Goal: Task Accomplishment & Management: Manage account settings

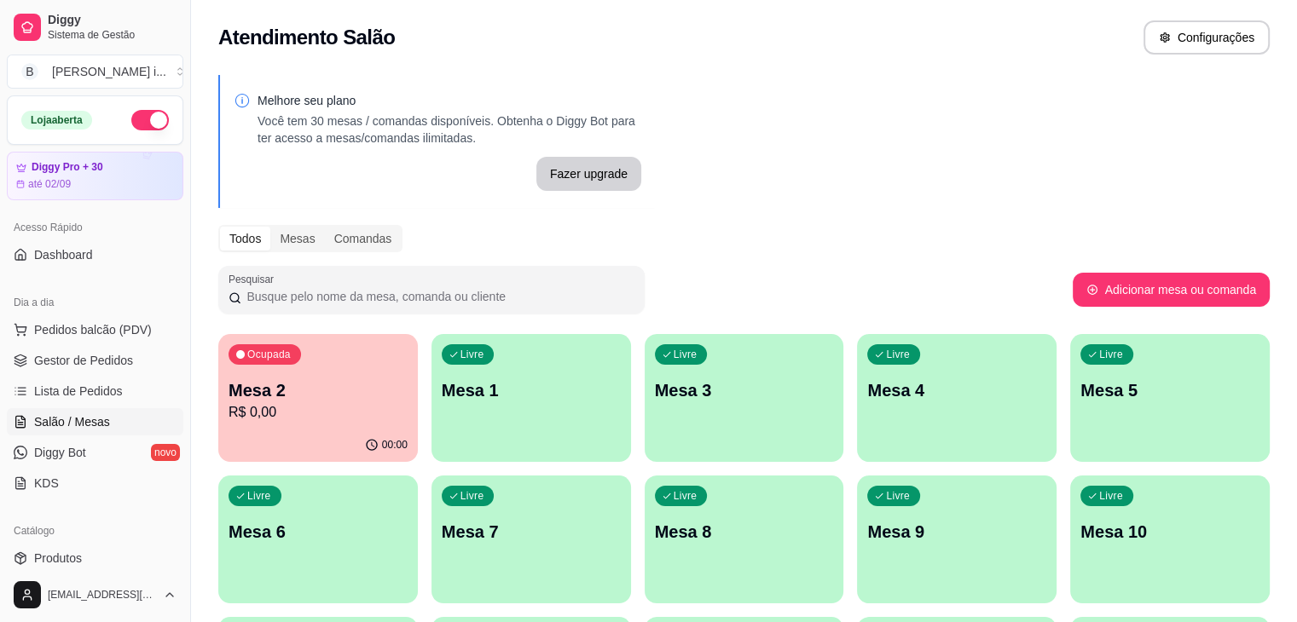
scroll to position [7, 0]
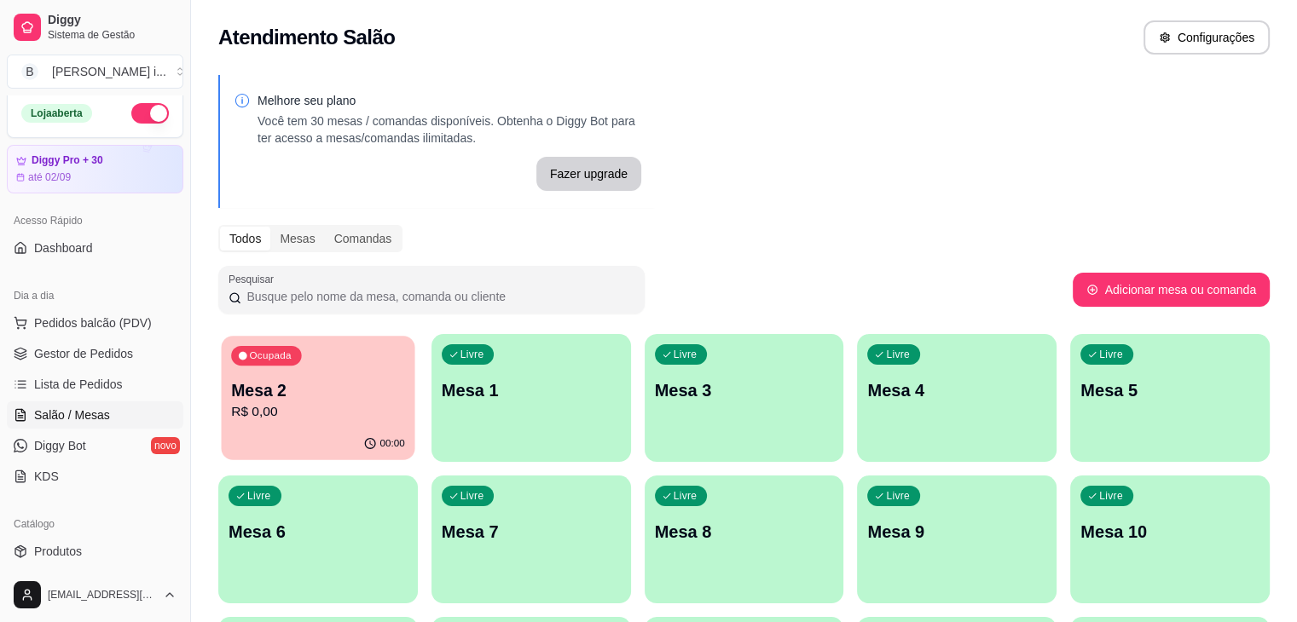
click at [282, 452] on div "00:00" at bounding box center [319, 444] width 194 height 32
click at [70, 368] on ul "Pedidos balcão (PDV) Gestor de Pedidos Lista de Pedidos Salão / Mesas Diggy Bot…" at bounding box center [95, 400] width 177 height 181
click at [71, 362] on link "Gestor de Pedidos" at bounding box center [95, 353] width 177 height 27
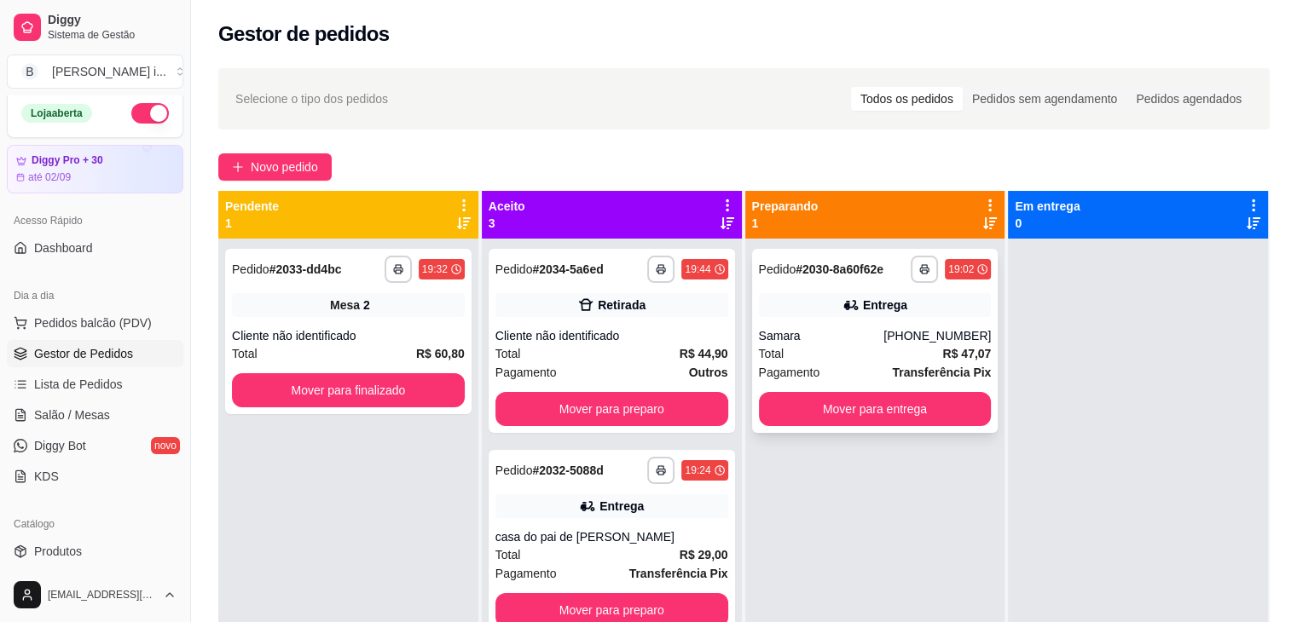
click at [866, 389] on div "**********" at bounding box center [875, 341] width 246 height 184
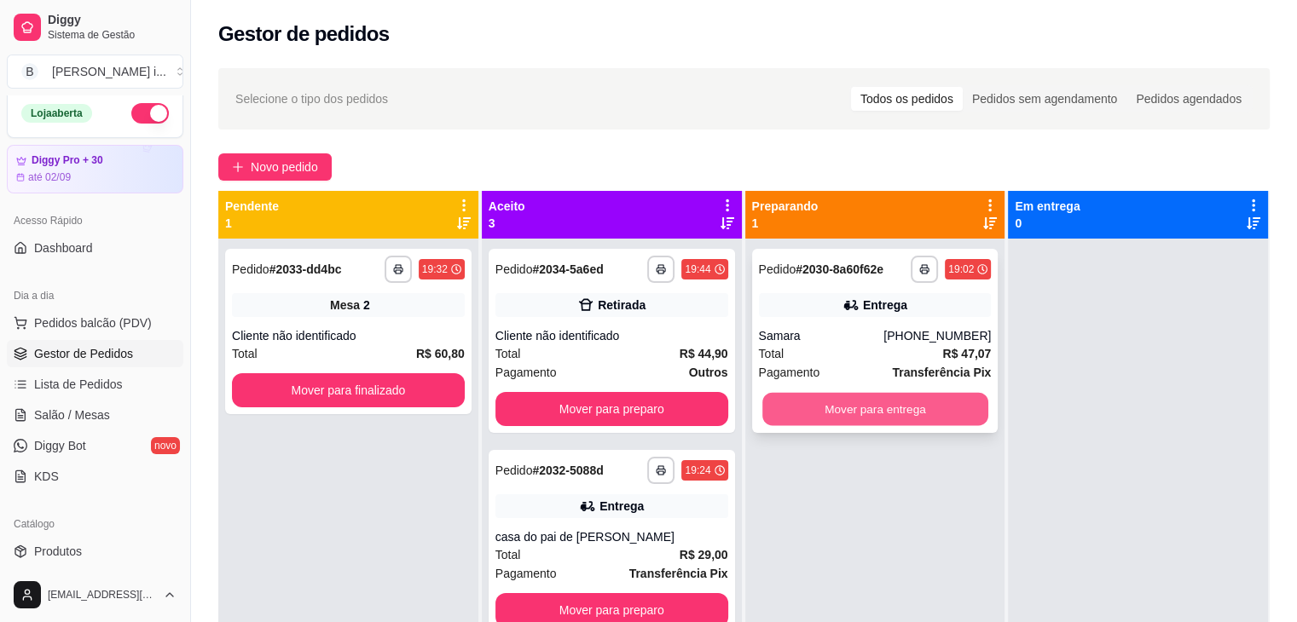
click at [906, 403] on button "Mover para entrega" at bounding box center [875, 409] width 226 height 33
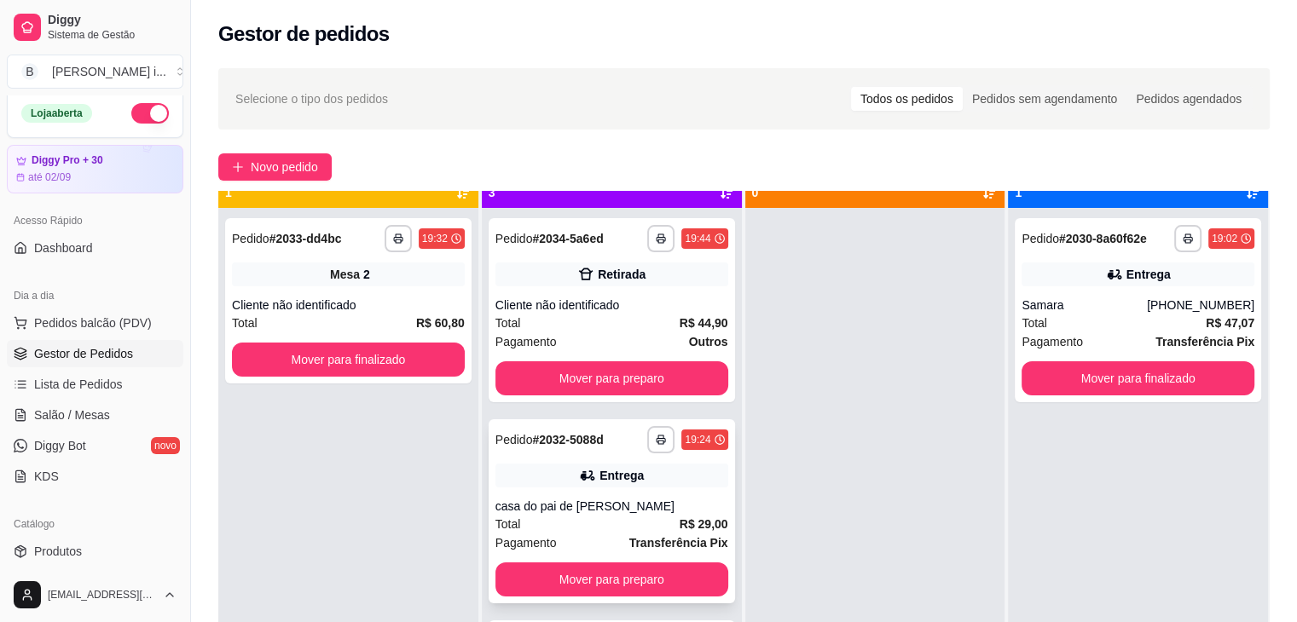
scroll to position [48, 0]
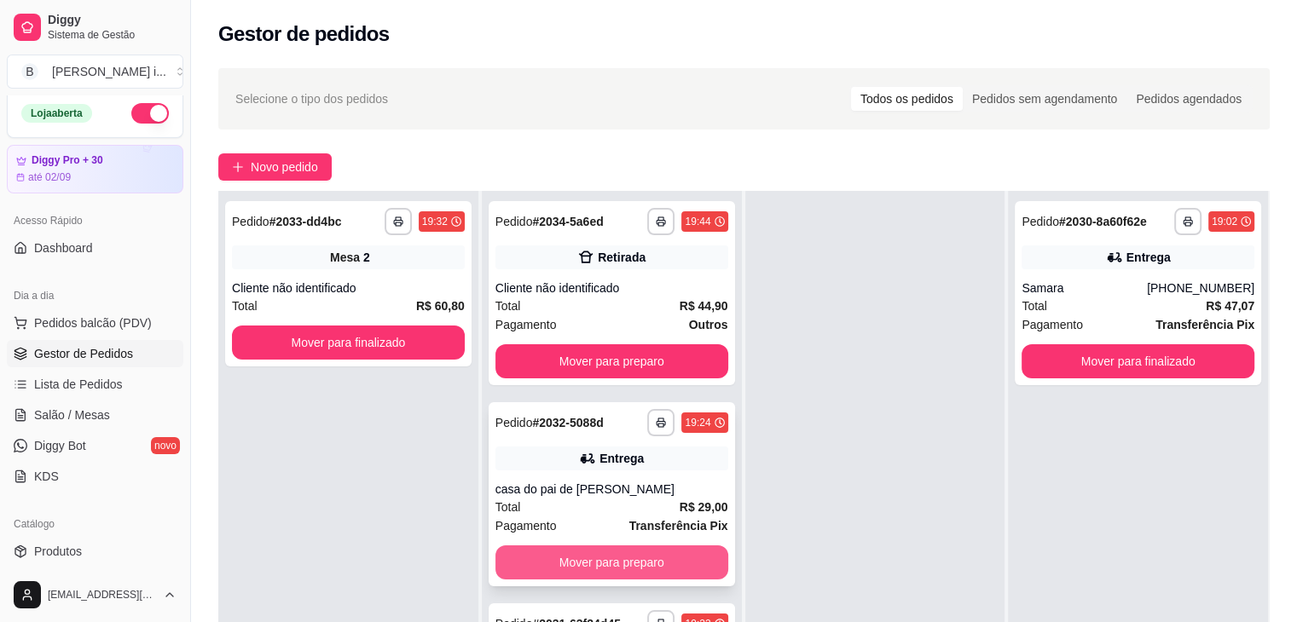
click at [637, 576] on button "Mover para preparo" at bounding box center [611, 563] width 233 height 34
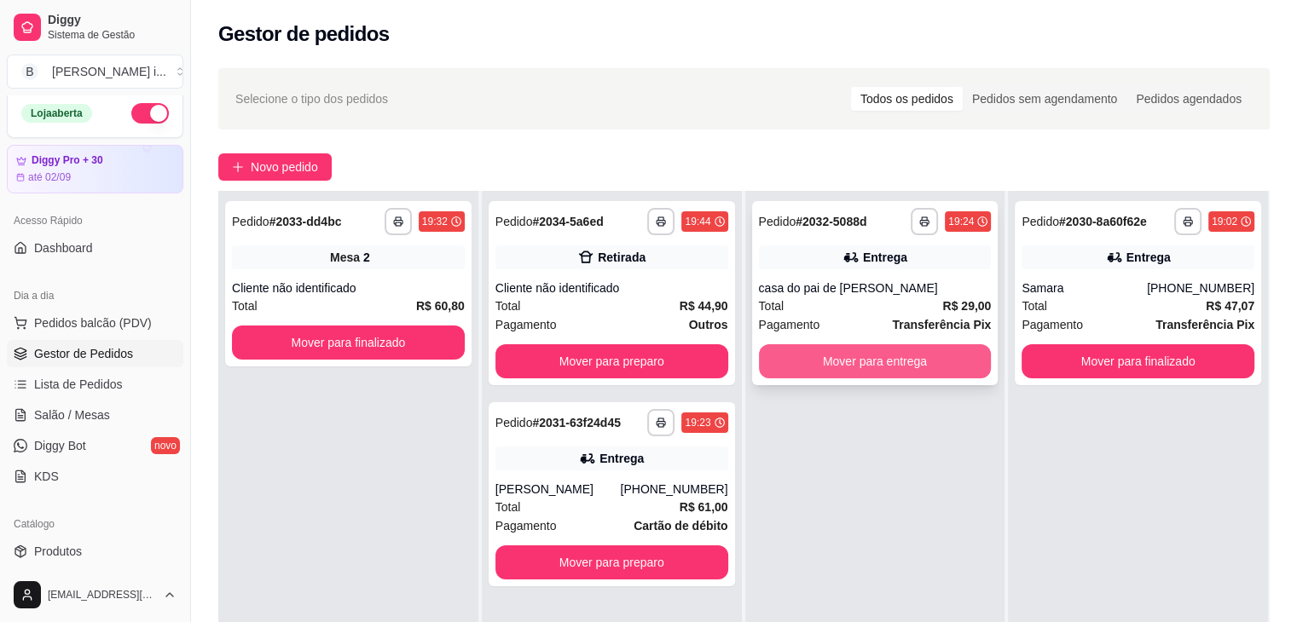
click at [844, 369] on button "Mover para entrega" at bounding box center [875, 362] width 233 height 34
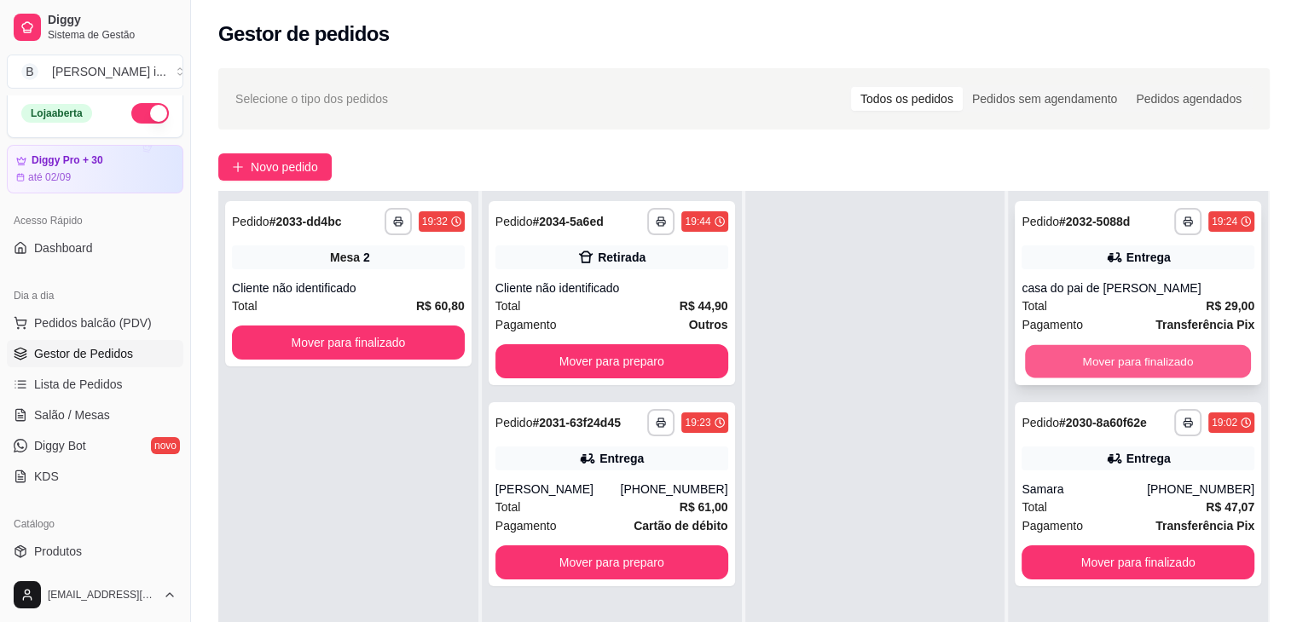
click at [1143, 369] on button "Mover para finalizado" at bounding box center [1138, 361] width 226 height 33
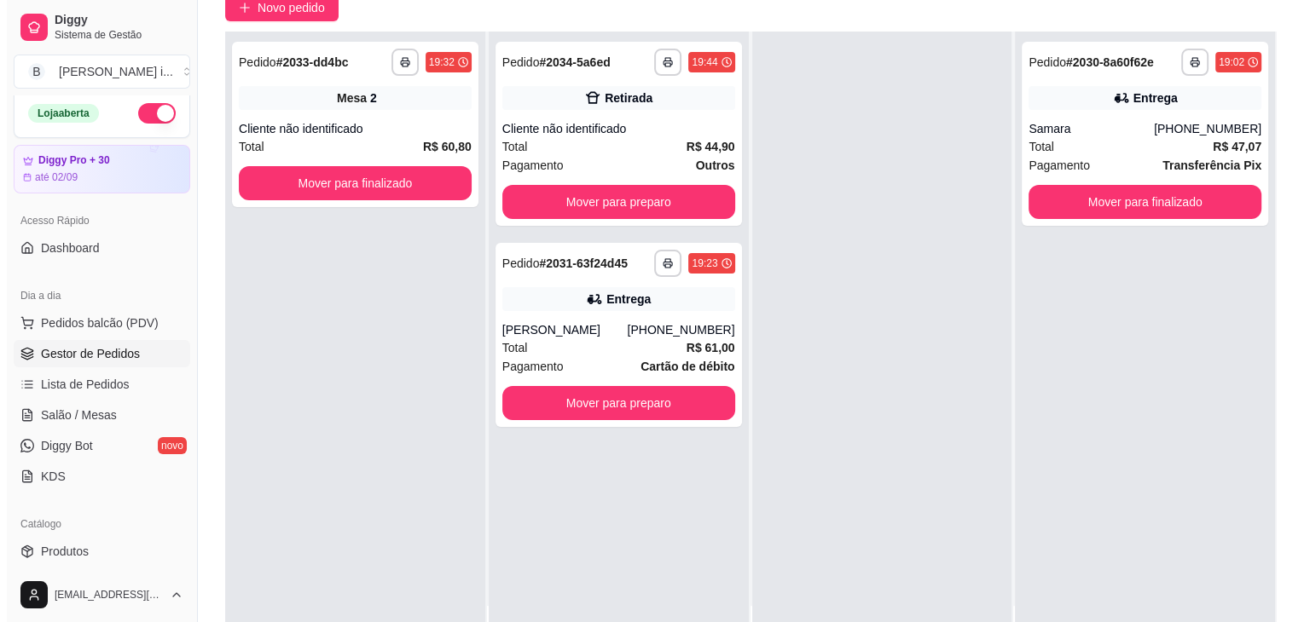
scroll to position [171, 0]
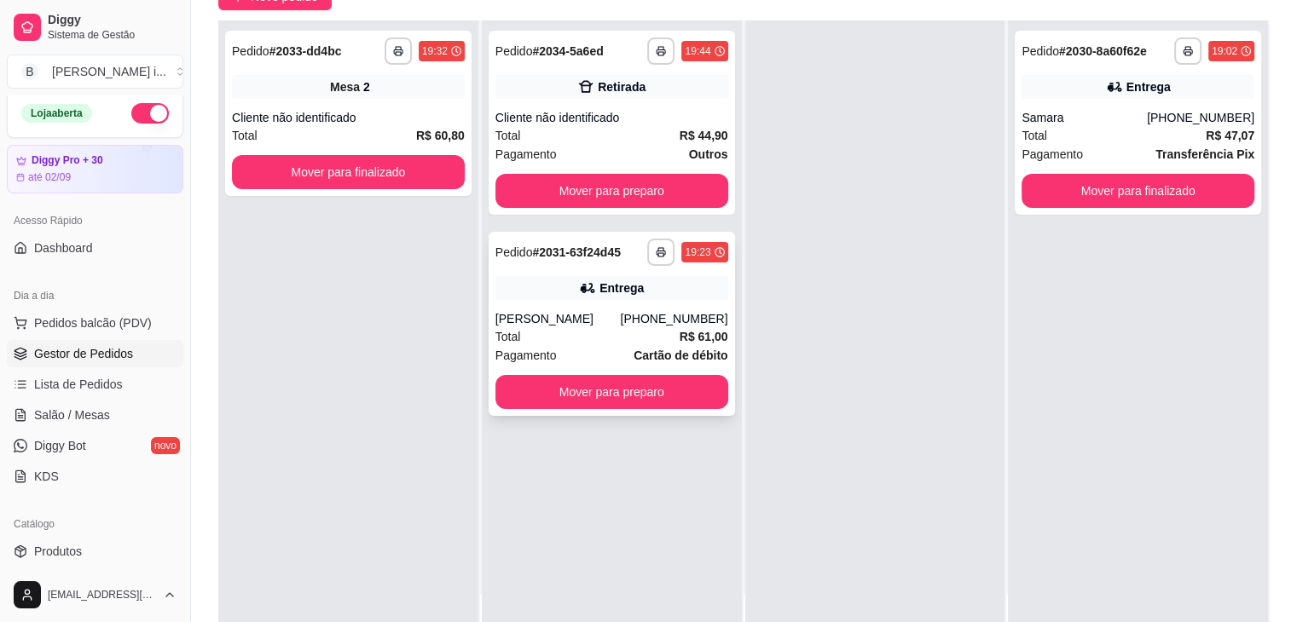
click at [646, 305] on div "**********" at bounding box center [612, 324] width 246 height 184
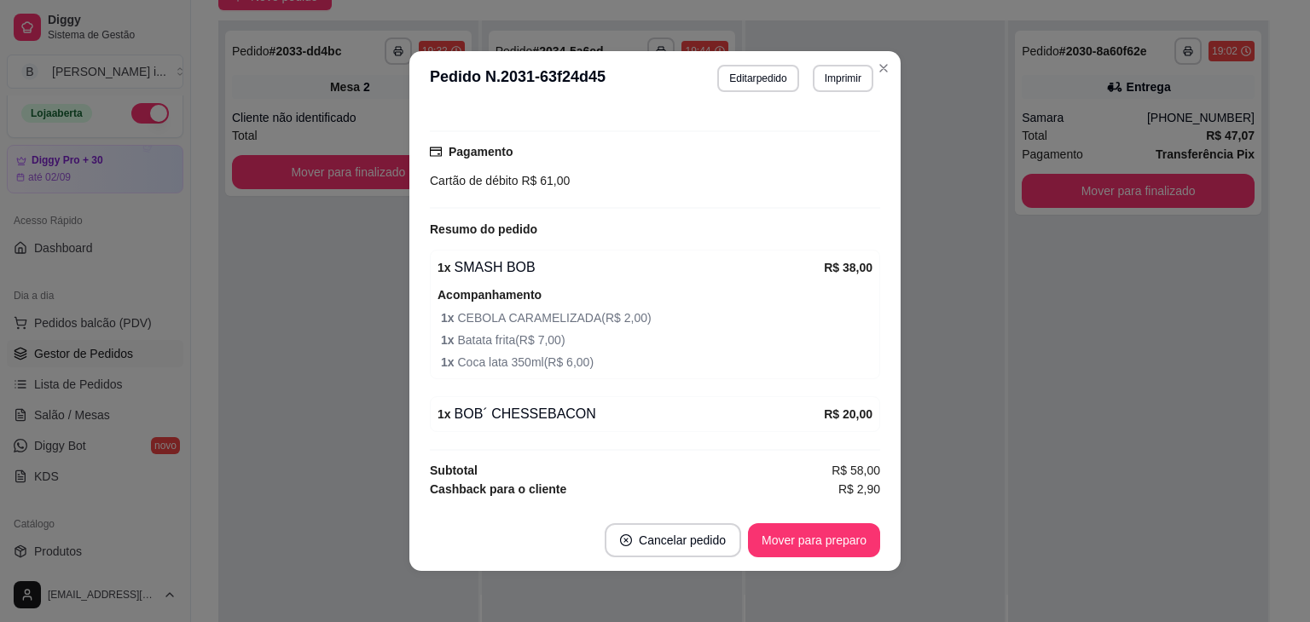
scroll to position [426, 0]
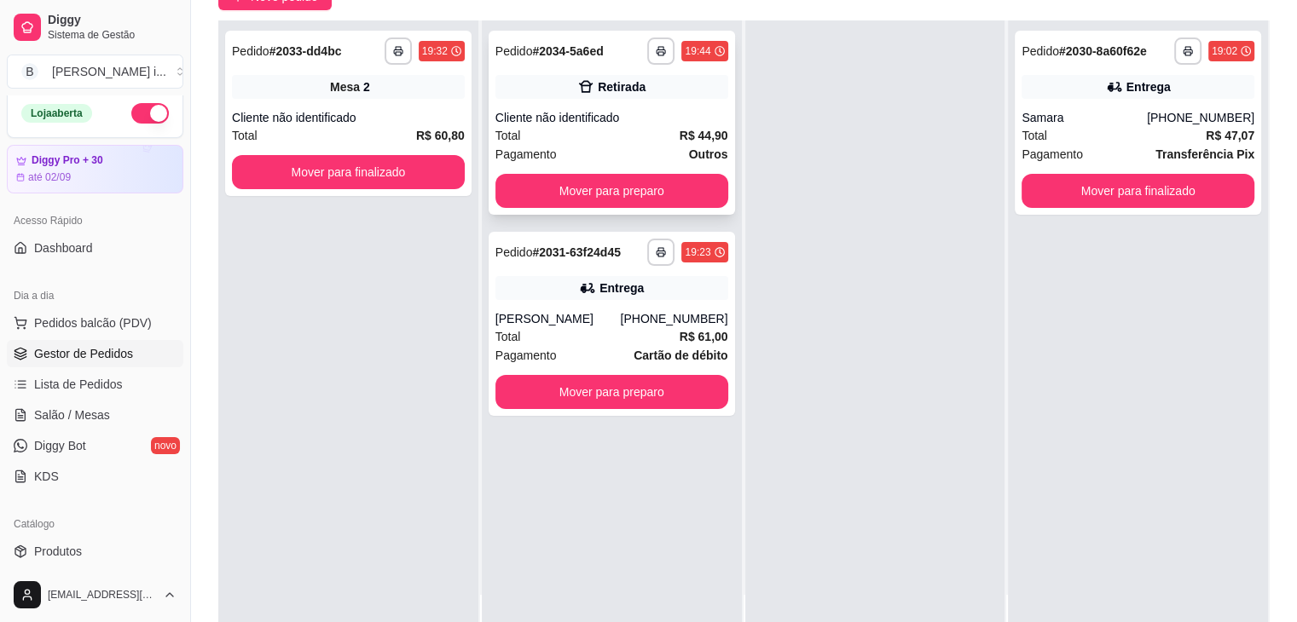
click at [570, 126] on div "Total R$ 44,90" at bounding box center [611, 135] width 233 height 19
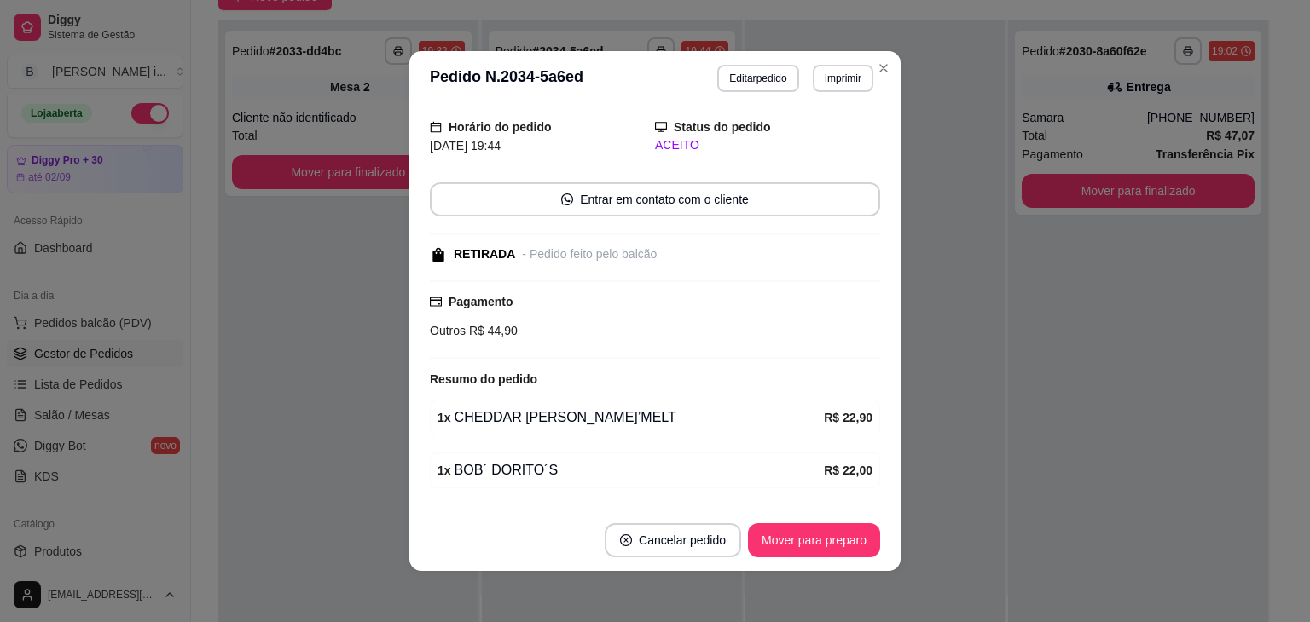
scroll to position [101, 0]
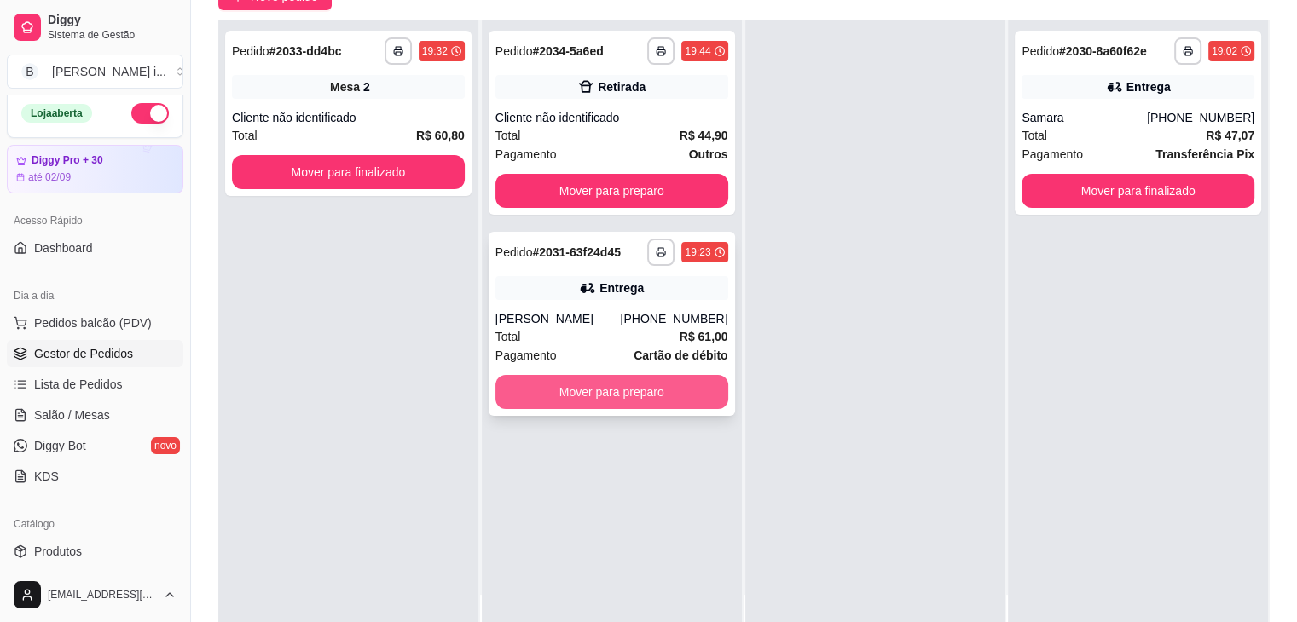
click at [678, 375] on button "Mover para preparo" at bounding box center [611, 392] width 233 height 34
click at [678, 388] on button "Mover para preparo" at bounding box center [611, 392] width 233 height 34
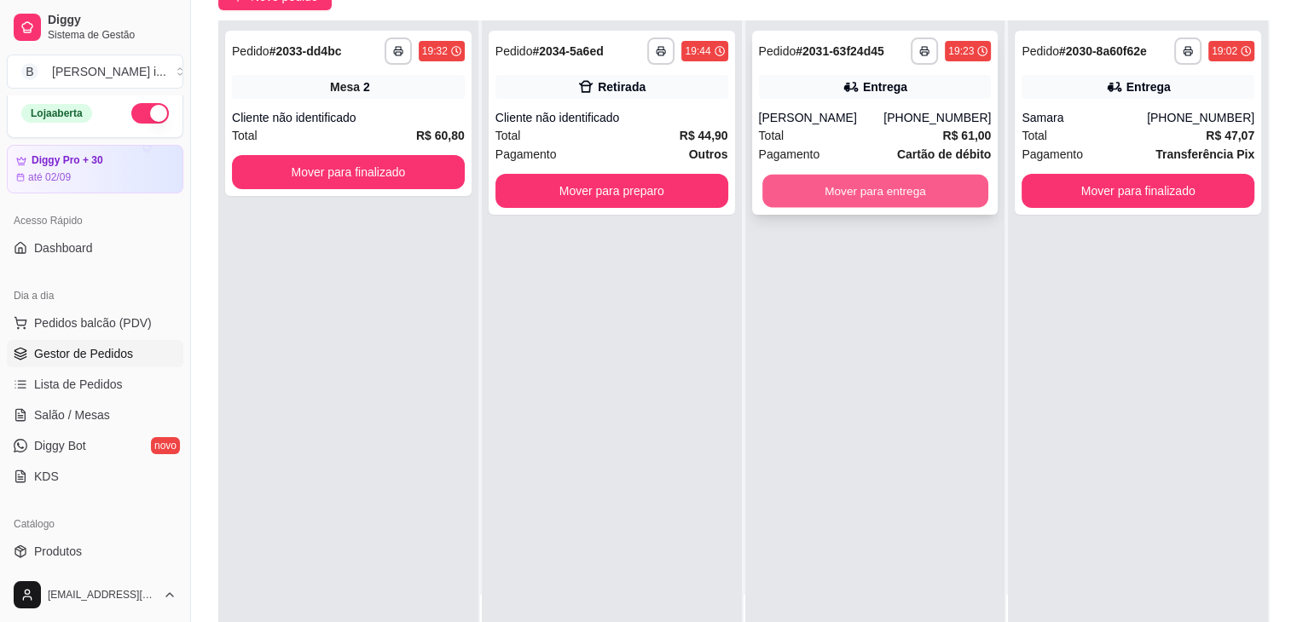
click at [874, 200] on button "Mover para entrega" at bounding box center [875, 191] width 226 height 33
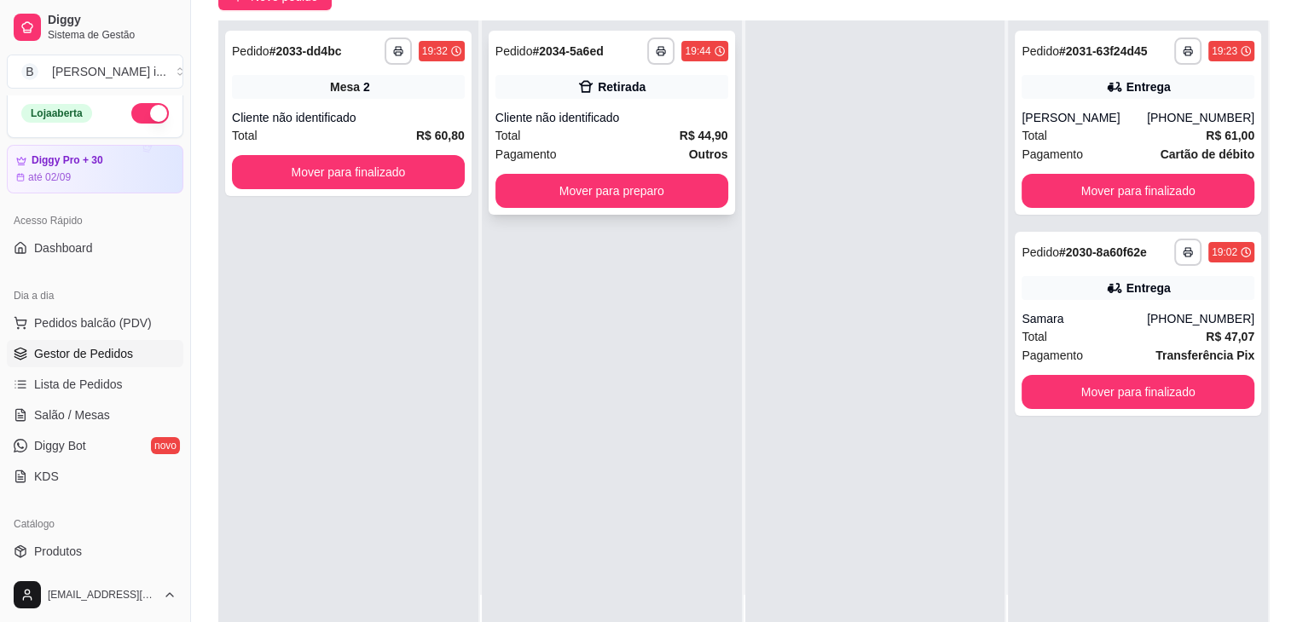
click at [700, 119] on div "Cliente não identificado" at bounding box center [611, 117] width 233 height 17
click at [670, 185] on button "Mover para preparo" at bounding box center [611, 191] width 233 height 34
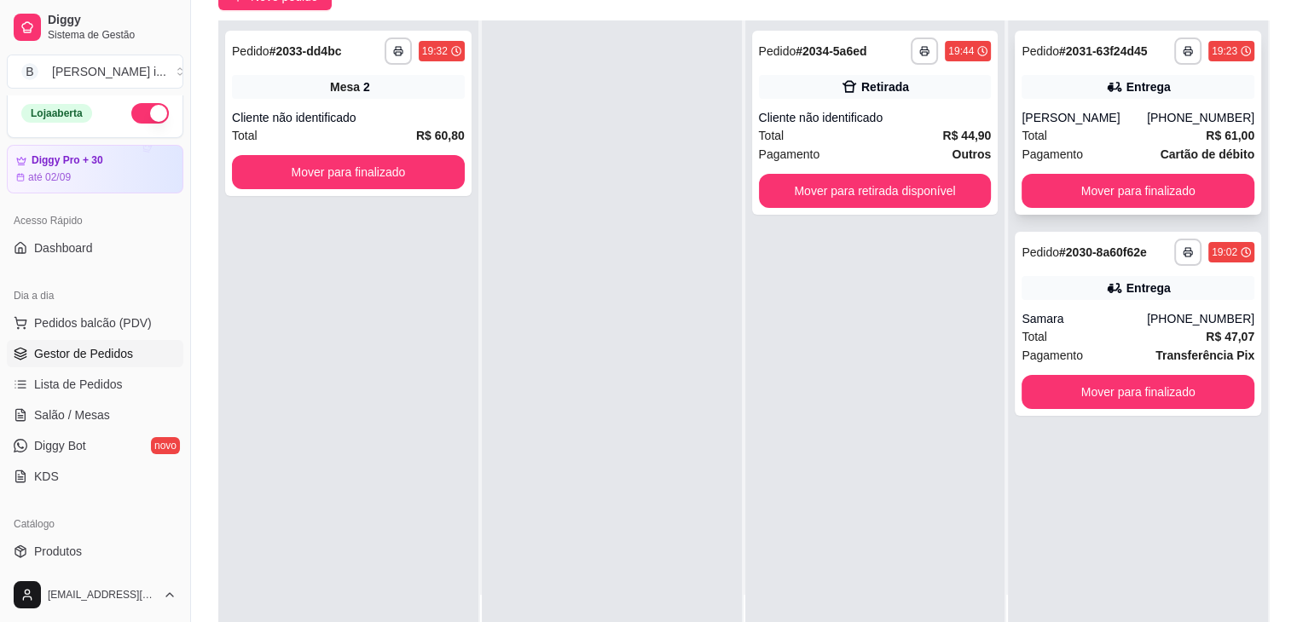
click at [1122, 128] on div "Total R$ 61,00" at bounding box center [1138, 135] width 233 height 19
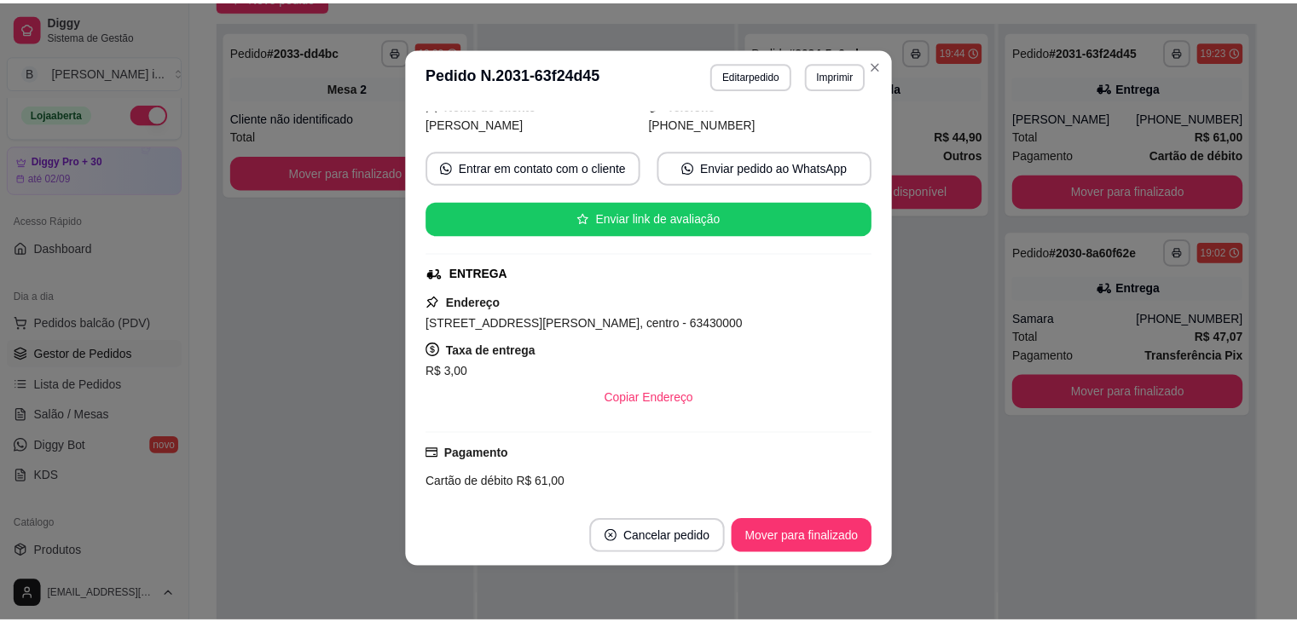
scroll to position [256, 0]
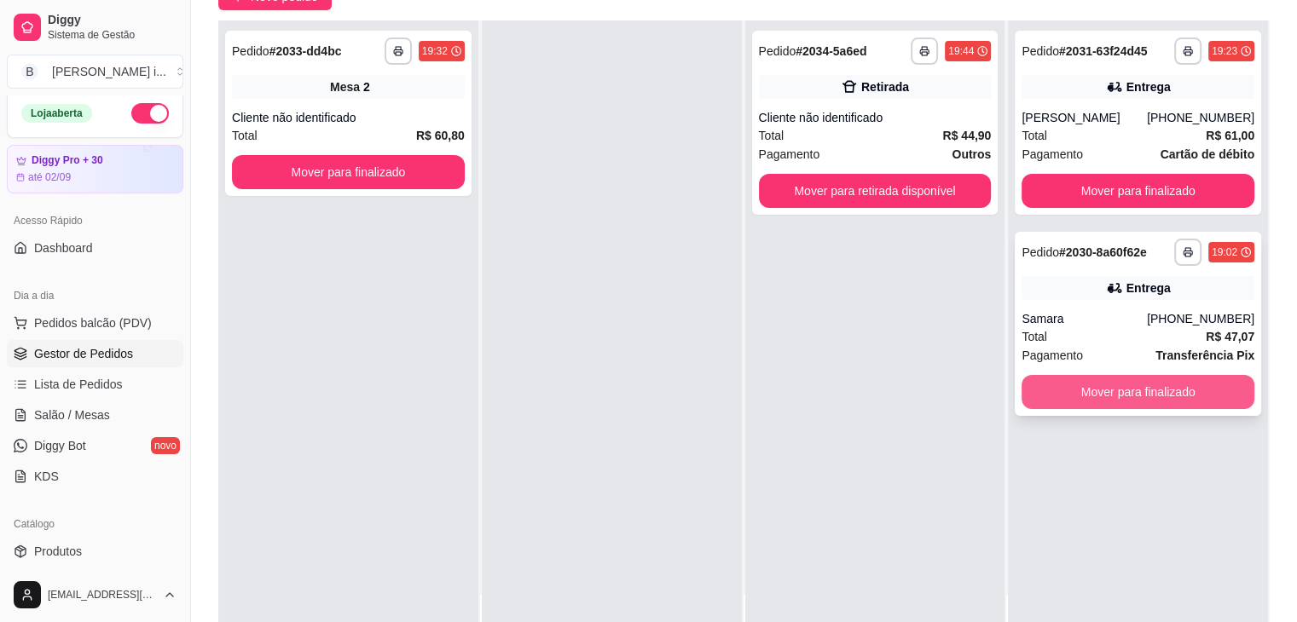
click at [1131, 394] on button "Mover para finalizado" at bounding box center [1138, 392] width 233 height 34
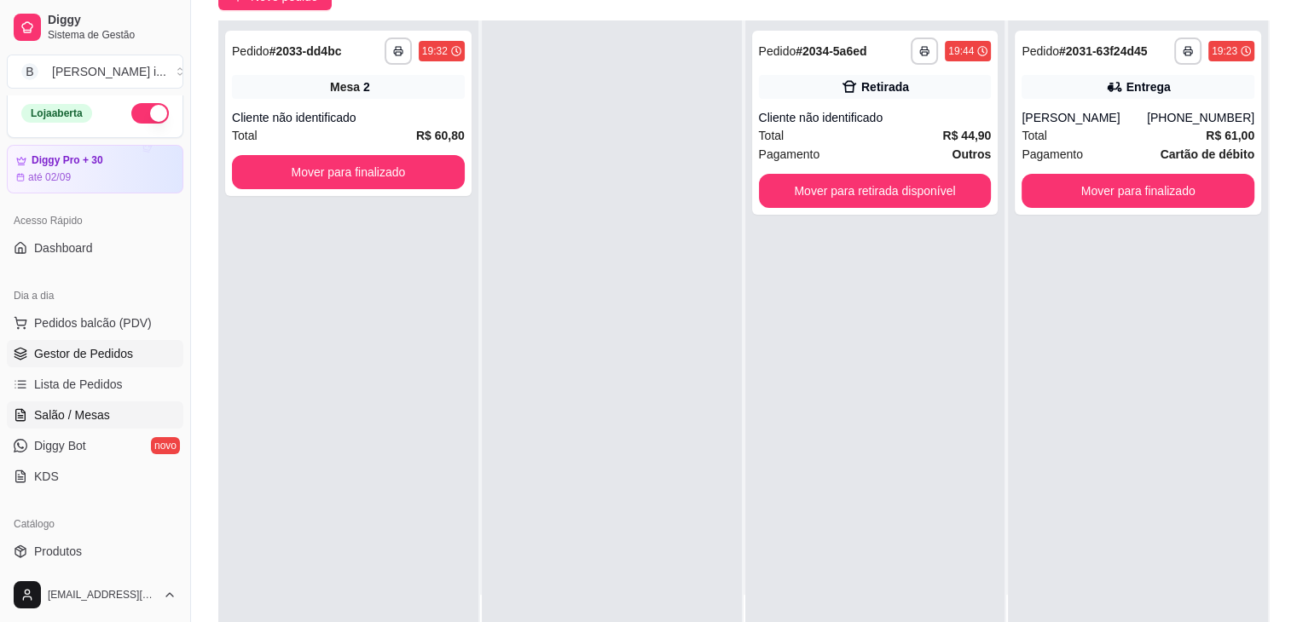
click at [84, 414] on span "Salão / Mesas" at bounding box center [72, 415] width 76 height 17
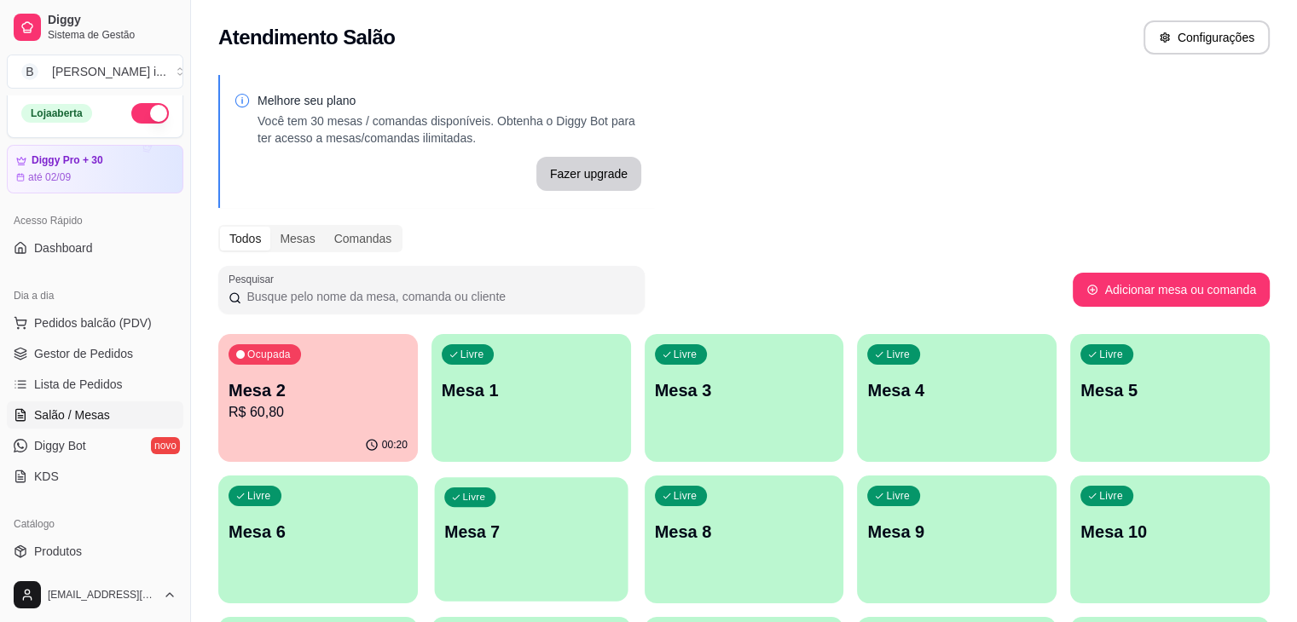
click at [434, 559] on div "Livre Mesa 7" at bounding box center [531, 530] width 194 height 104
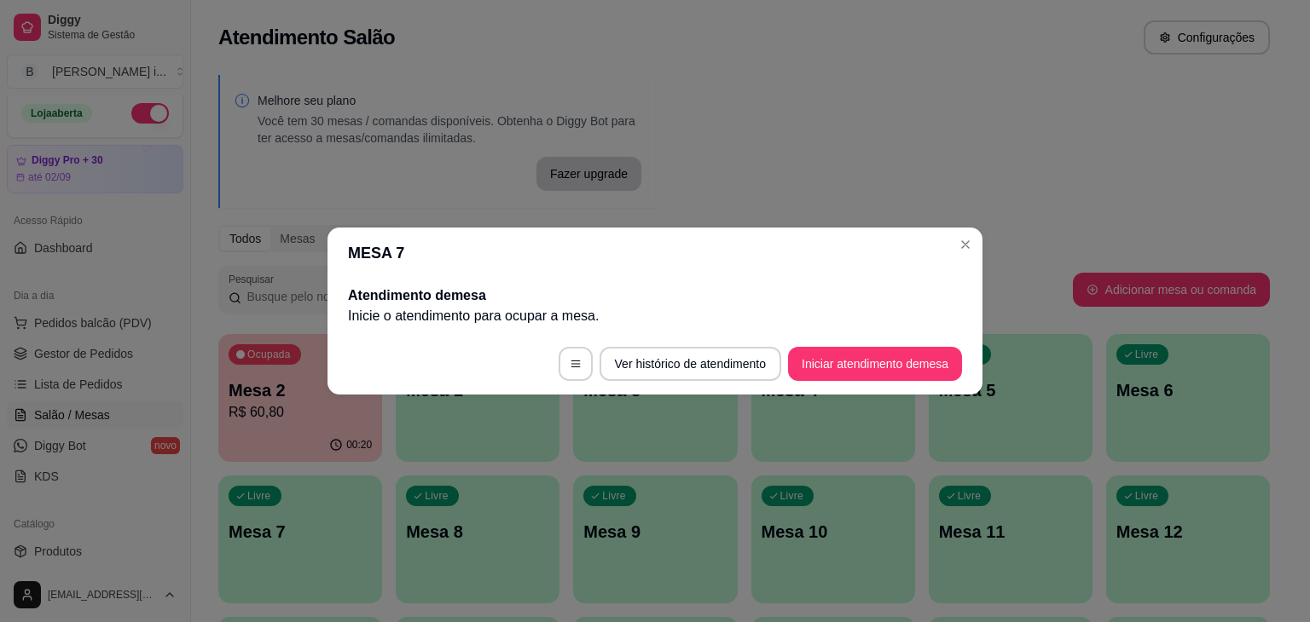
click at [893, 345] on footer "Ver histórico de atendimento Iniciar atendimento de mesa" at bounding box center [654, 363] width 655 height 61
click at [887, 366] on button "Iniciar atendimento de mesa" at bounding box center [875, 364] width 174 height 34
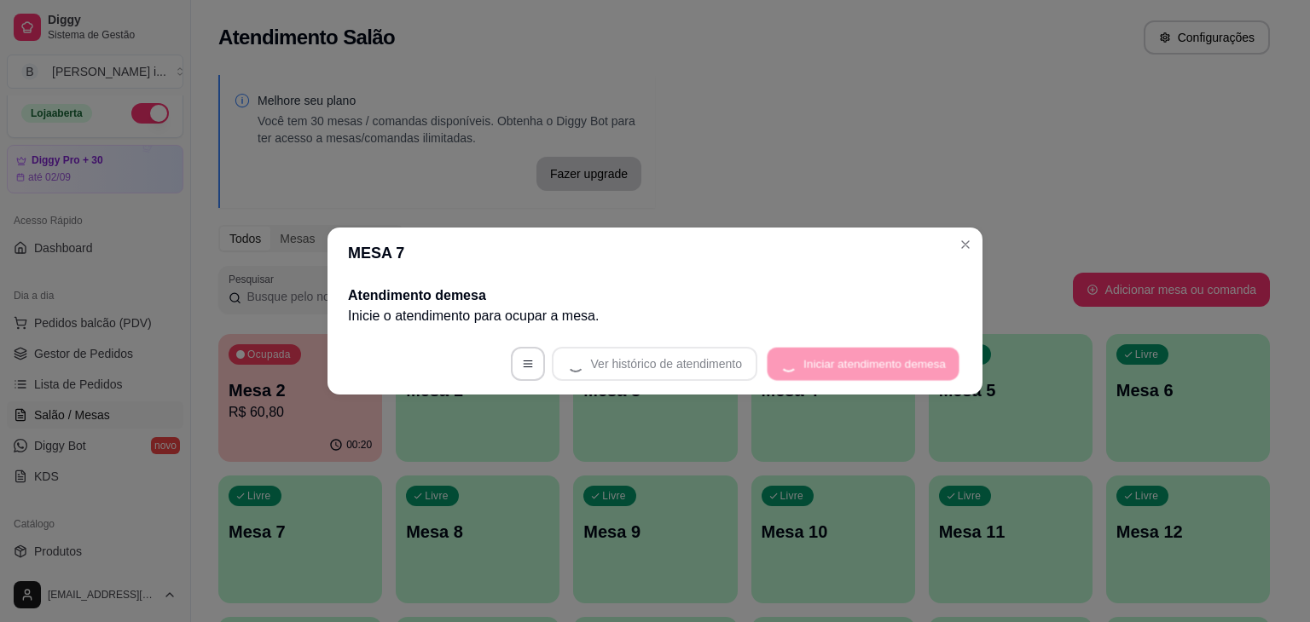
click at [887, 366] on footer "Ver histórico de atendimento Iniciar atendimento de mesa" at bounding box center [654, 363] width 655 height 61
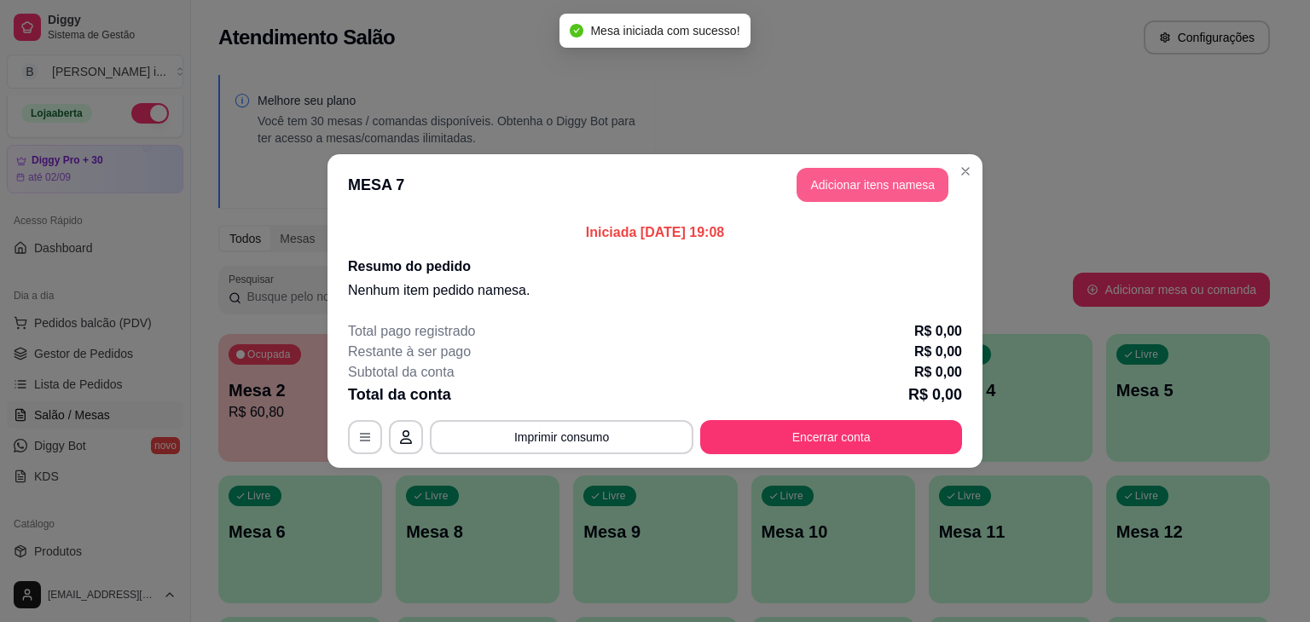
click at [907, 178] on button "Adicionar itens na mesa" at bounding box center [872, 185] width 152 height 34
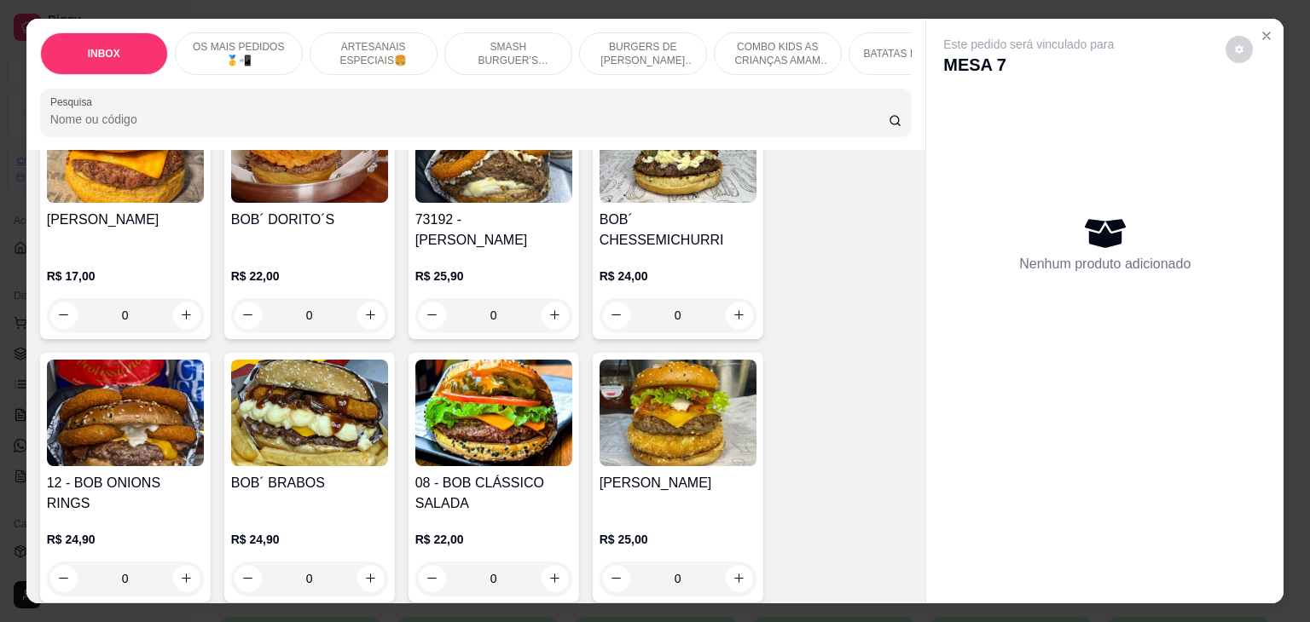
scroll to position [1109, 0]
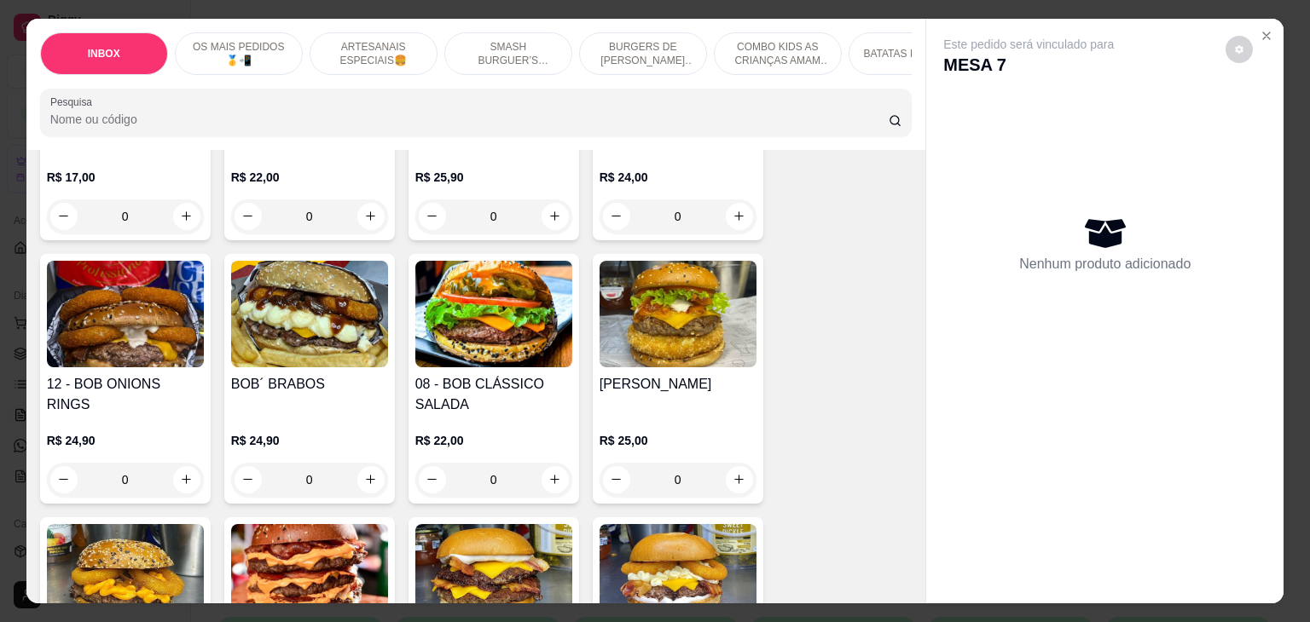
click at [686, 374] on h4 "[PERSON_NAME]" at bounding box center [677, 384] width 157 height 20
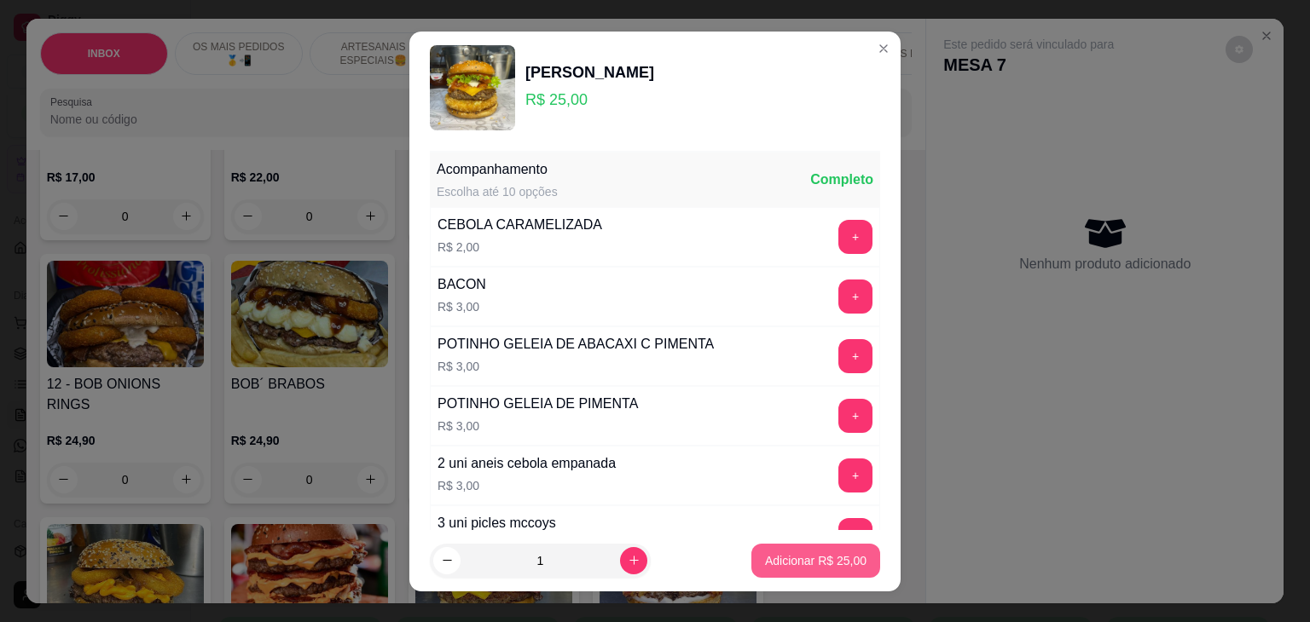
click at [823, 560] on p "Adicionar R$ 25,00" at bounding box center [815, 561] width 101 height 17
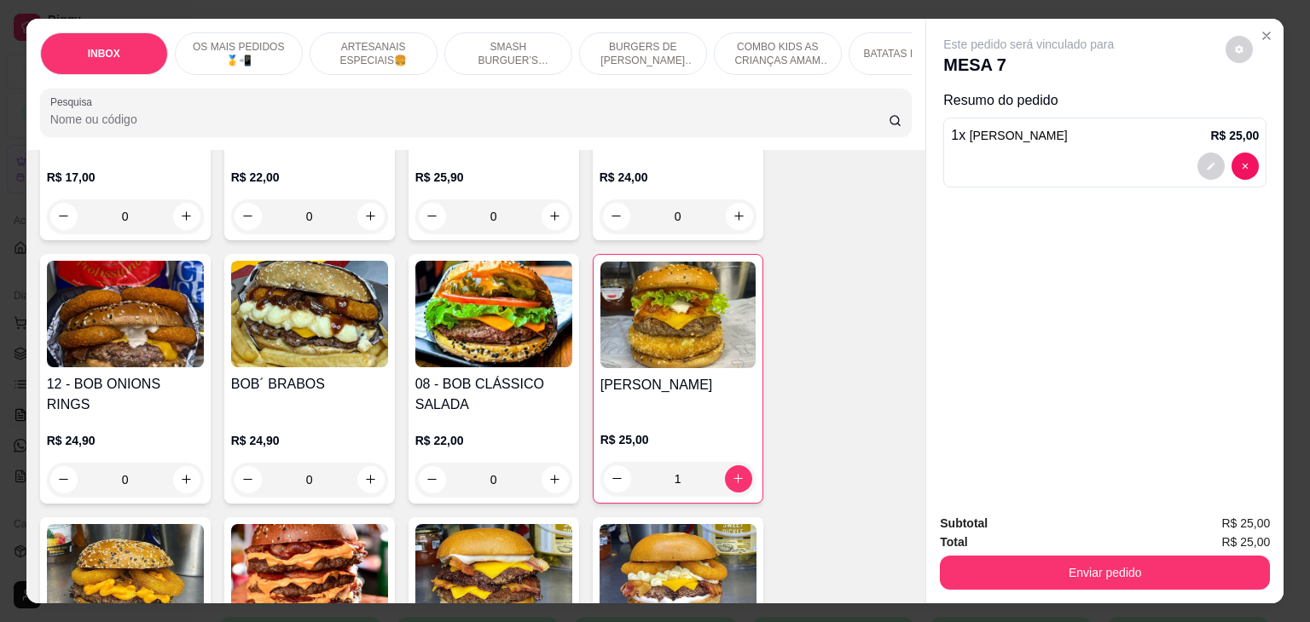
type input "1"
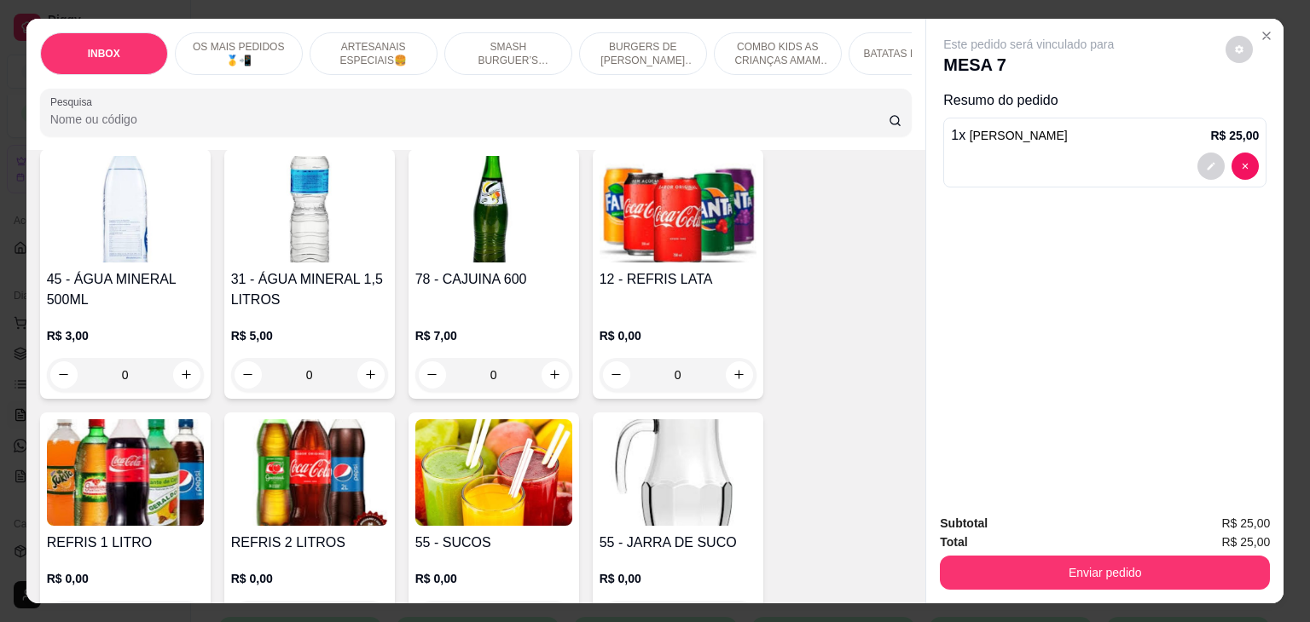
scroll to position [3411, 0]
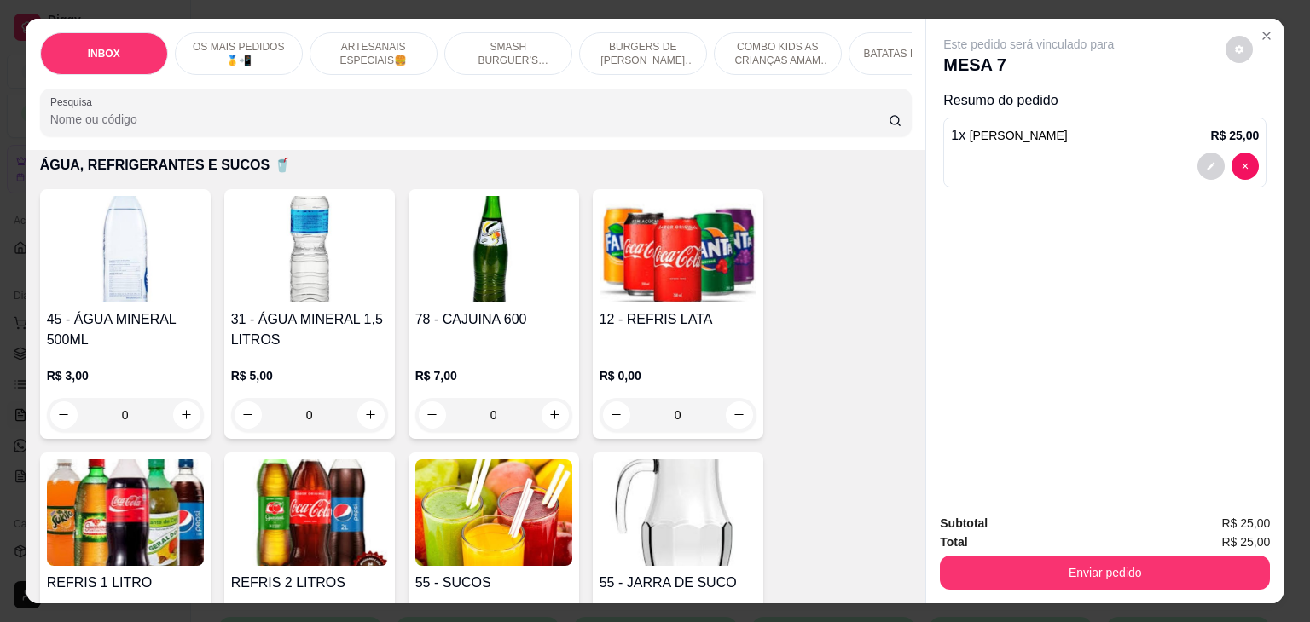
click at [696, 310] on h4 "12 - REFRIS LATA" at bounding box center [677, 320] width 157 height 20
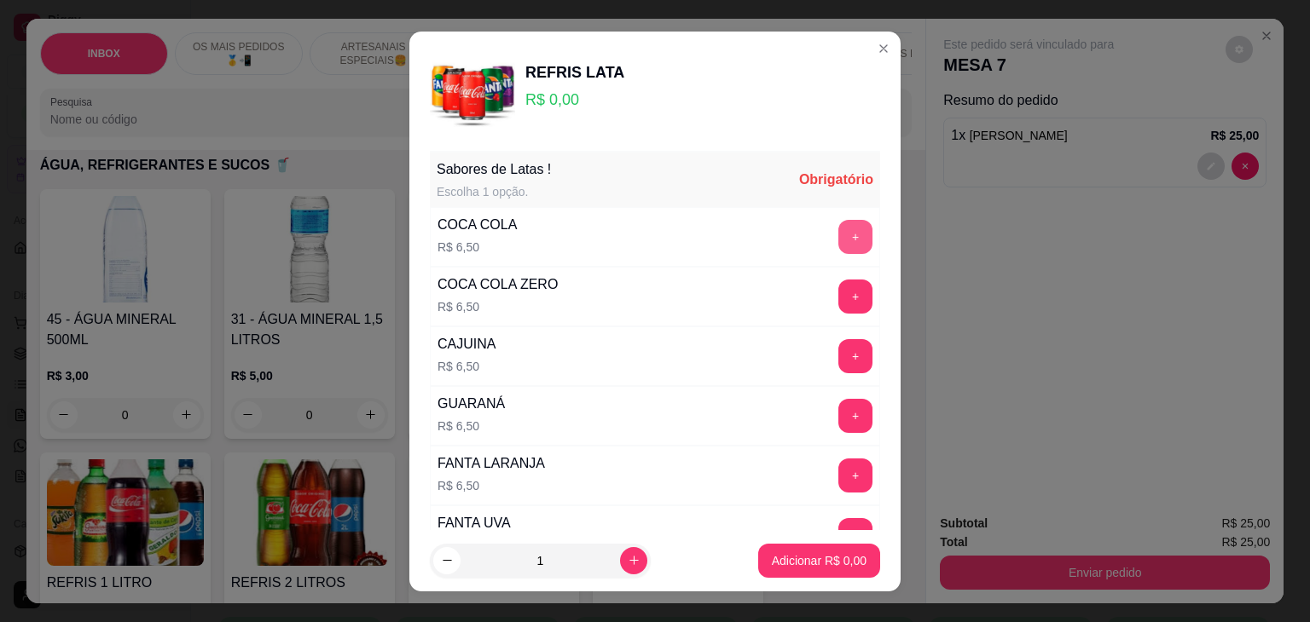
click at [838, 240] on button "+" at bounding box center [855, 237] width 34 height 34
click at [833, 569] on button "Adicionar R$ 6,50" at bounding box center [819, 561] width 122 height 34
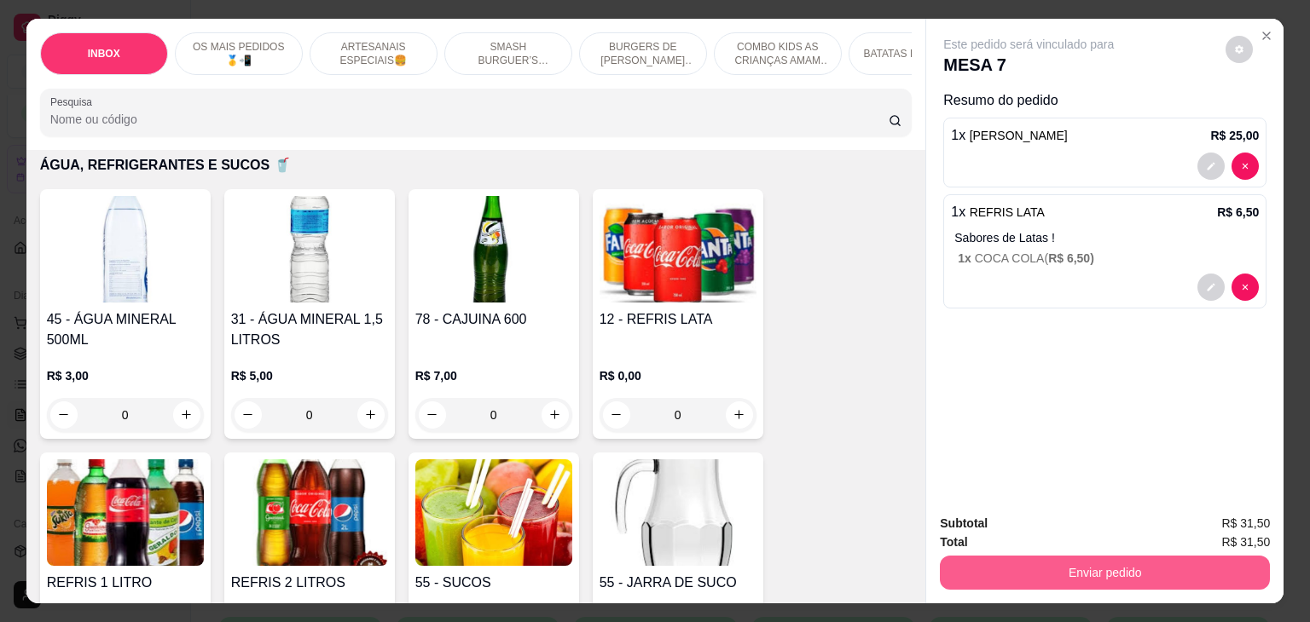
click at [982, 556] on button "Enviar pedido" at bounding box center [1105, 573] width 330 height 34
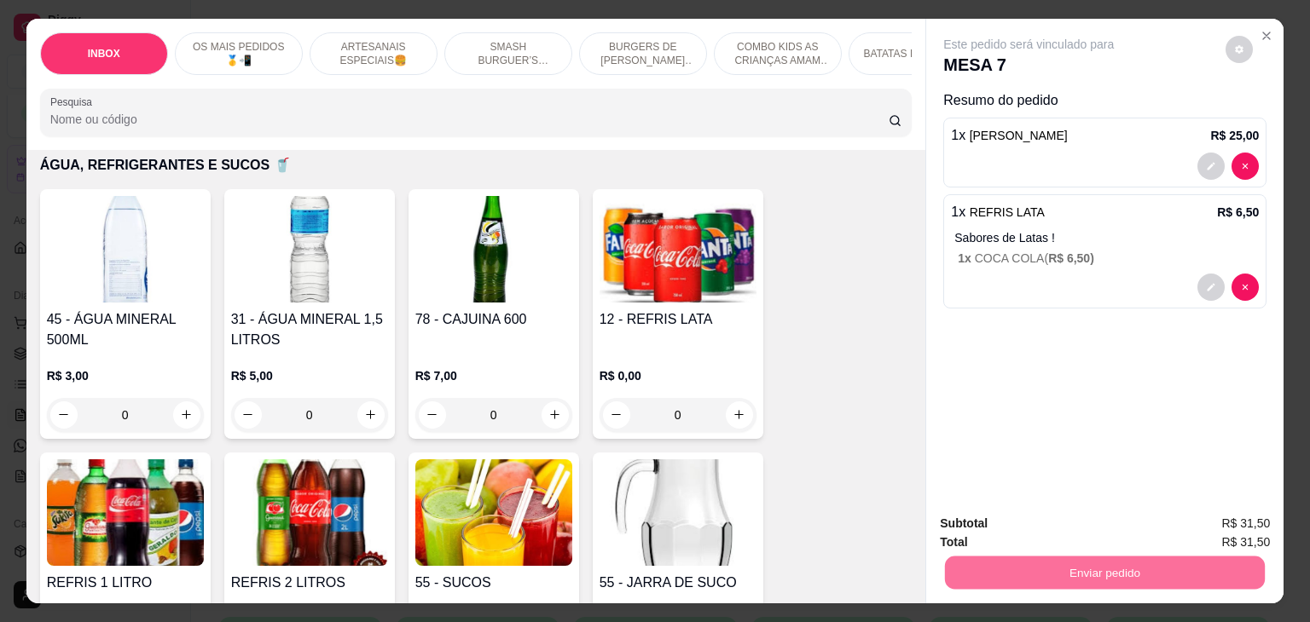
click at [992, 523] on button "Não registrar e enviar pedido" at bounding box center [1047, 524] width 177 height 32
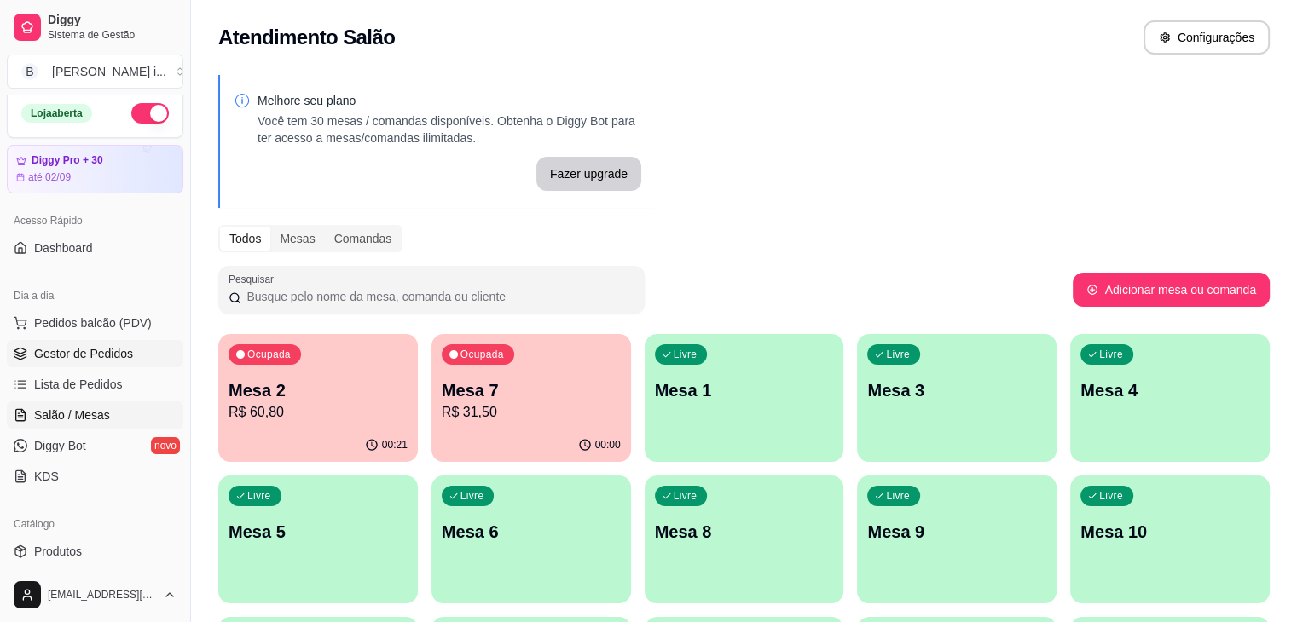
click at [120, 366] on link "Gestor de Pedidos" at bounding box center [95, 353] width 177 height 27
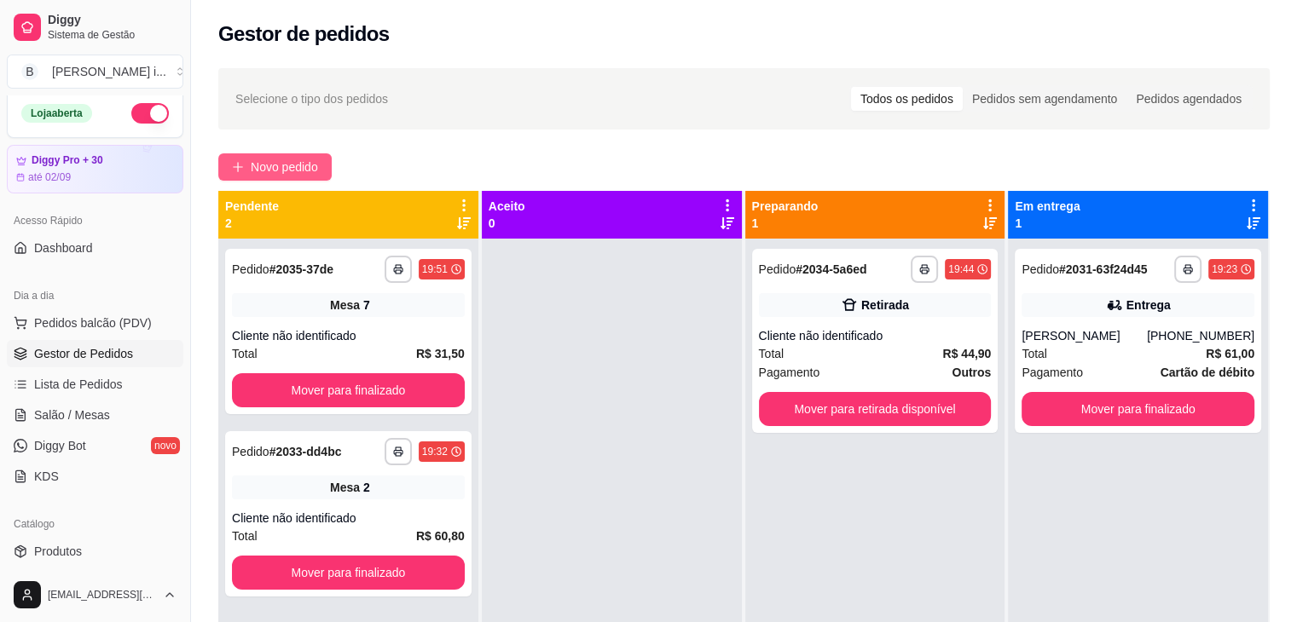
click at [287, 161] on span "Novo pedido" at bounding box center [284, 167] width 67 height 19
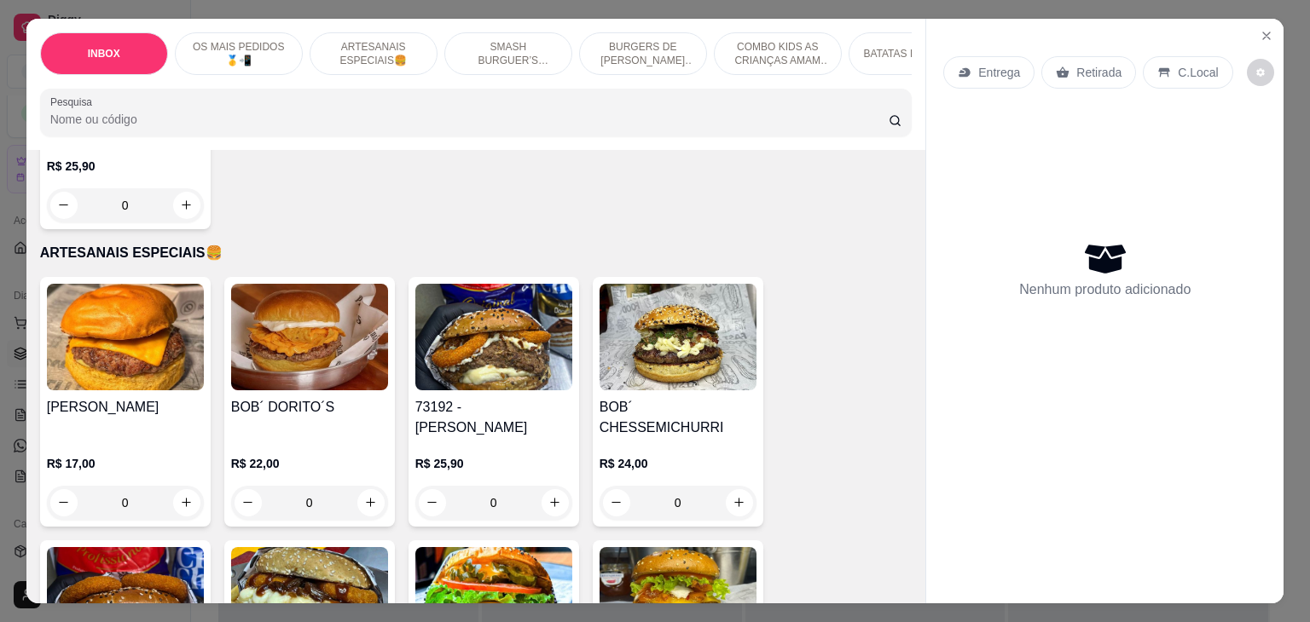
scroll to position [853, 0]
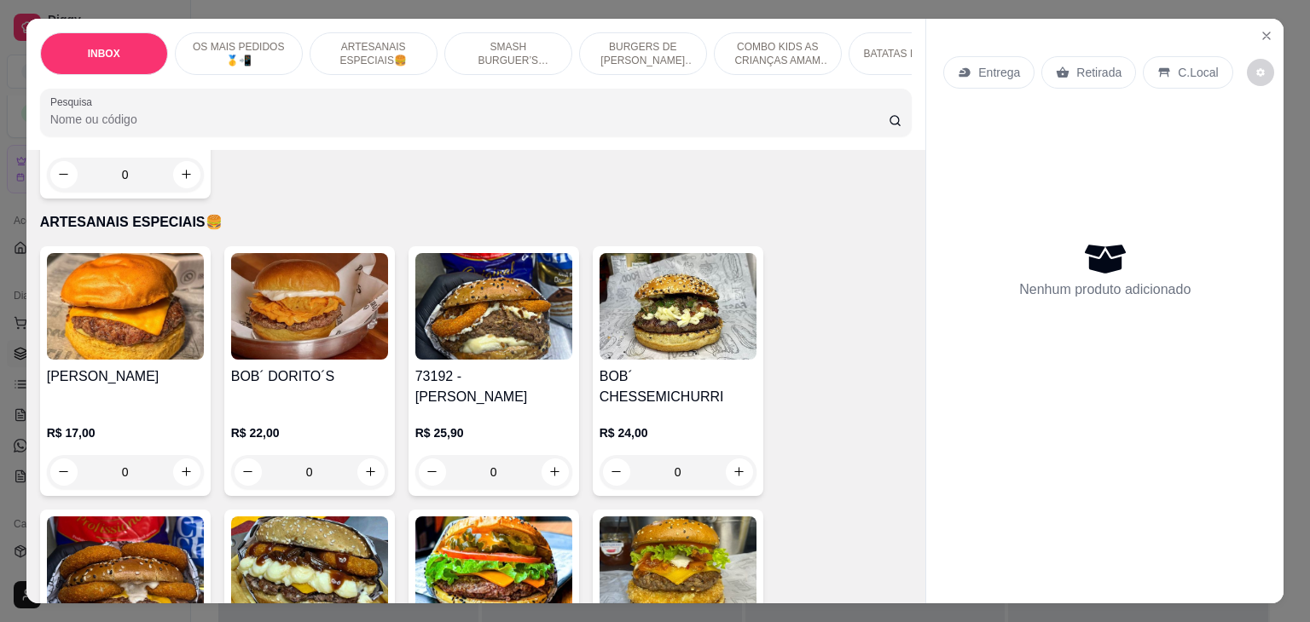
click at [516, 316] on img at bounding box center [493, 306] width 157 height 107
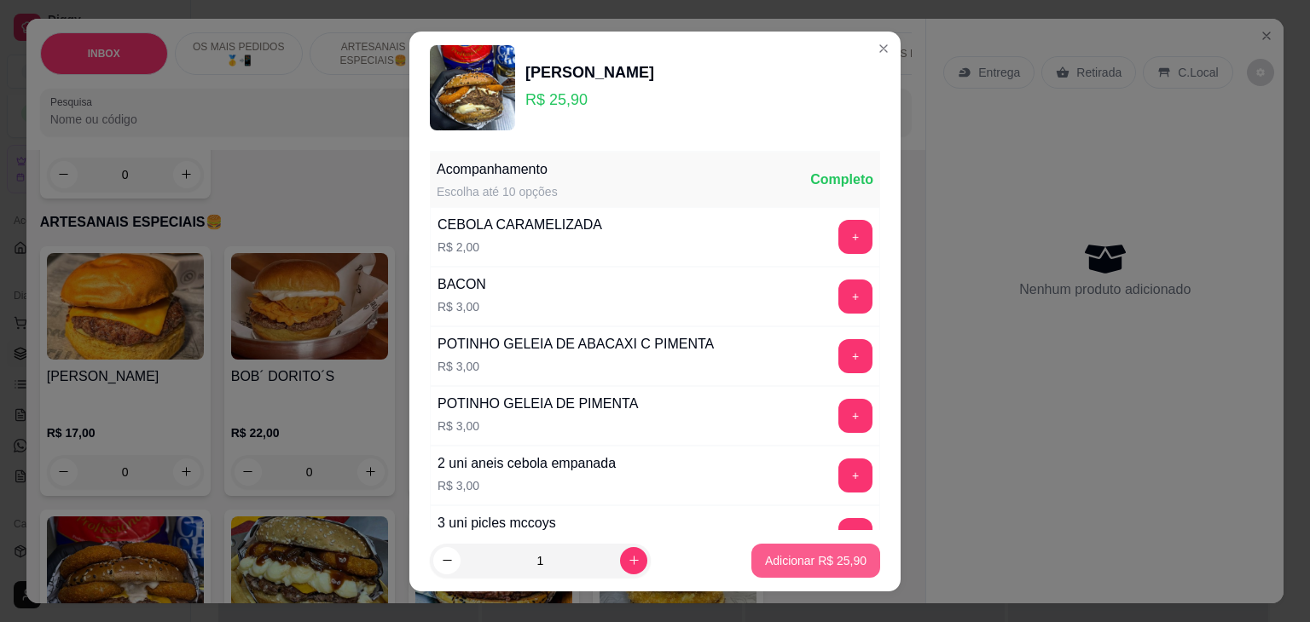
click at [828, 564] on p "Adicionar R$ 25,90" at bounding box center [815, 561] width 101 height 17
type input "1"
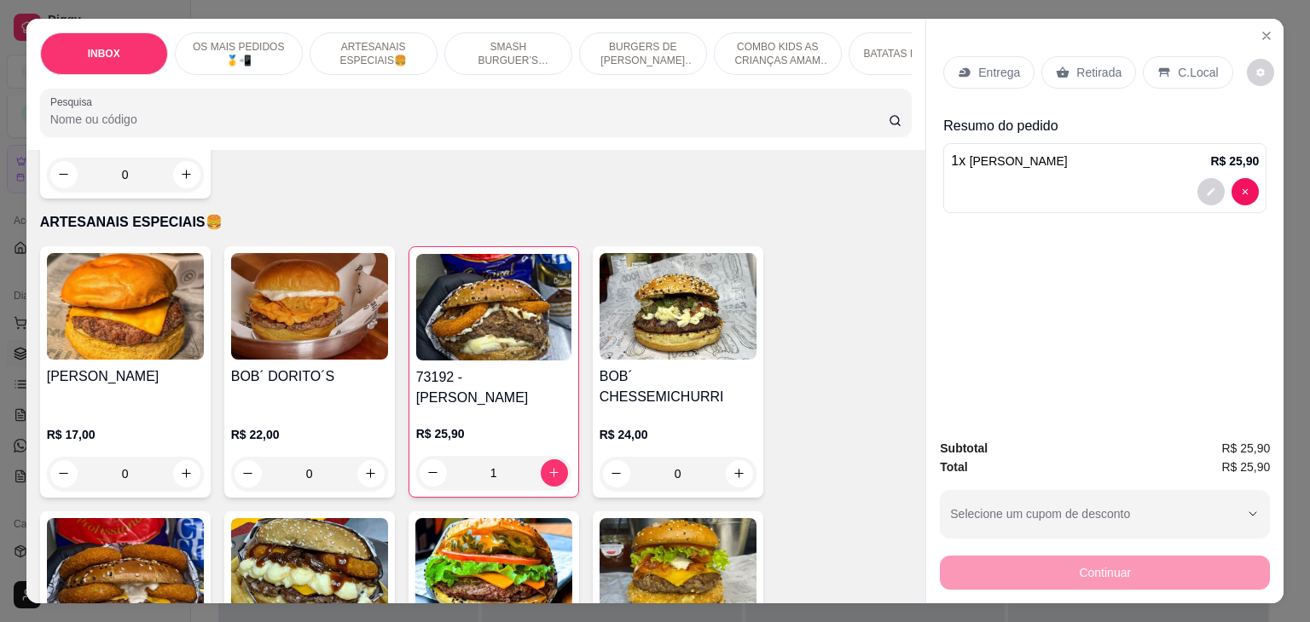
click at [984, 64] on p "Entrega" at bounding box center [999, 72] width 42 height 17
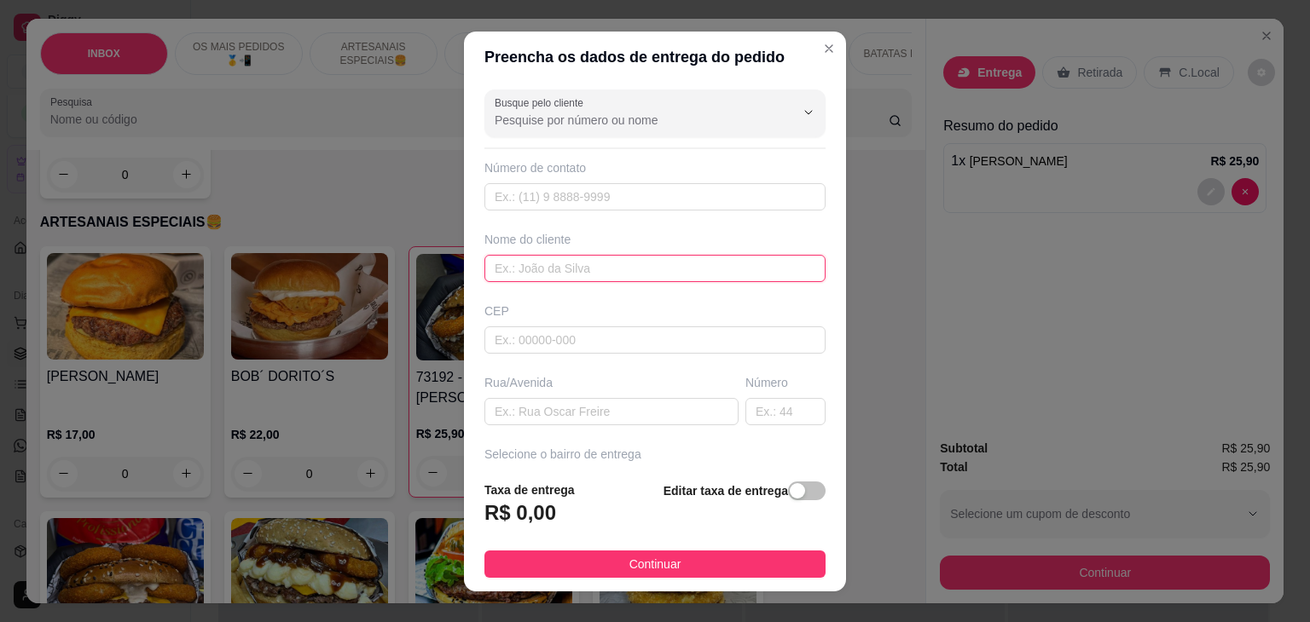
click at [573, 265] on input "text" at bounding box center [654, 268] width 341 height 27
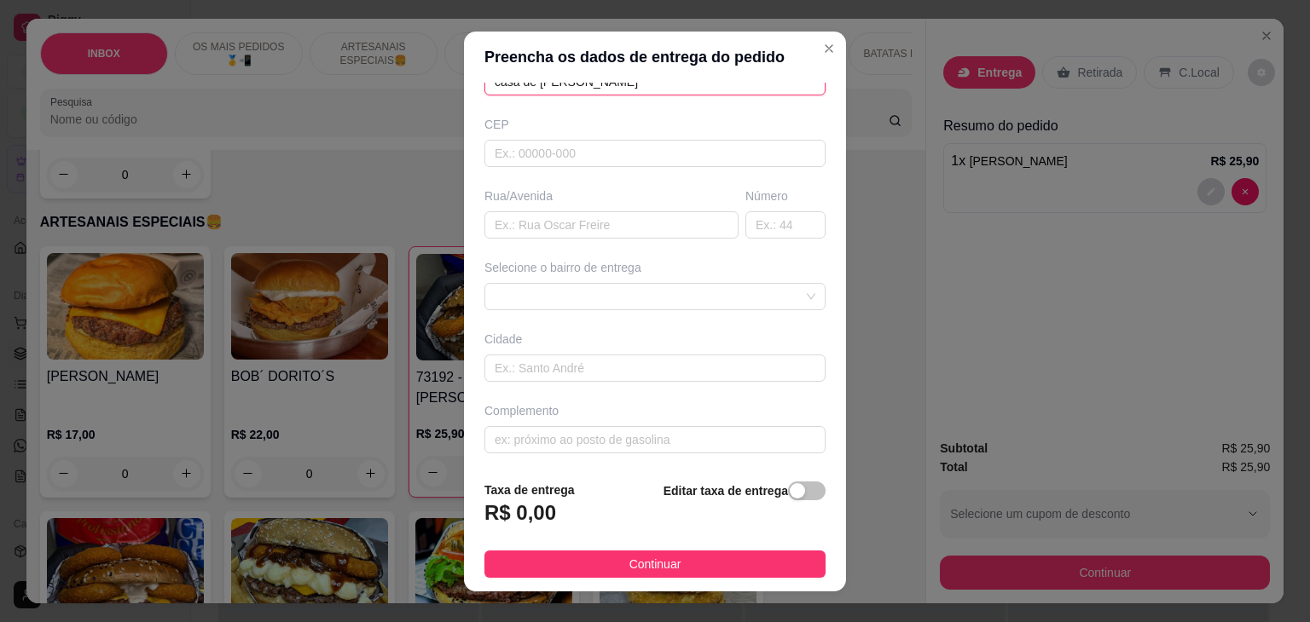
scroll to position [188, 0]
click at [727, 297] on div at bounding box center [654, 295] width 341 height 27
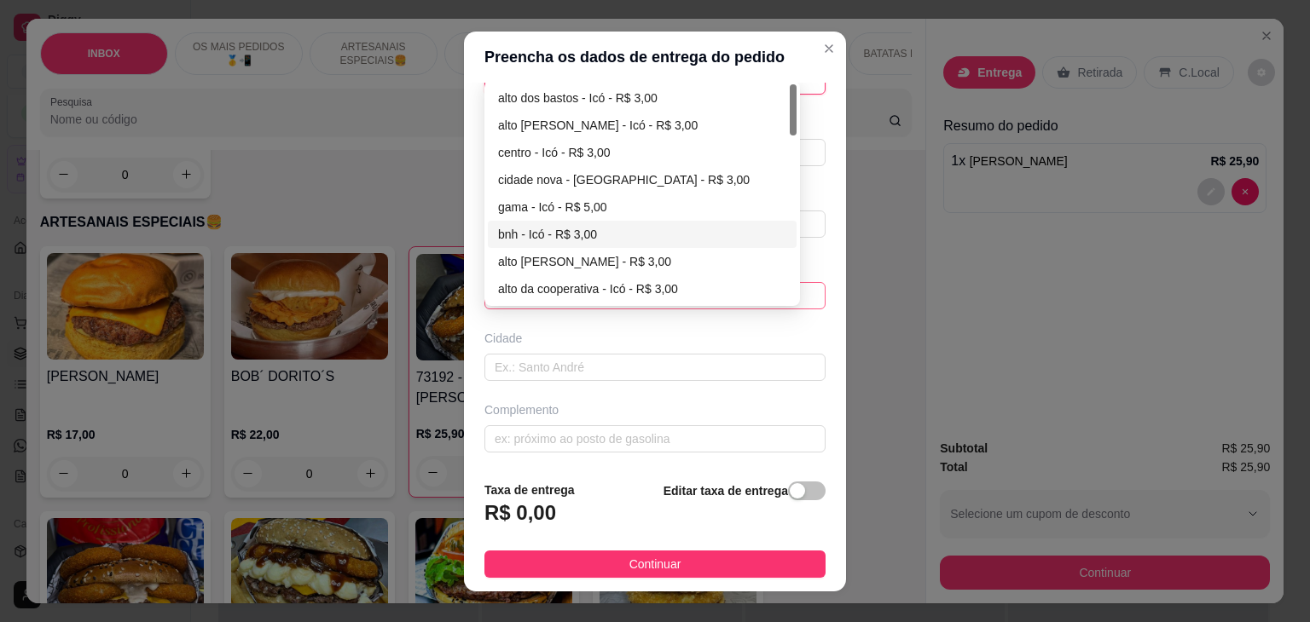
scroll to position [85, 0]
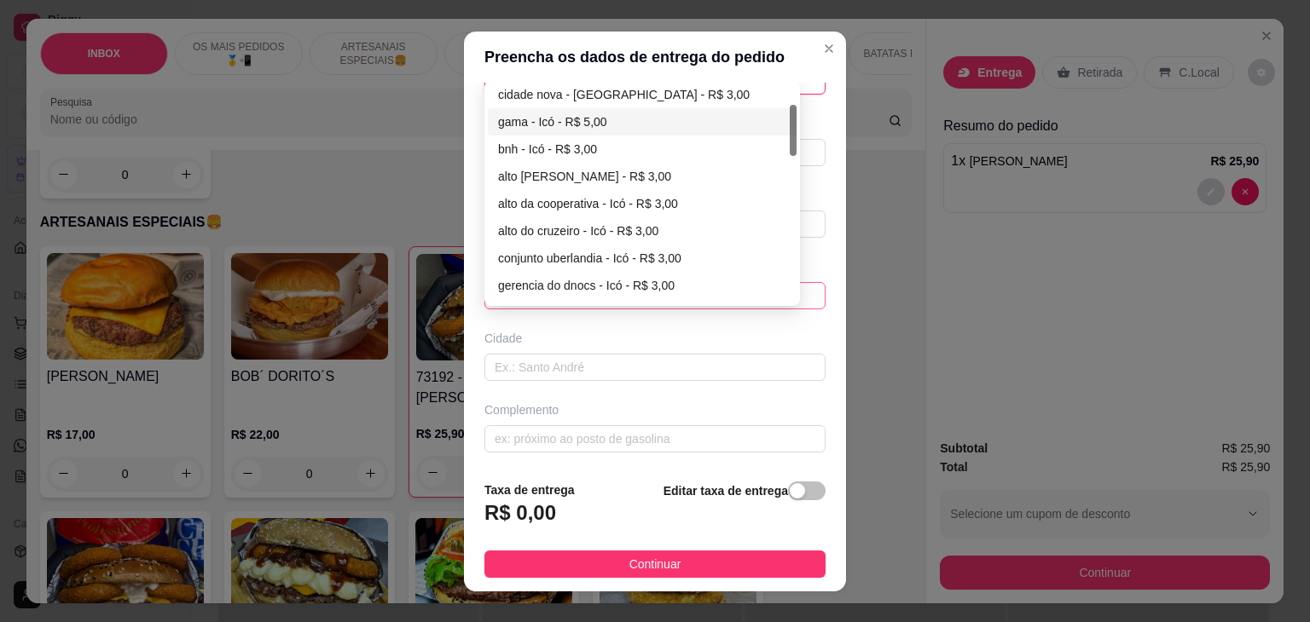
type input "casa de [PERSON_NAME]"
click at [552, 124] on div "gama - Icó - R$ 5,00" at bounding box center [642, 122] width 288 height 19
type input "Icó"
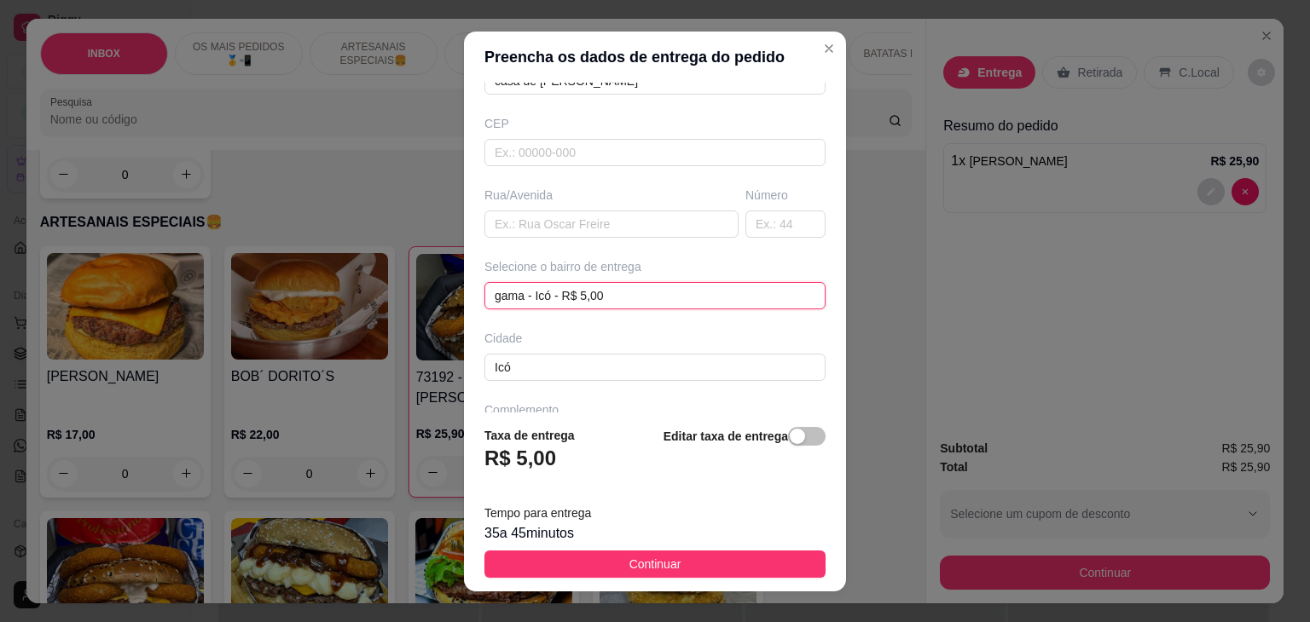
scroll to position [242, 0]
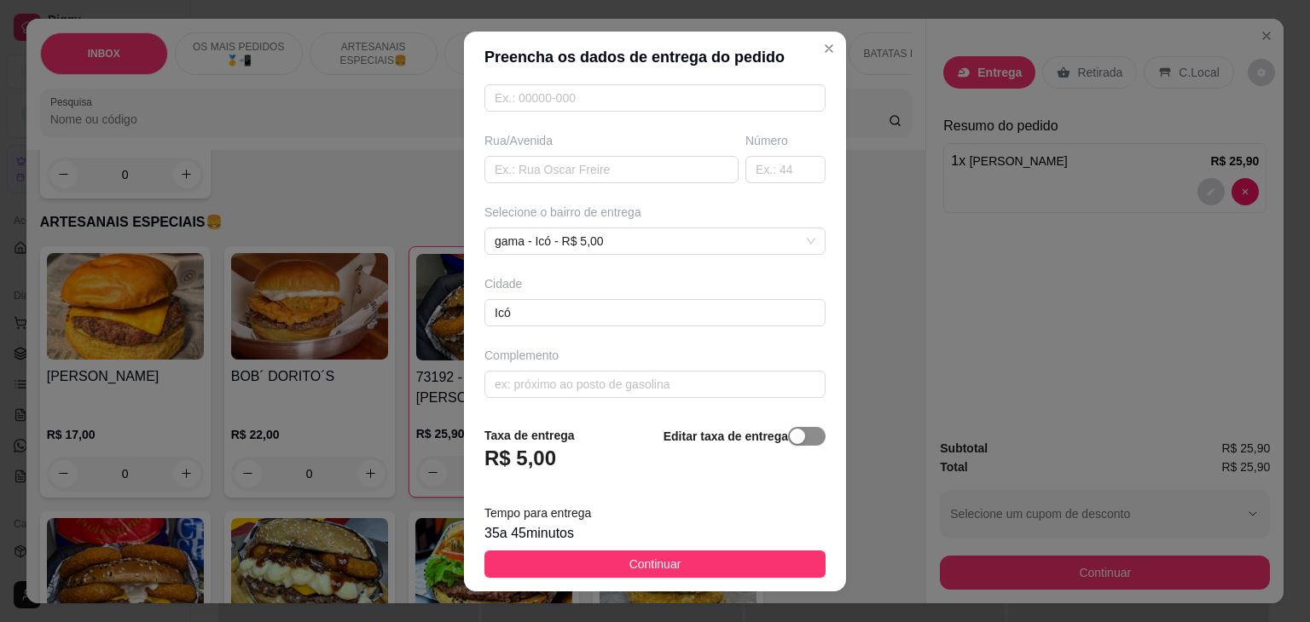
drag, startPoint x: 776, startPoint y: 437, endPoint x: 698, endPoint y: 437, distance: 77.6
click at [790, 437] on div "button" at bounding box center [797, 436] width 15 height 15
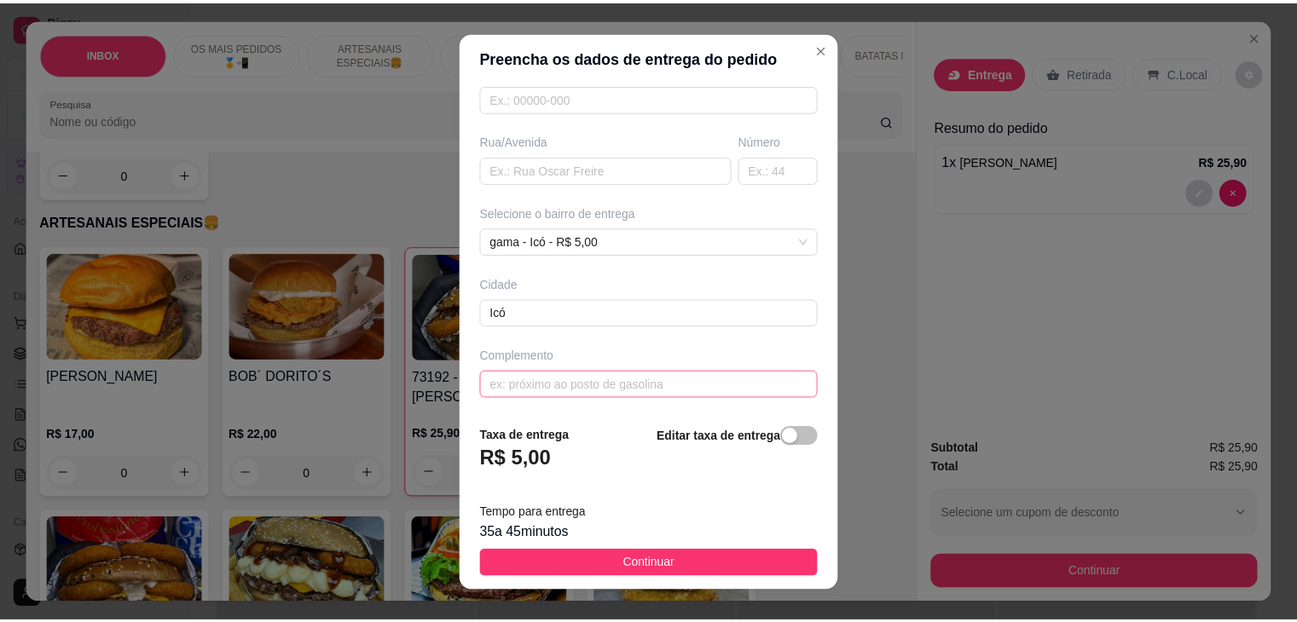
scroll to position [191, 0]
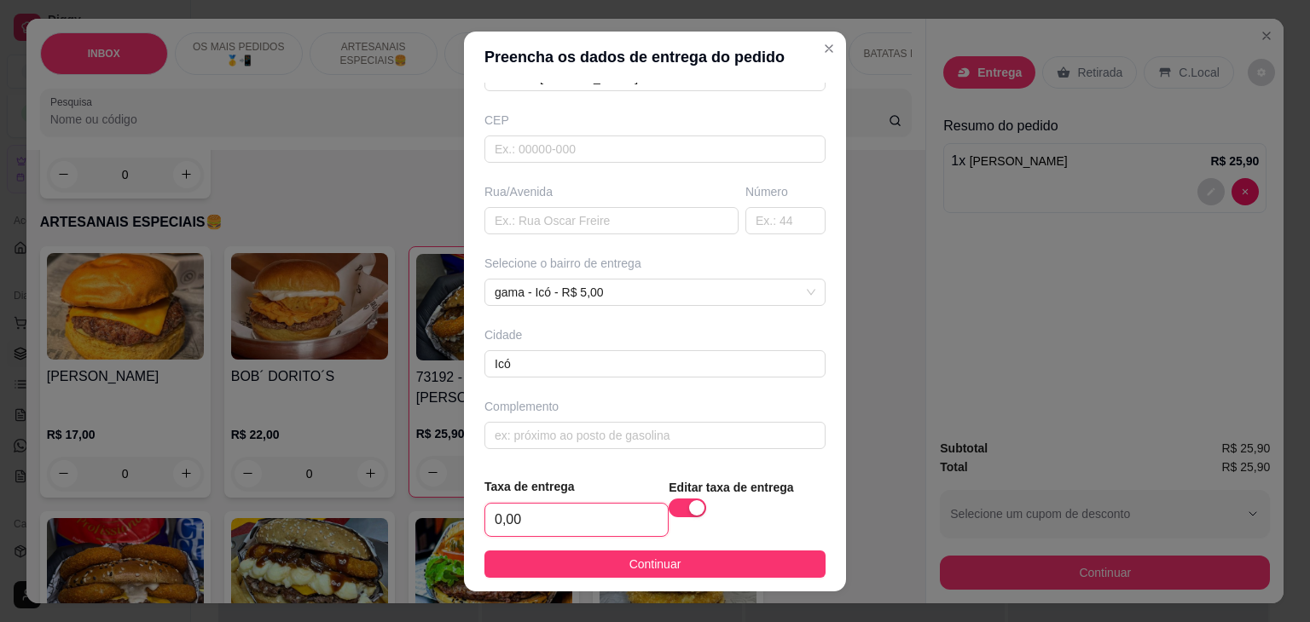
click at [549, 512] on input "0,00" at bounding box center [576, 520] width 182 height 32
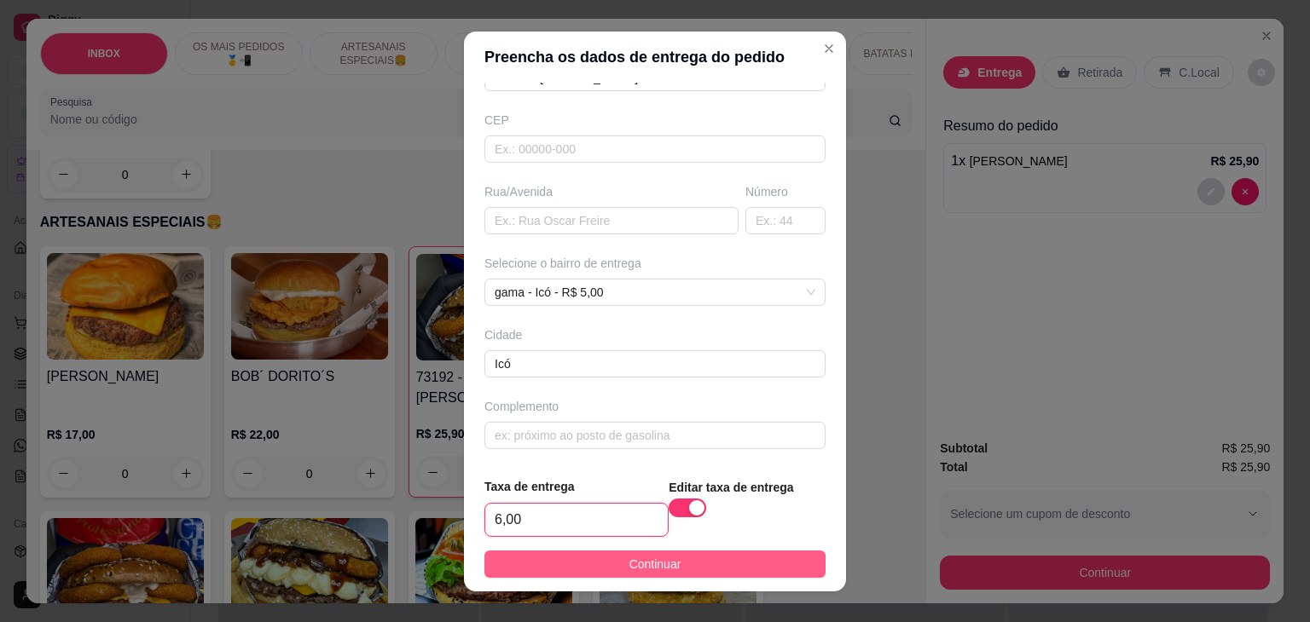
type input "6,00"
click at [651, 555] on span "Continuar" at bounding box center [655, 564] width 52 height 19
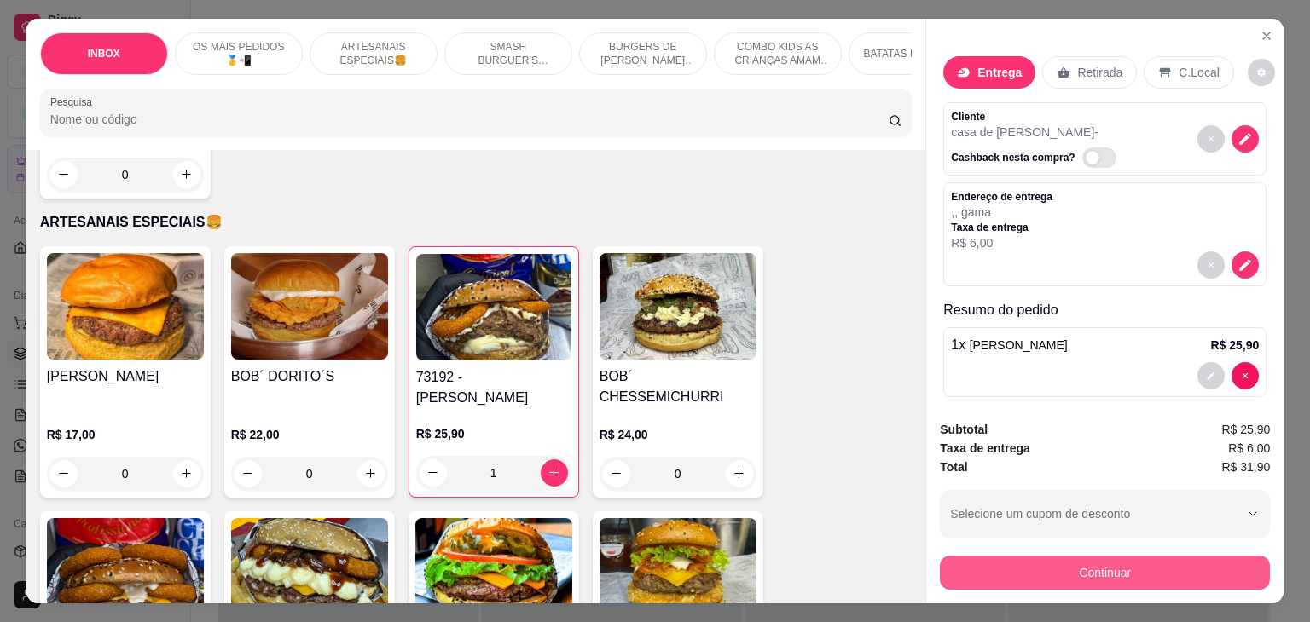
click at [1168, 570] on button "Continuar" at bounding box center [1105, 573] width 330 height 34
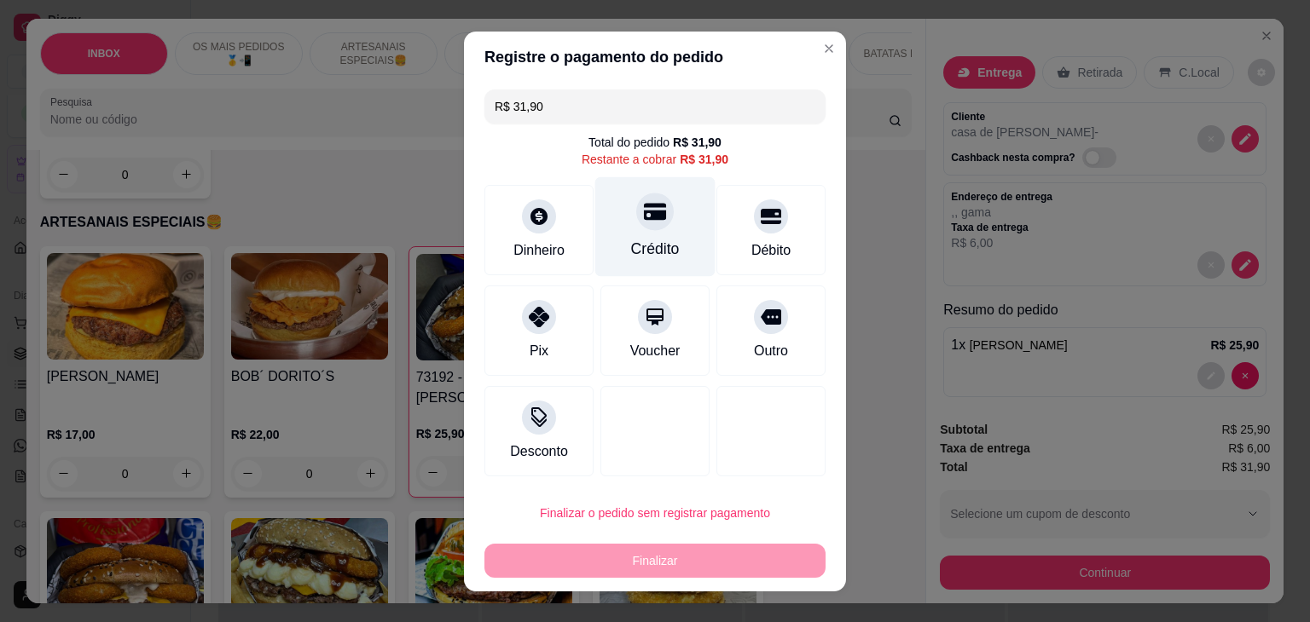
click at [644, 212] on icon at bounding box center [655, 211] width 22 height 17
type input "R$ 0,00"
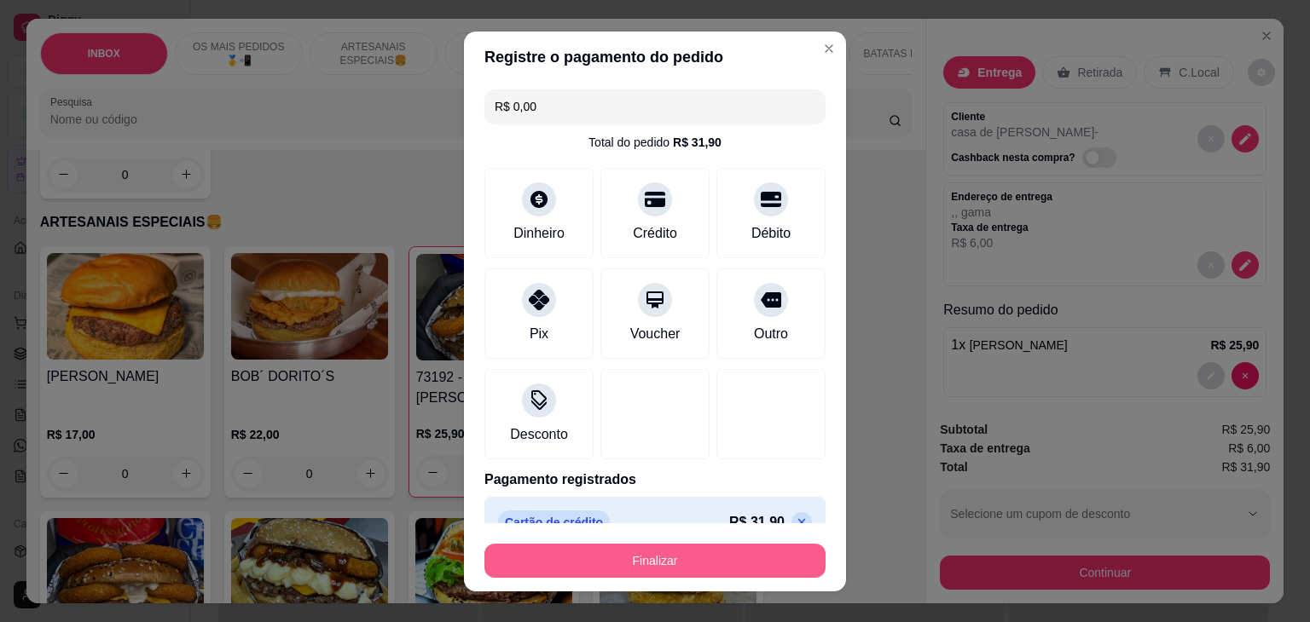
click at [729, 575] on button "Finalizar" at bounding box center [654, 561] width 341 height 34
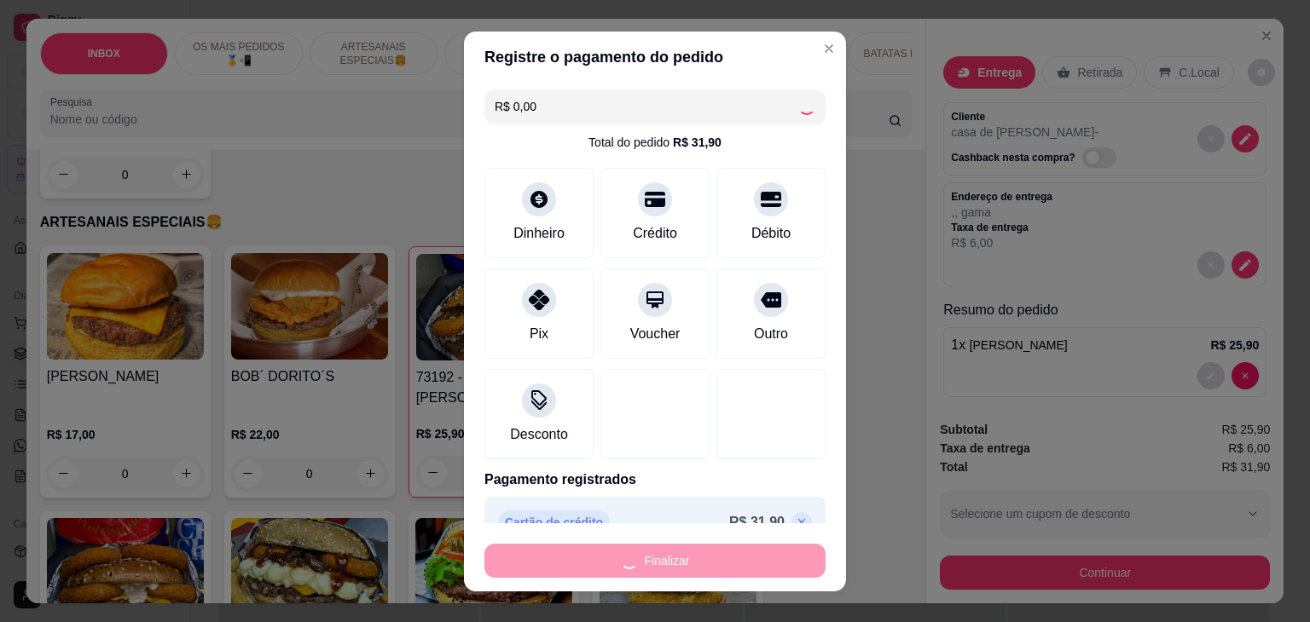
type input "0"
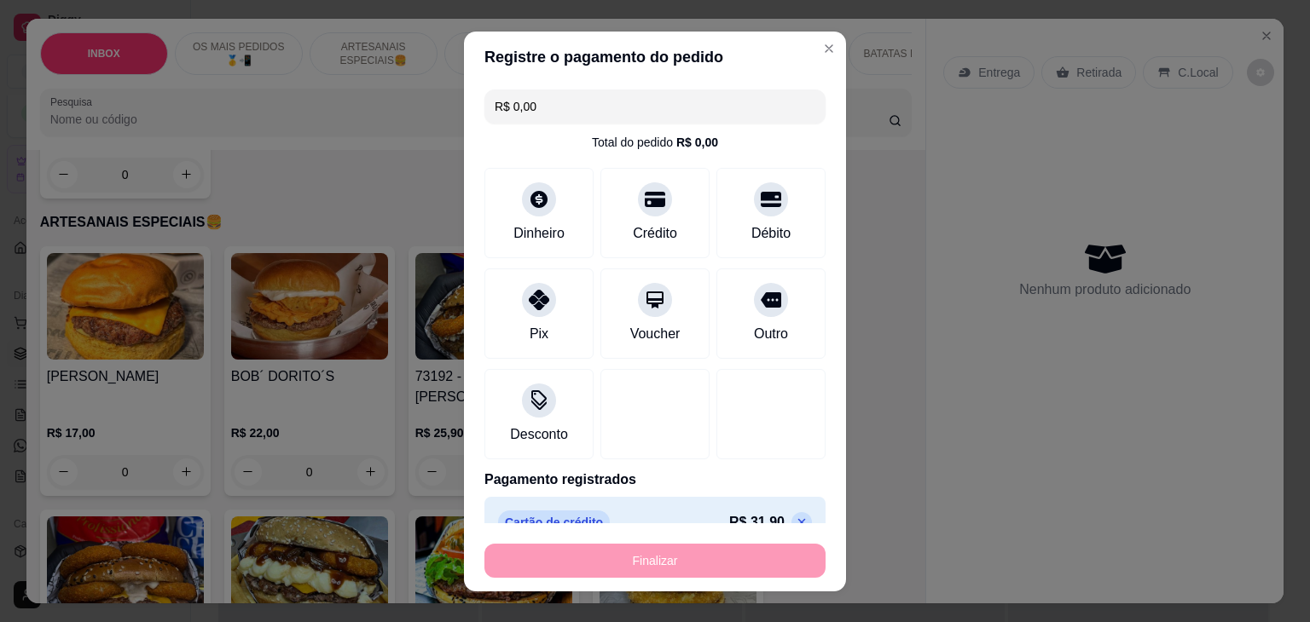
type input "-R$ 31,90"
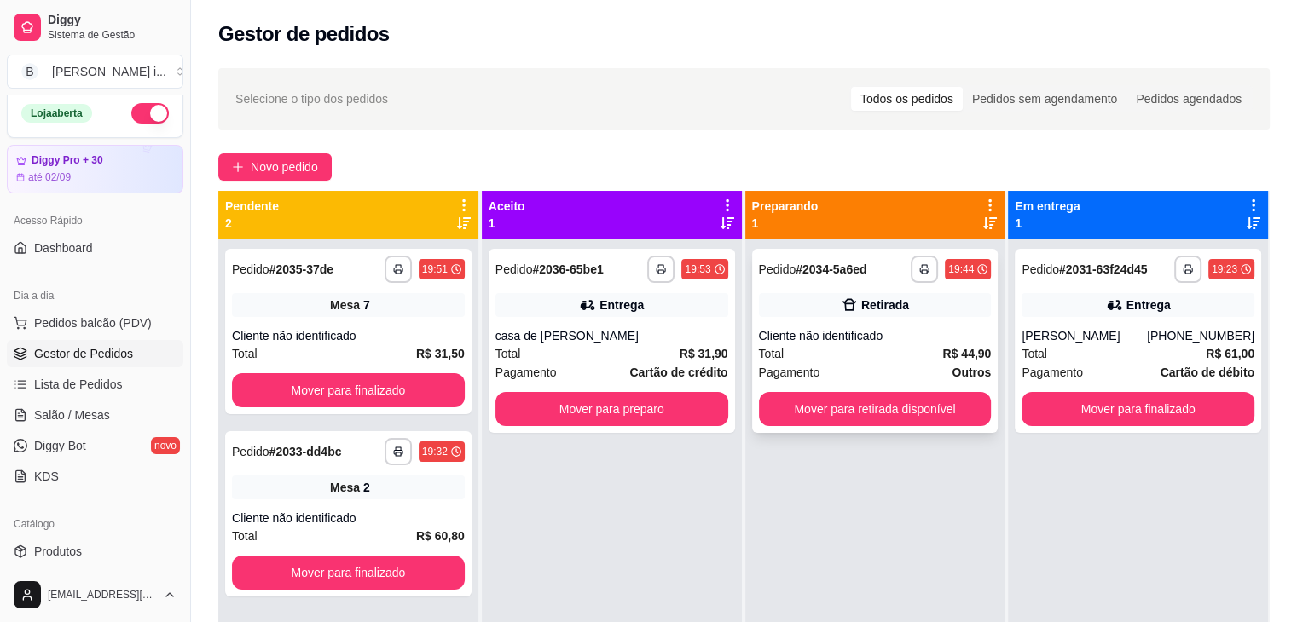
click at [820, 352] on div "Total R$ 44,90" at bounding box center [875, 354] width 233 height 19
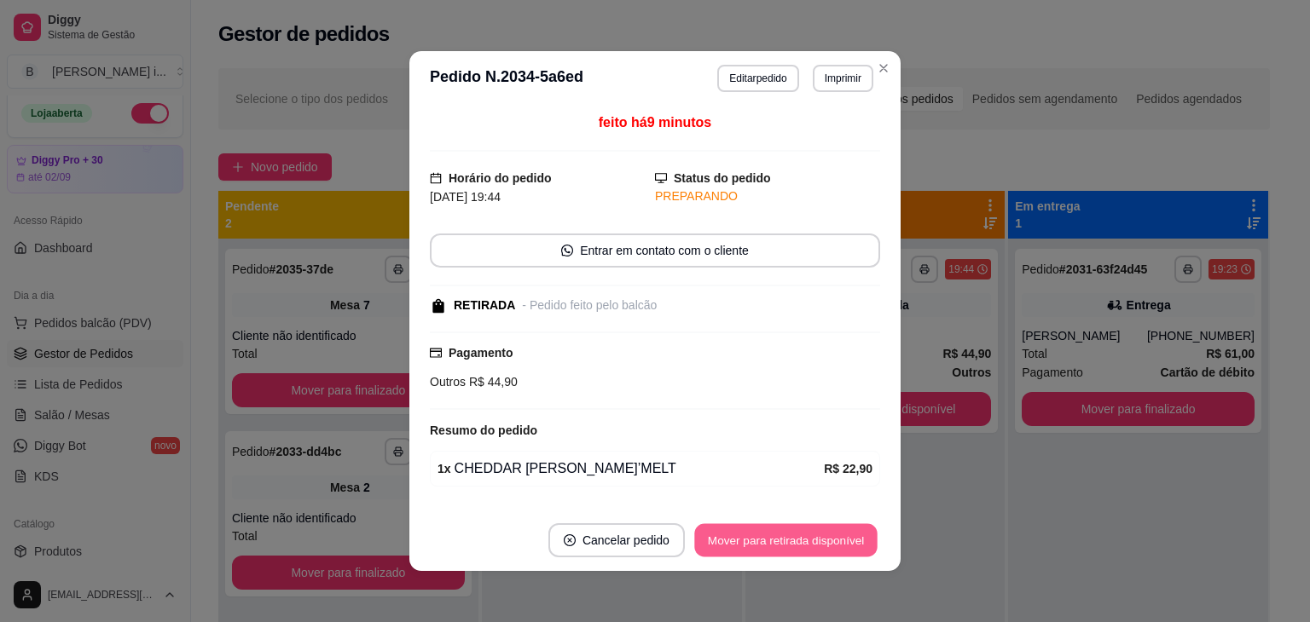
click at [781, 540] on button "Mover para retirada disponível" at bounding box center [785, 540] width 182 height 33
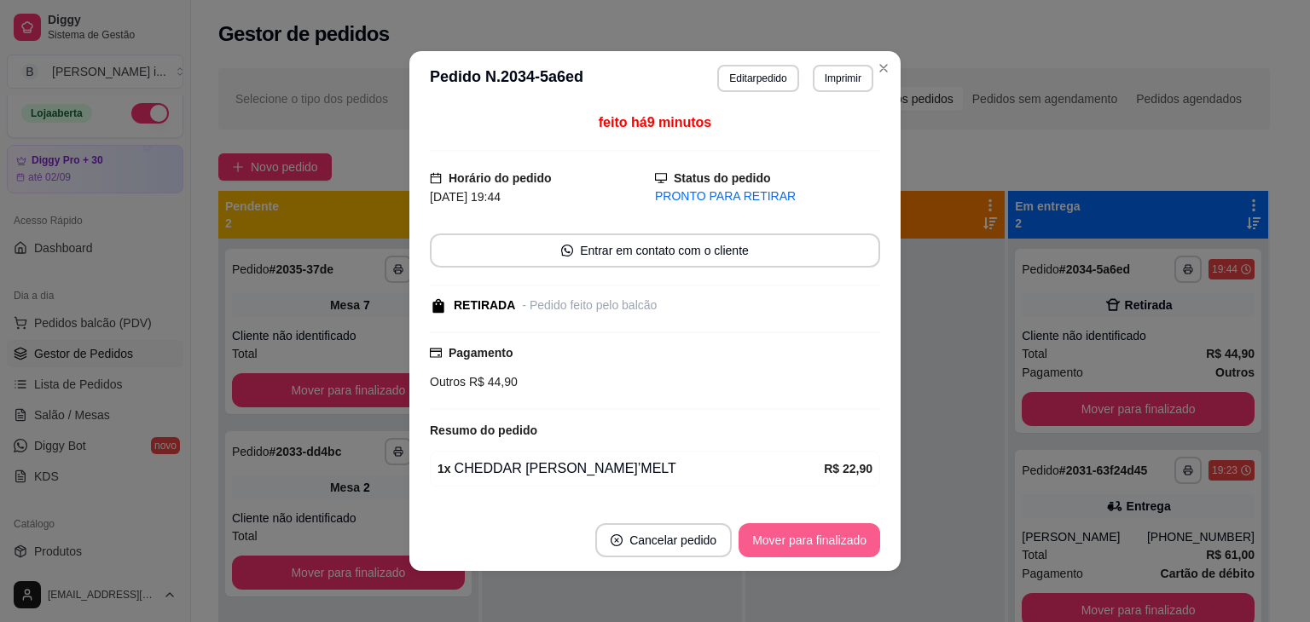
click at [781, 540] on button "Mover para finalizado" at bounding box center [809, 541] width 142 height 34
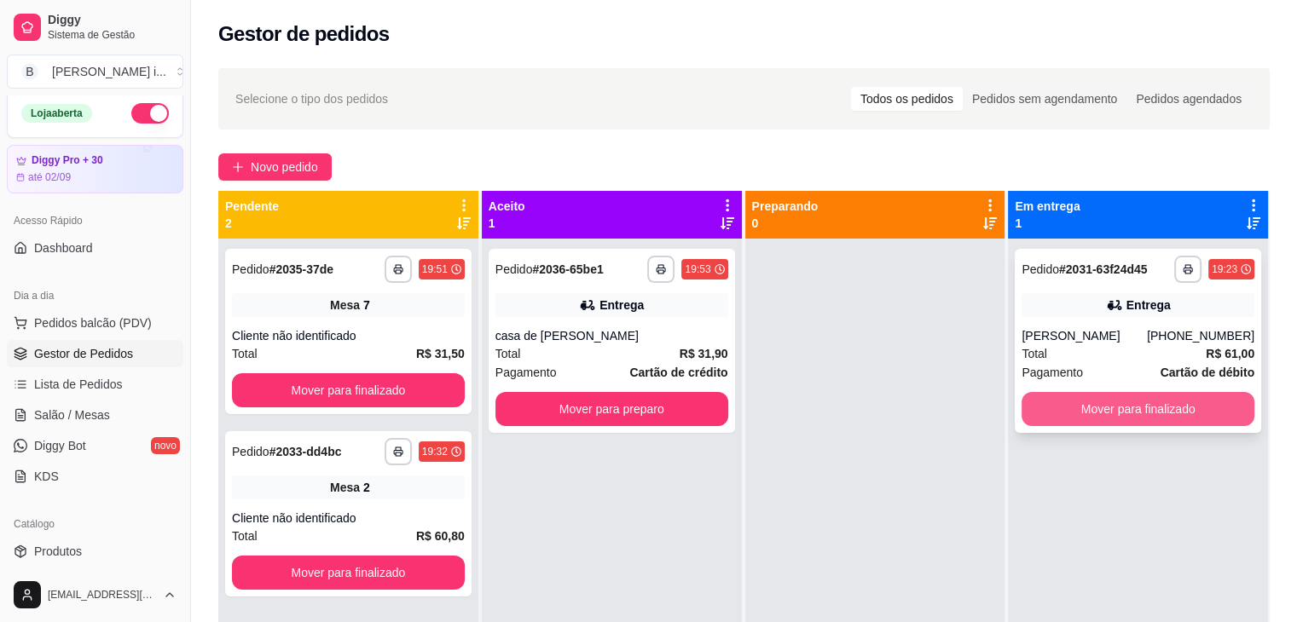
click at [1202, 410] on button "Mover para finalizado" at bounding box center [1138, 409] width 233 height 34
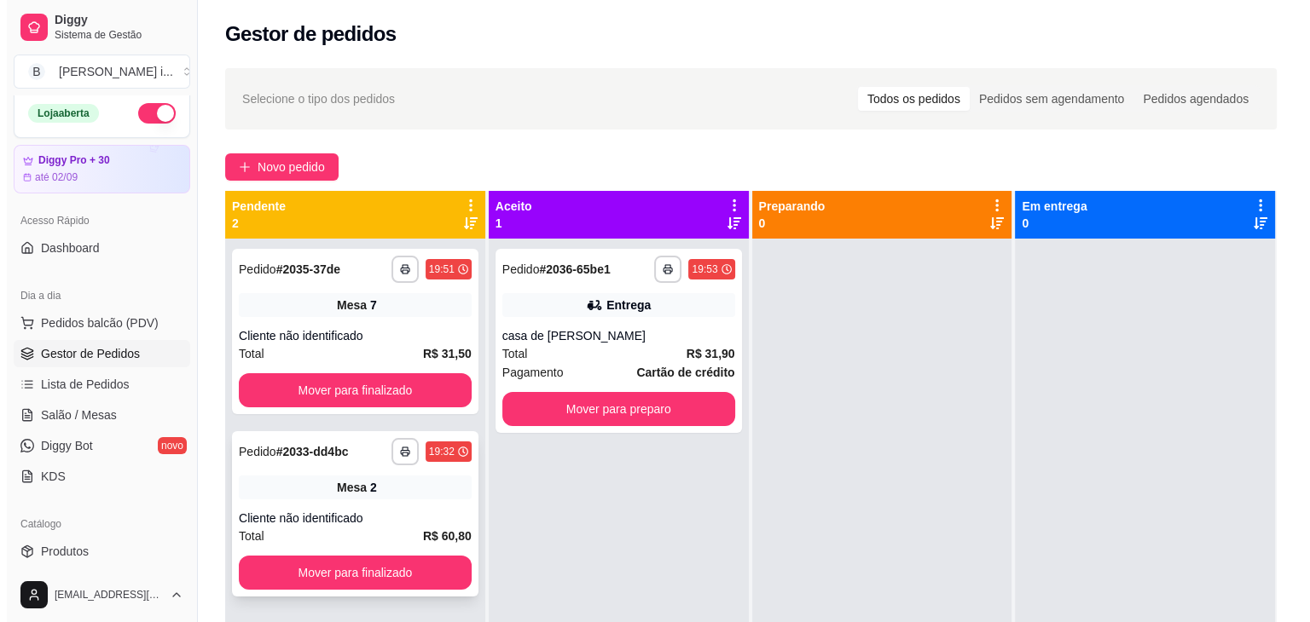
scroll to position [48, 0]
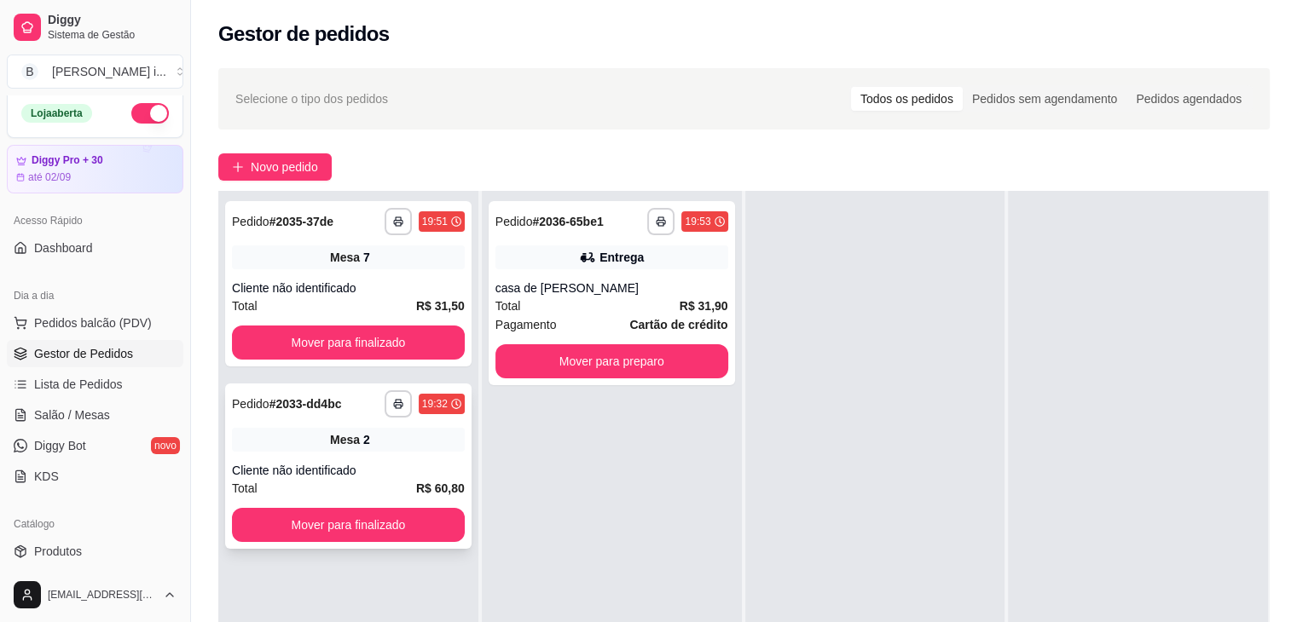
click at [378, 442] on div "Mesa 2" at bounding box center [348, 440] width 233 height 24
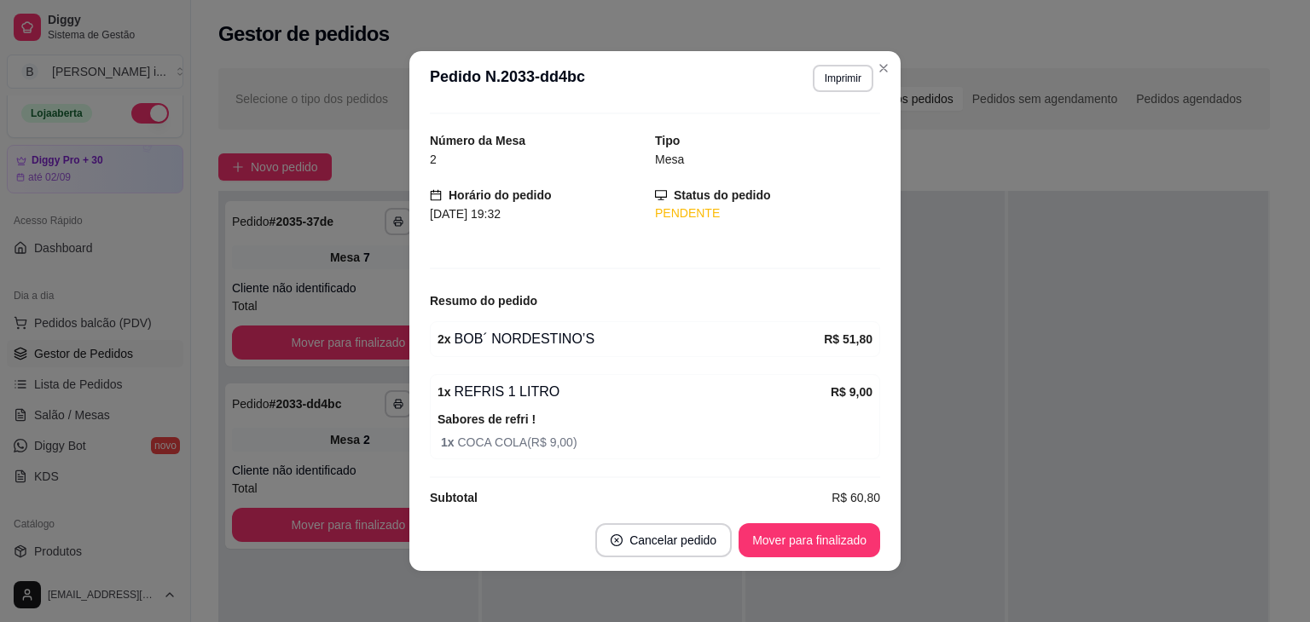
scroll to position [59, 0]
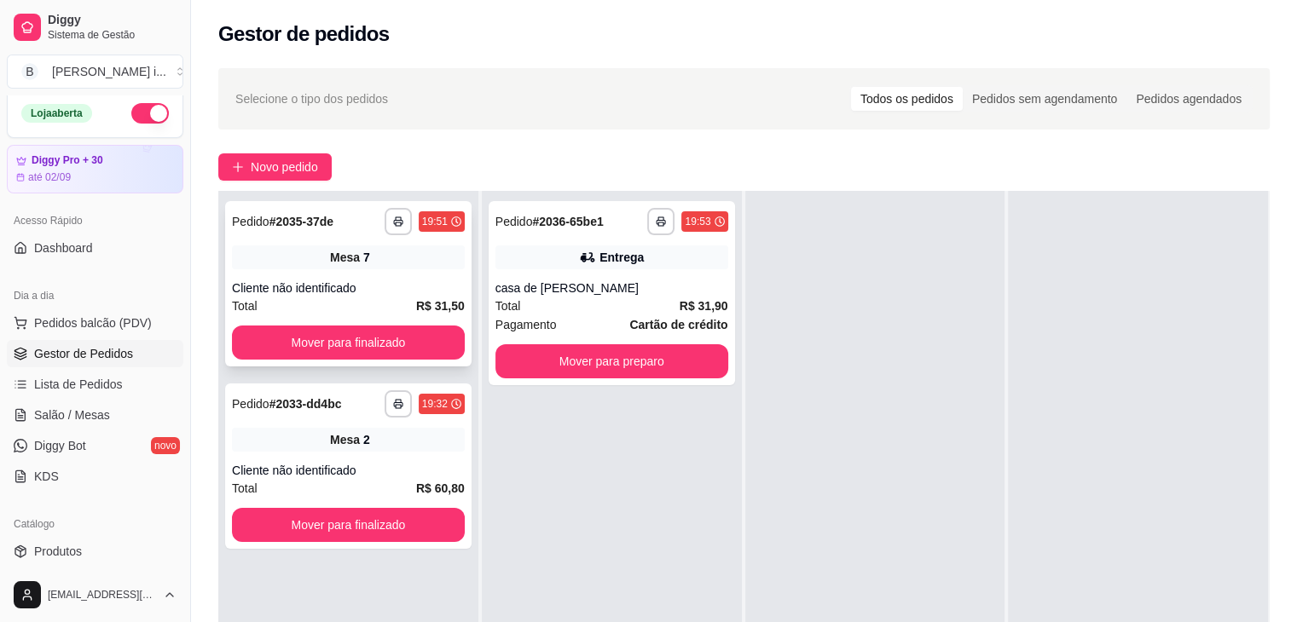
click at [358, 240] on div "**********" at bounding box center [348, 283] width 246 height 165
click at [92, 409] on span "Salão / Mesas" at bounding box center [72, 415] width 76 height 17
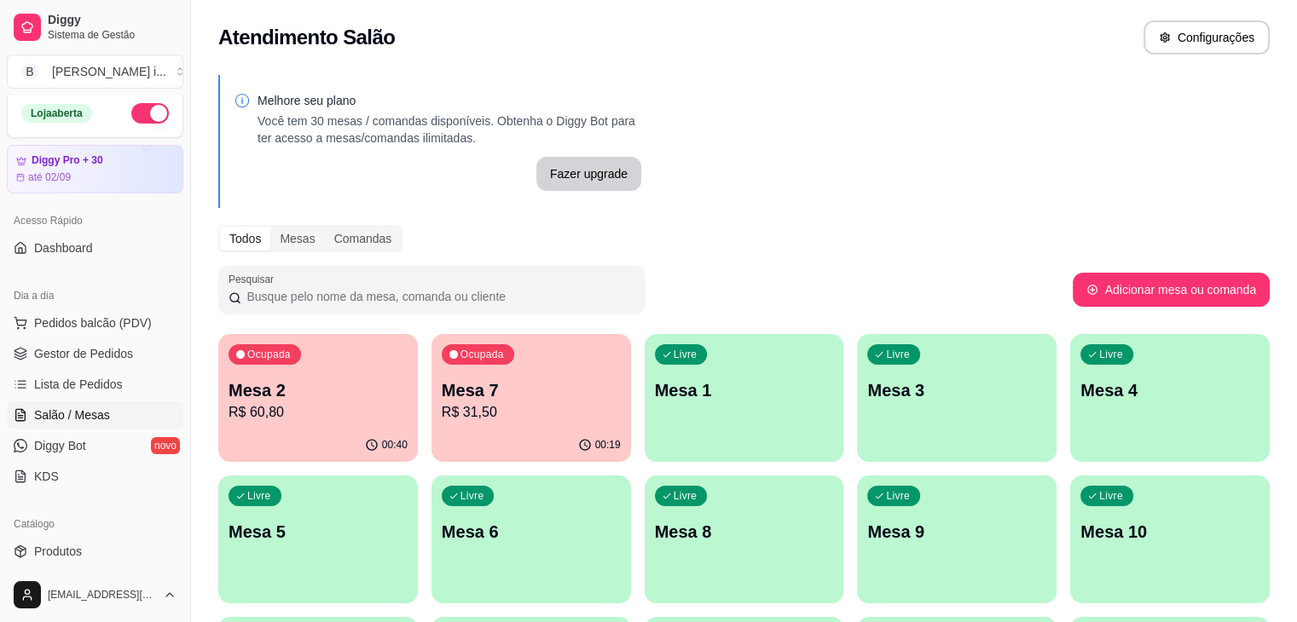
click at [442, 406] on p "R$ 31,50" at bounding box center [531, 412] width 179 height 20
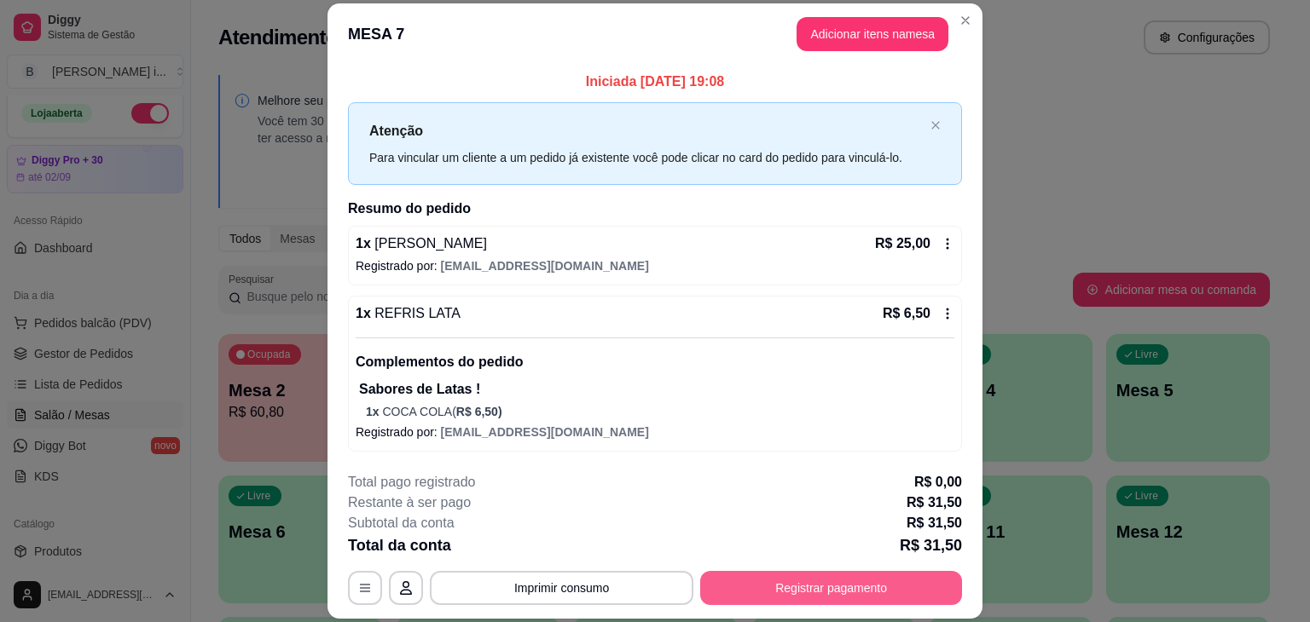
click at [902, 589] on button "Registrar pagamento" at bounding box center [831, 588] width 262 height 34
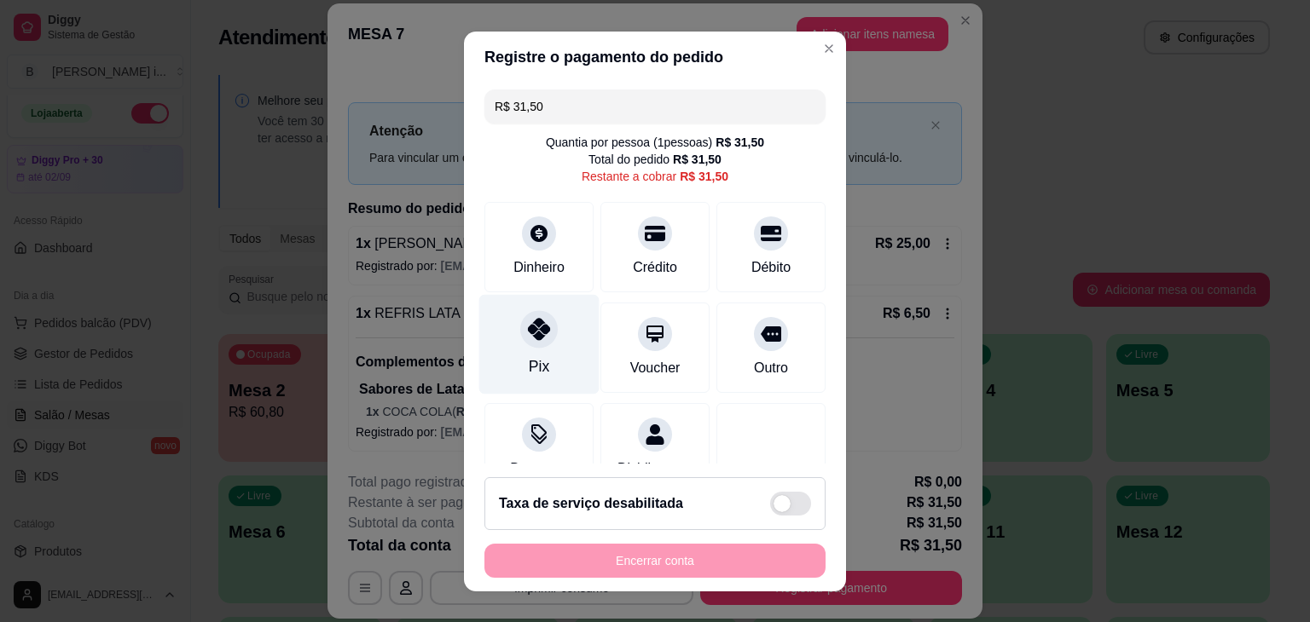
click at [528, 337] on icon at bounding box center [539, 329] width 22 height 22
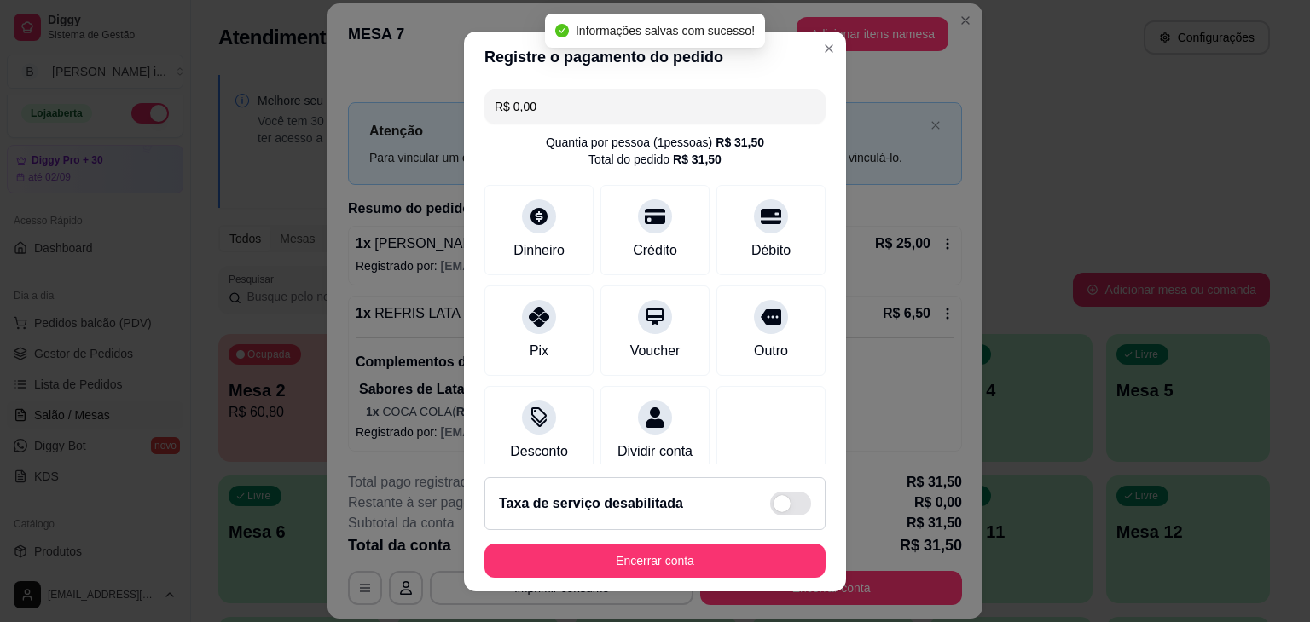
type input "R$ 0,00"
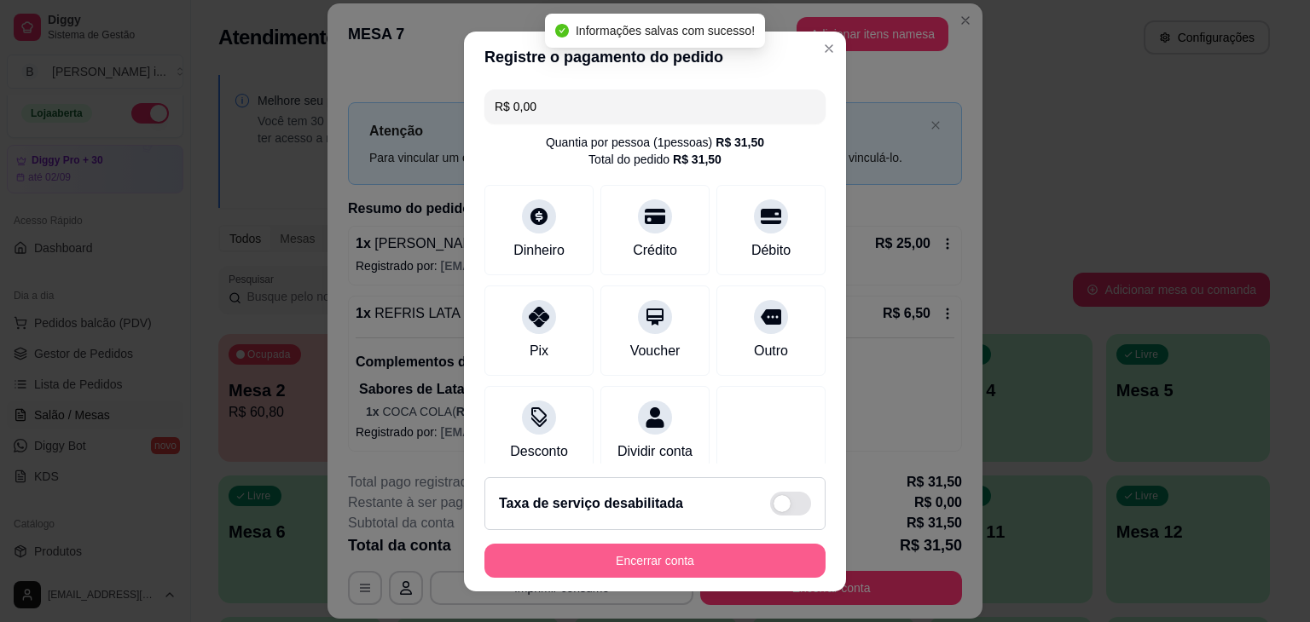
click at [621, 558] on button "Encerrar conta" at bounding box center [654, 561] width 341 height 34
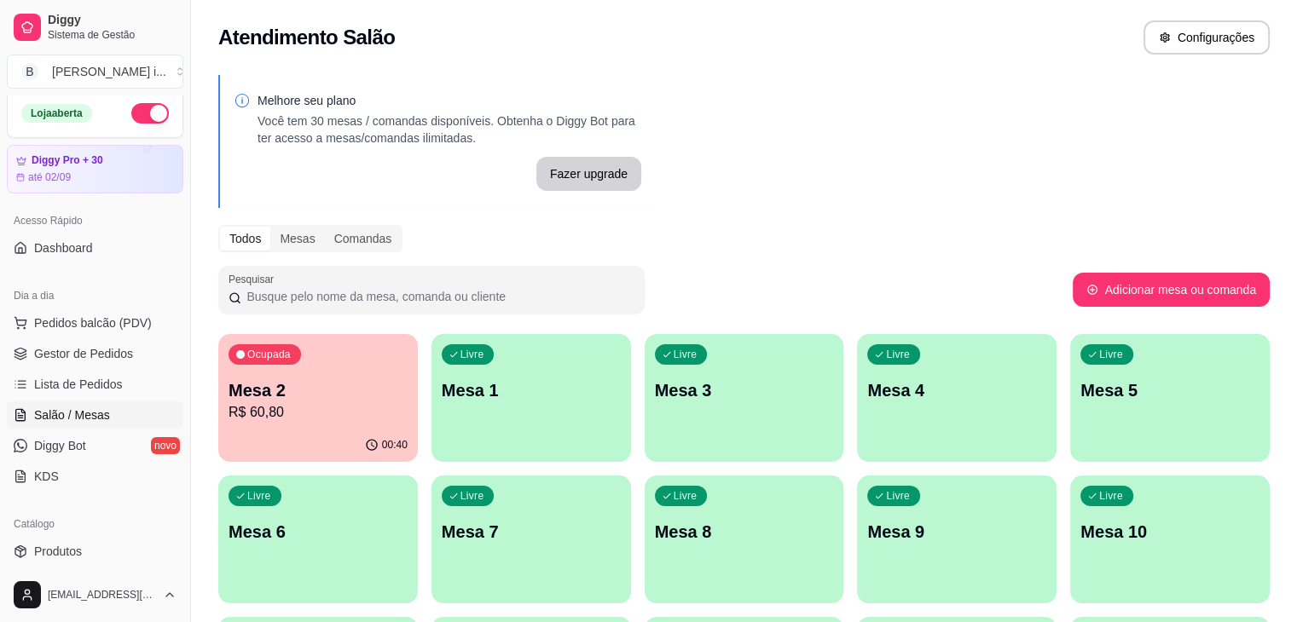
click at [332, 397] on p "Mesa 2" at bounding box center [318, 391] width 179 height 24
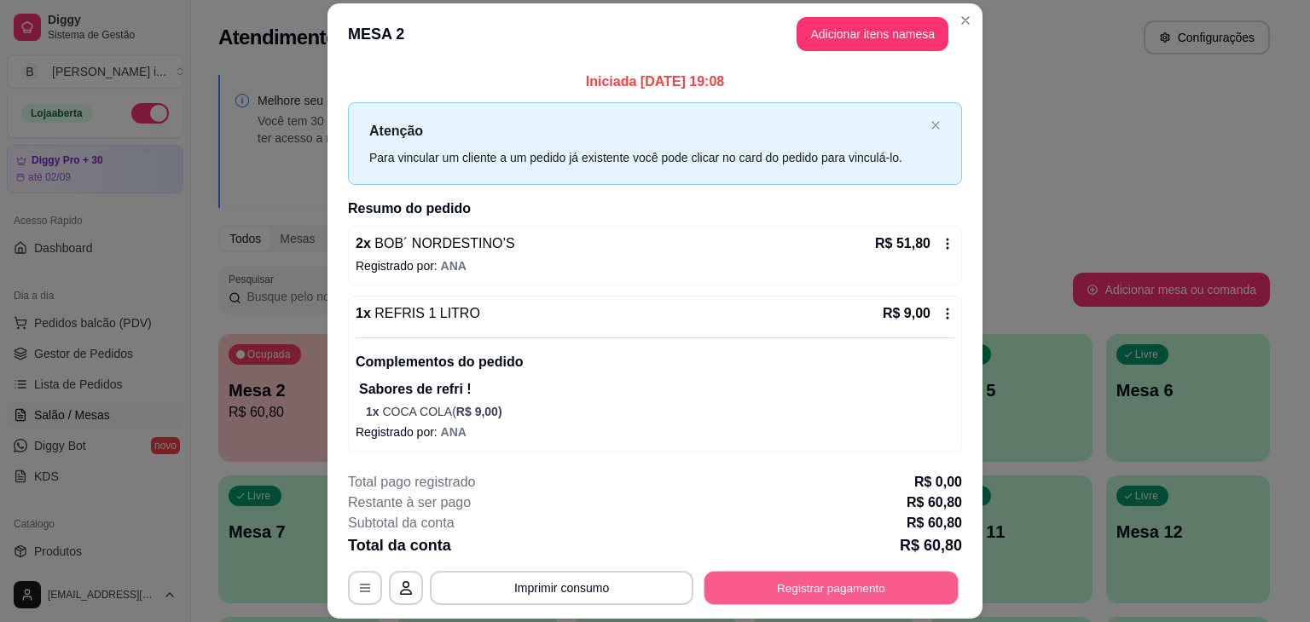
click at [757, 572] on button "Registrar pagamento" at bounding box center [831, 588] width 254 height 33
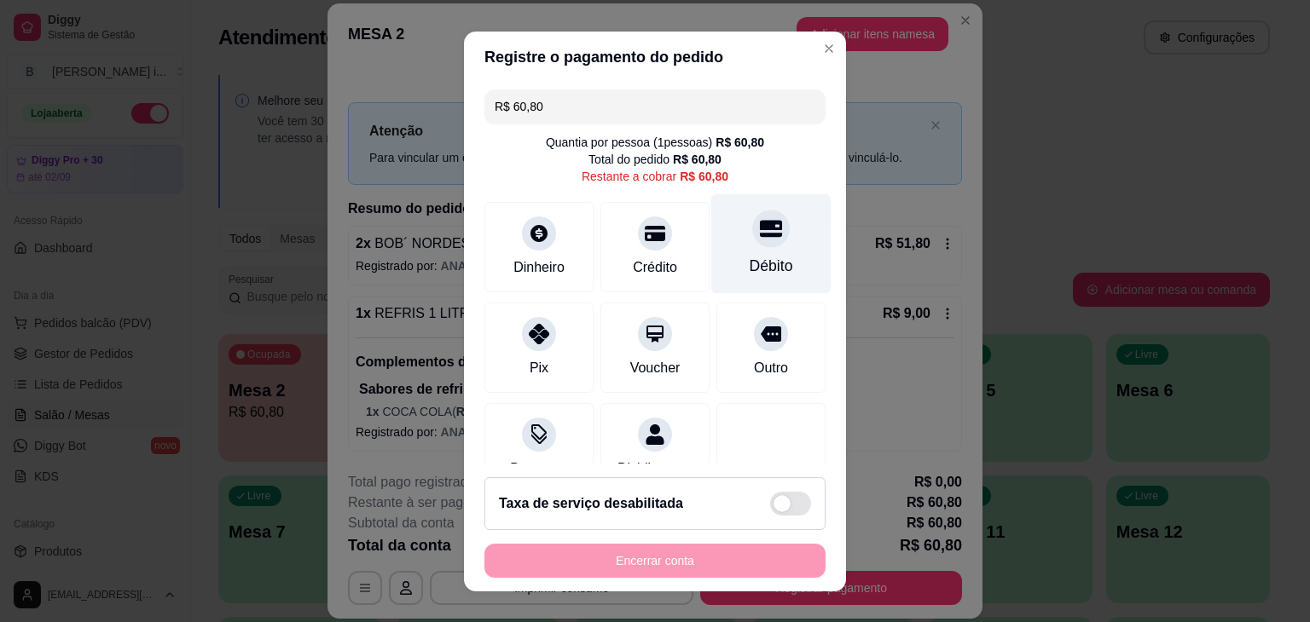
click at [733, 253] on div "Débito" at bounding box center [771, 244] width 120 height 100
type input "R$ 0,00"
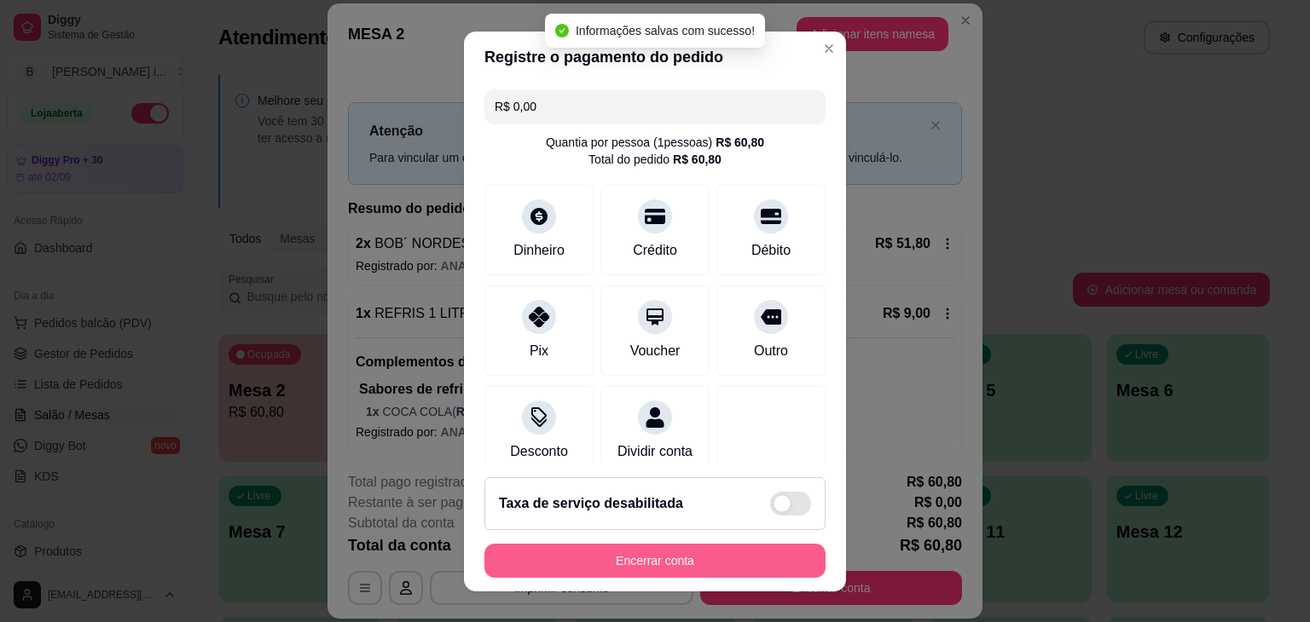
click at [689, 544] on button "Encerrar conta" at bounding box center [654, 561] width 341 height 34
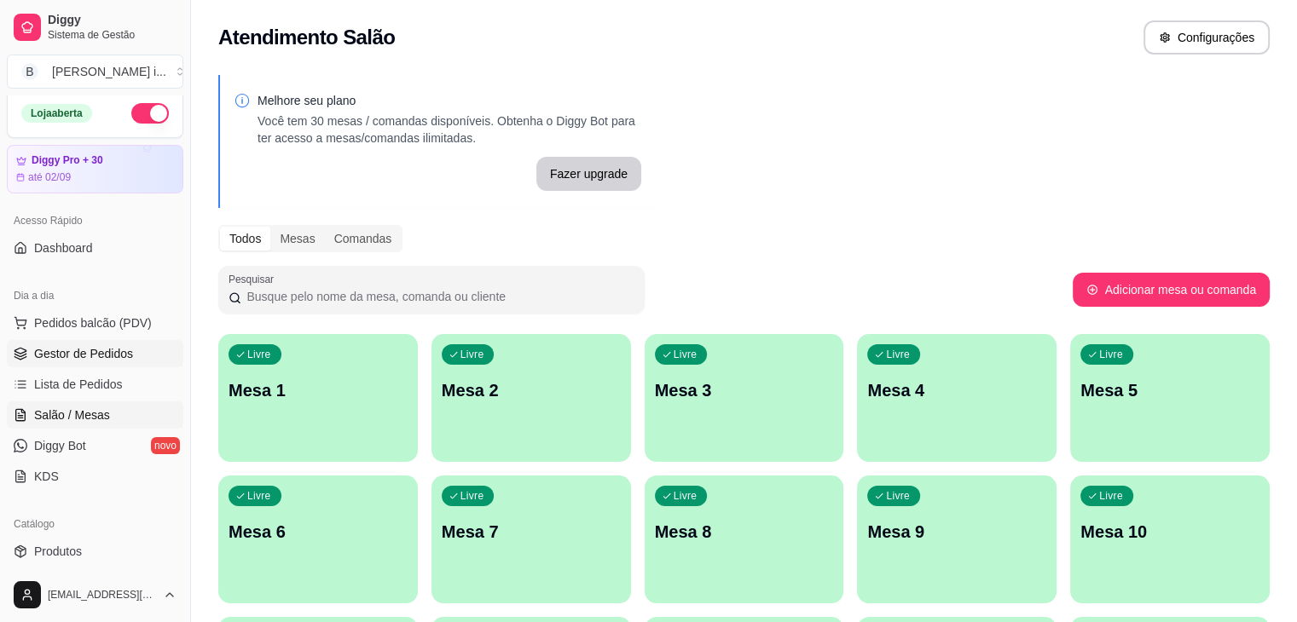
click at [85, 356] on span "Gestor de Pedidos" at bounding box center [83, 353] width 99 height 17
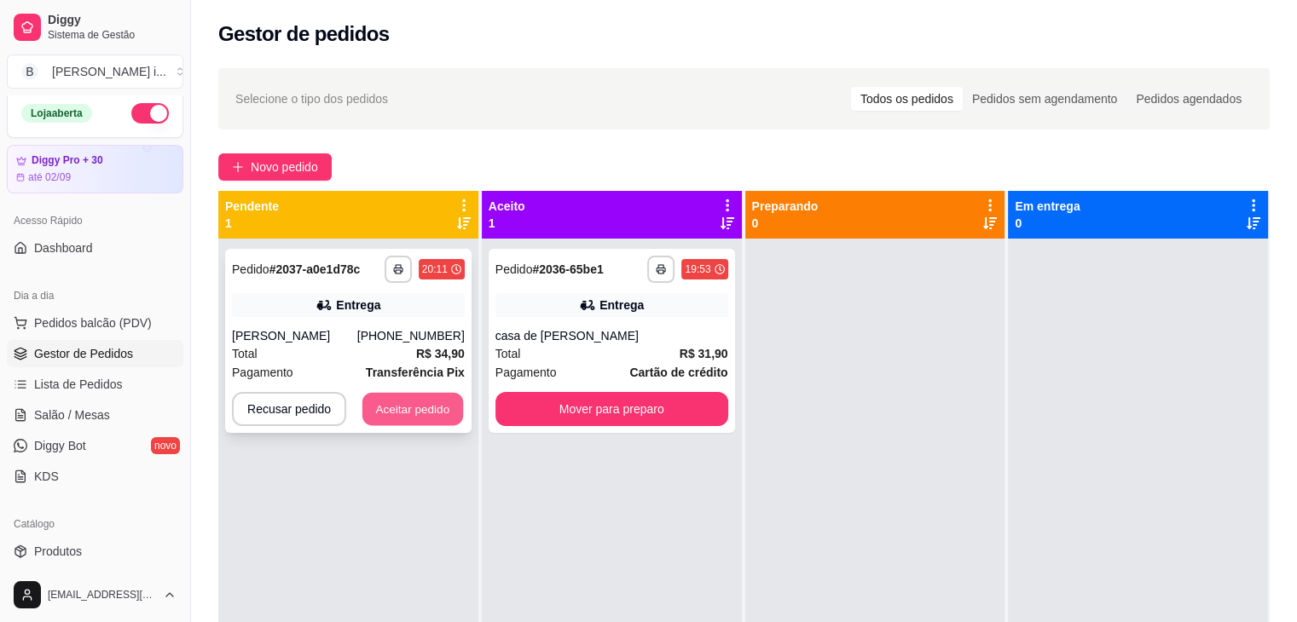
click at [437, 409] on button "Aceitar pedido" at bounding box center [412, 409] width 101 height 33
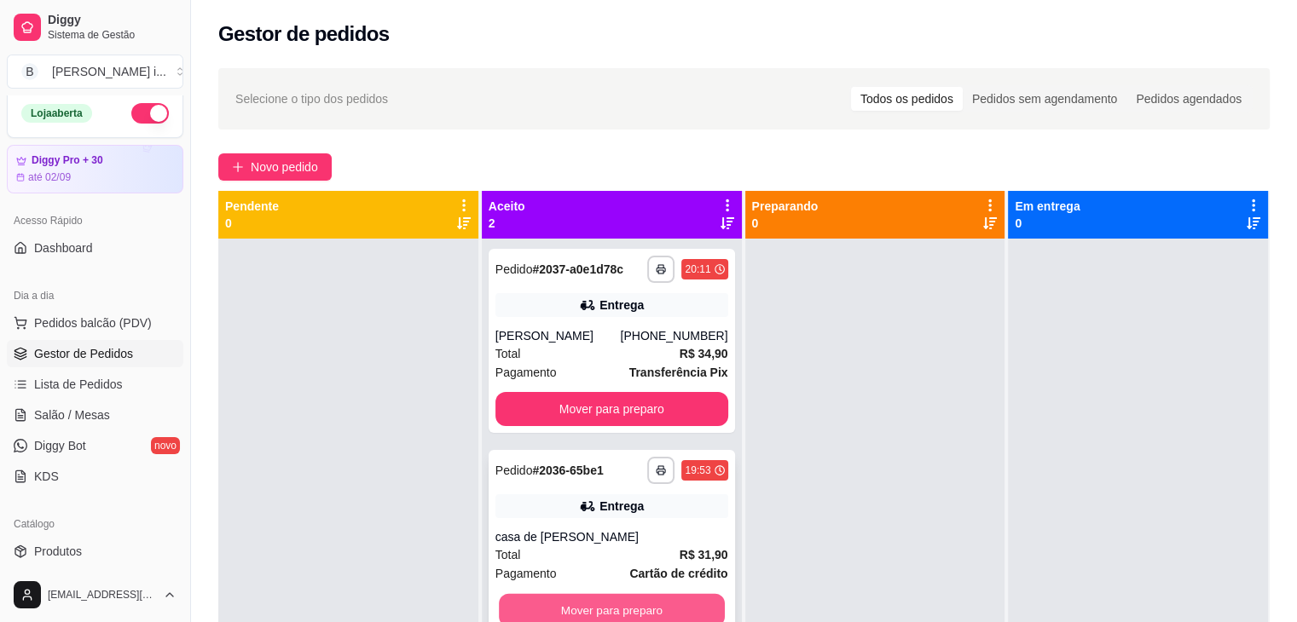
click at [662, 596] on button "Mover para preparo" at bounding box center [612, 610] width 226 height 33
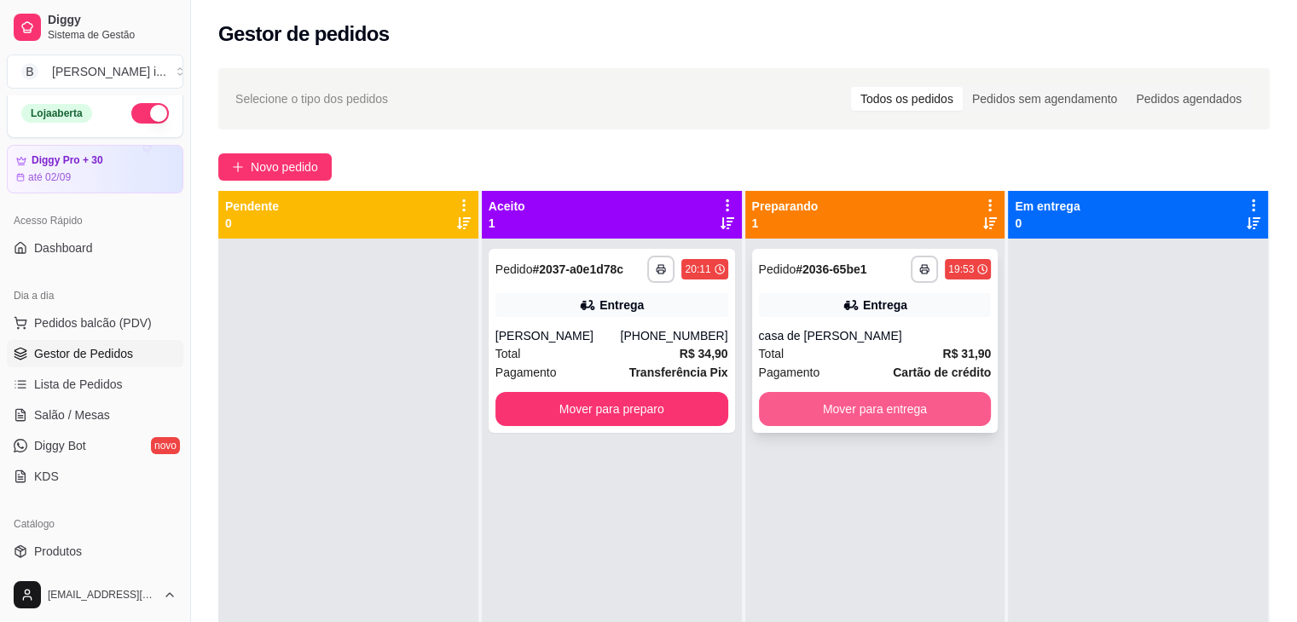
click at [895, 408] on button "Mover para entrega" at bounding box center [875, 409] width 233 height 34
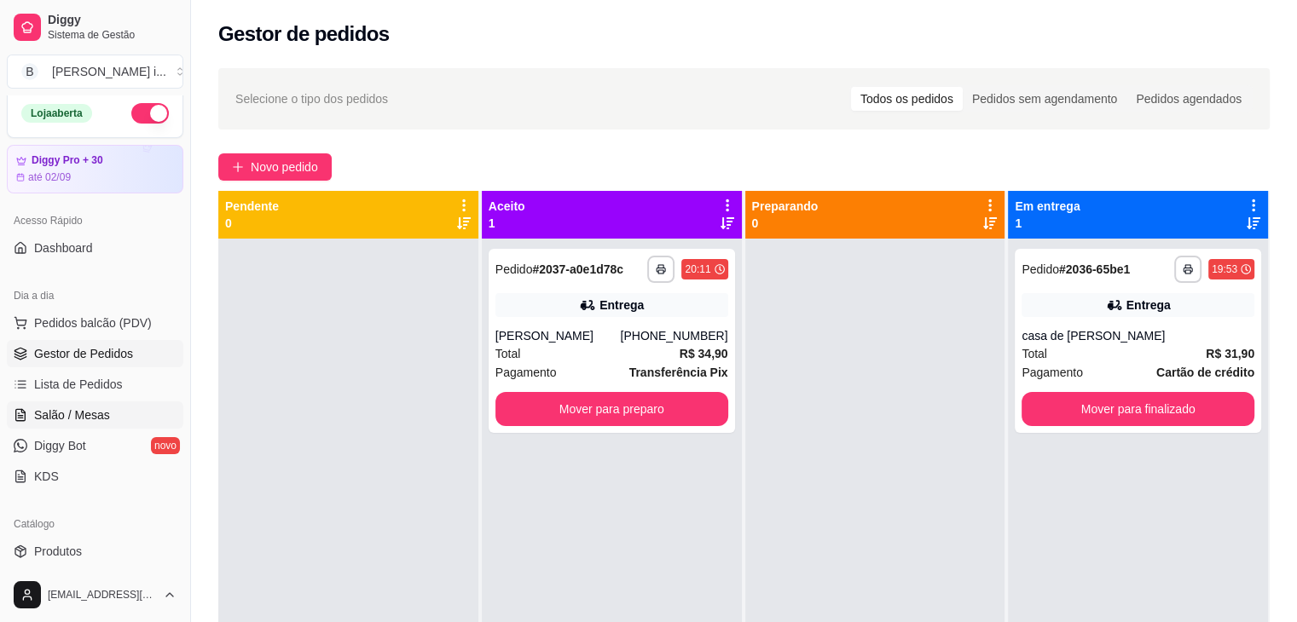
click at [106, 417] on span "Salão / Mesas" at bounding box center [72, 415] width 76 height 17
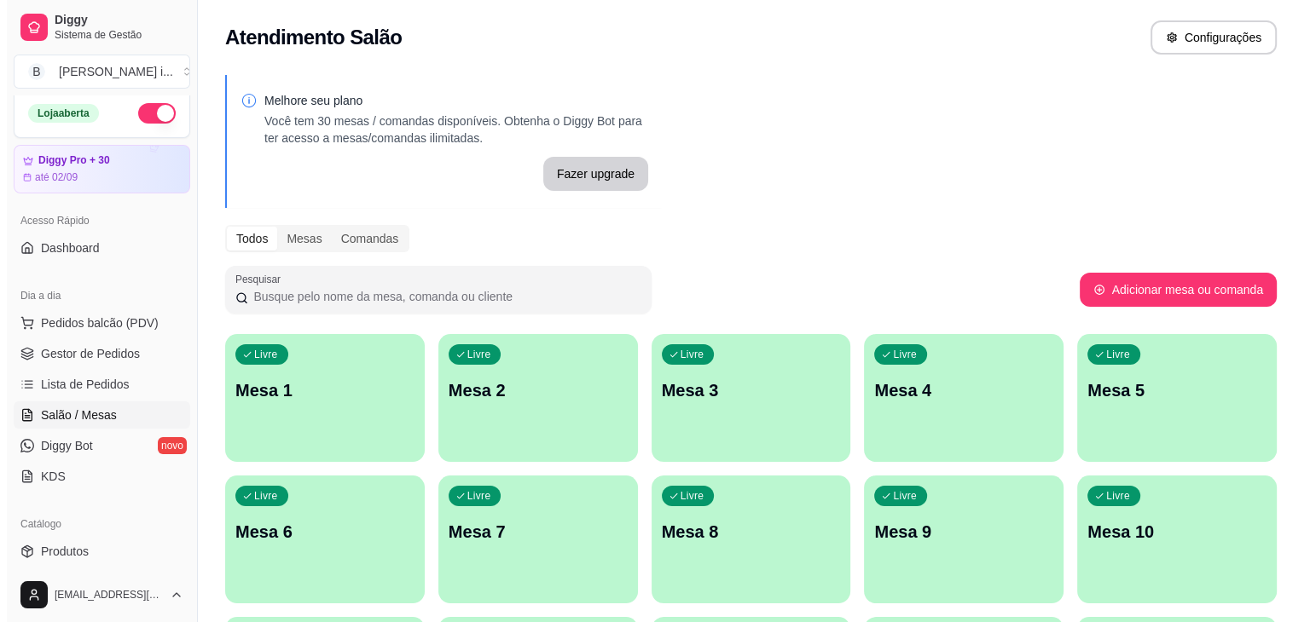
scroll to position [85, 0]
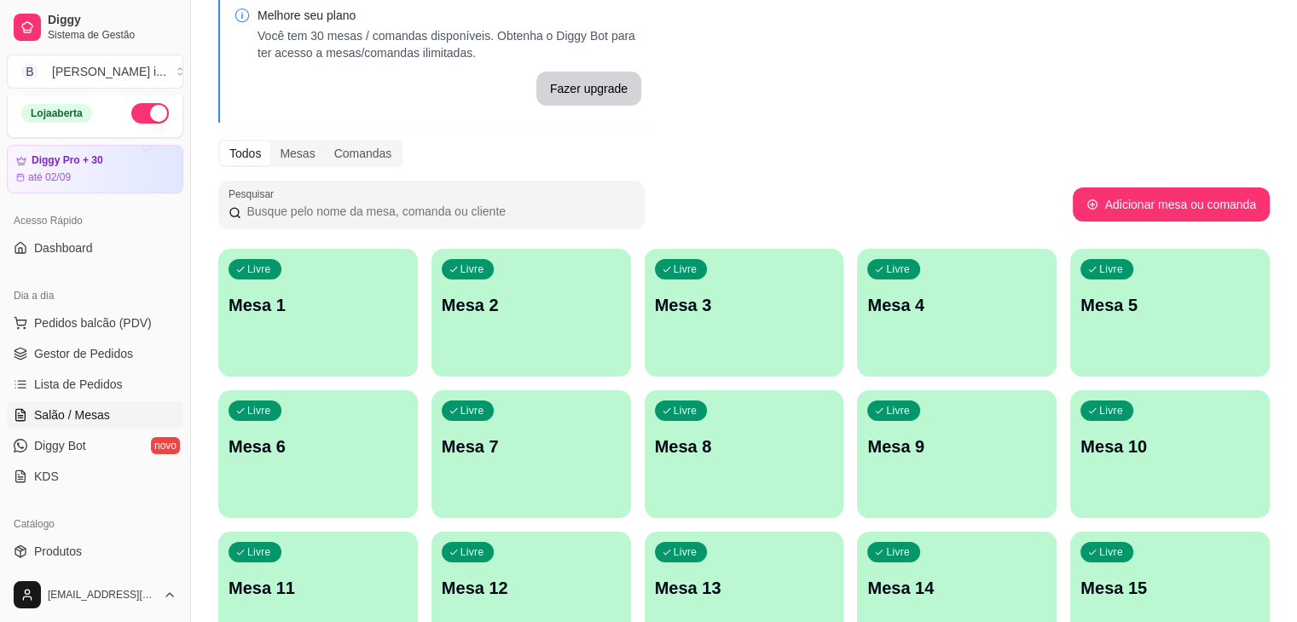
click at [631, 532] on div "Livre Mesa 12" at bounding box center [531, 585] width 200 height 107
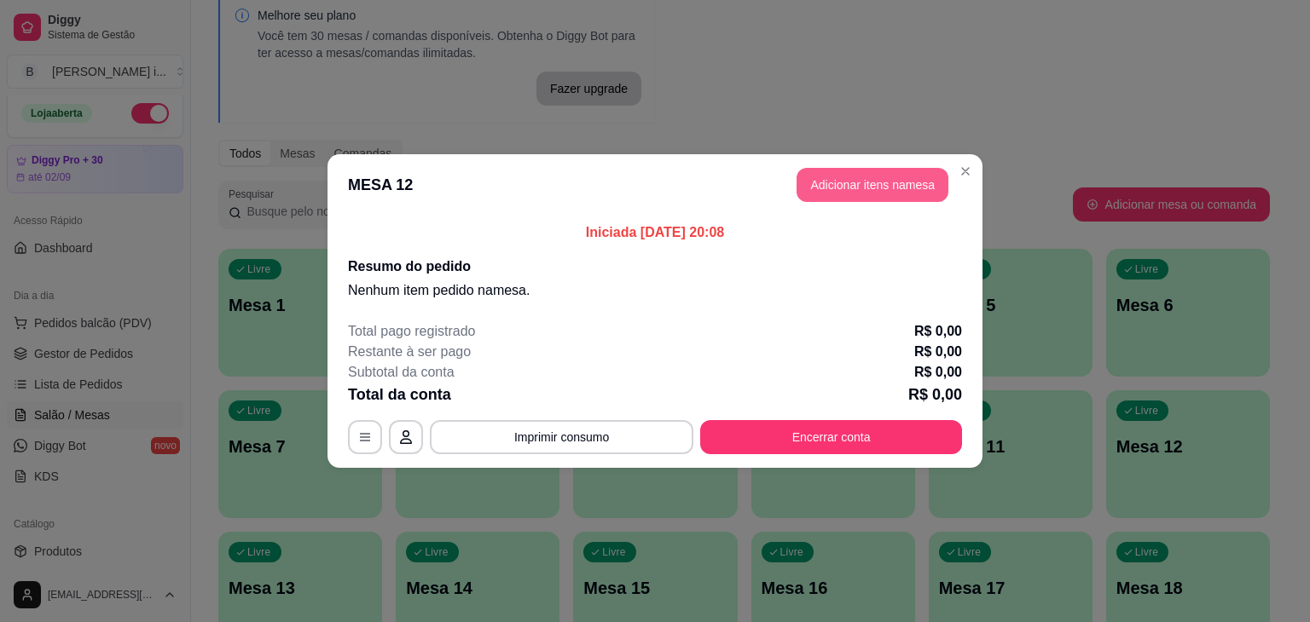
click at [869, 181] on button "Adicionar itens na mesa" at bounding box center [872, 185] width 152 height 34
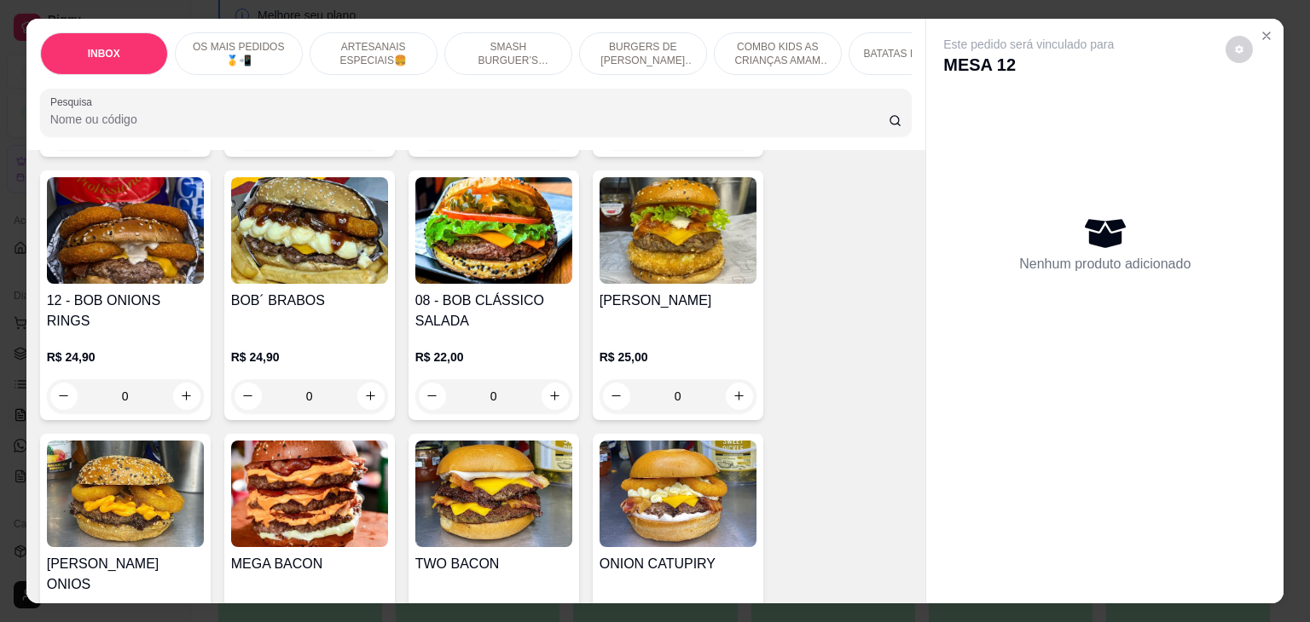
scroll to position [1194, 0]
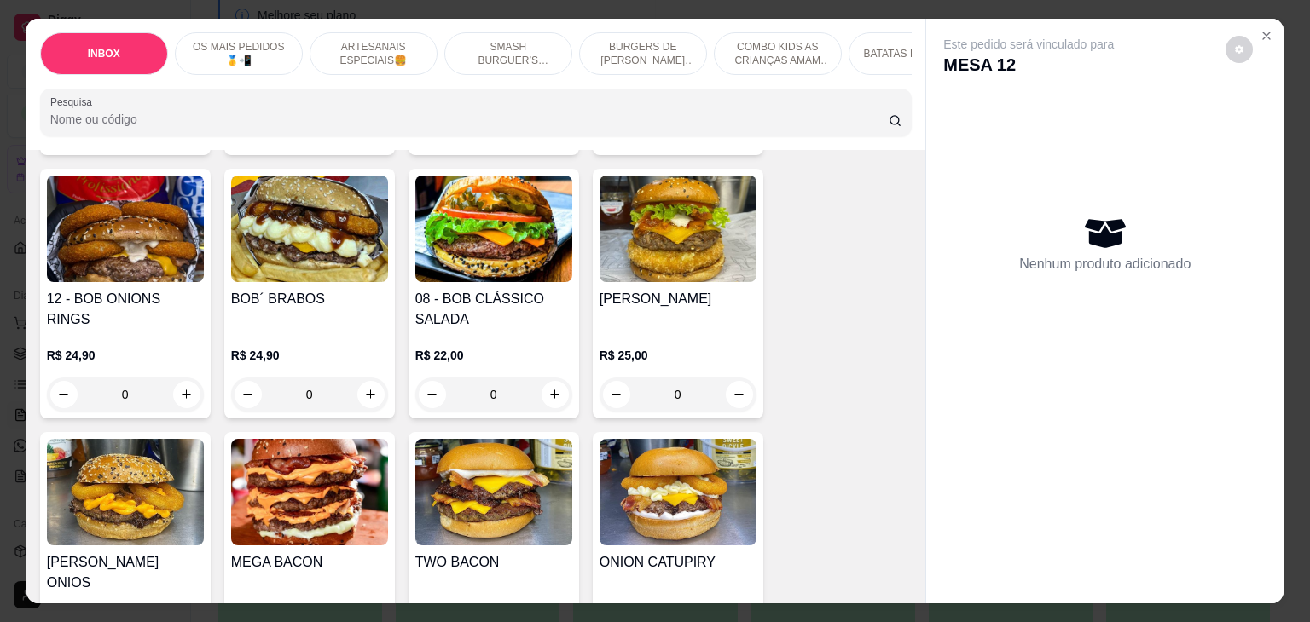
click at [488, 289] on h4 "08 - BOB CLÁSSICO SALADA" at bounding box center [493, 309] width 157 height 41
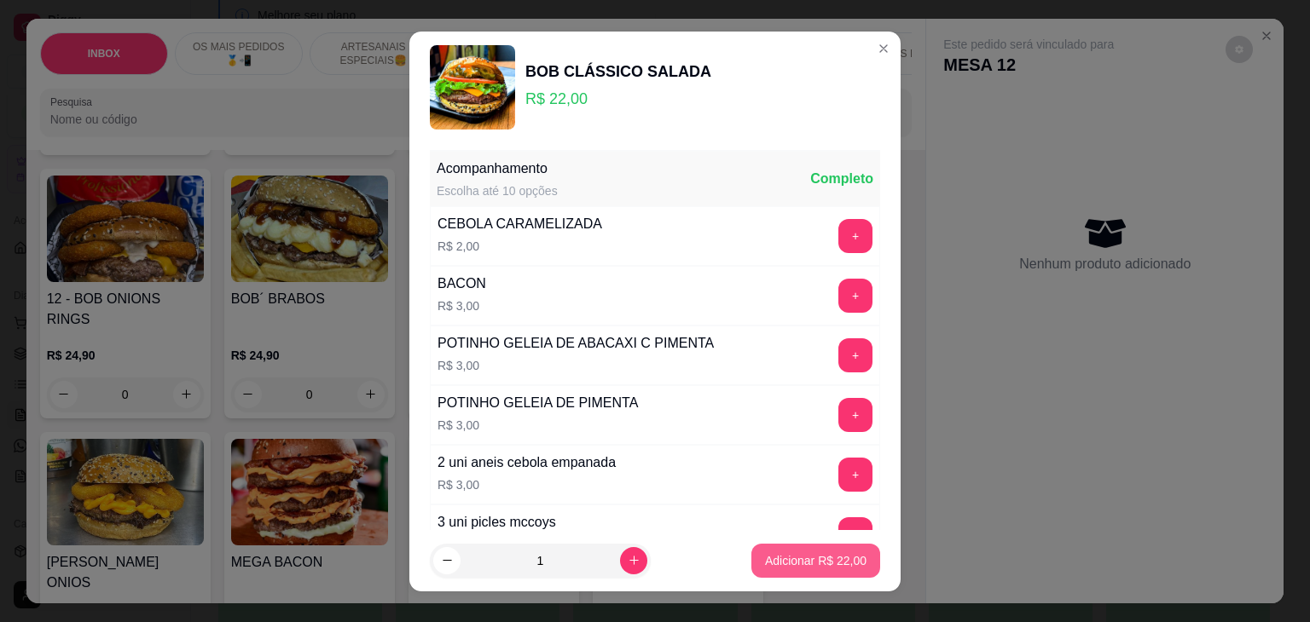
click at [767, 556] on p "Adicionar R$ 22,00" at bounding box center [815, 561] width 101 height 17
type input "1"
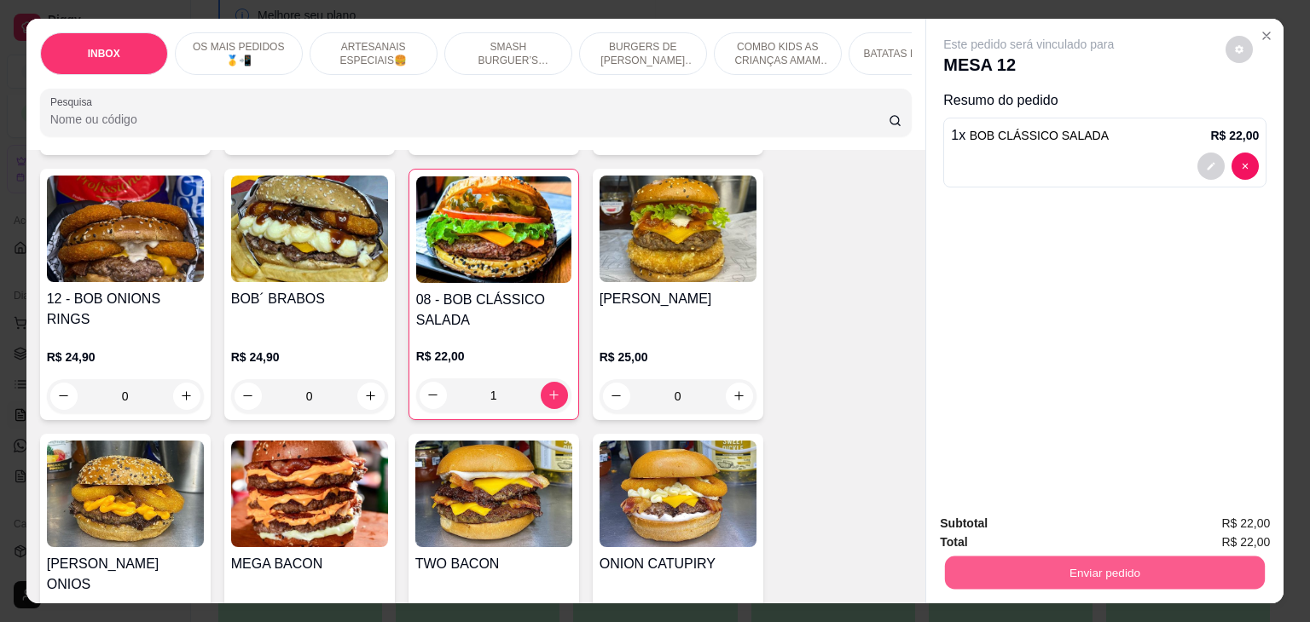
click at [1060, 558] on button "Enviar pedido" at bounding box center [1105, 573] width 320 height 33
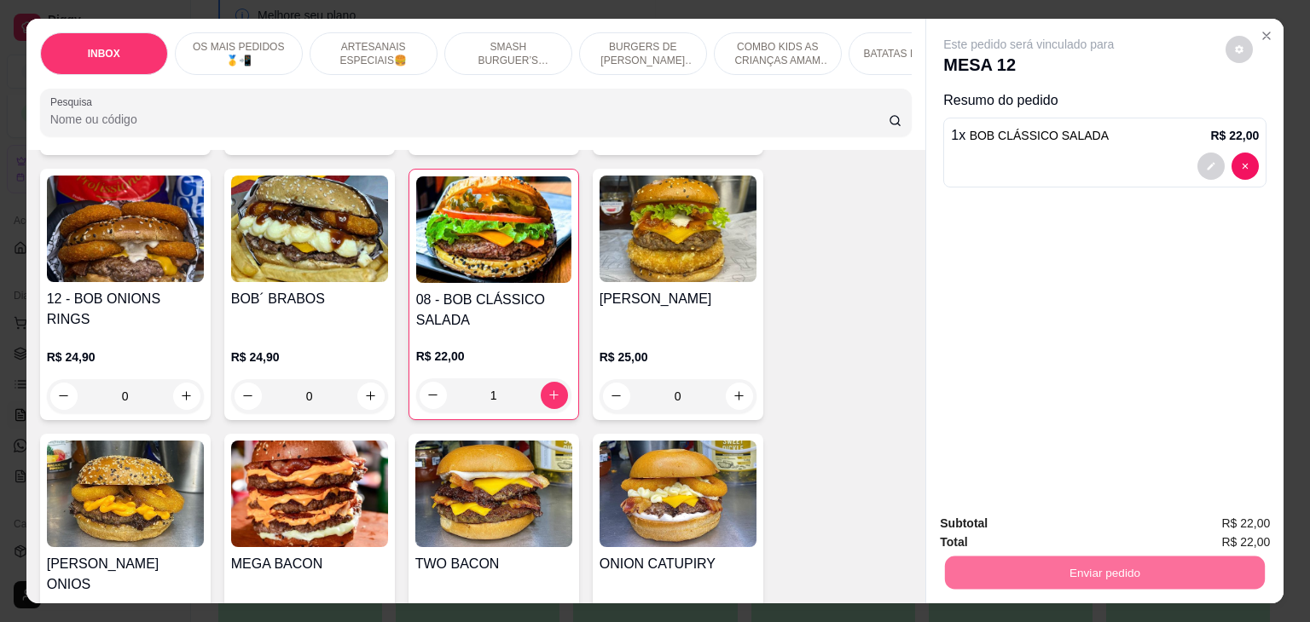
click at [1045, 526] on button "Não registrar e enviar pedido" at bounding box center [1048, 524] width 172 height 32
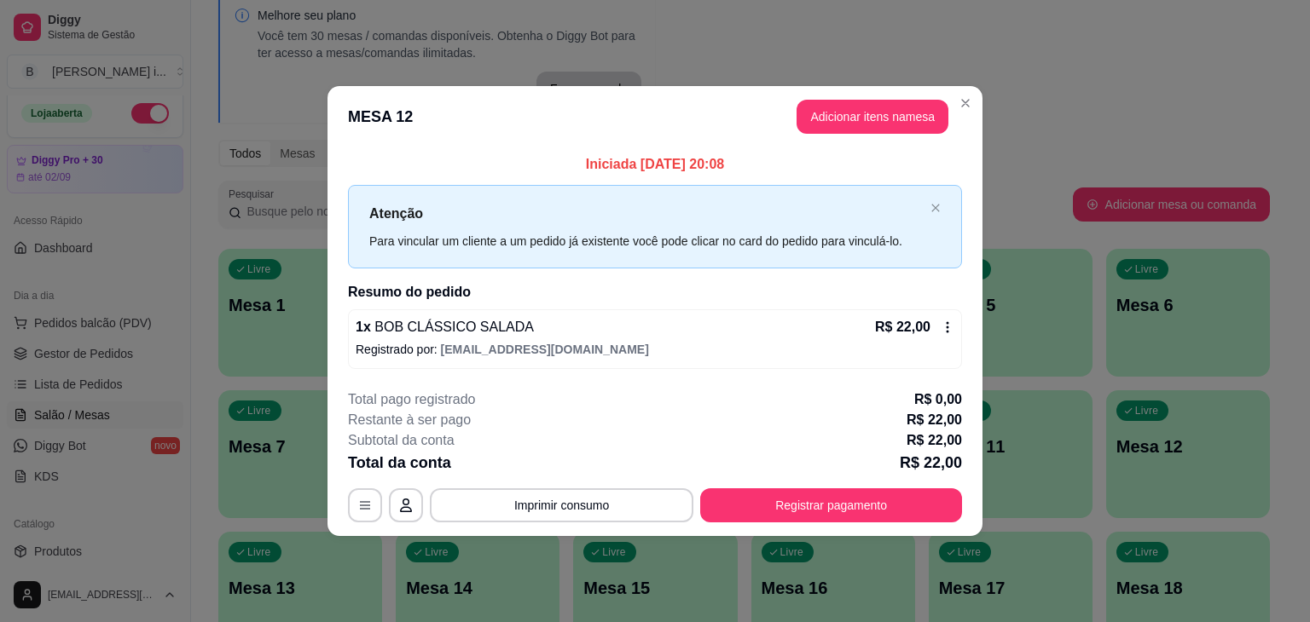
click at [823, 99] on header "MESA 12 Adicionar itens na mesa" at bounding box center [654, 116] width 655 height 61
click at [835, 107] on button "Adicionar itens na mesa" at bounding box center [872, 117] width 147 height 33
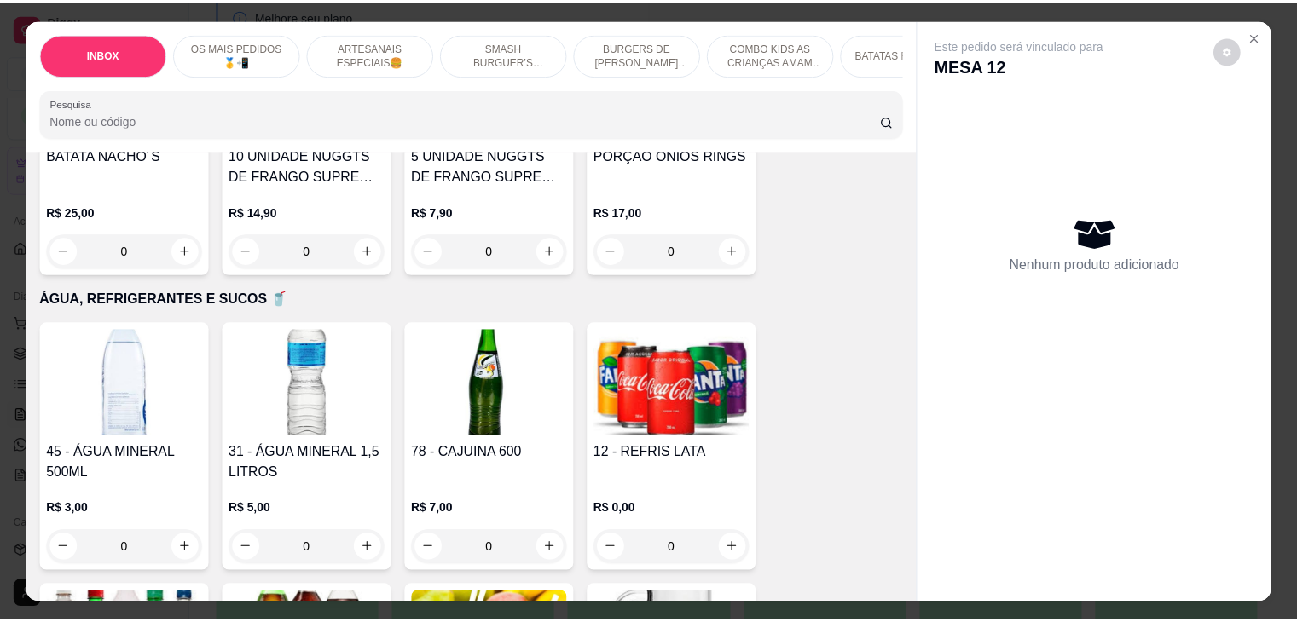
scroll to position [3326, 0]
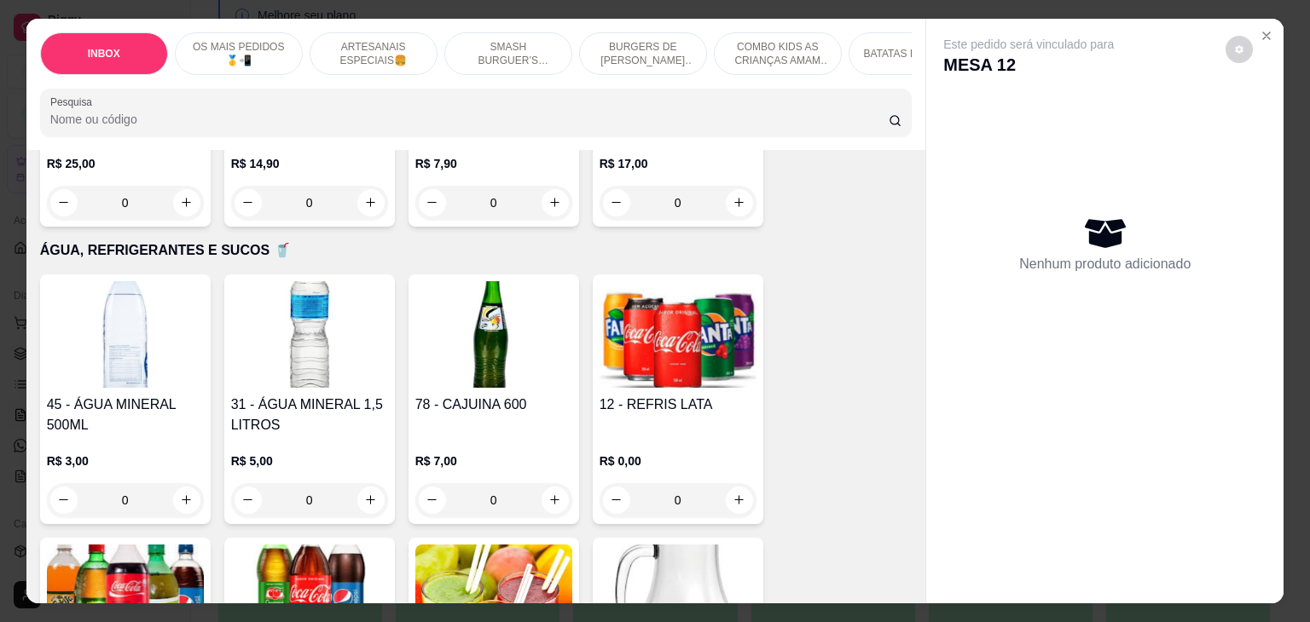
click at [113, 545] on img at bounding box center [125, 598] width 157 height 107
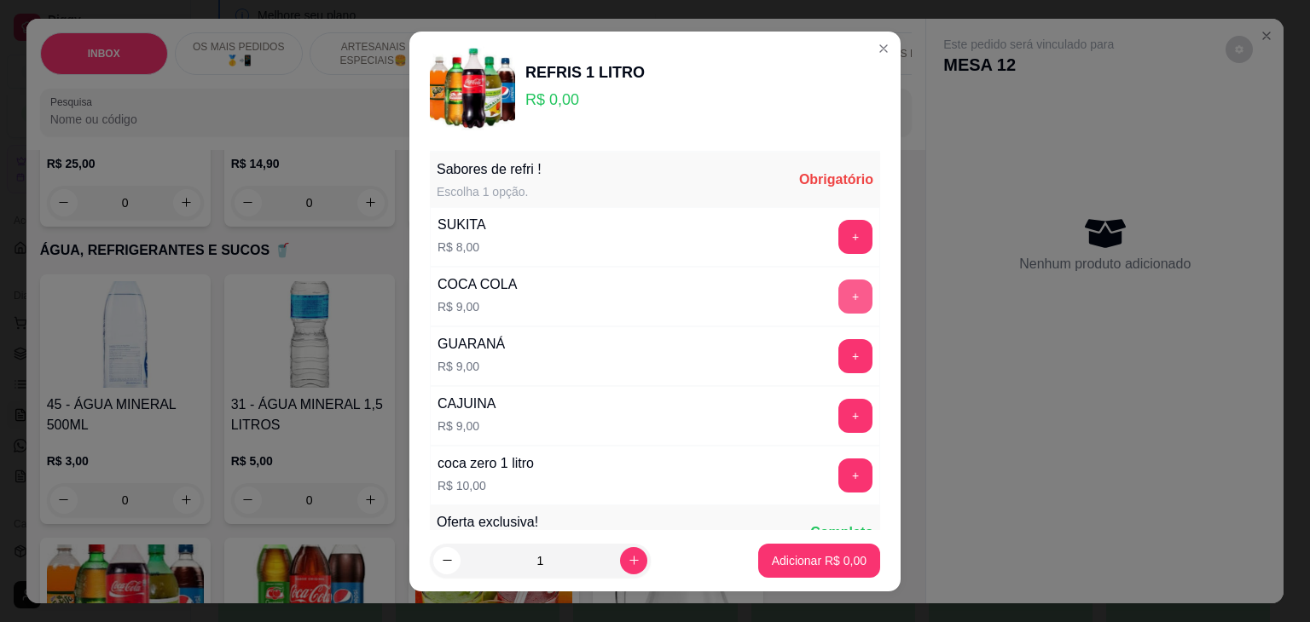
click at [838, 303] on button "+" at bounding box center [855, 297] width 34 height 34
click at [825, 557] on p "Adicionar R$ 9,00" at bounding box center [819, 561] width 92 height 16
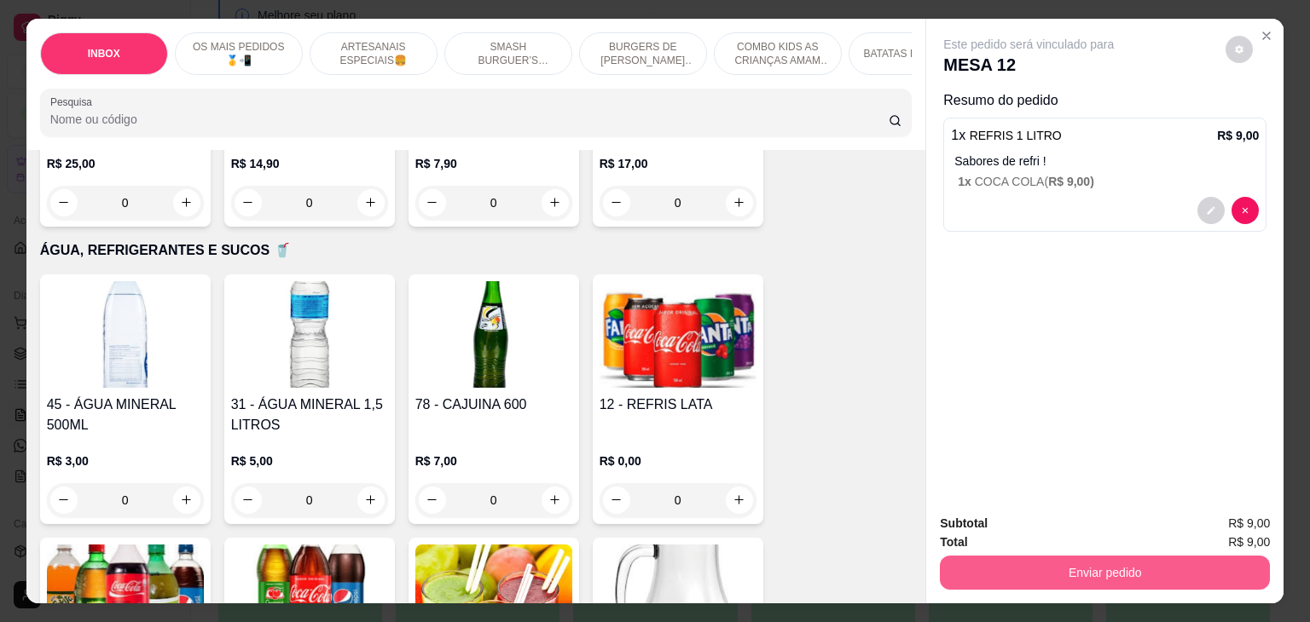
click at [982, 557] on button "Enviar pedido" at bounding box center [1105, 573] width 330 height 34
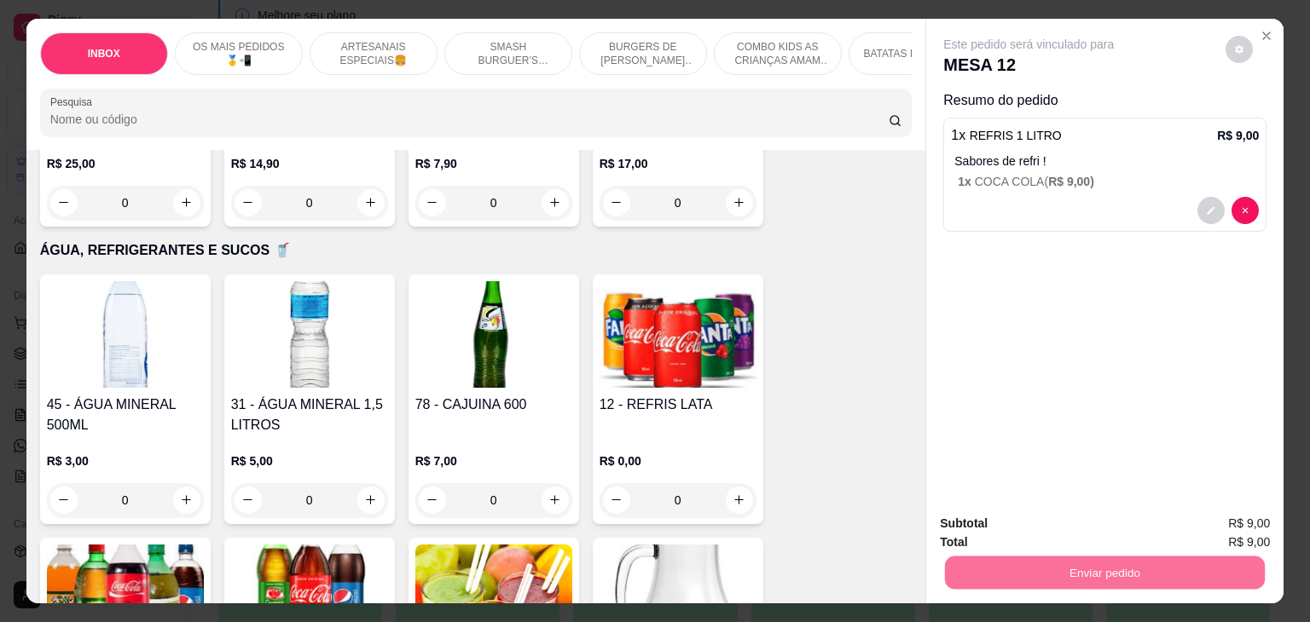
click at [997, 531] on button "Não registrar e enviar pedido" at bounding box center [1047, 524] width 177 height 32
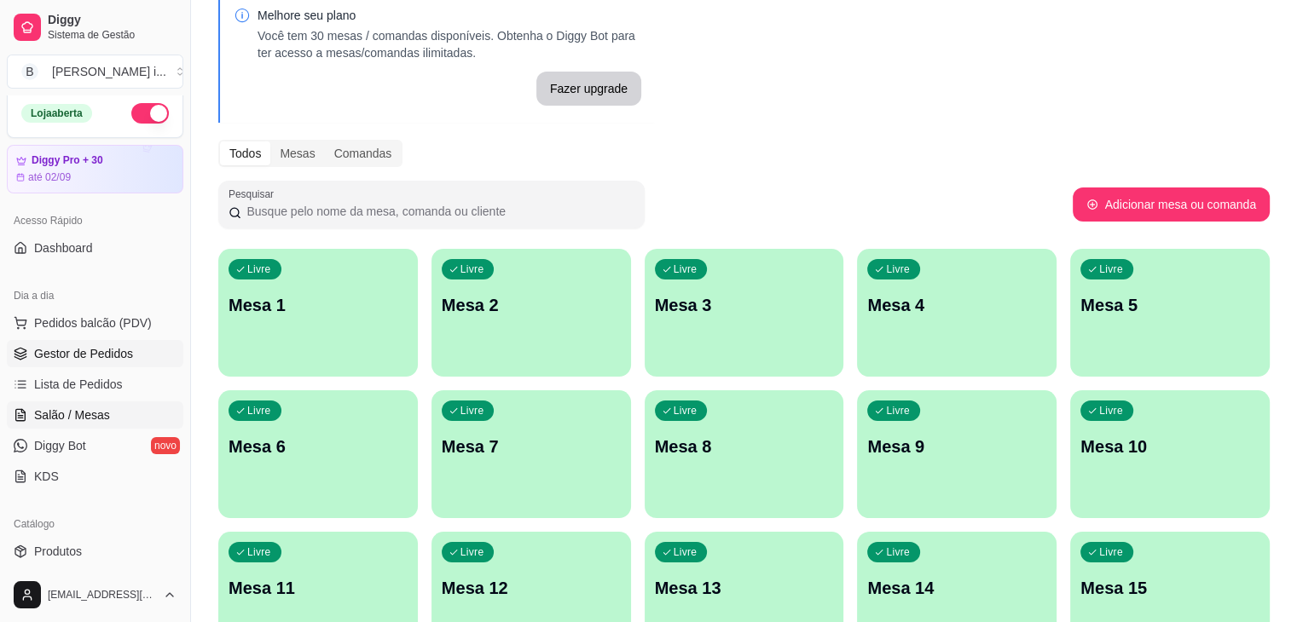
click at [81, 365] on link "Gestor de Pedidos" at bounding box center [95, 353] width 177 height 27
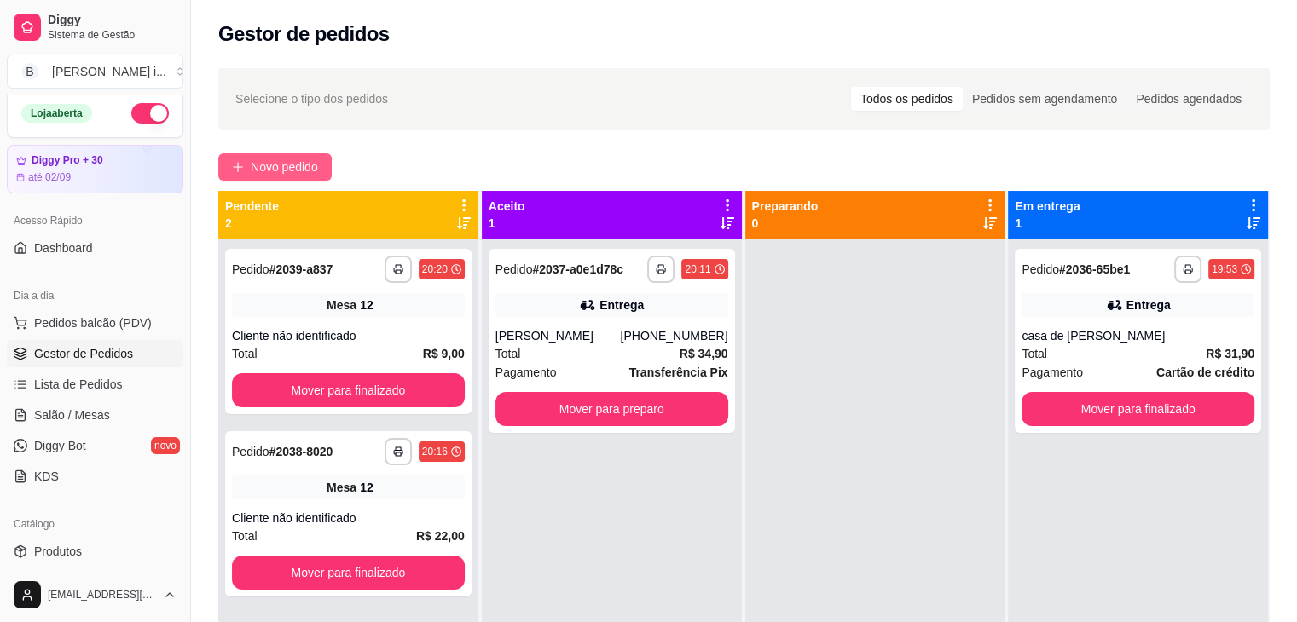
click at [280, 162] on span "Novo pedido" at bounding box center [284, 167] width 67 height 19
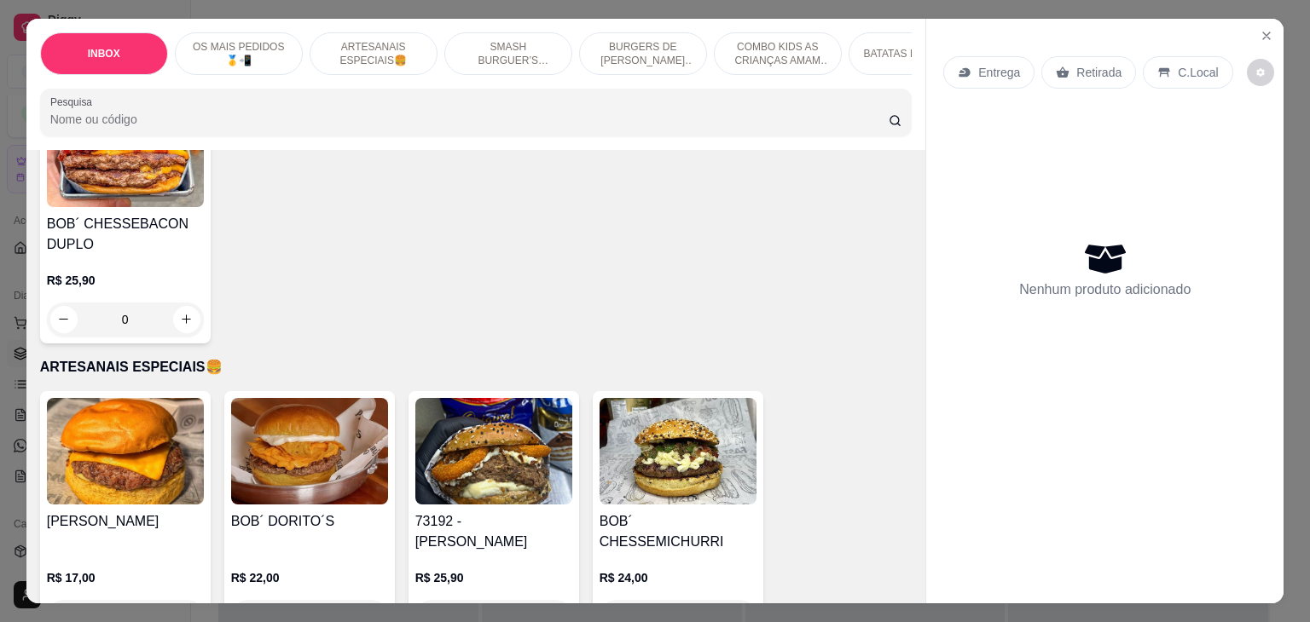
scroll to position [853, 0]
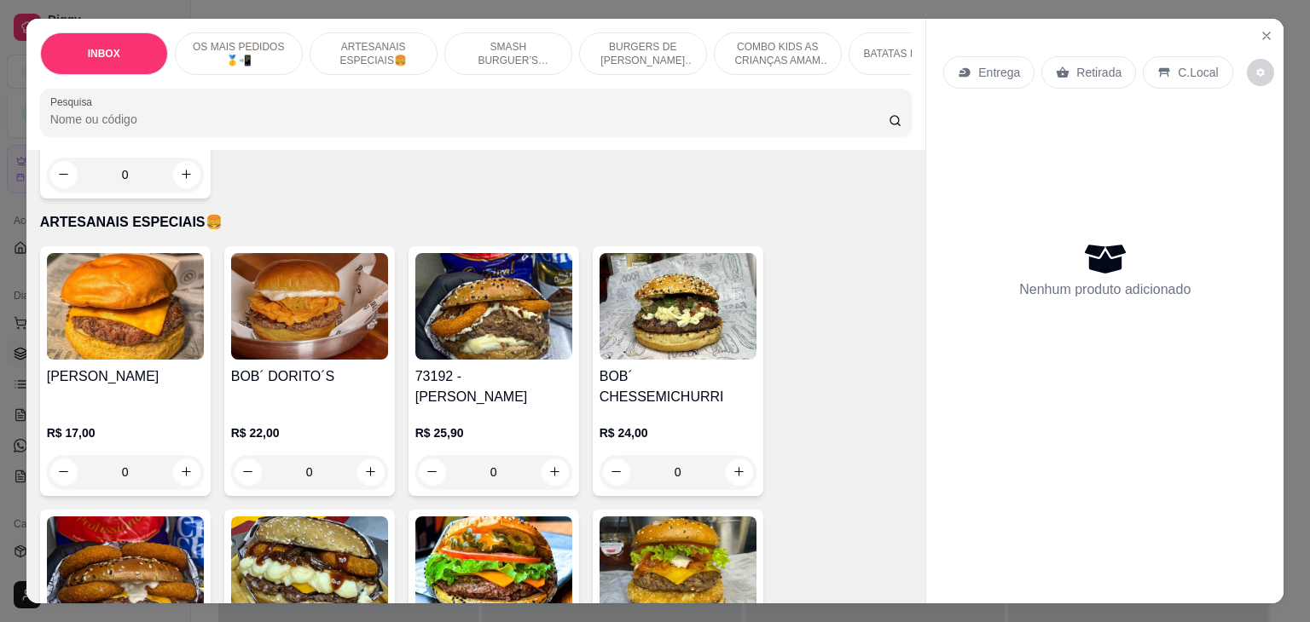
click at [509, 408] on div "R$ 25,90 0" at bounding box center [493, 449] width 157 height 82
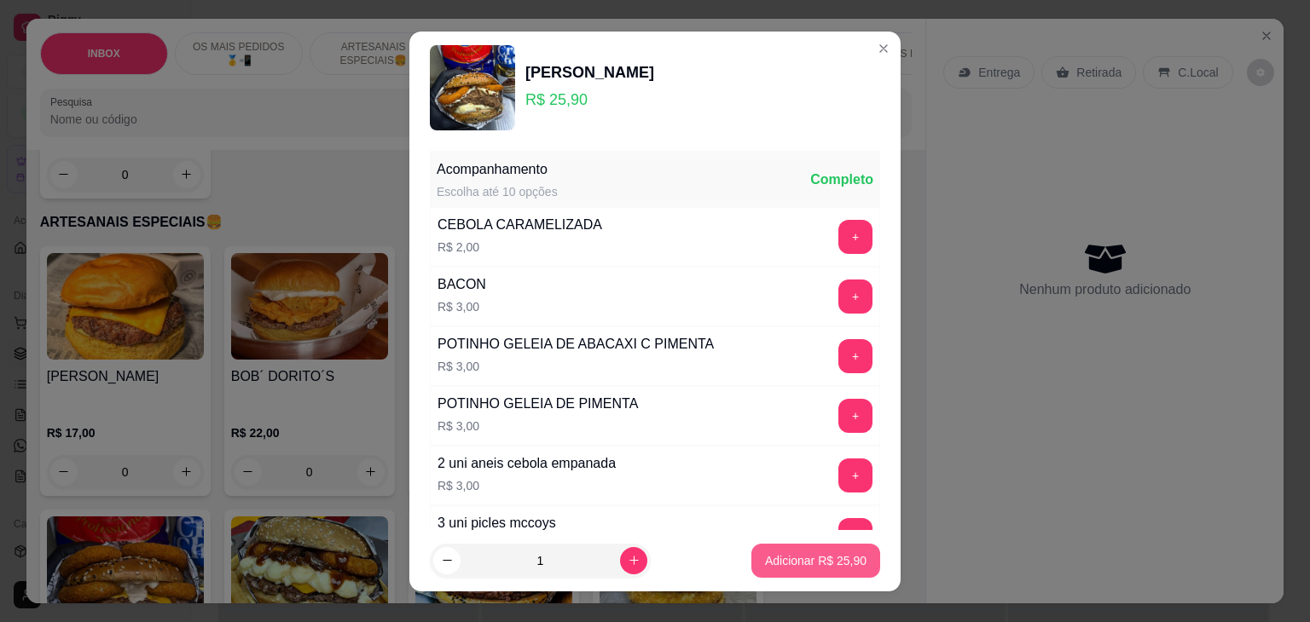
click at [801, 557] on p "Adicionar R$ 25,90" at bounding box center [815, 561] width 101 height 17
type input "1"
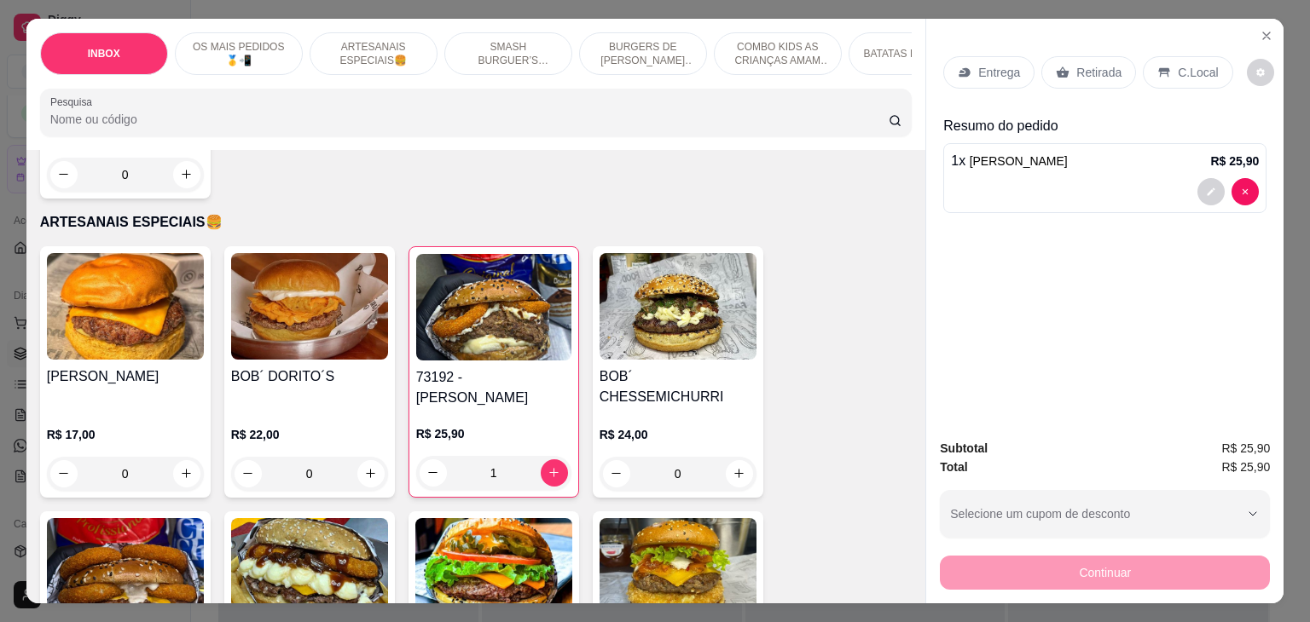
click at [1007, 65] on p "Entrega" at bounding box center [999, 72] width 42 height 17
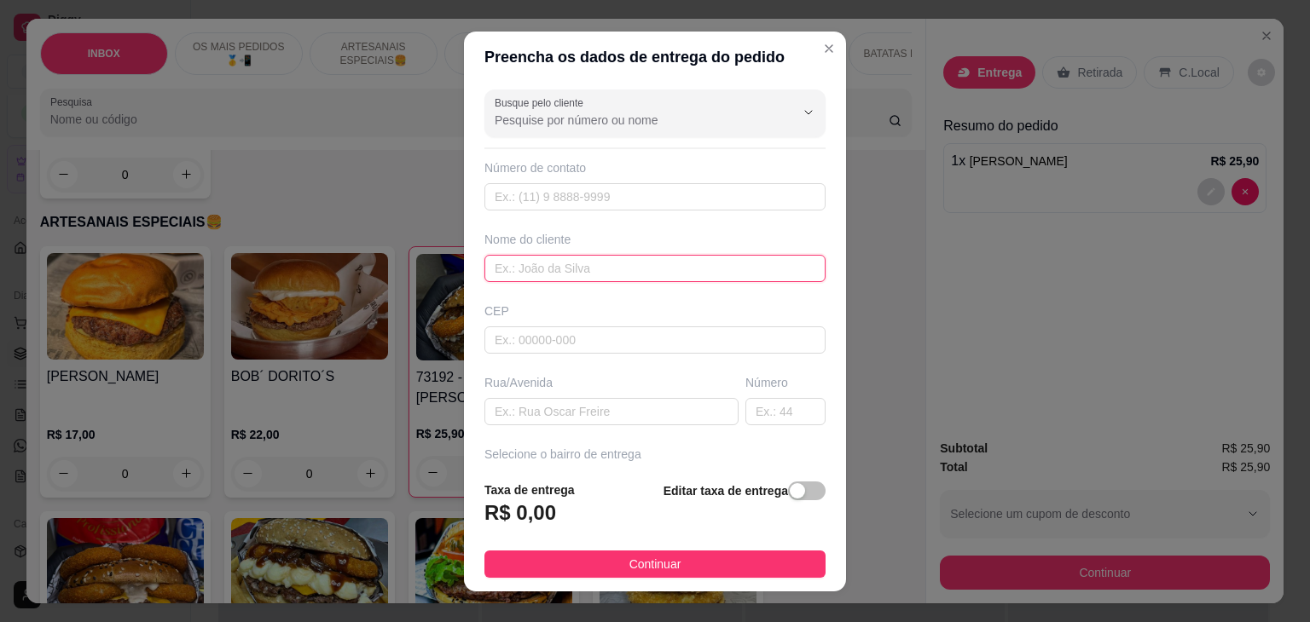
click at [587, 272] on input "text" at bounding box center [654, 268] width 341 height 27
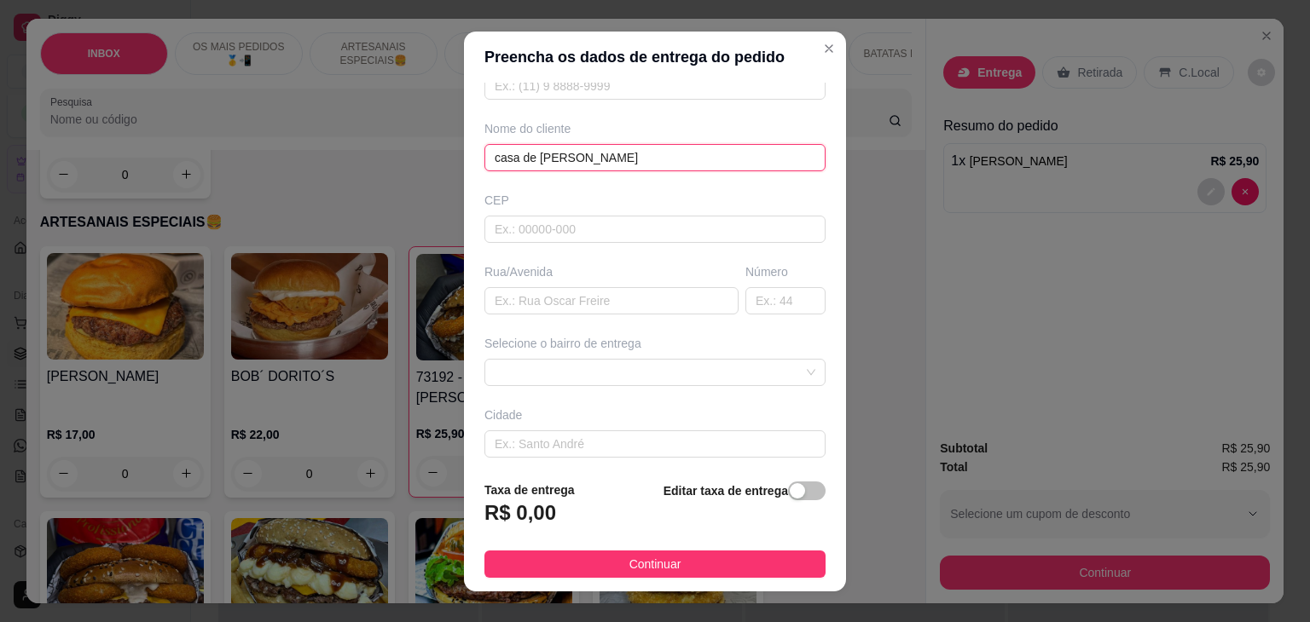
scroll to position [171, 0]
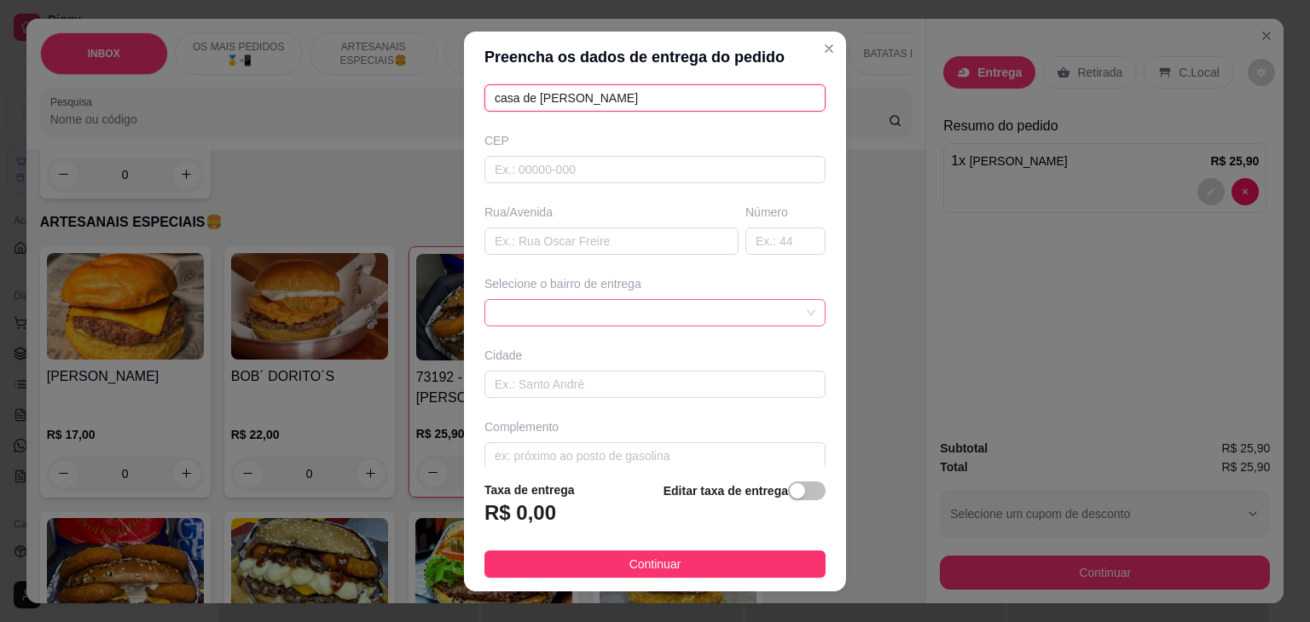
click at [768, 316] on span at bounding box center [655, 313] width 321 height 26
type input "casa de [PERSON_NAME]"
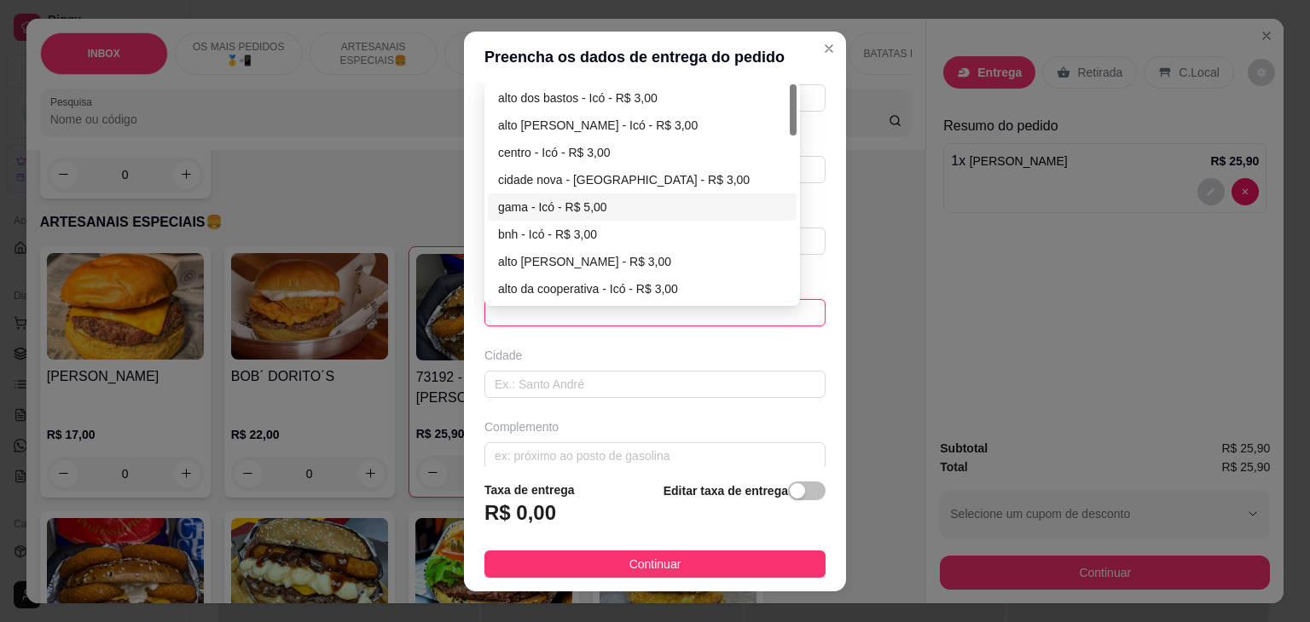
click at [565, 198] on div "gama - Icó - R$ 5,00" at bounding box center [642, 207] width 288 height 19
type input "Icó"
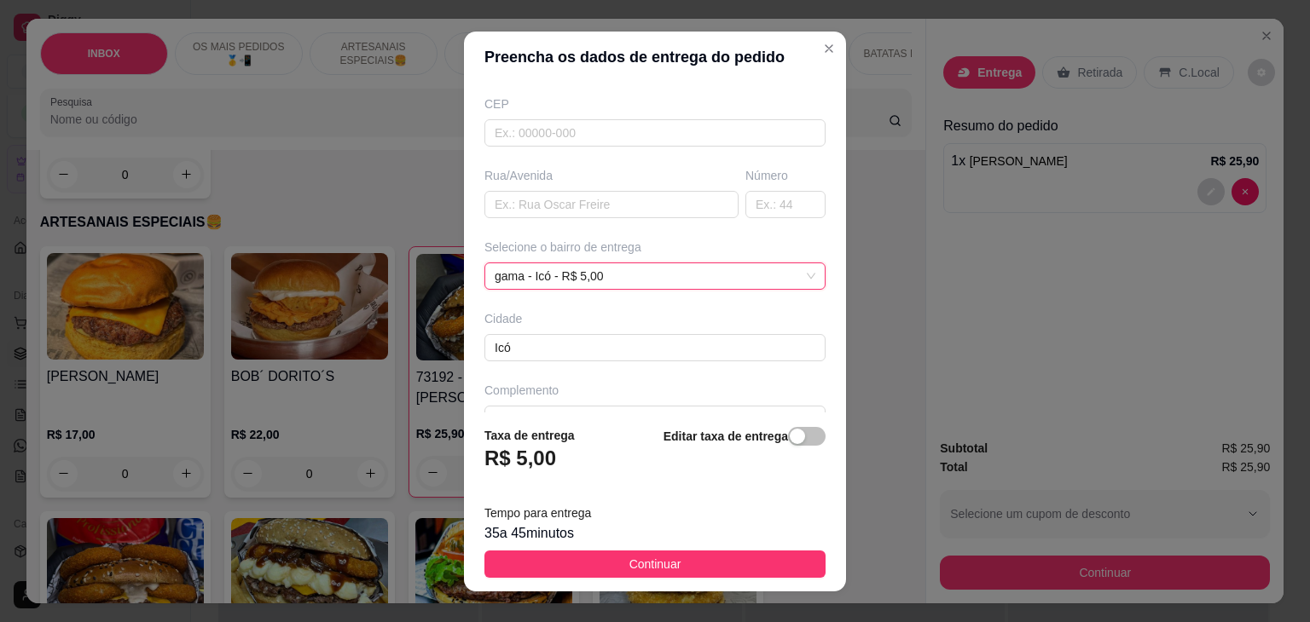
scroll to position [242, 0]
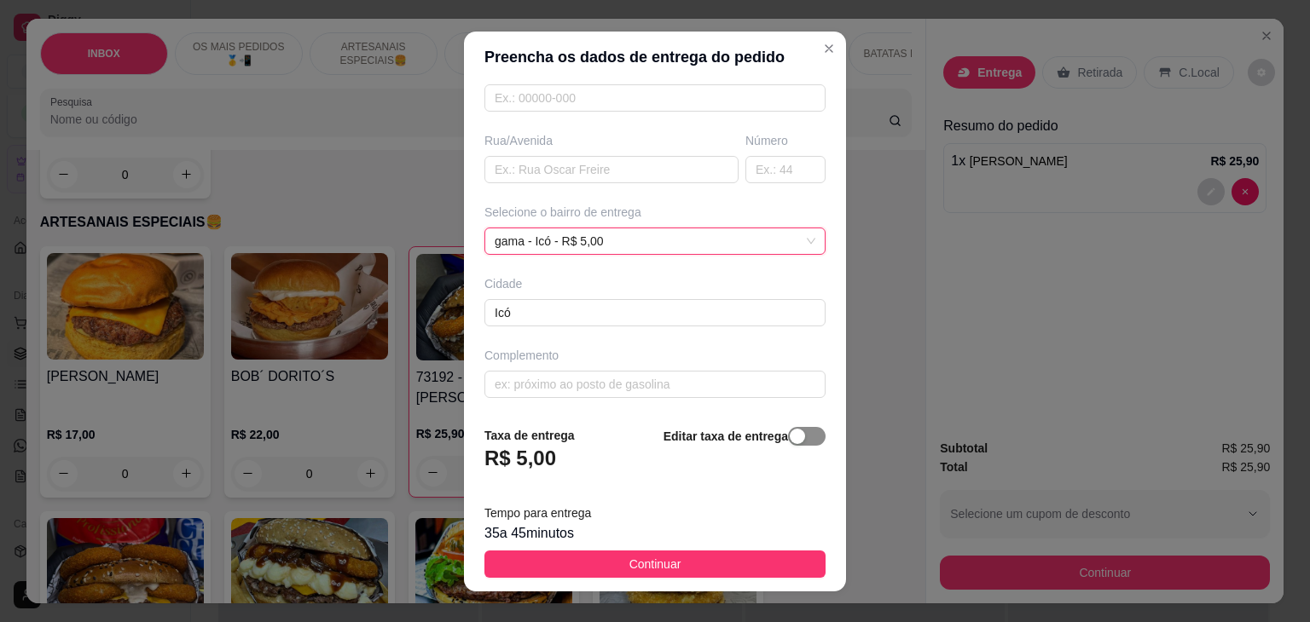
click at [788, 433] on span "button" at bounding box center [807, 436] width 38 height 19
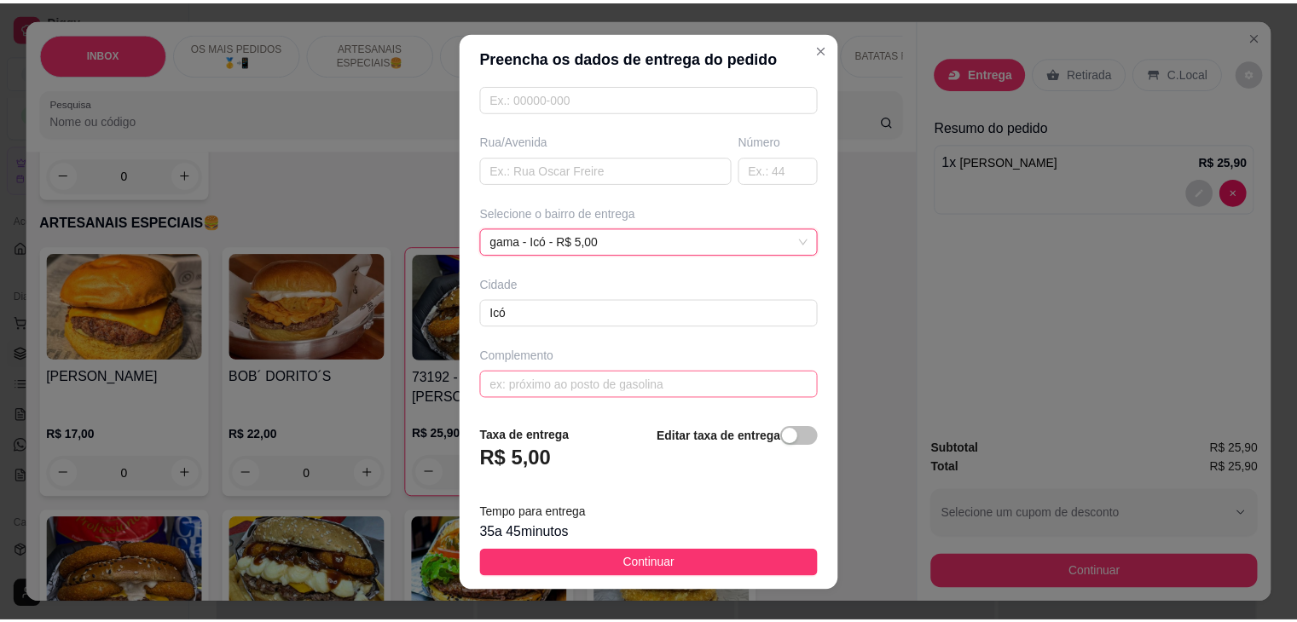
scroll to position [191, 0]
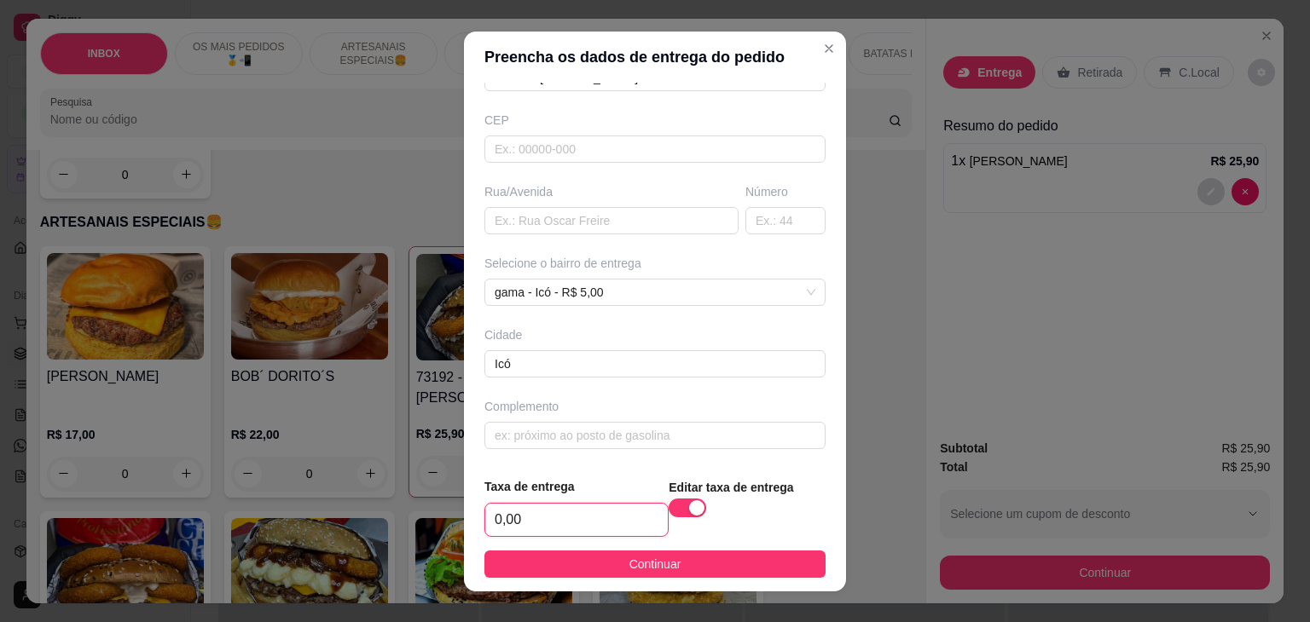
click at [601, 509] on input "0,00" at bounding box center [576, 520] width 182 height 32
type input "6,00"
click at [612, 579] on footer "Taxa de entrega 6,00 Editar taxa de entrega Continuar" at bounding box center [655, 528] width 382 height 128
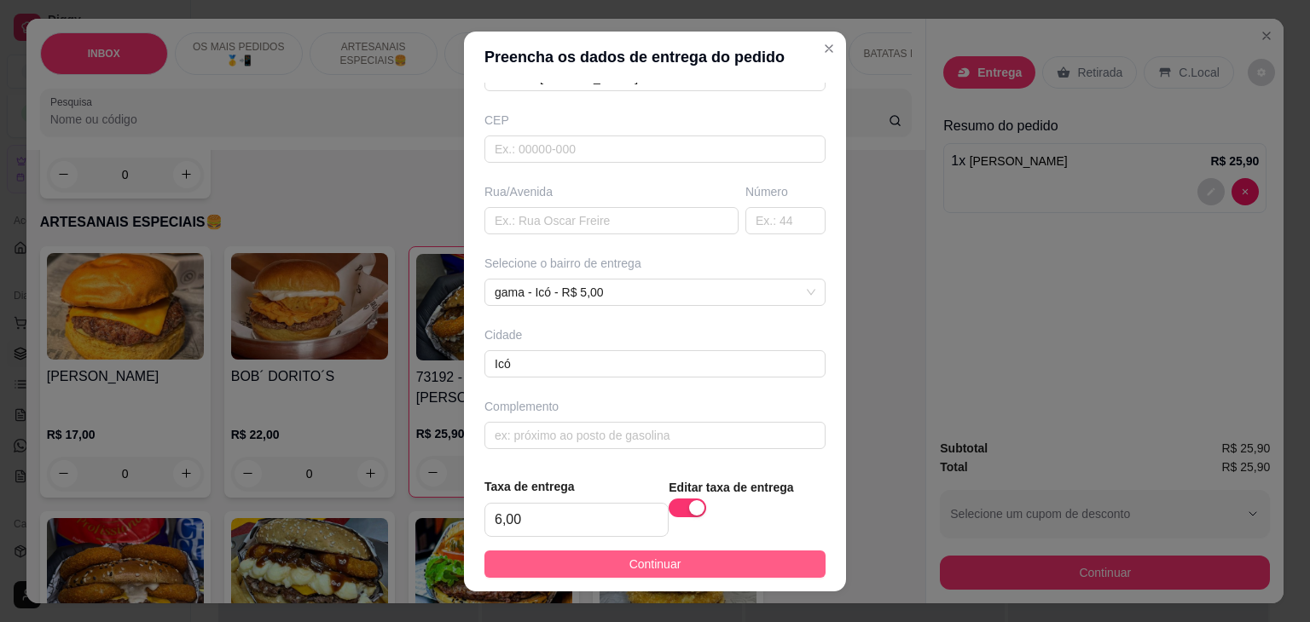
click at [629, 559] on span "Continuar" at bounding box center [655, 564] width 52 height 19
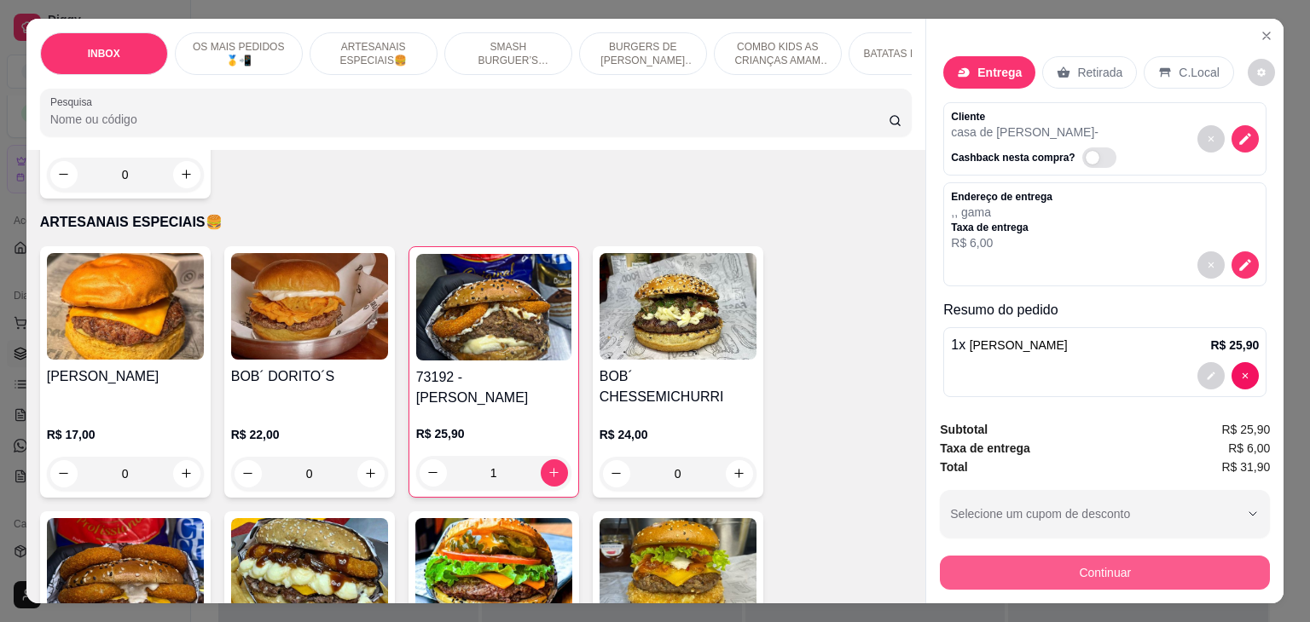
click at [1102, 559] on button "Continuar" at bounding box center [1105, 573] width 330 height 34
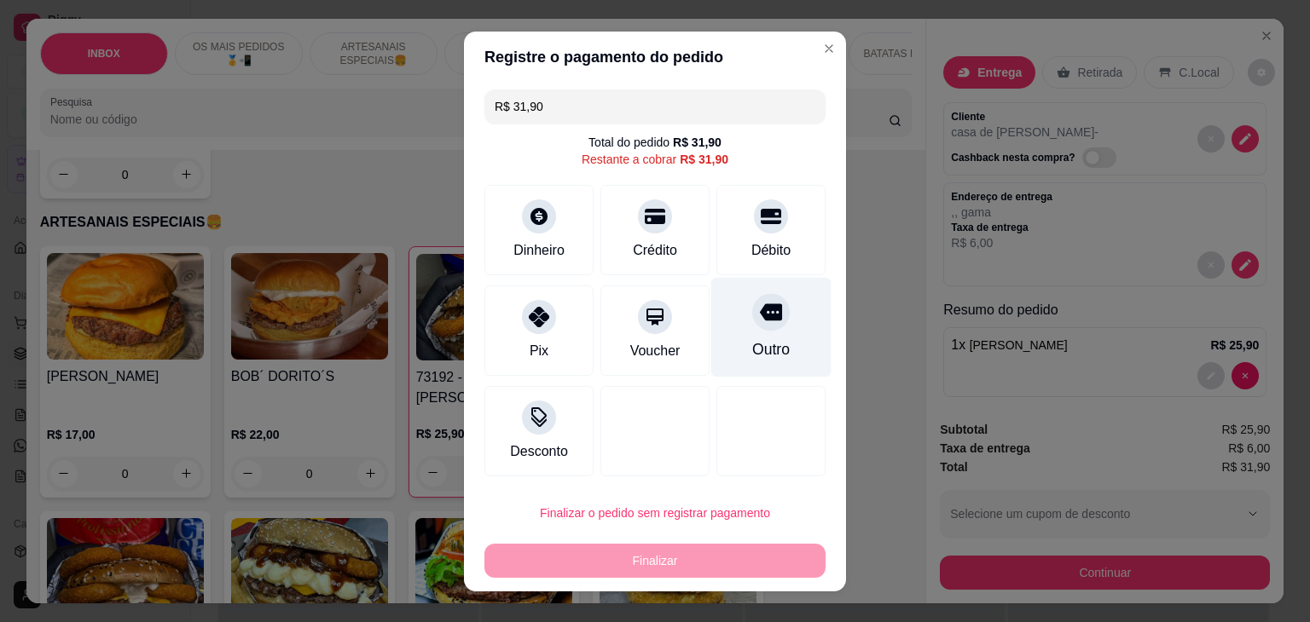
click at [767, 292] on div "Outro" at bounding box center [771, 327] width 120 height 100
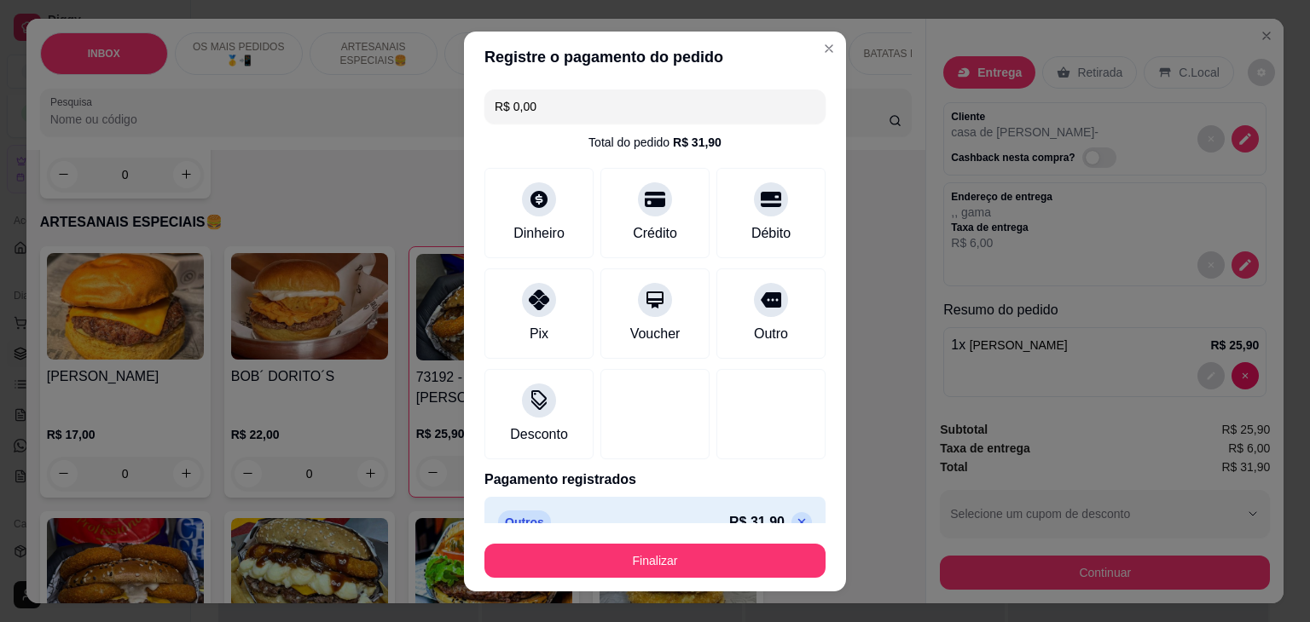
click at [795, 519] on icon at bounding box center [802, 523] width 14 height 14
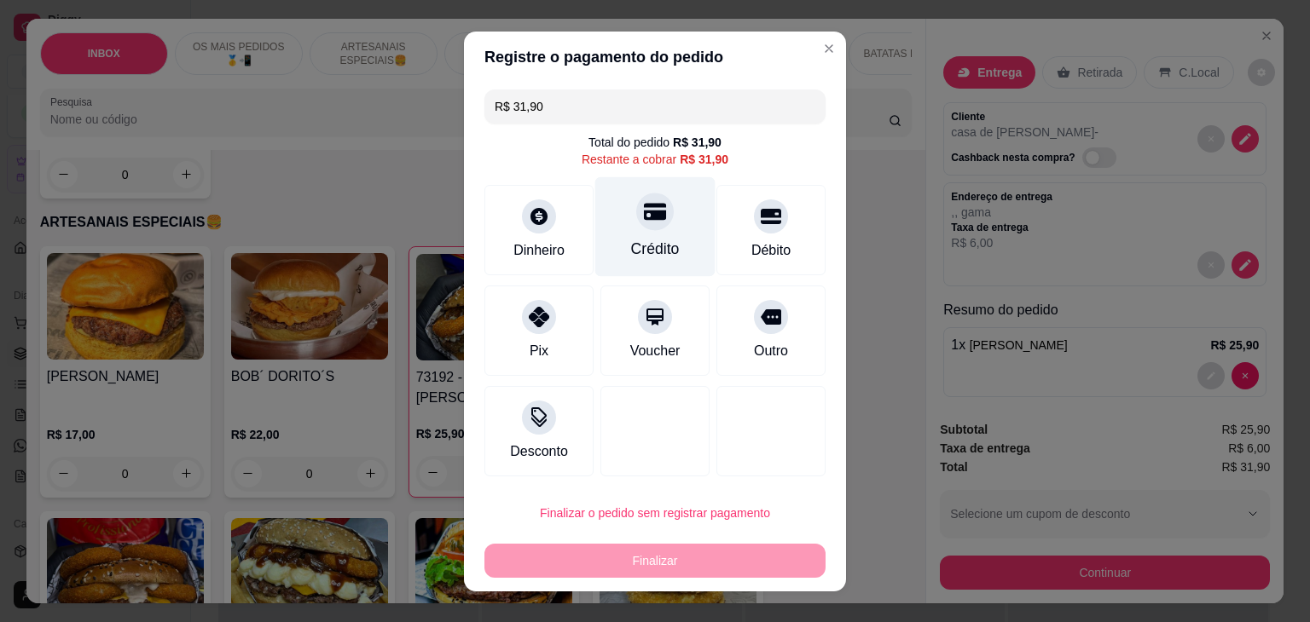
click at [644, 210] on icon at bounding box center [655, 211] width 22 height 22
type input "R$ 0,00"
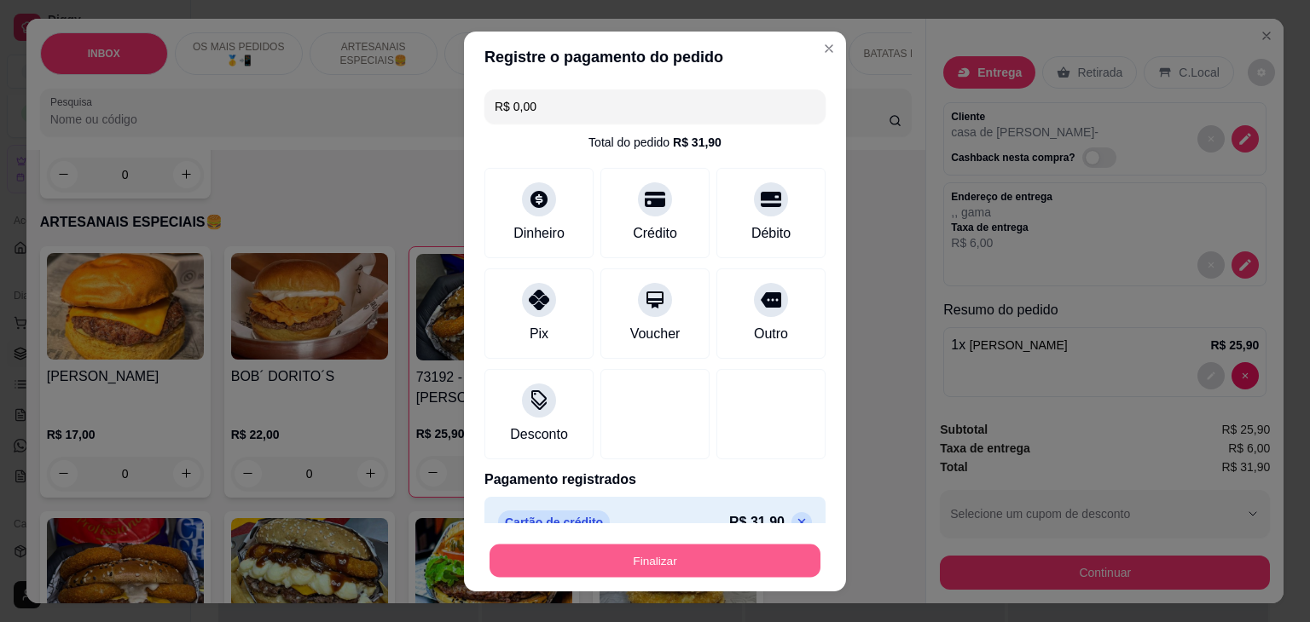
click at [734, 554] on button "Finalizar" at bounding box center [654, 560] width 331 height 33
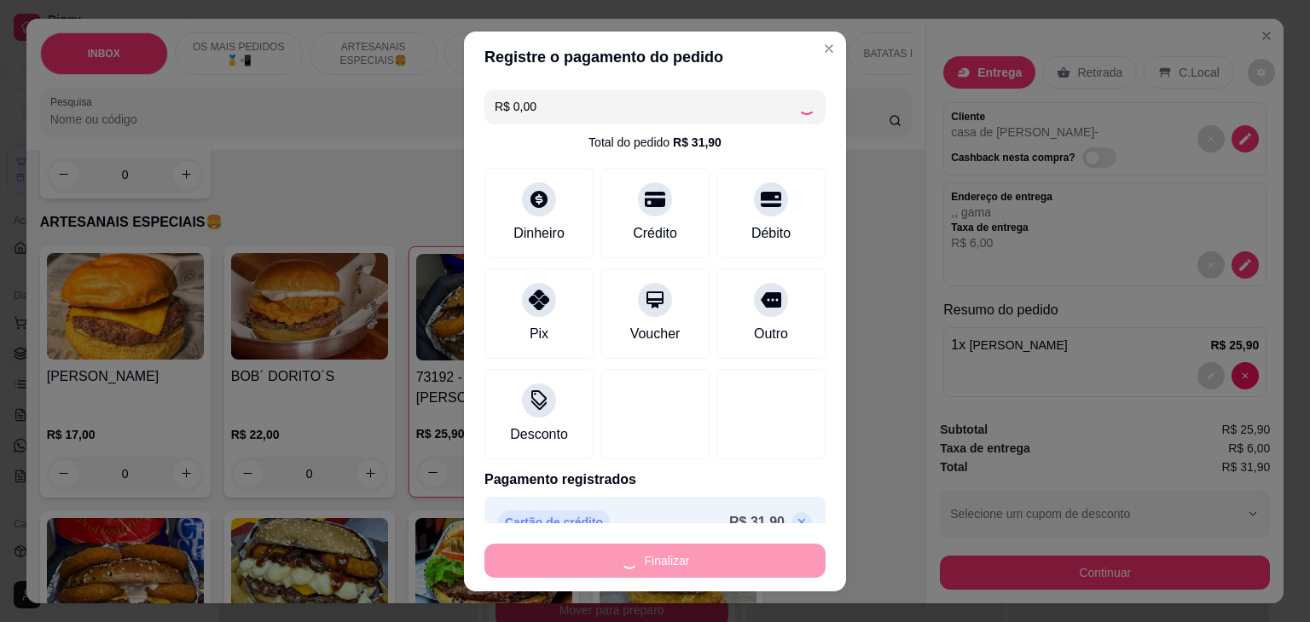
type input "0"
type input "-R$ 31,90"
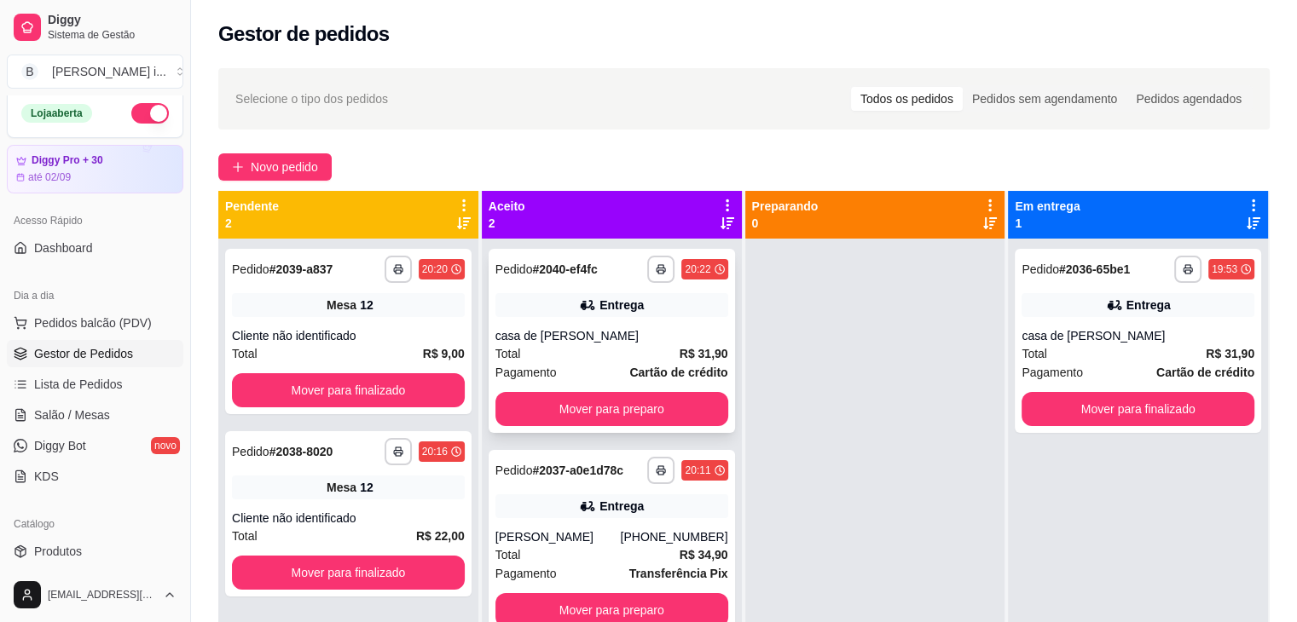
click at [680, 366] on strong "Cartão de crédito" at bounding box center [678, 373] width 98 height 14
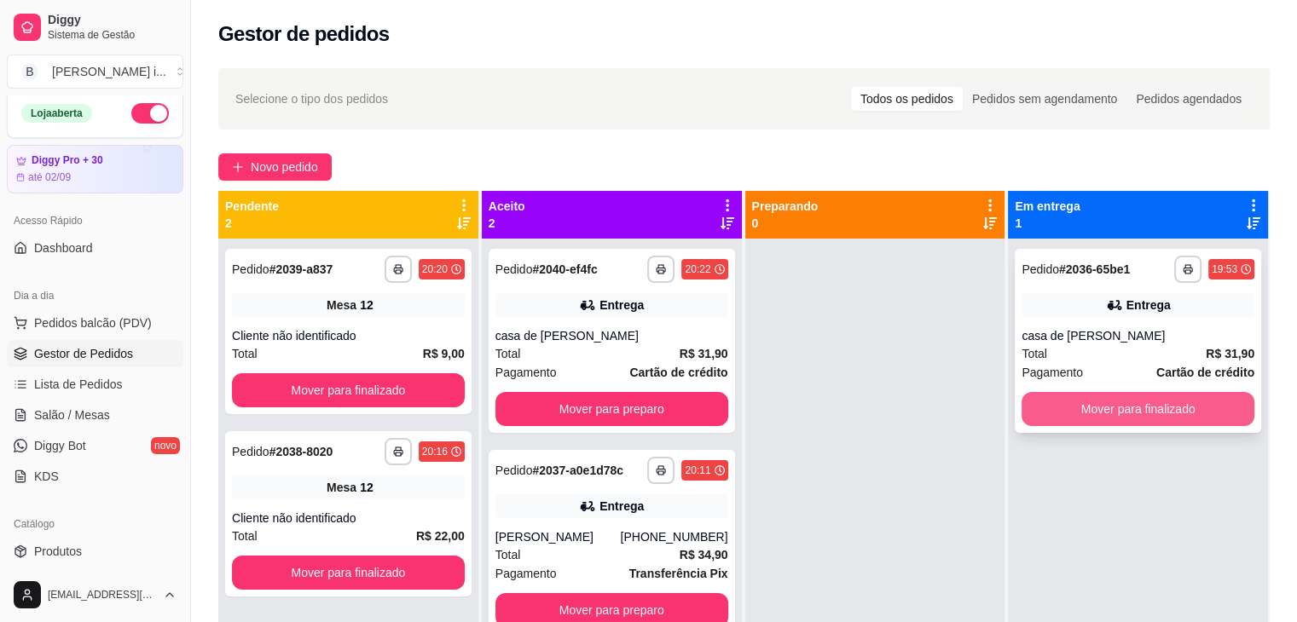
click at [1141, 397] on button "Mover para finalizado" at bounding box center [1138, 409] width 233 height 34
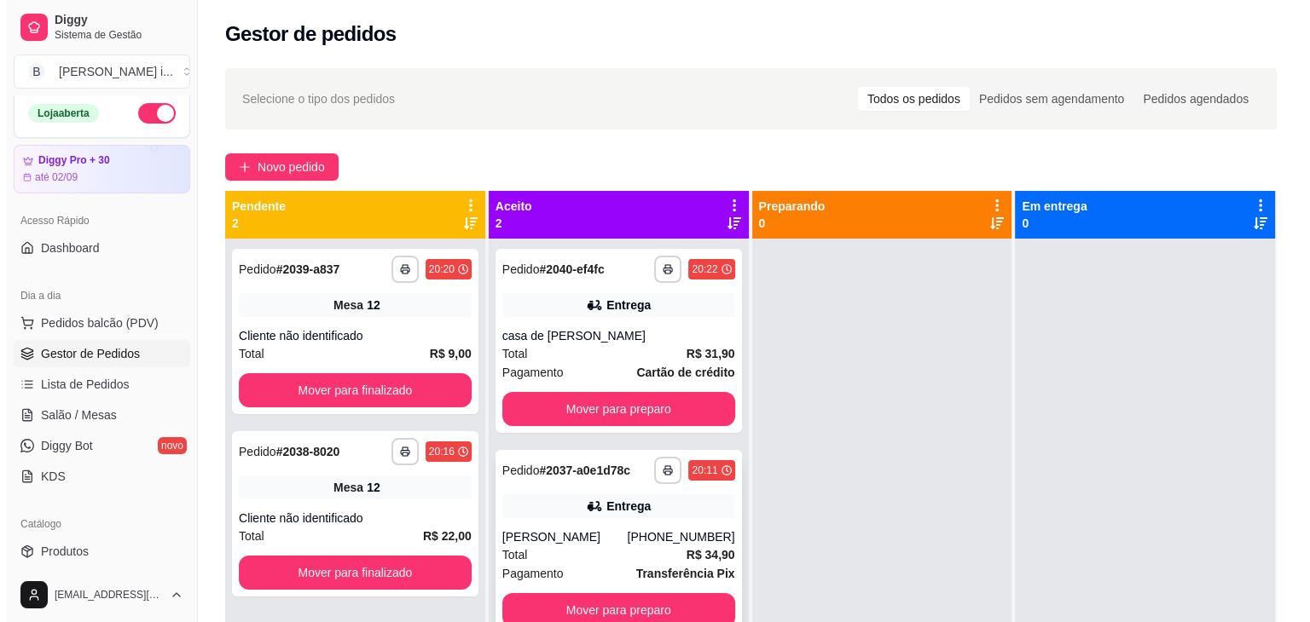
scroll to position [48, 0]
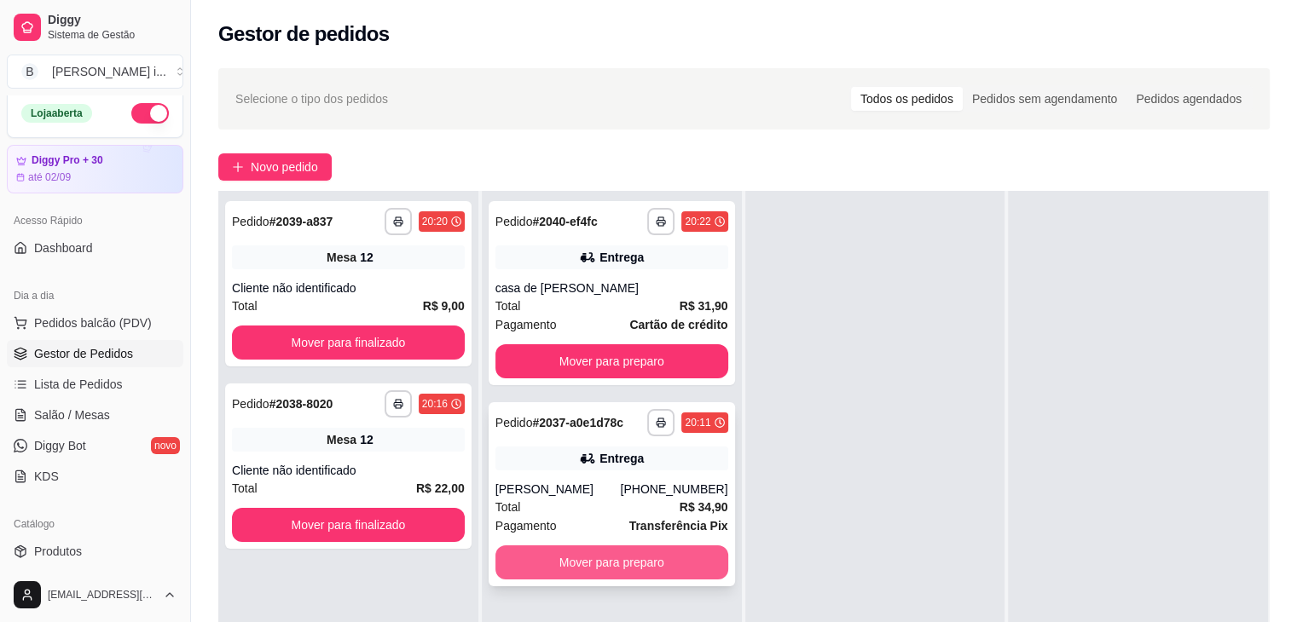
click at [662, 570] on button "Mover para preparo" at bounding box center [611, 563] width 233 height 34
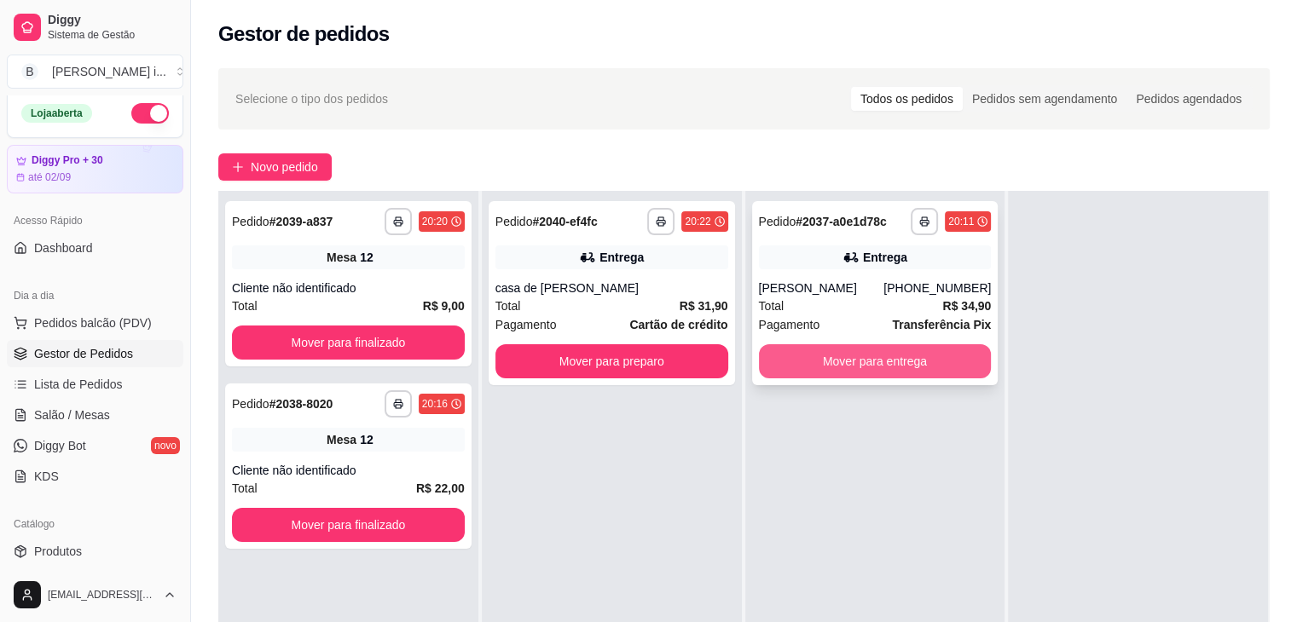
click at [866, 350] on button "Mover para entrega" at bounding box center [875, 362] width 233 height 34
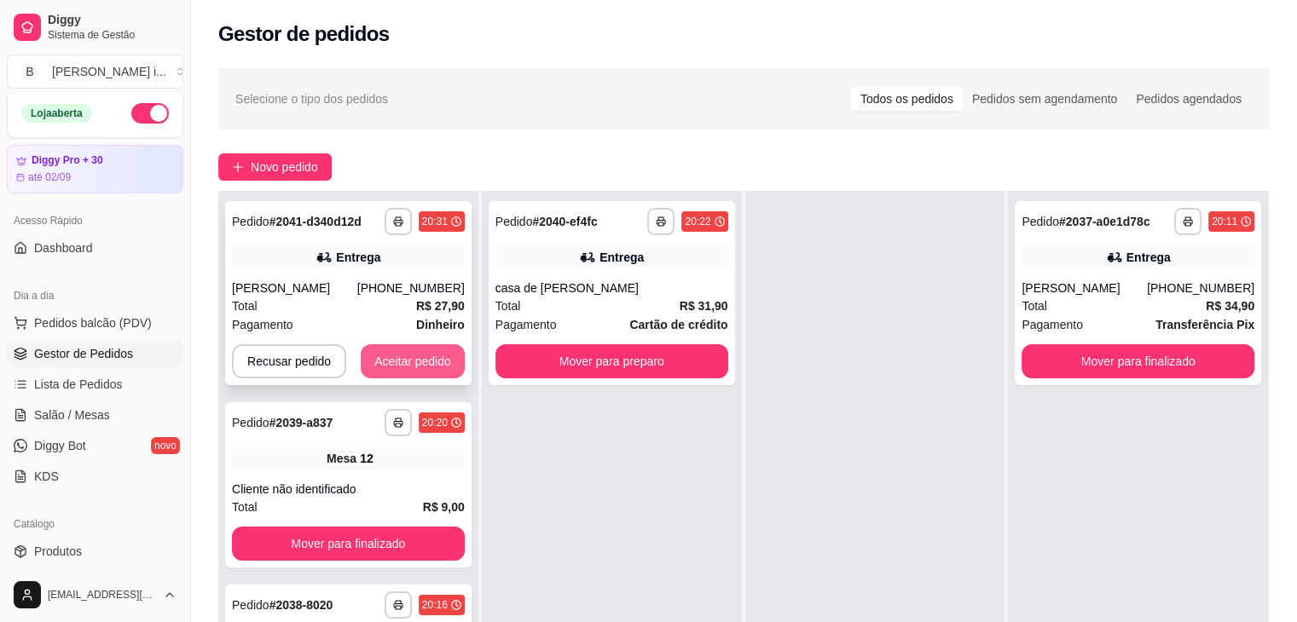
click at [413, 370] on button "Aceitar pedido" at bounding box center [413, 362] width 104 height 34
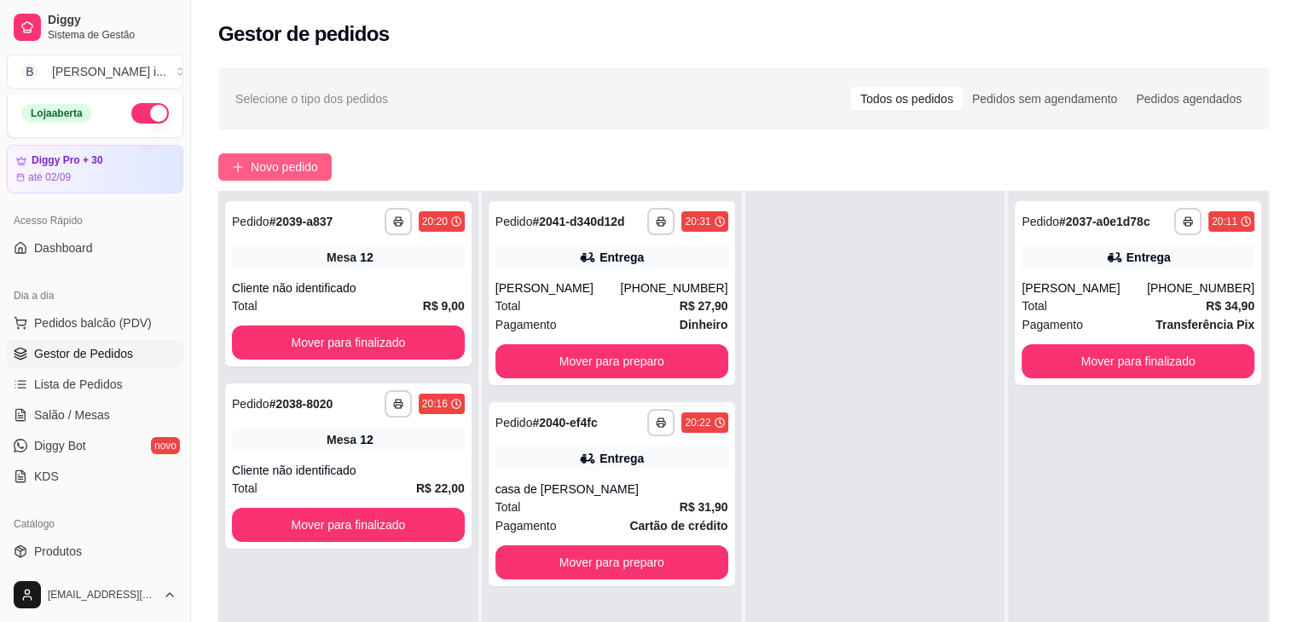
click at [292, 157] on button "Novo pedido" at bounding box center [274, 166] width 113 height 27
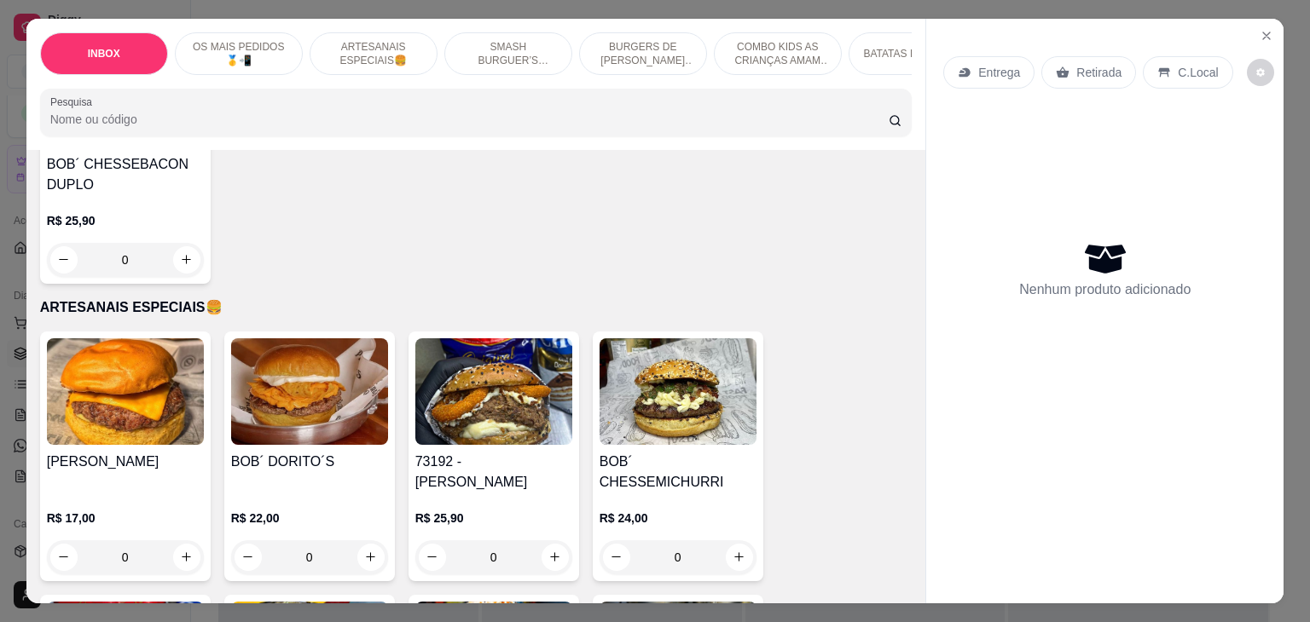
scroll to position [1194, 0]
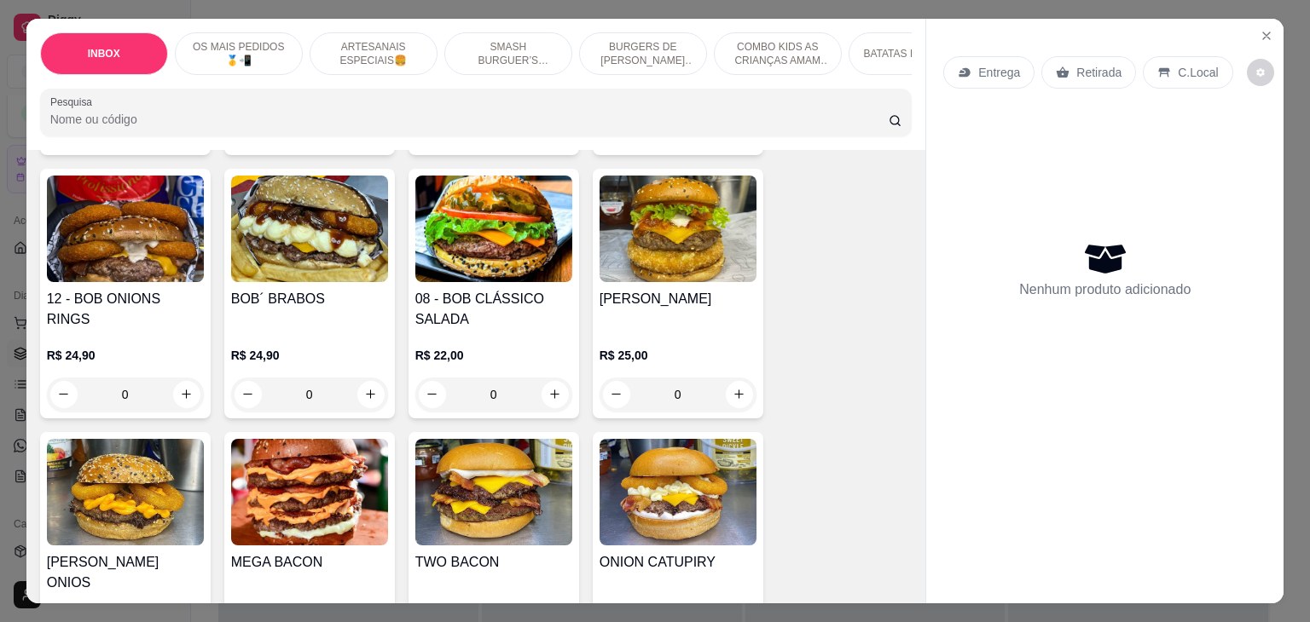
click at [522, 244] on img at bounding box center [493, 229] width 157 height 107
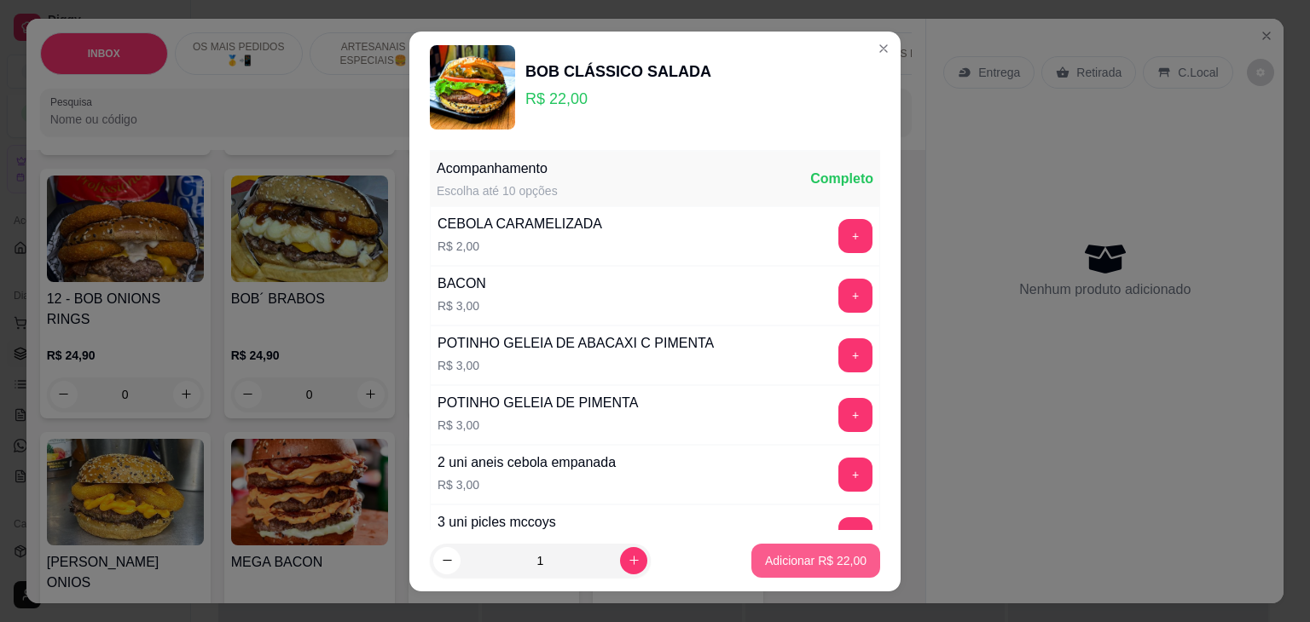
click at [765, 554] on p "Adicionar R$ 22,00" at bounding box center [815, 561] width 101 height 17
type input "1"
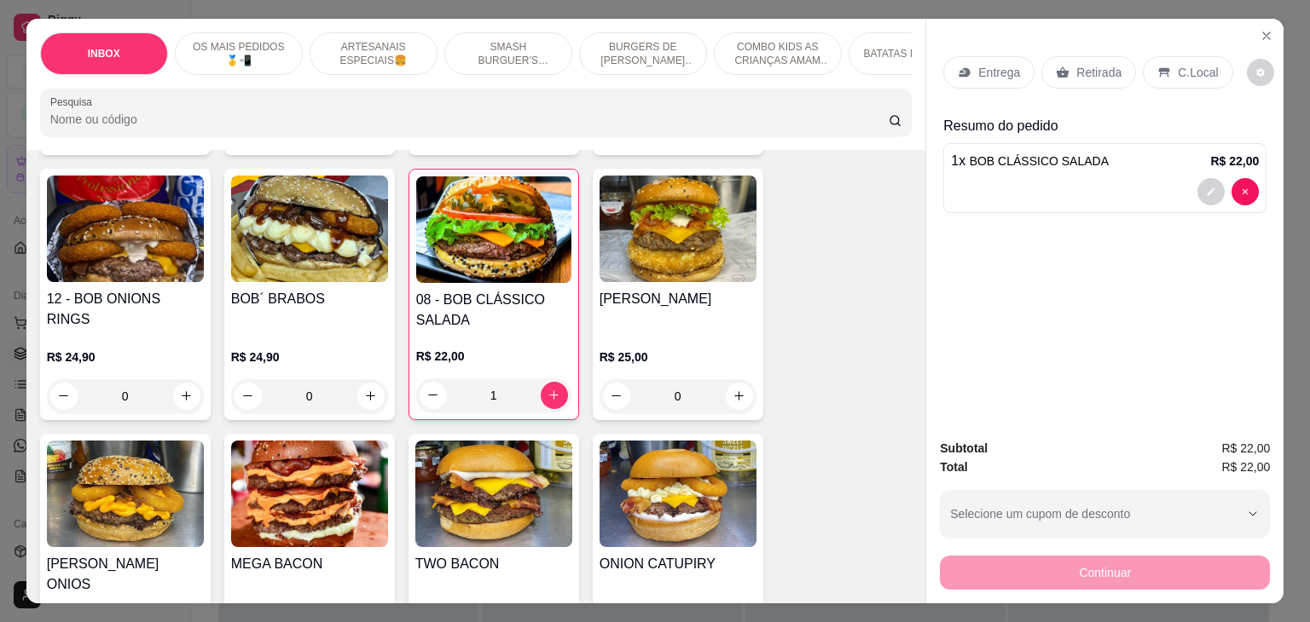
click at [501, 236] on img at bounding box center [493, 230] width 155 height 107
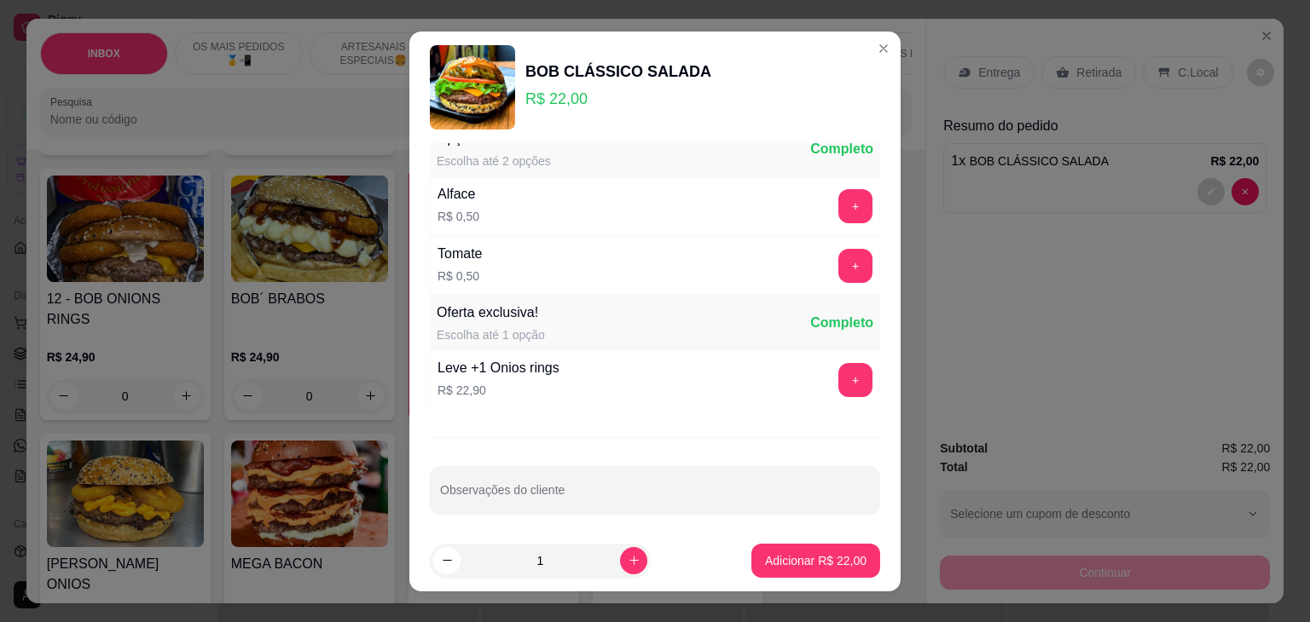
scroll to position [23, 0]
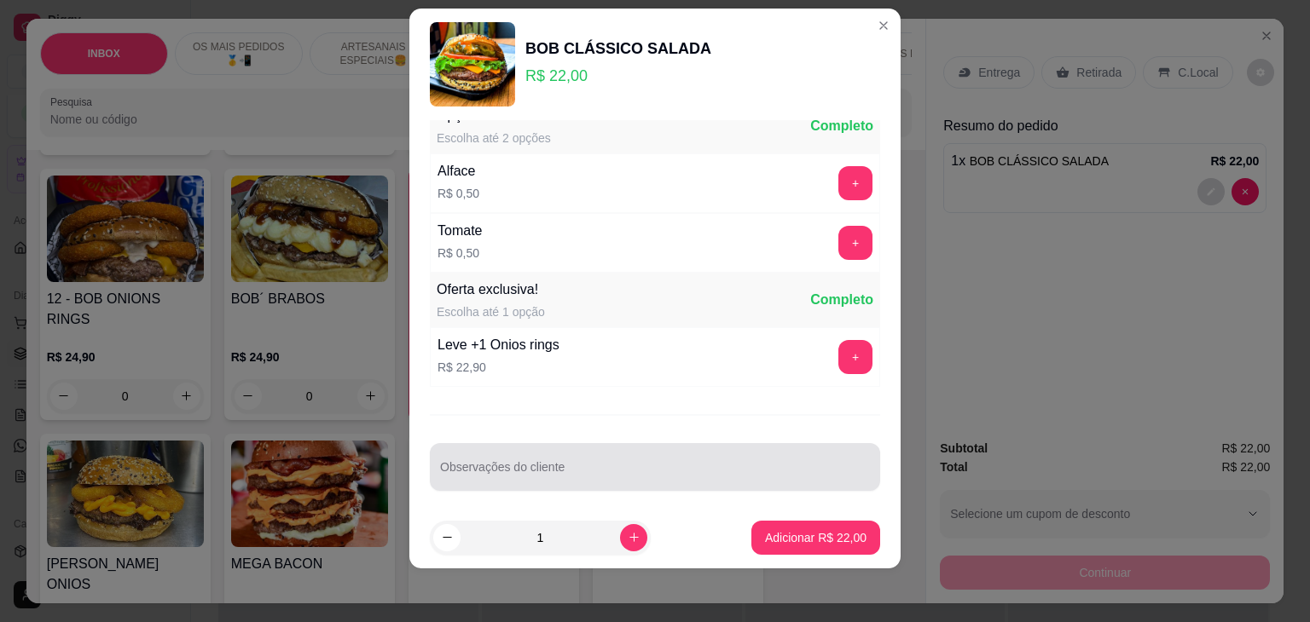
click at [570, 466] on input "Observações do cliente" at bounding box center [655, 474] width 430 height 17
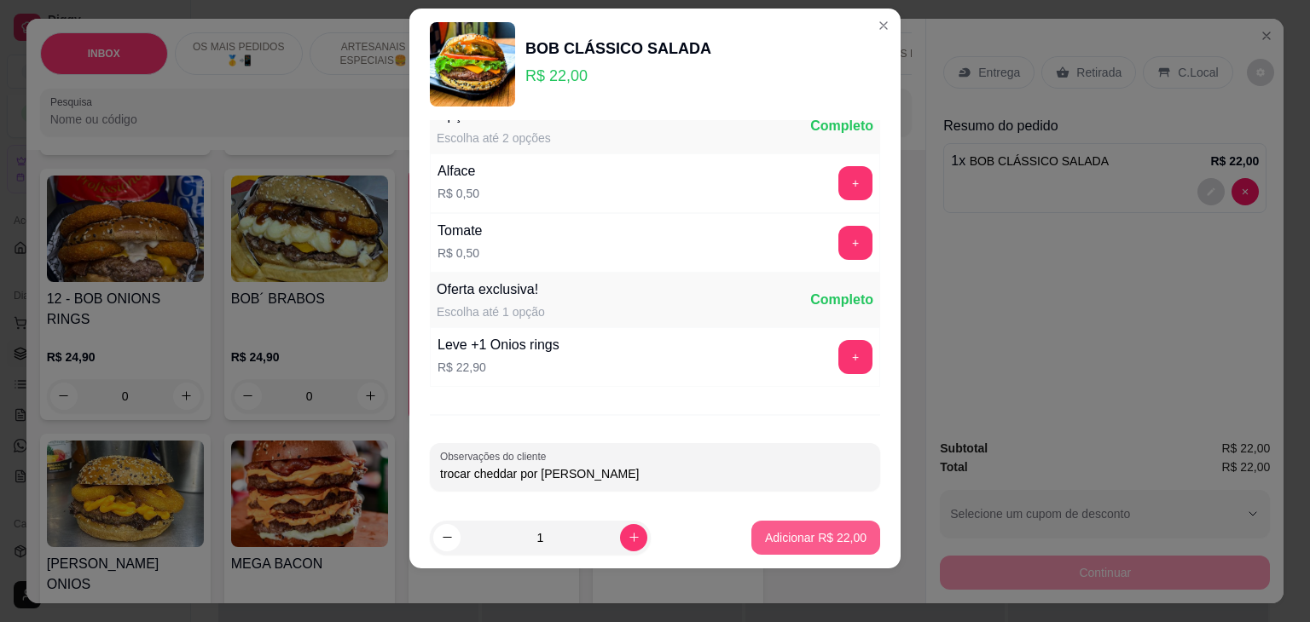
type input "trocar cheddar por [PERSON_NAME]"
click at [816, 530] on p "Adicionar R$ 22,00" at bounding box center [815, 538] width 101 height 17
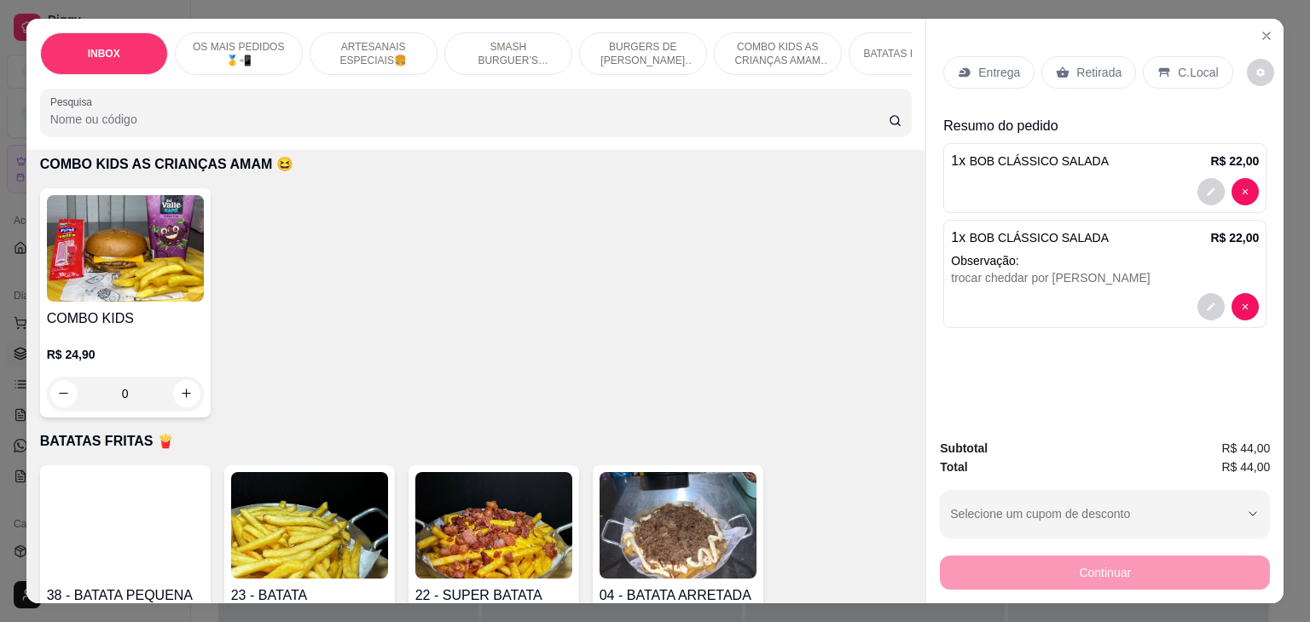
scroll to position [2814, 0]
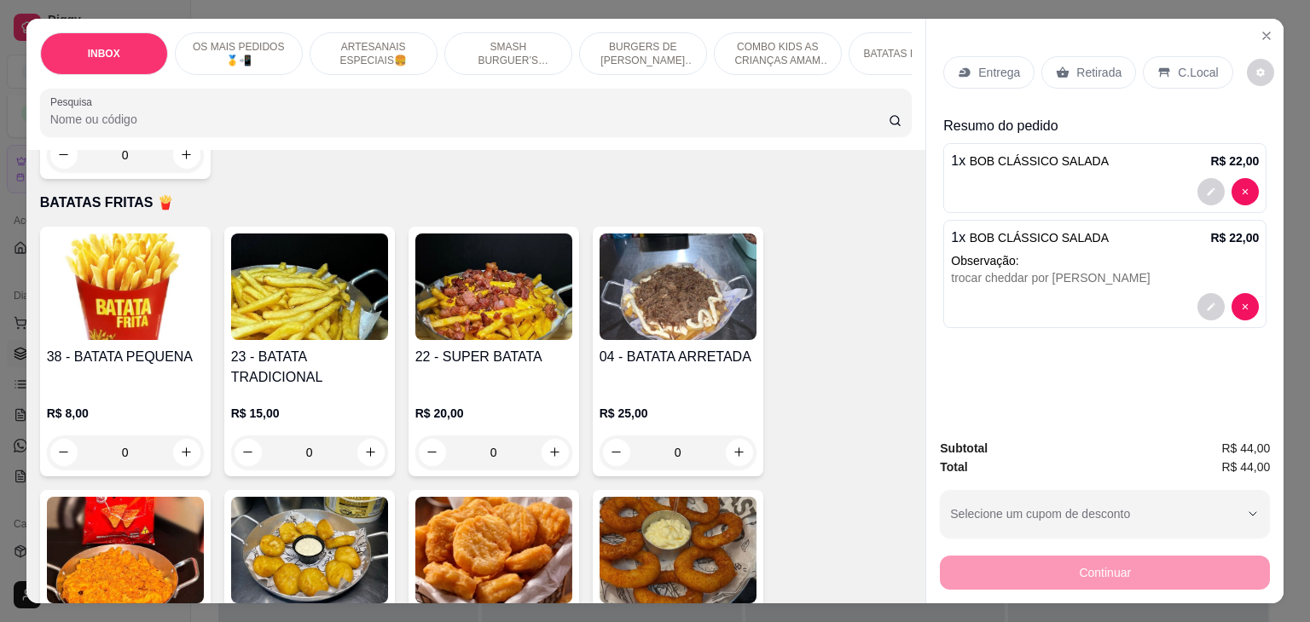
click at [306, 388] on div "R$ 15,00 0" at bounding box center [309, 429] width 157 height 82
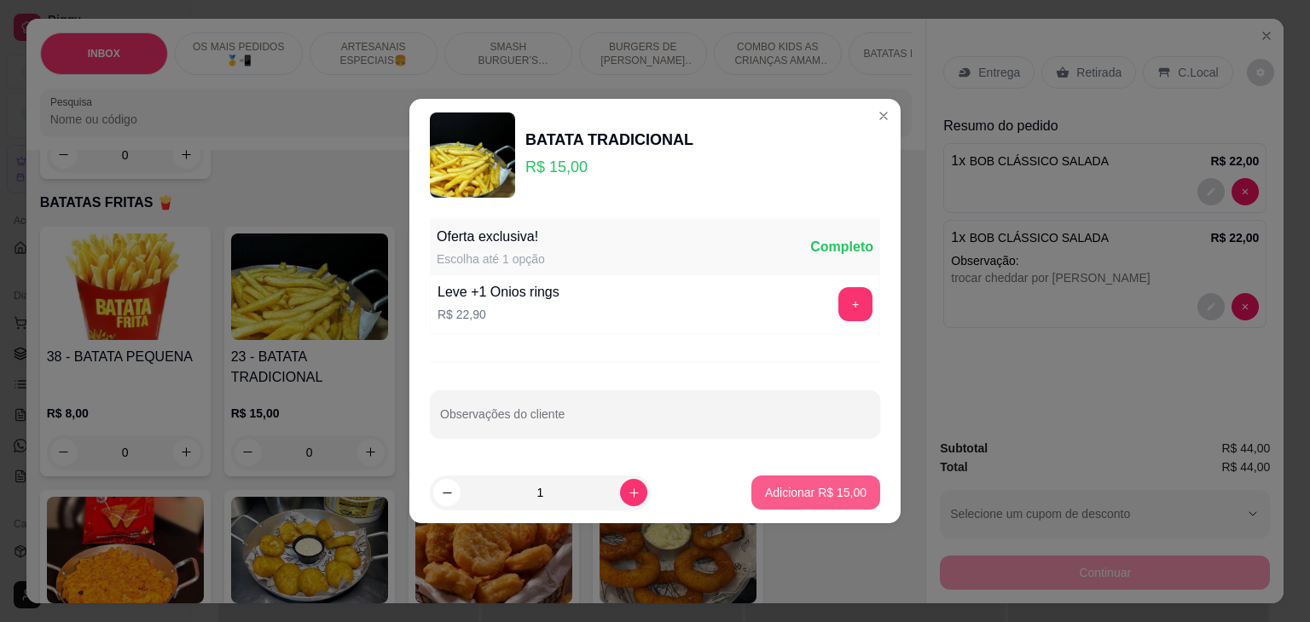
click at [779, 489] on p "Adicionar R$ 15,00" at bounding box center [815, 492] width 101 height 17
type input "1"
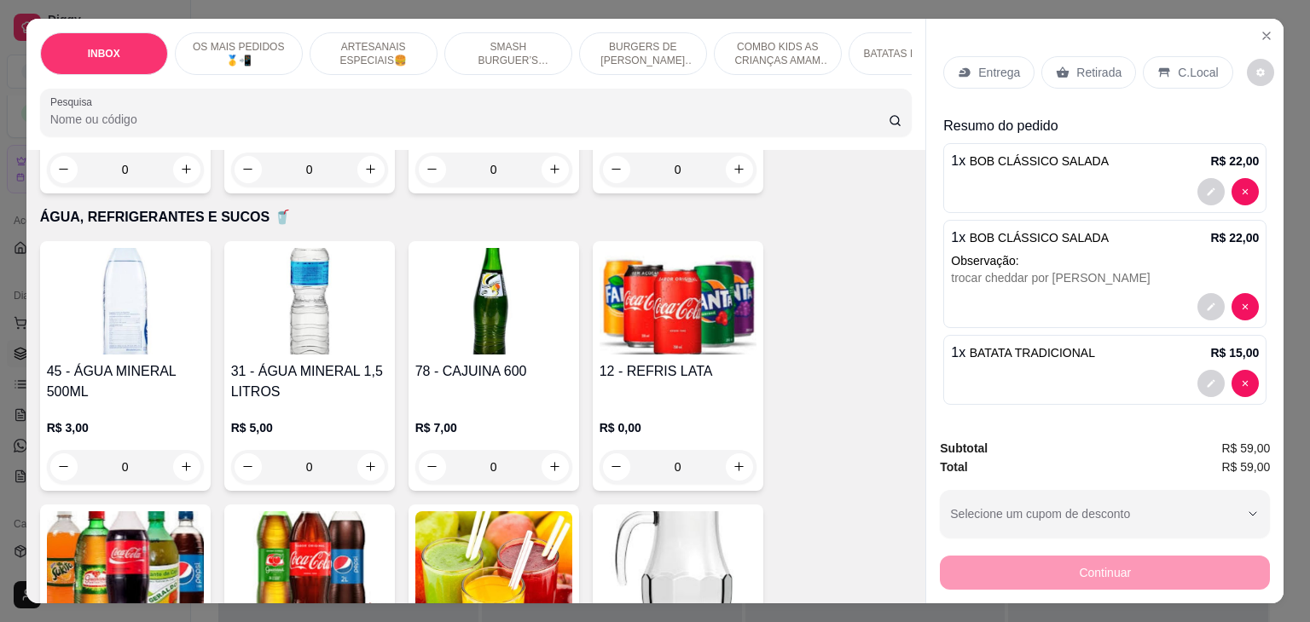
scroll to position [3411, 0]
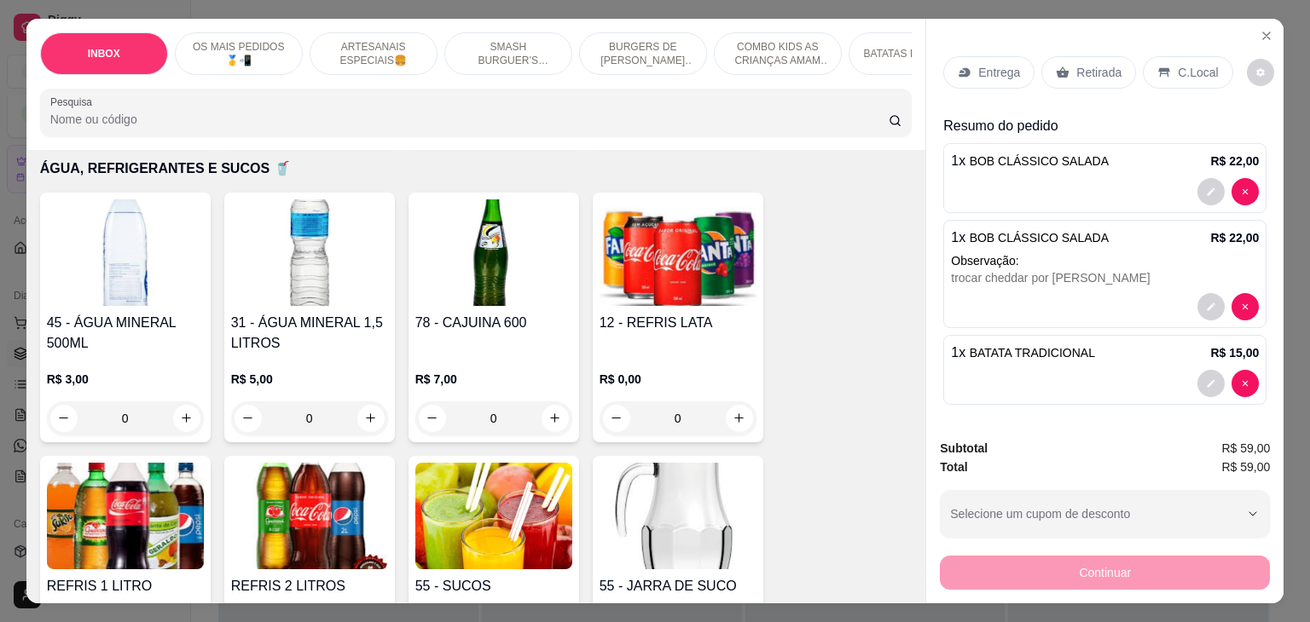
click at [147, 463] on img at bounding box center [125, 516] width 157 height 107
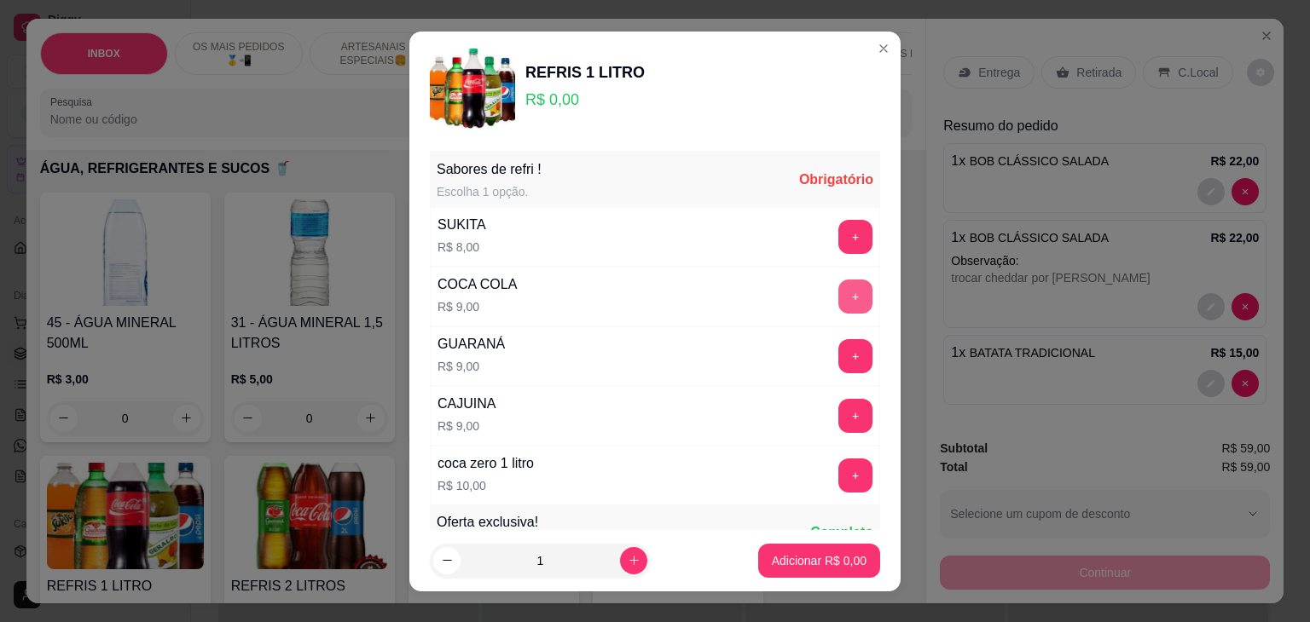
click at [838, 297] on button "+" at bounding box center [855, 297] width 34 height 34
click at [808, 562] on p "Adicionar R$ 9,00" at bounding box center [819, 561] width 92 height 16
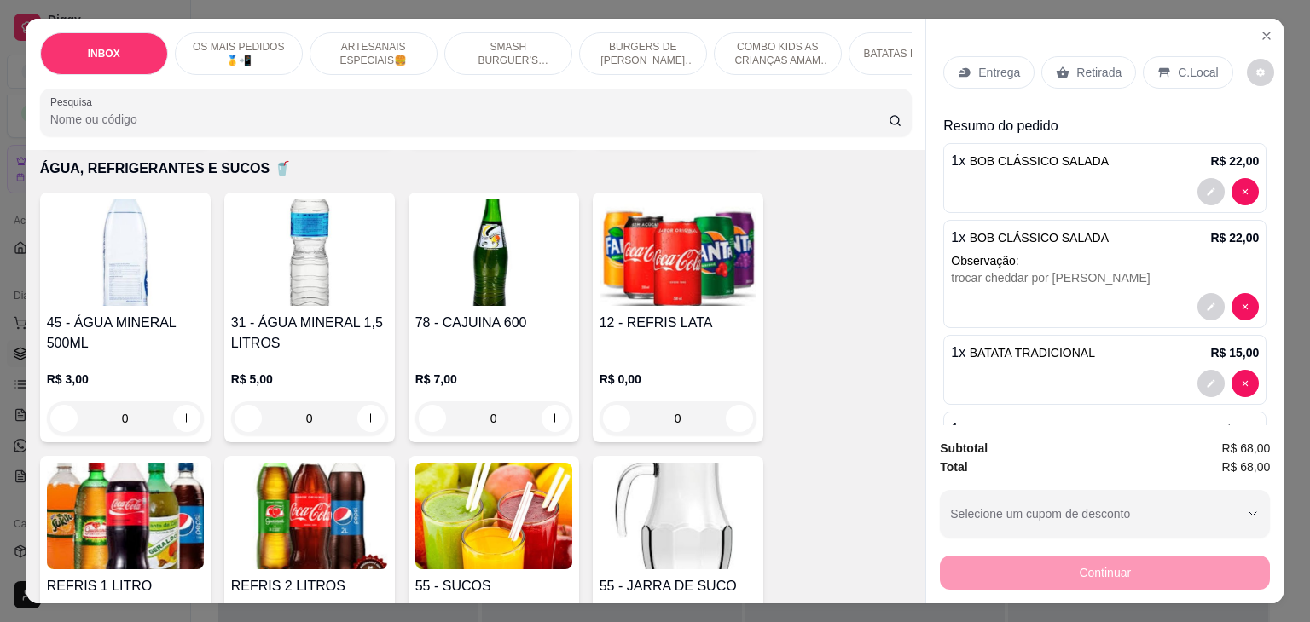
click at [978, 72] on p "Entrega" at bounding box center [999, 72] width 42 height 17
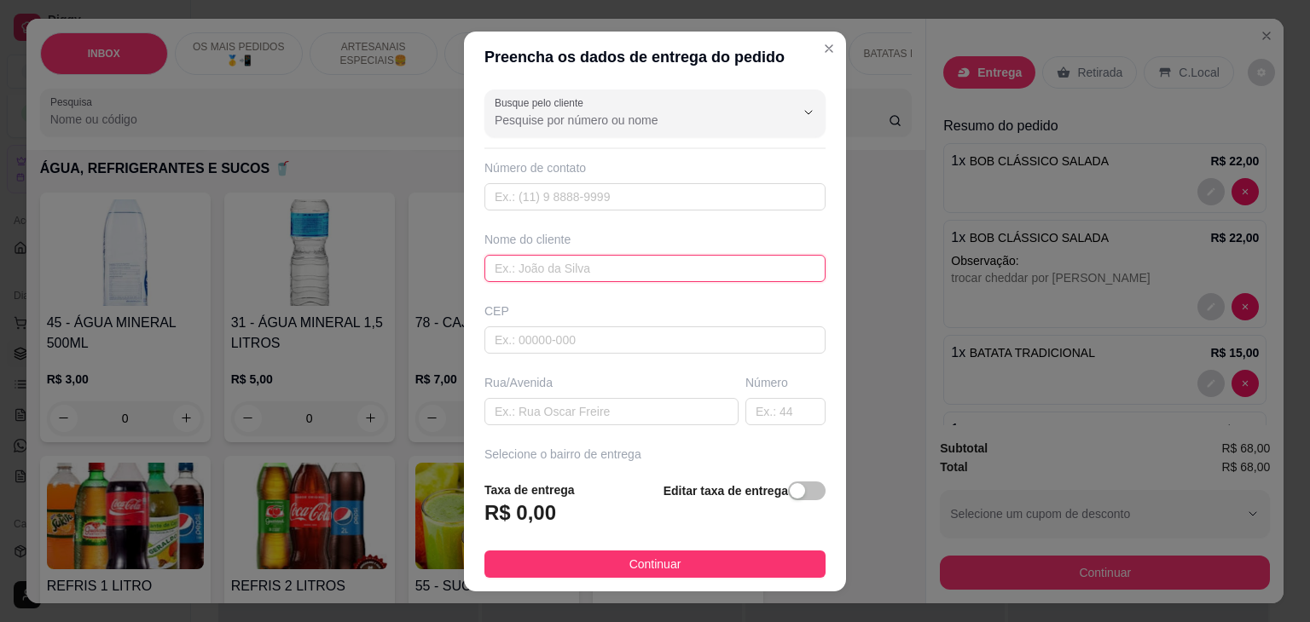
click at [631, 261] on input "text" at bounding box center [654, 268] width 341 height 27
type input "victoria"
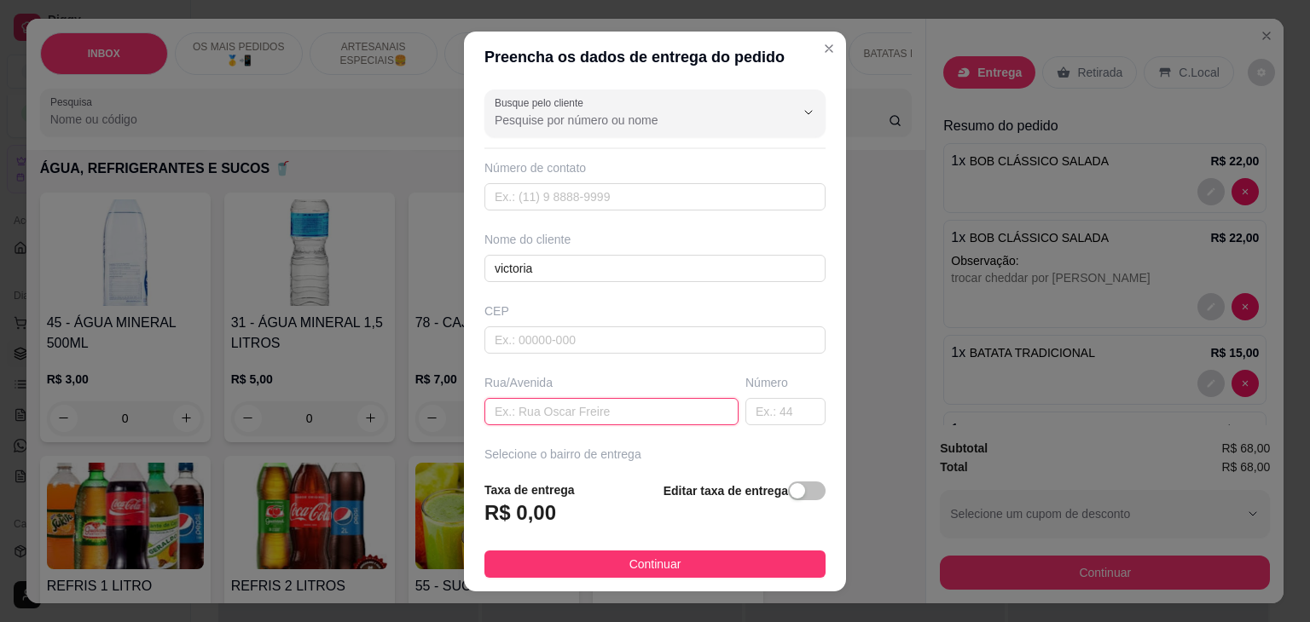
click at [680, 404] on input "text" at bounding box center [611, 411] width 254 height 27
type input "rua regente [PERSON_NAME]"
click at [745, 414] on input "text" at bounding box center [785, 411] width 80 height 27
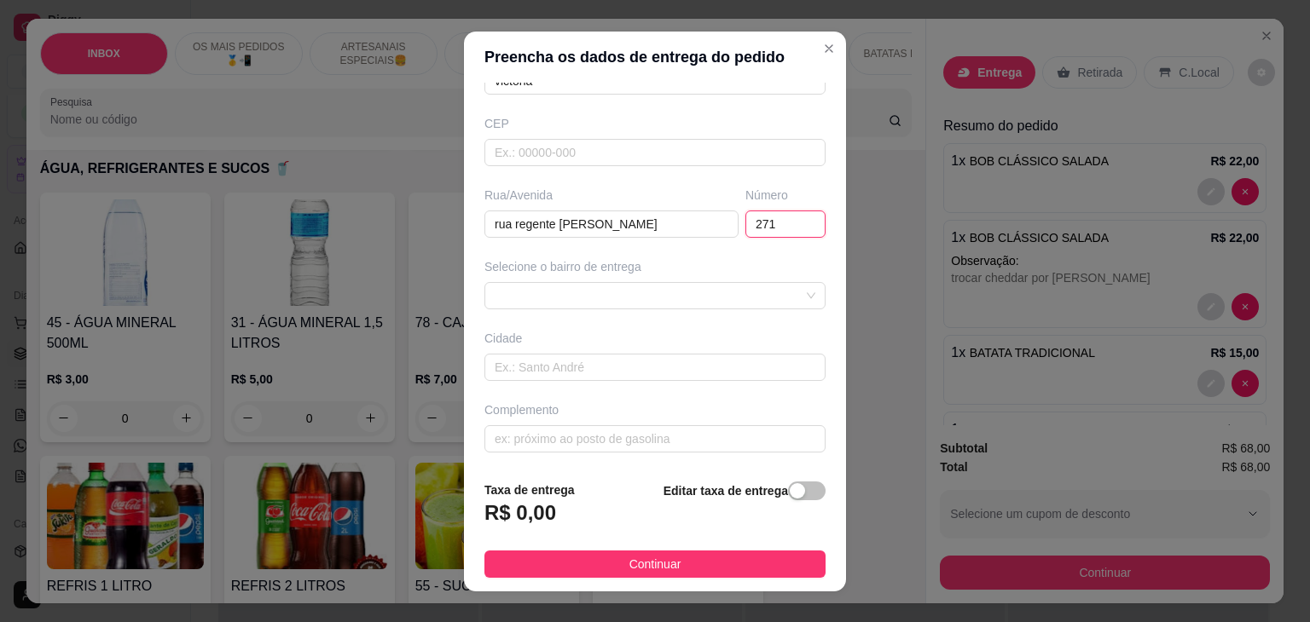
scroll to position [188, 0]
click at [726, 283] on div at bounding box center [654, 295] width 341 height 27
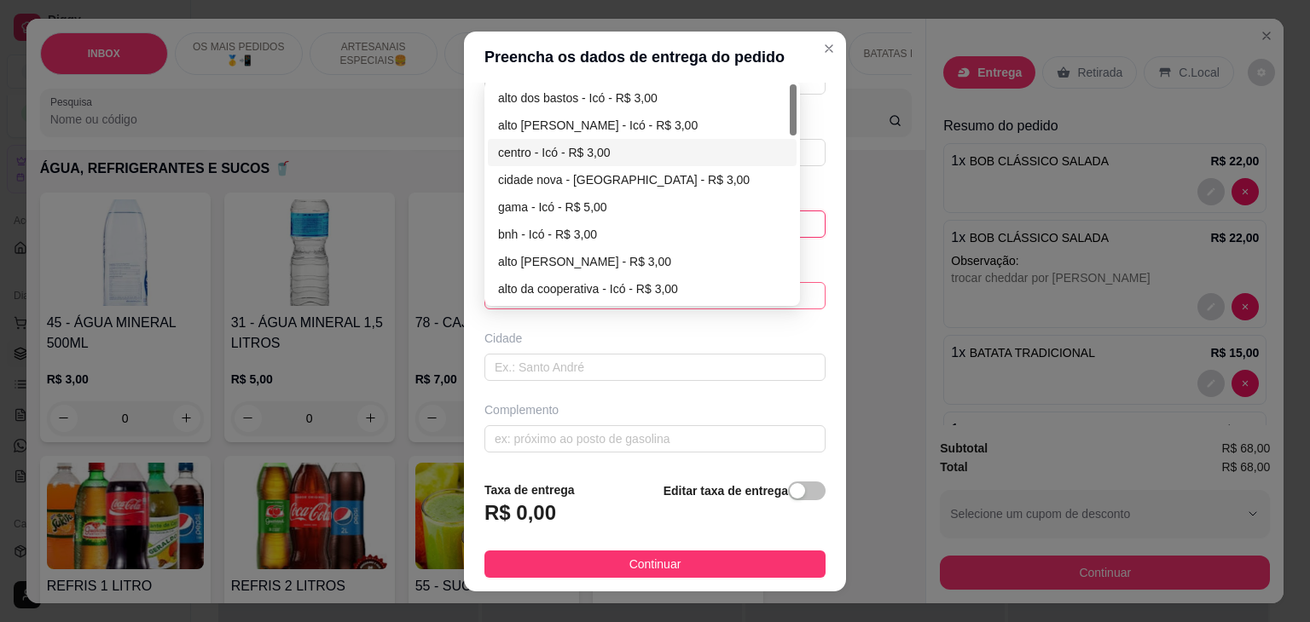
type input "271"
click at [533, 152] on div "centro - Icó - R$ 3,00" at bounding box center [642, 152] width 288 height 19
type input "Icó"
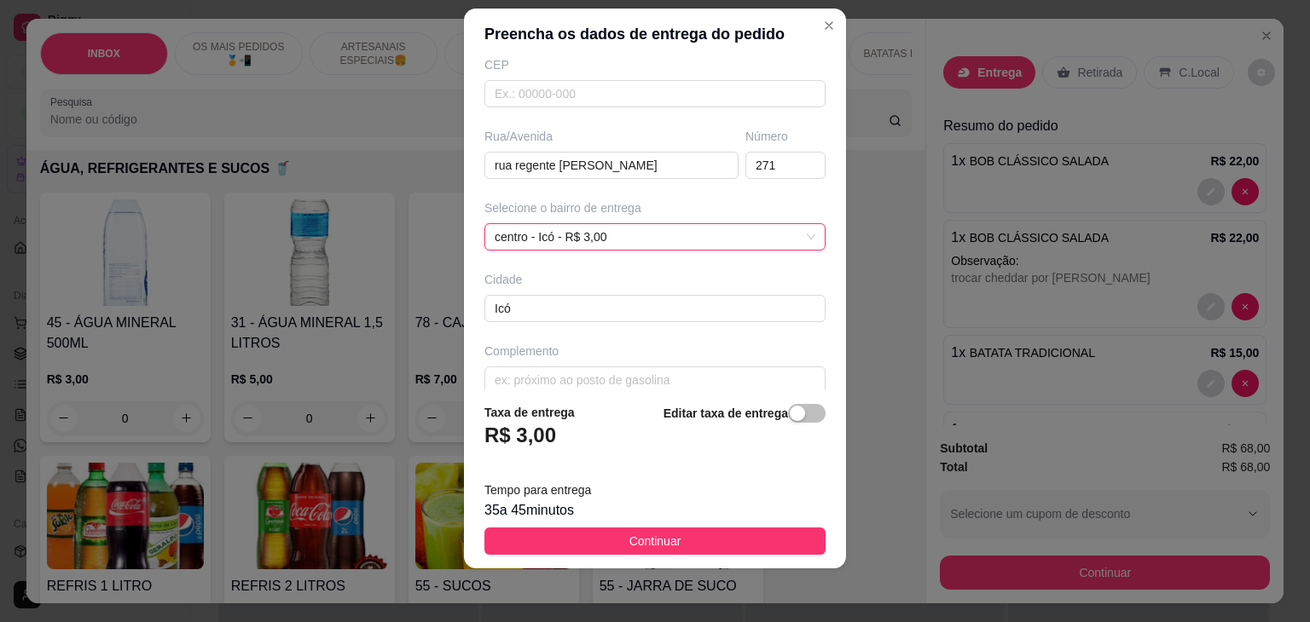
scroll to position [242, 0]
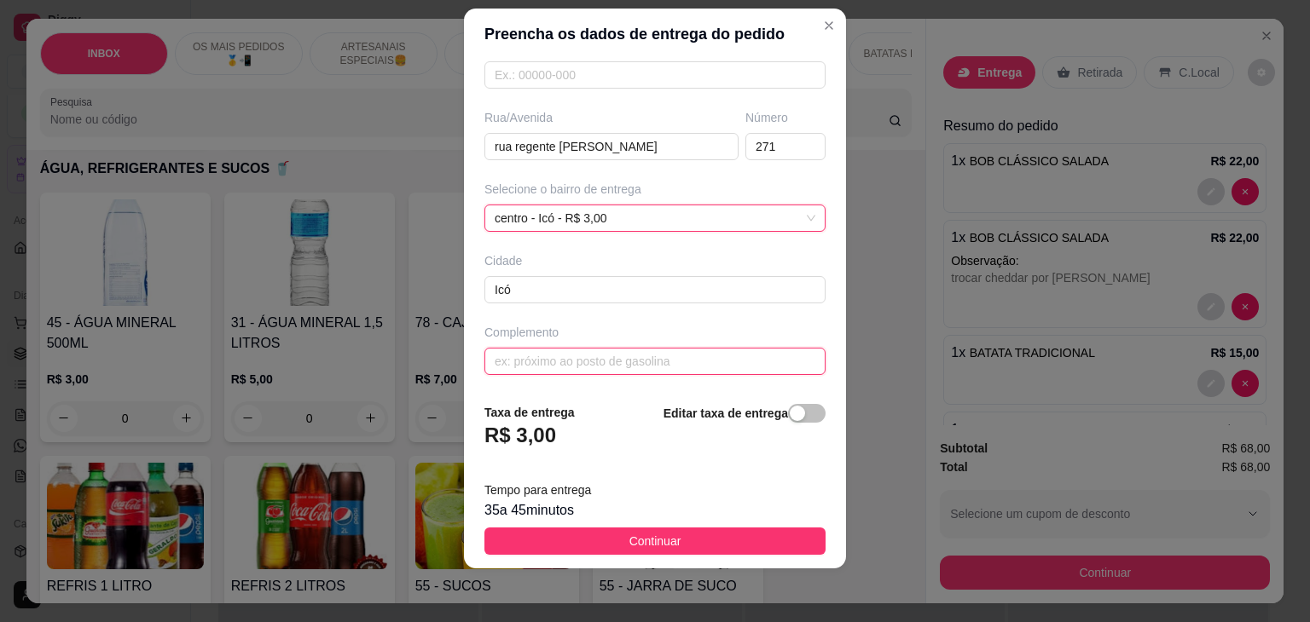
click at [648, 360] on input "text" at bounding box center [654, 361] width 341 height 27
click at [628, 358] on input "proximo a assembleia de [DEMOGRAPHIC_DATA]" at bounding box center [654, 361] width 341 height 27
click at [656, 361] on input "proximo a assembleia de [DEMOGRAPHIC_DATA]" at bounding box center [654, 361] width 341 height 27
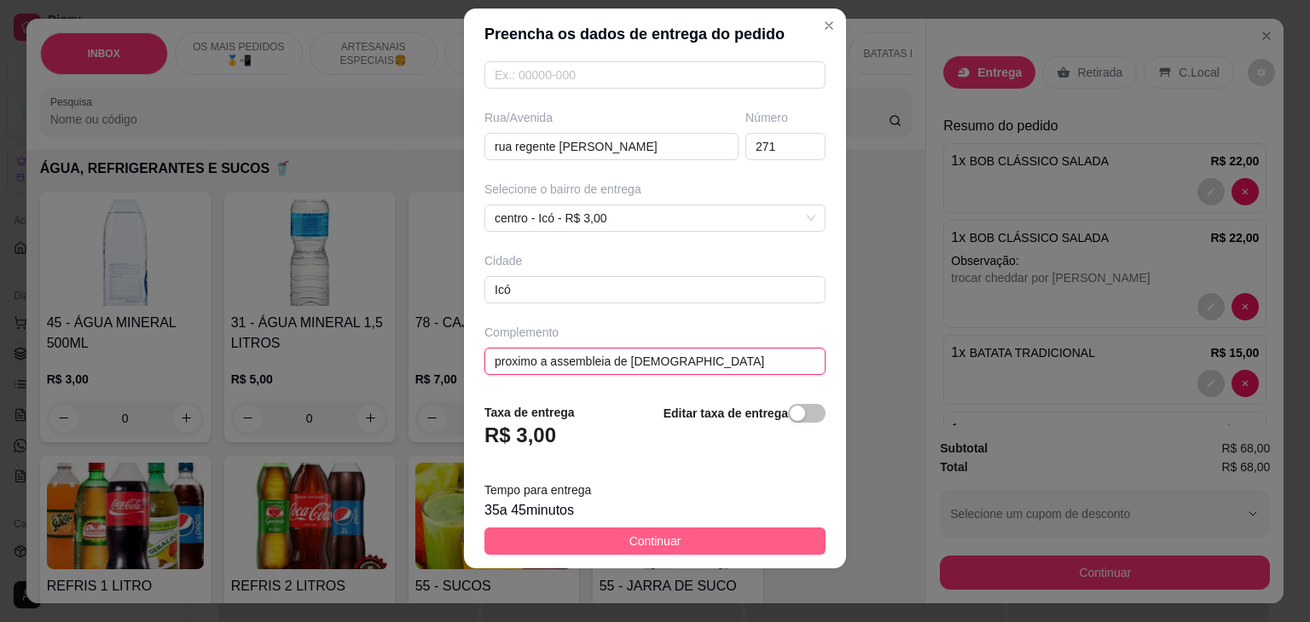
type input "proximo a assembleia de [DEMOGRAPHIC_DATA]"
click at [672, 545] on button "Continuar" at bounding box center [654, 541] width 341 height 27
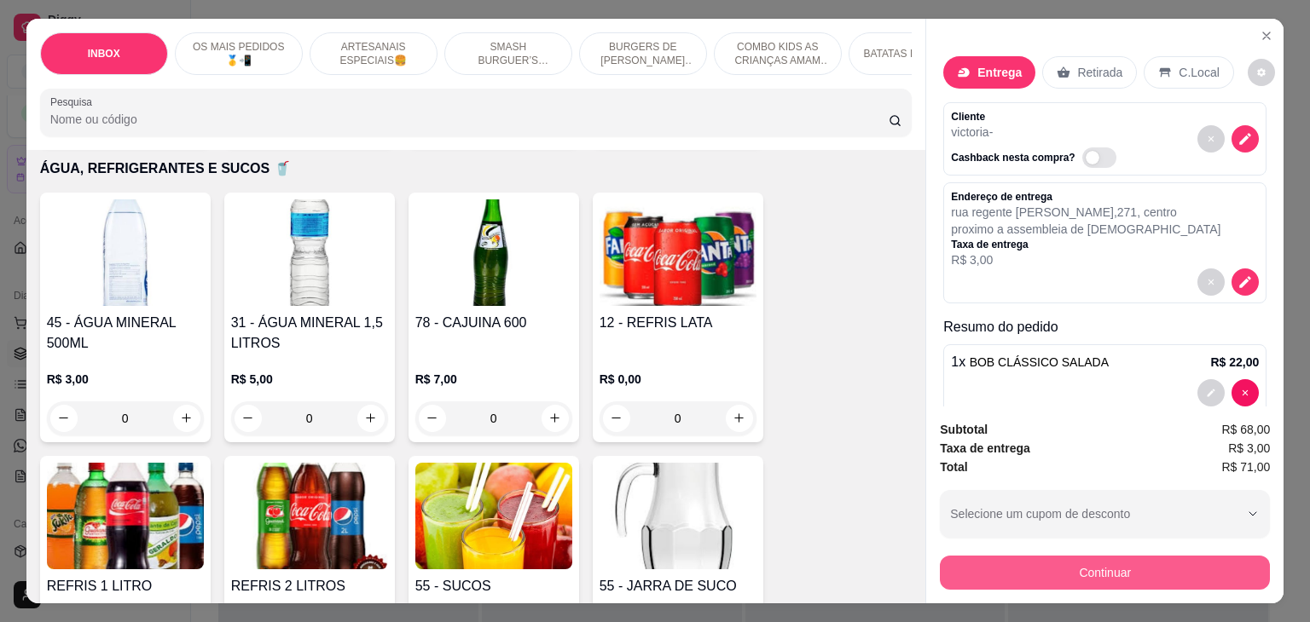
click at [1165, 556] on button "Continuar" at bounding box center [1105, 573] width 330 height 34
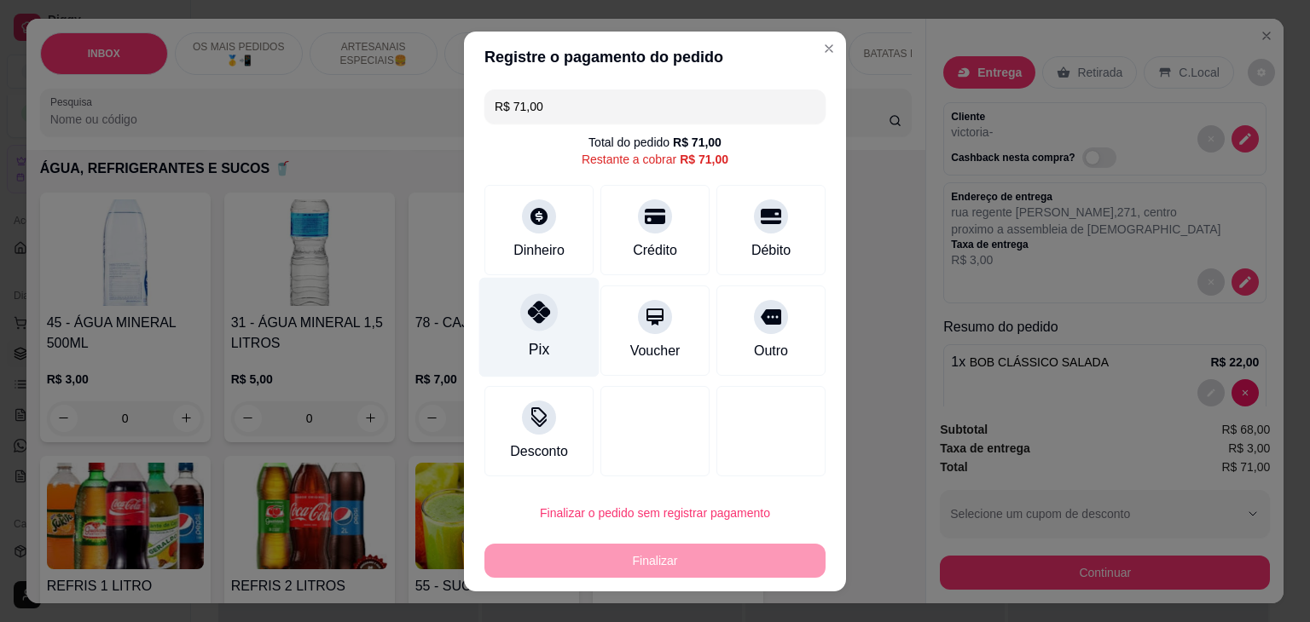
click at [518, 291] on div "Pix" at bounding box center [539, 327] width 120 height 100
type input "R$ 0,00"
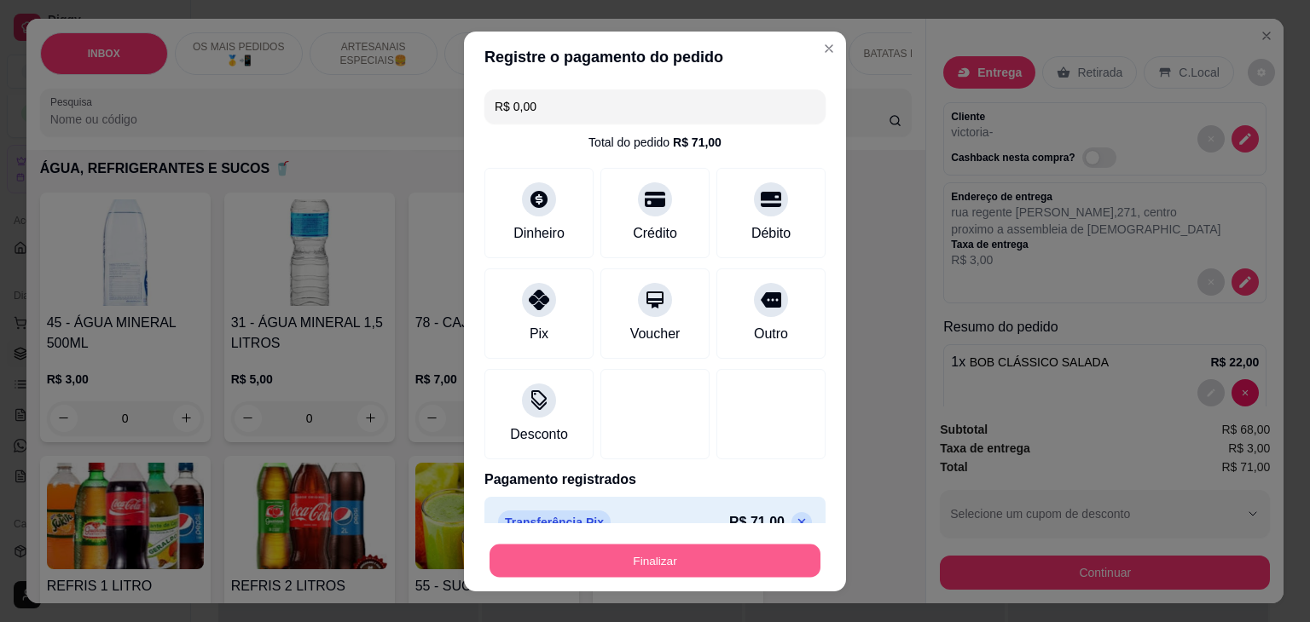
click at [684, 567] on button "Finalizar" at bounding box center [654, 560] width 331 height 33
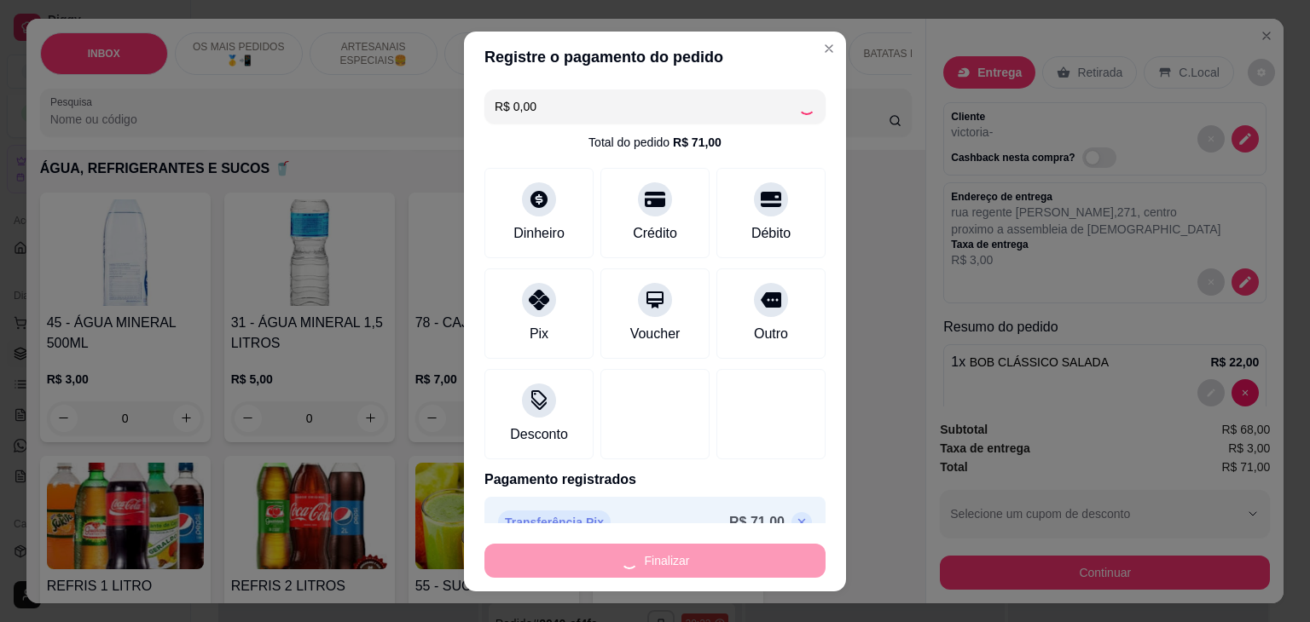
type input "0"
type input "-R$ 71,00"
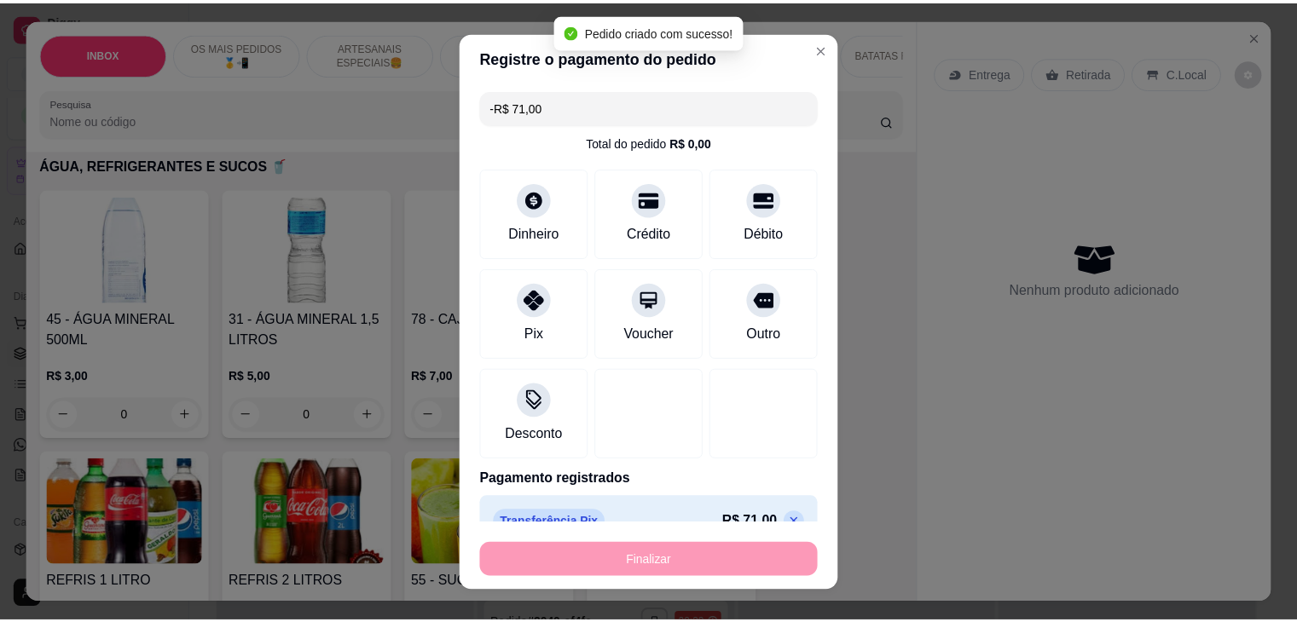
scroll to position [3408, 0]
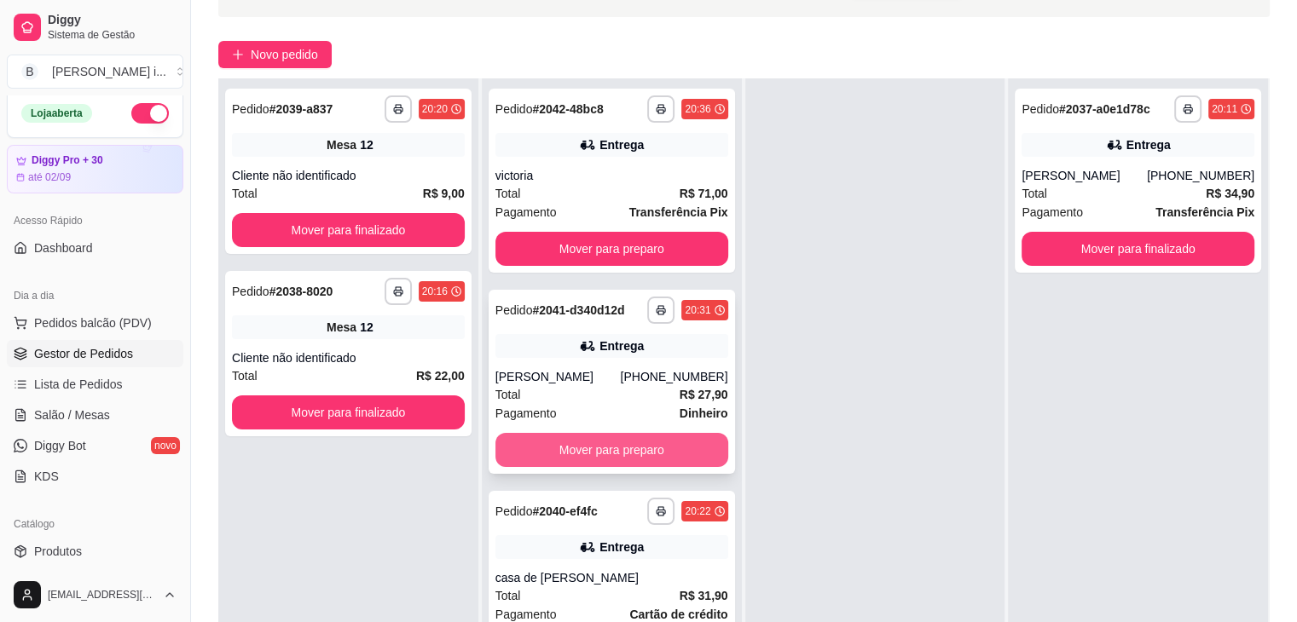
scroll to position [256, 0]
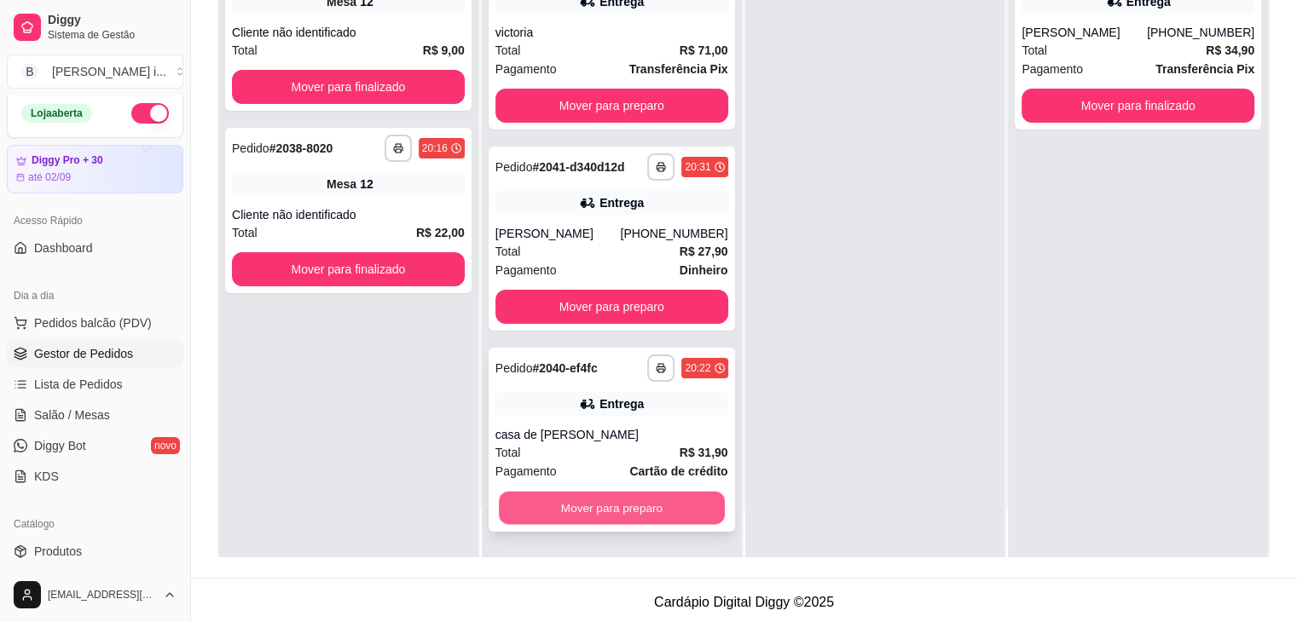
click at [638, 509] on button "Mover para preparo" at bounding box center [612, 508] width 226 height 33
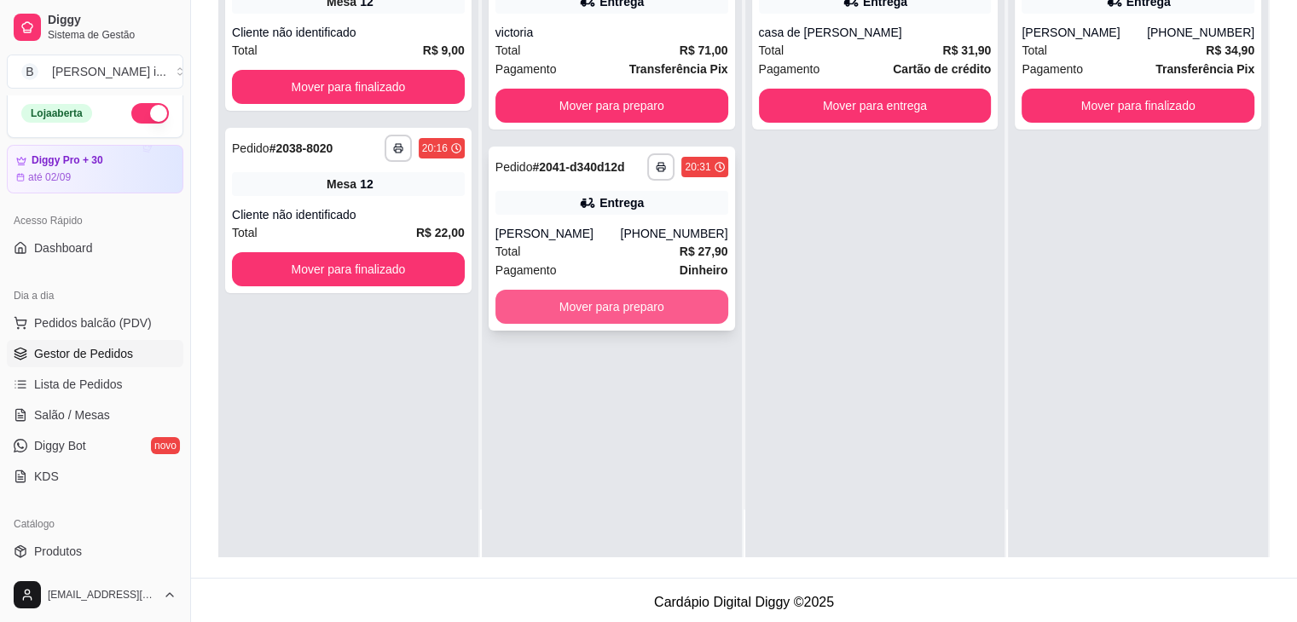
click at [689, 304] on button "Mover para preparo" at bounding box center [611, 307] width 233 height 34
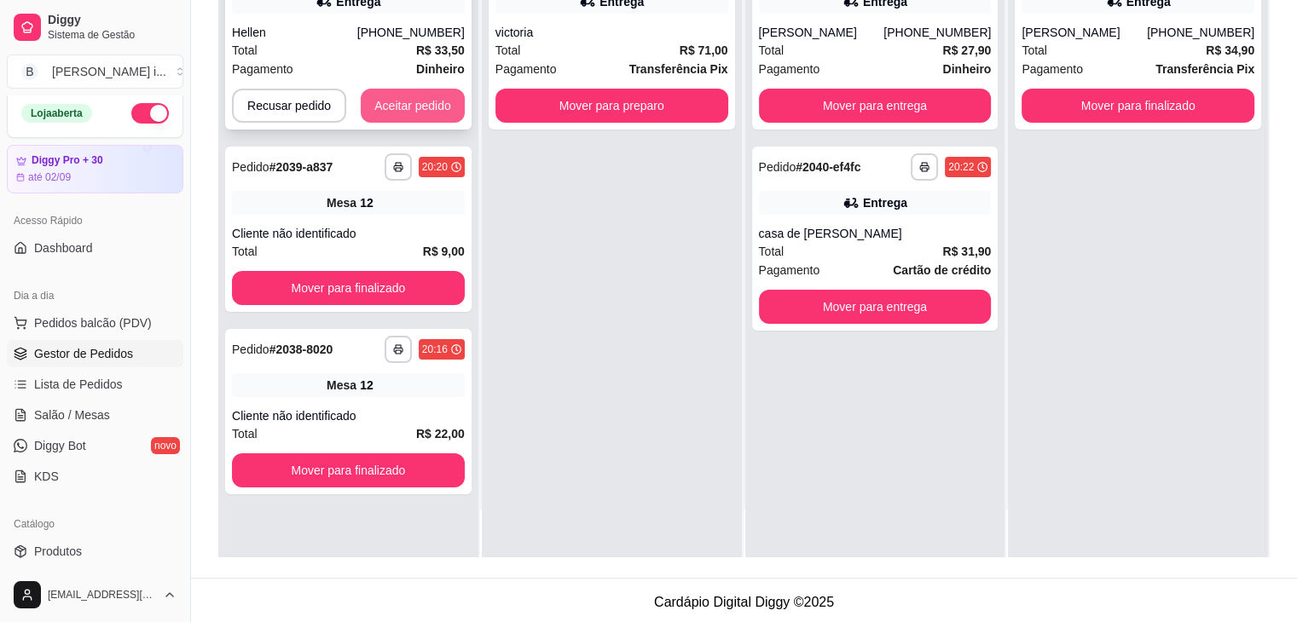
click at [420, 99] on button "Aceitar pedido" at bounding box center [413, 106] width 104 height 34
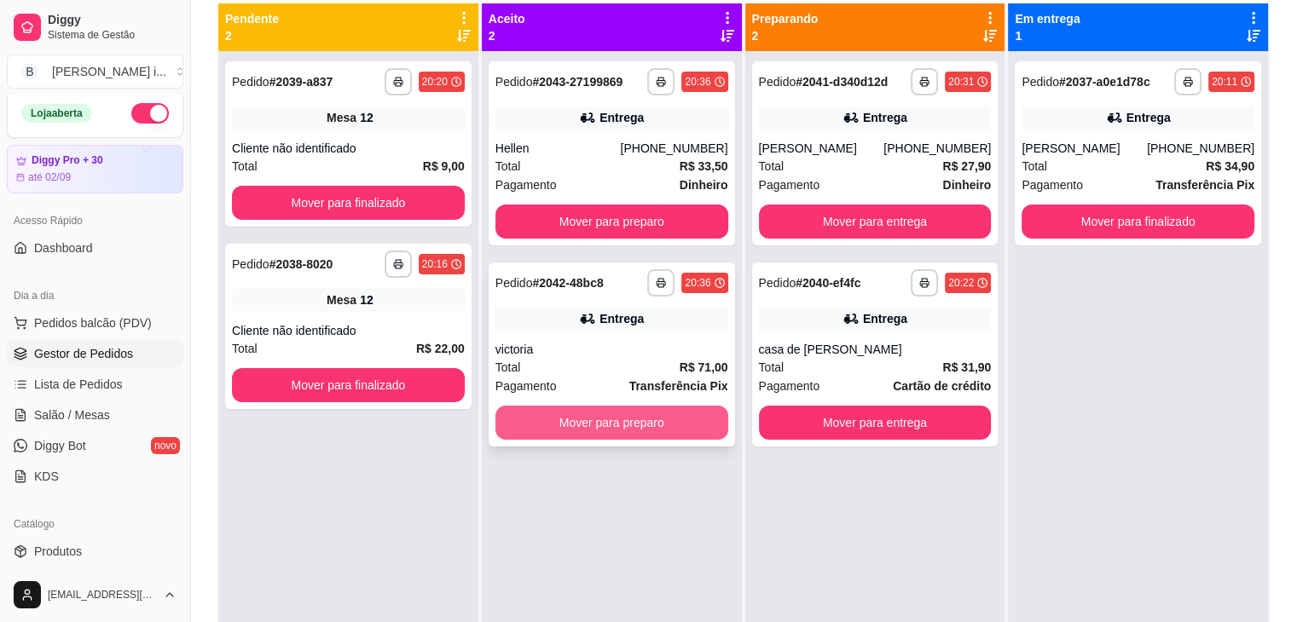
scroll to position [85, 0]
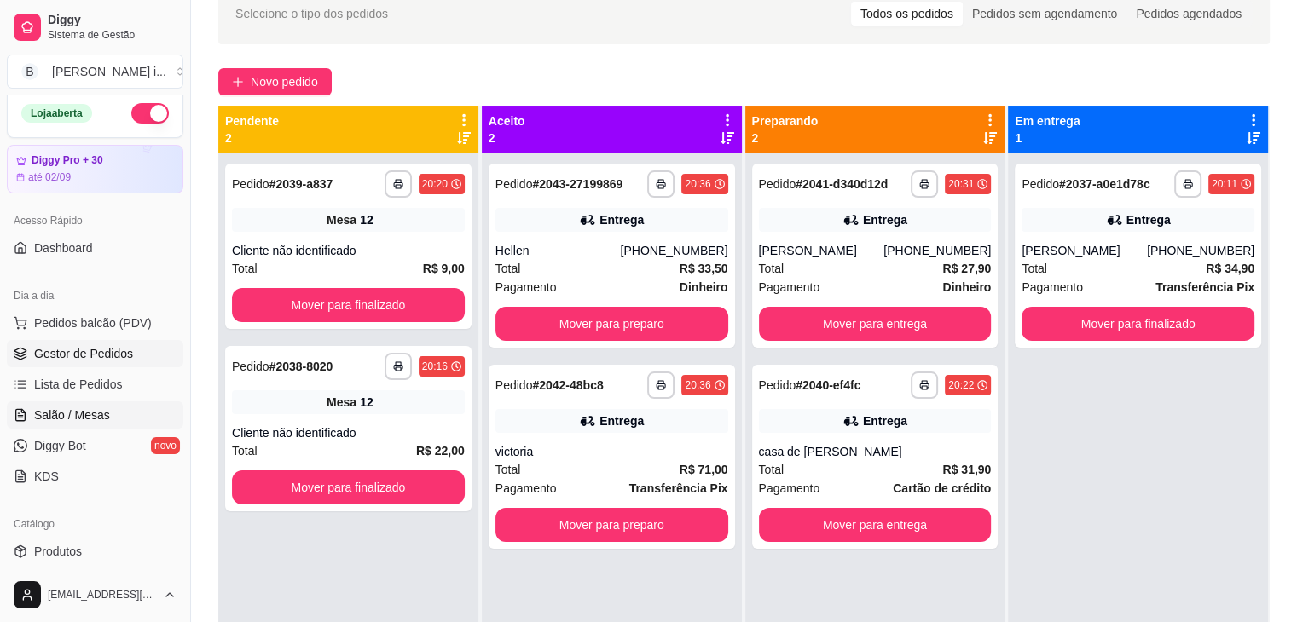
click at [113, 419] on link "Salão / Mesas" at bounding box center [95, 415] width 177 height 27
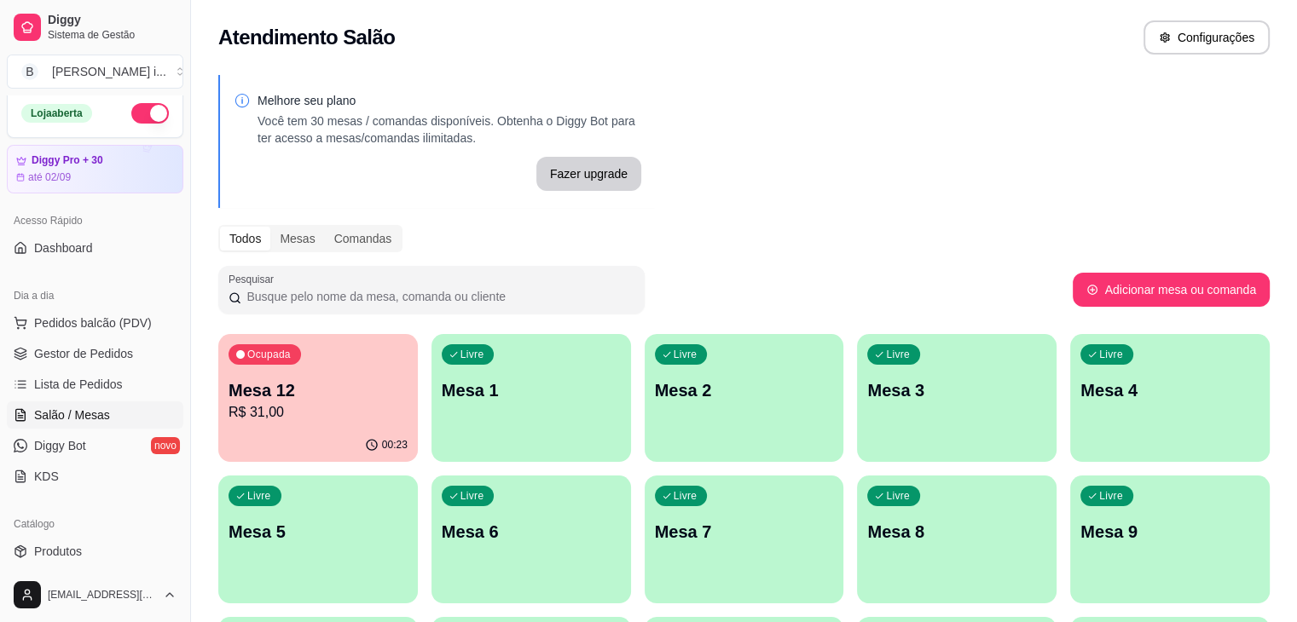
click at [321, 392] on p "Mesa 12" at bounding box center [318, 391] width 179 height 24
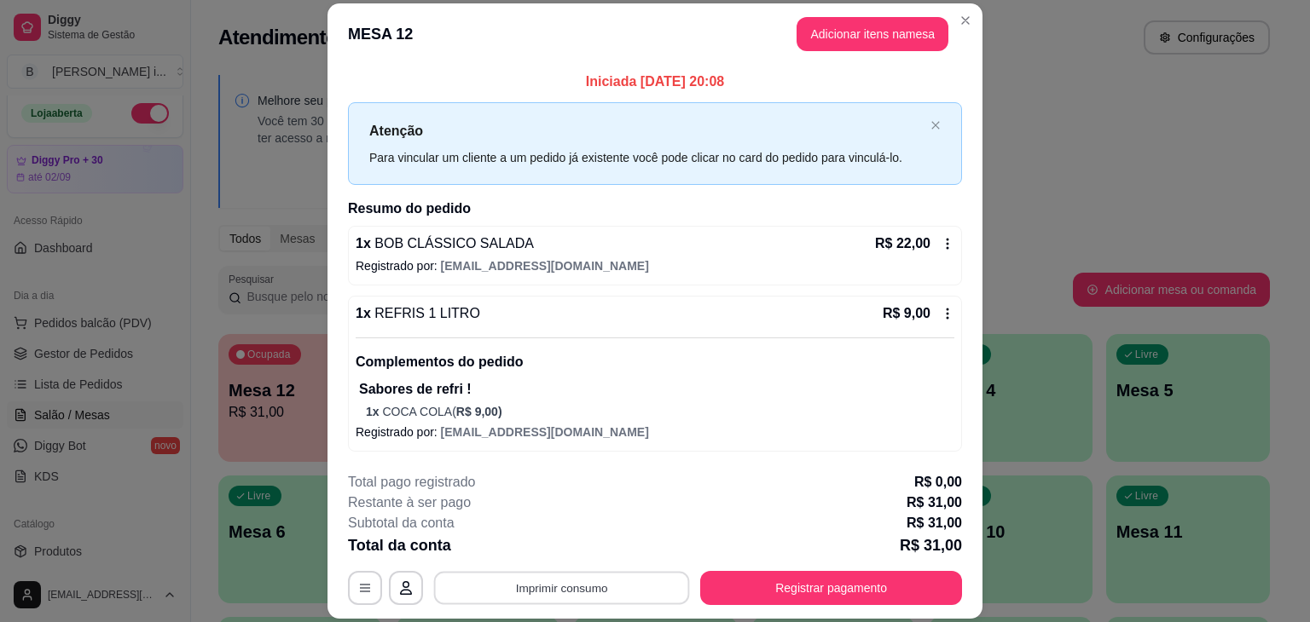
click at [610, 584] on button "Imprimir consumo" at bounding box center [562, 588] width 256 height 33
click at [582, 558] on button "IMPRESSORA ORI" at bounding box center [561, 548] width 124 height 27
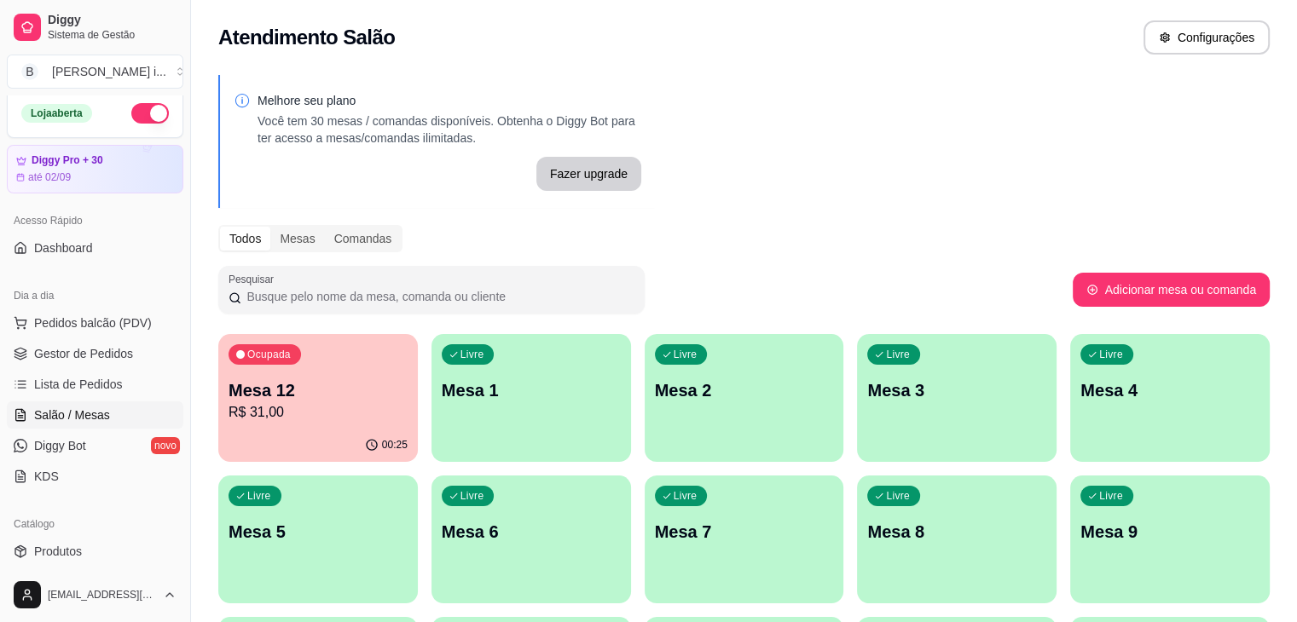
click at [85, 409] on span "Salão / Mesas" at bounding box center [72, 415] width 76 height 17
click at [276, 414] on p "R$ 31,00" at bounding box center [318, 412] width 179 height 20
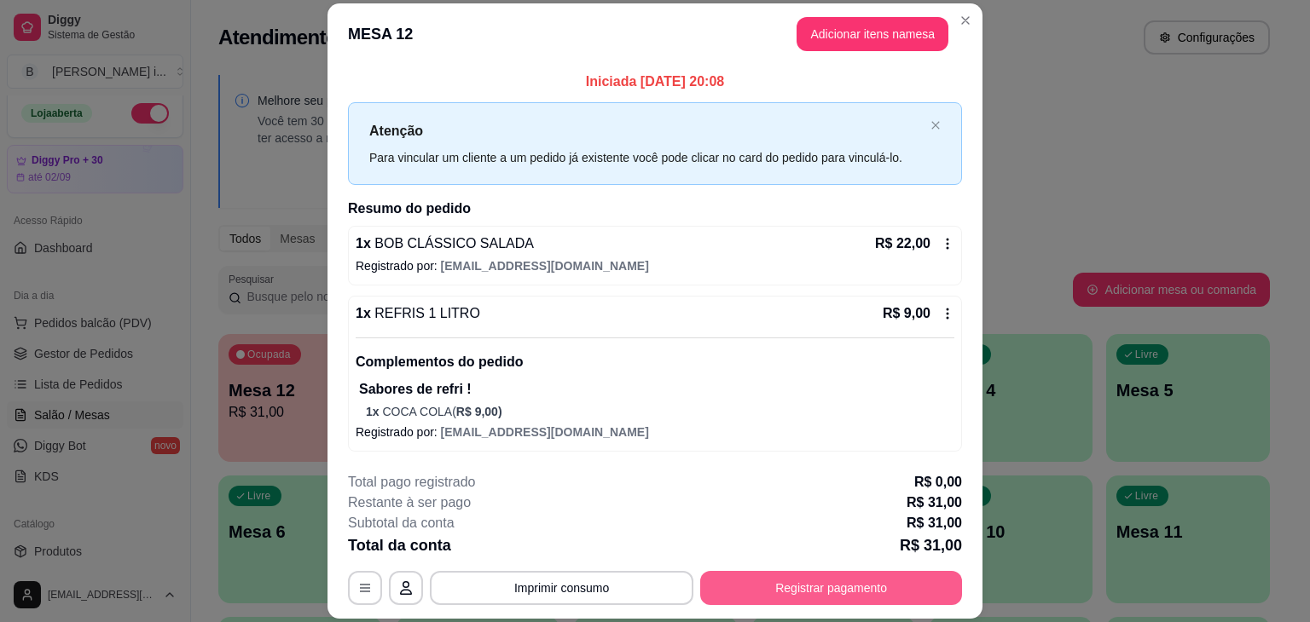
click at [738, 589] on button "Registrar pagamento" at bounding box center [831, 588] width 262 height 34
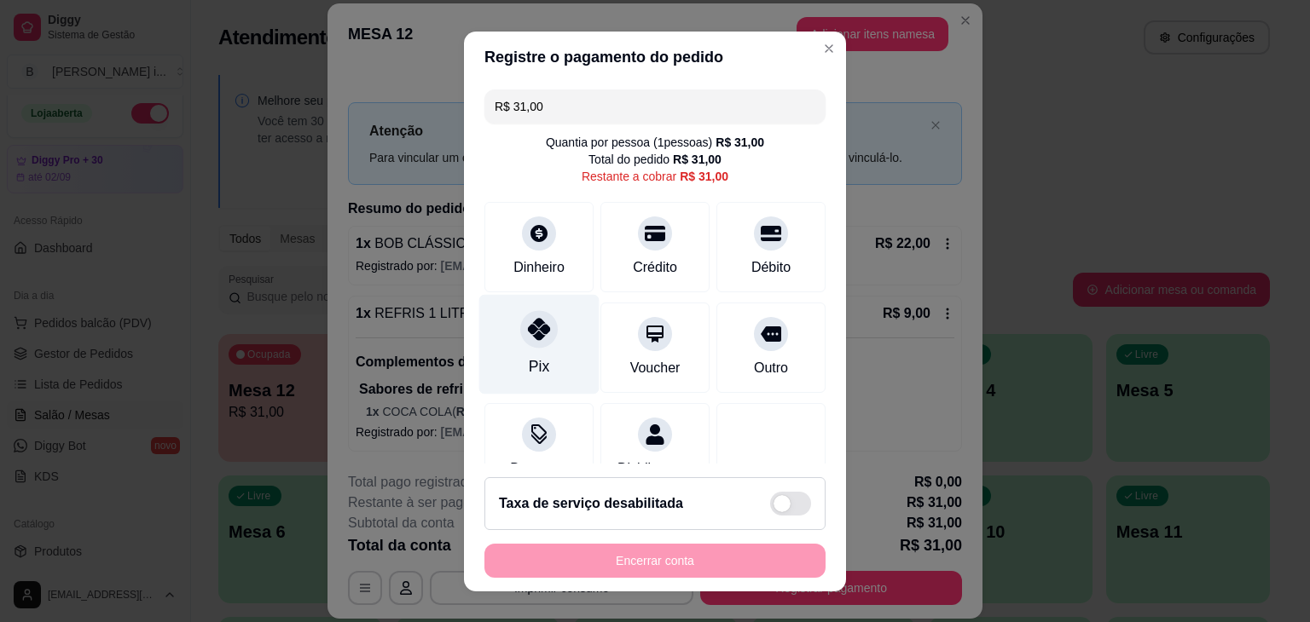
click at [504, 352] on div "Pix" at bounding box center [539, 344] width 120 height 100
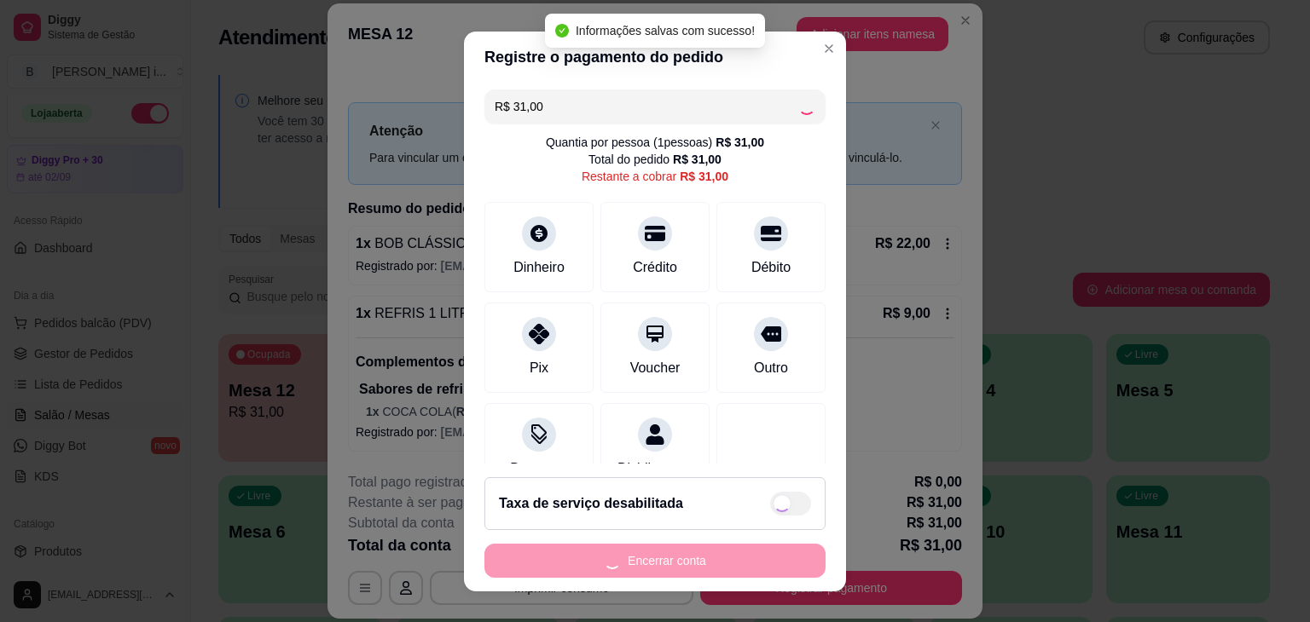
type input "R$ 0,00"
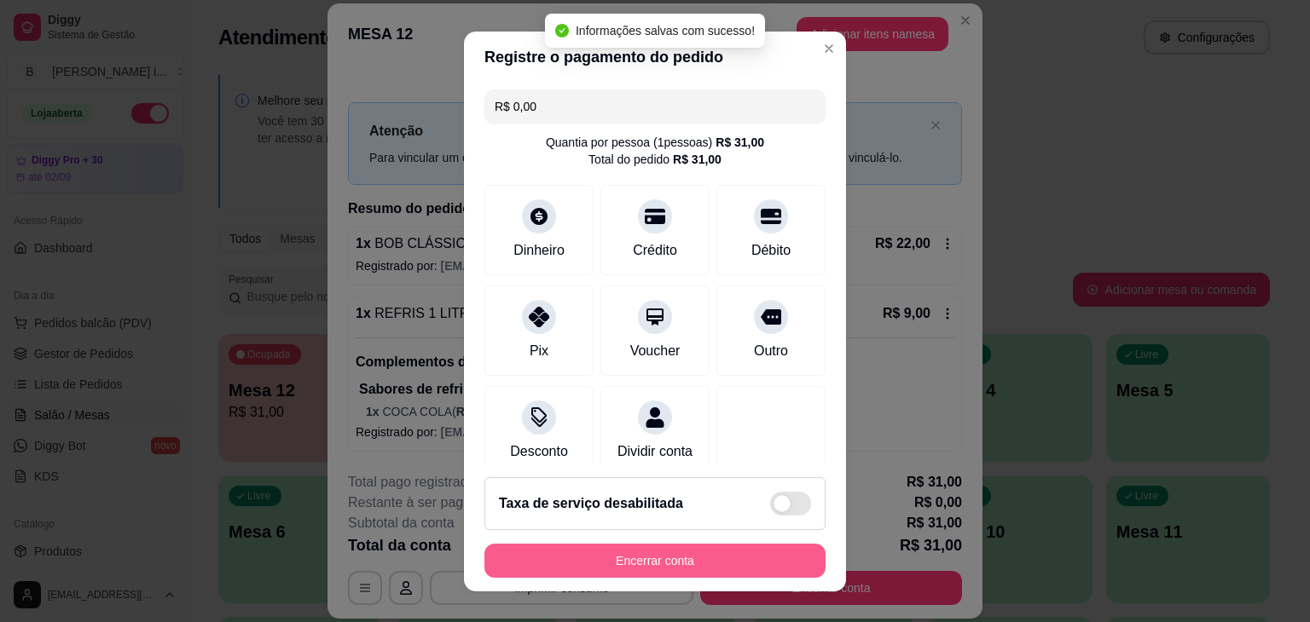
click at [648, 562] on button "Encerrar conta" at bounding box center [654, 561] width 341 height 34
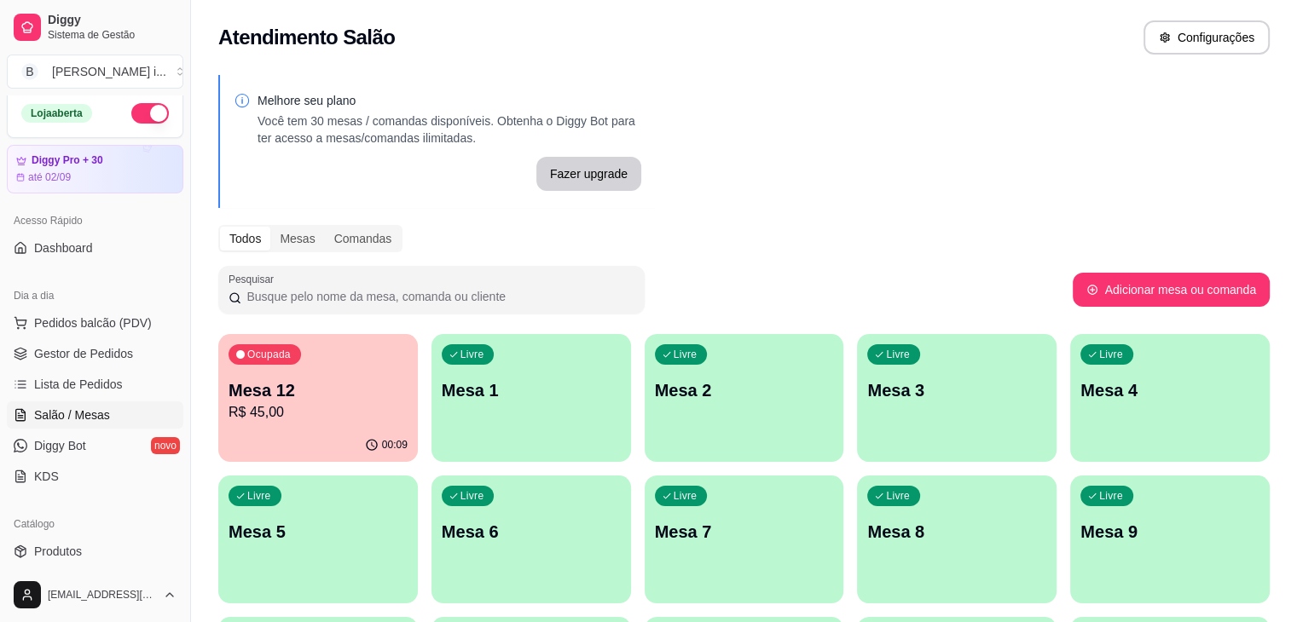
click at [333, 399] on p "Mesa 12" at bounding box center [318, 391] width 179 height 24
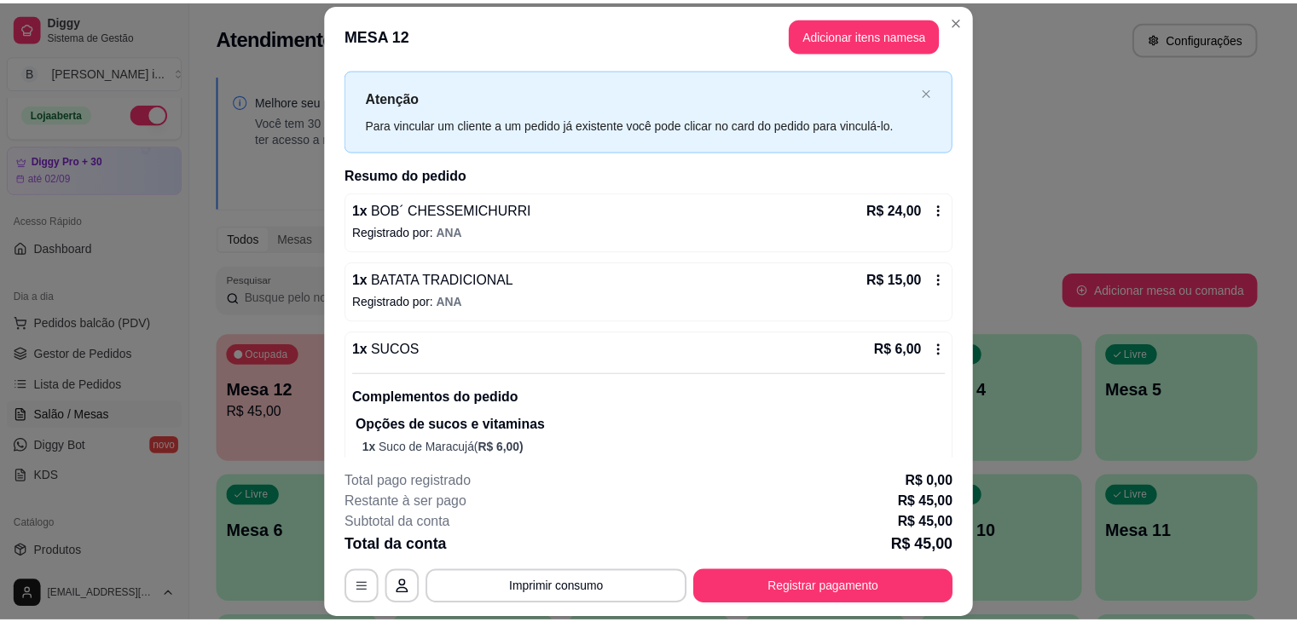
scroll to position [68, 0]
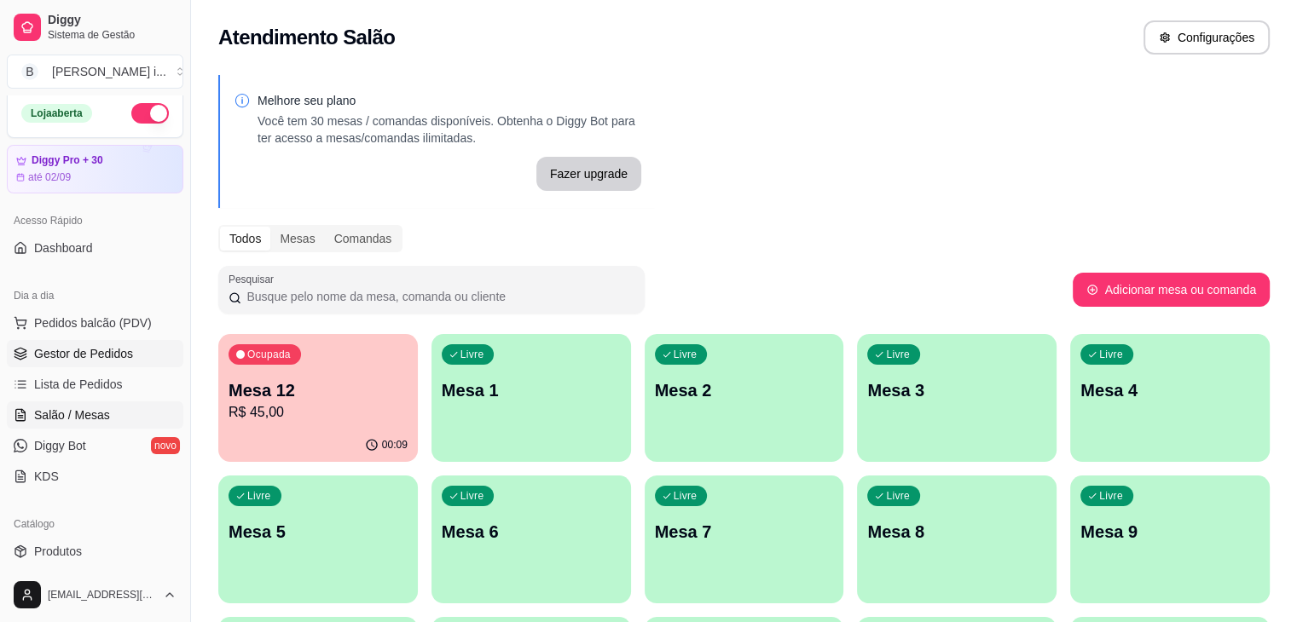
click at [90, 352] on span "Gestor de Pedidos" at bounding box center [83, 353] width 99 height 17
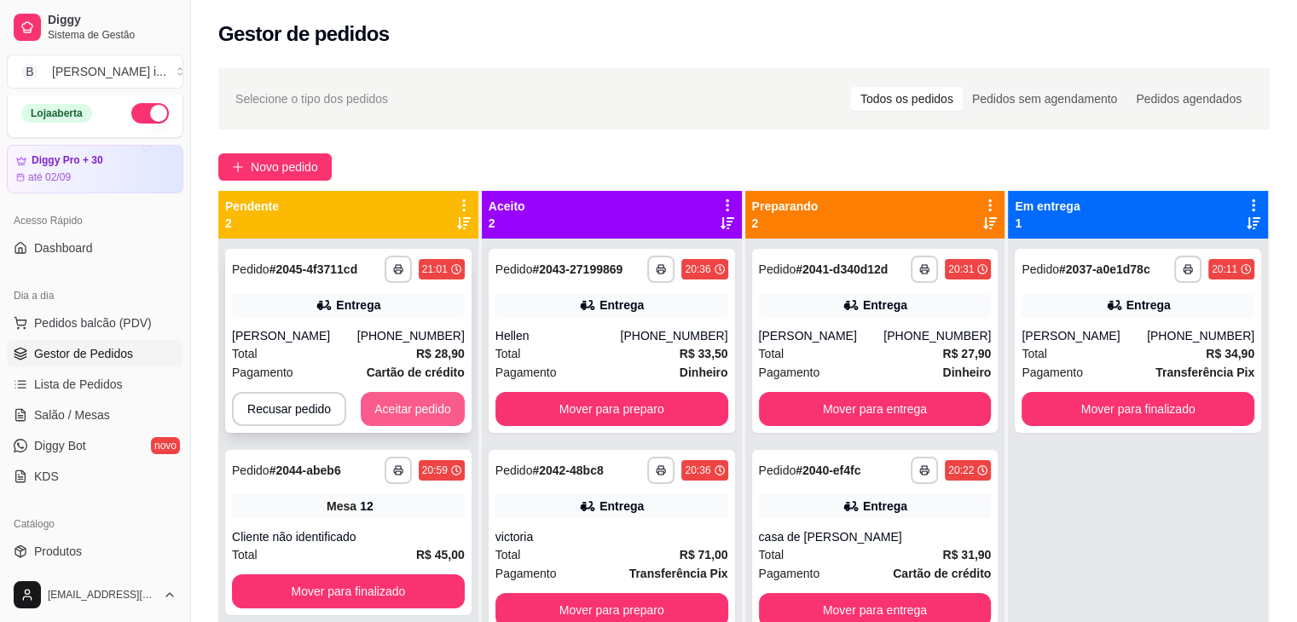
click at [411, 407] on button "Aceitar pedido" at bounding box center [413, 409] width 104 height 34
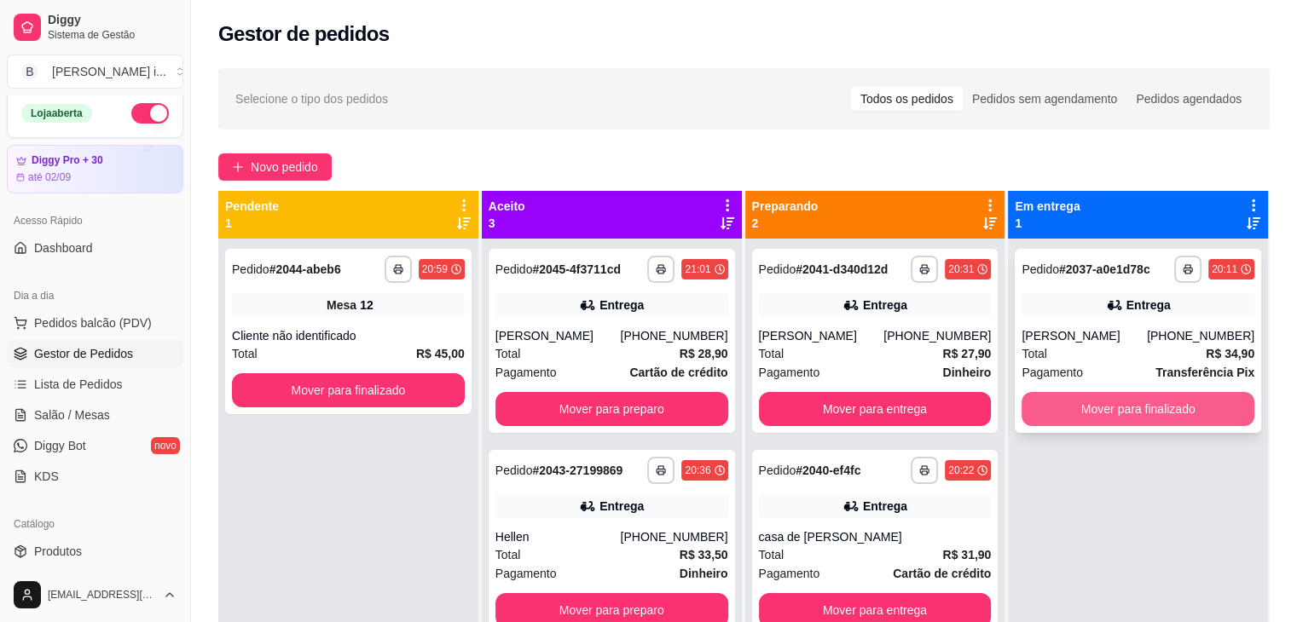
click at [1057, 420] on button "Mover para finalizado" at bounding box center [1138, 409] width 233 height 34
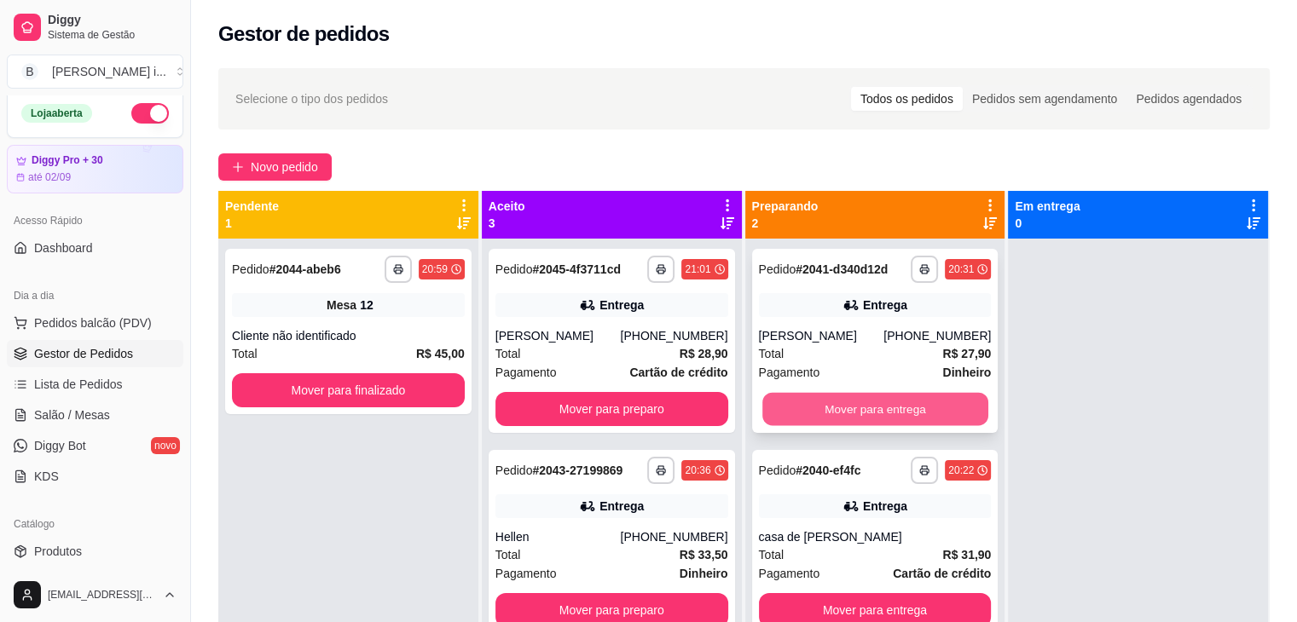
click at [936, 400] on button "Mover para entrega" at bounding box center [875, 409] width 226 height 33
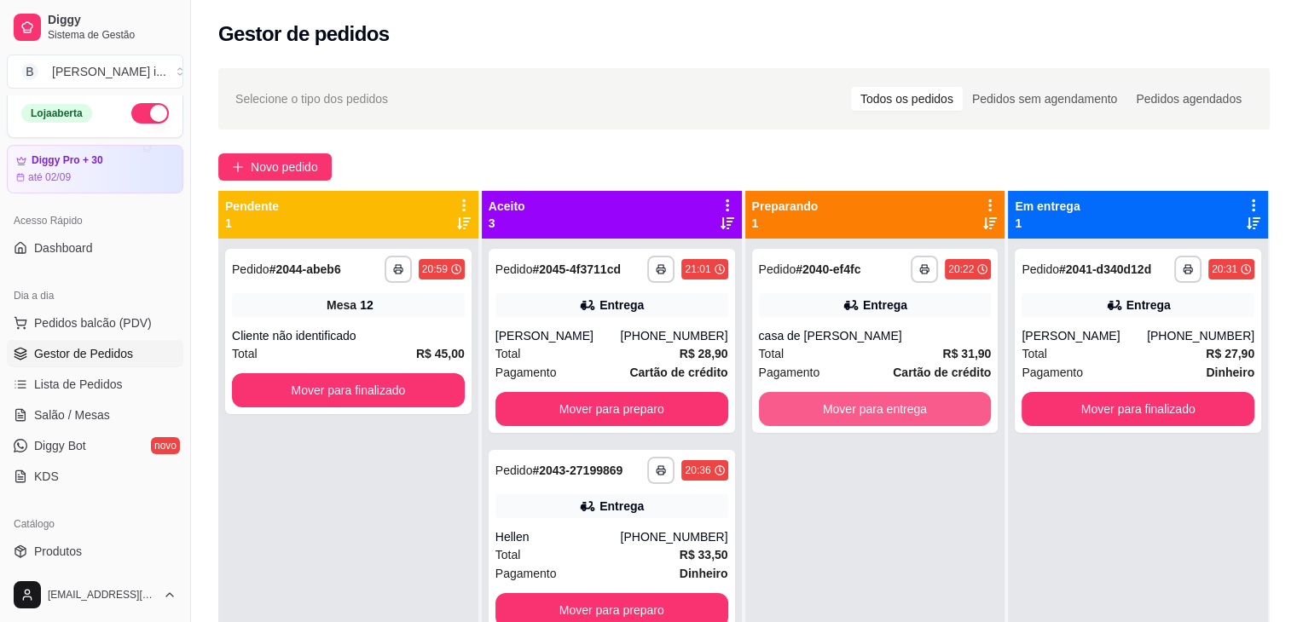
click at [936, 400] on button "Mover para entrega" at bounding box center [875, 409] width 233 height 34
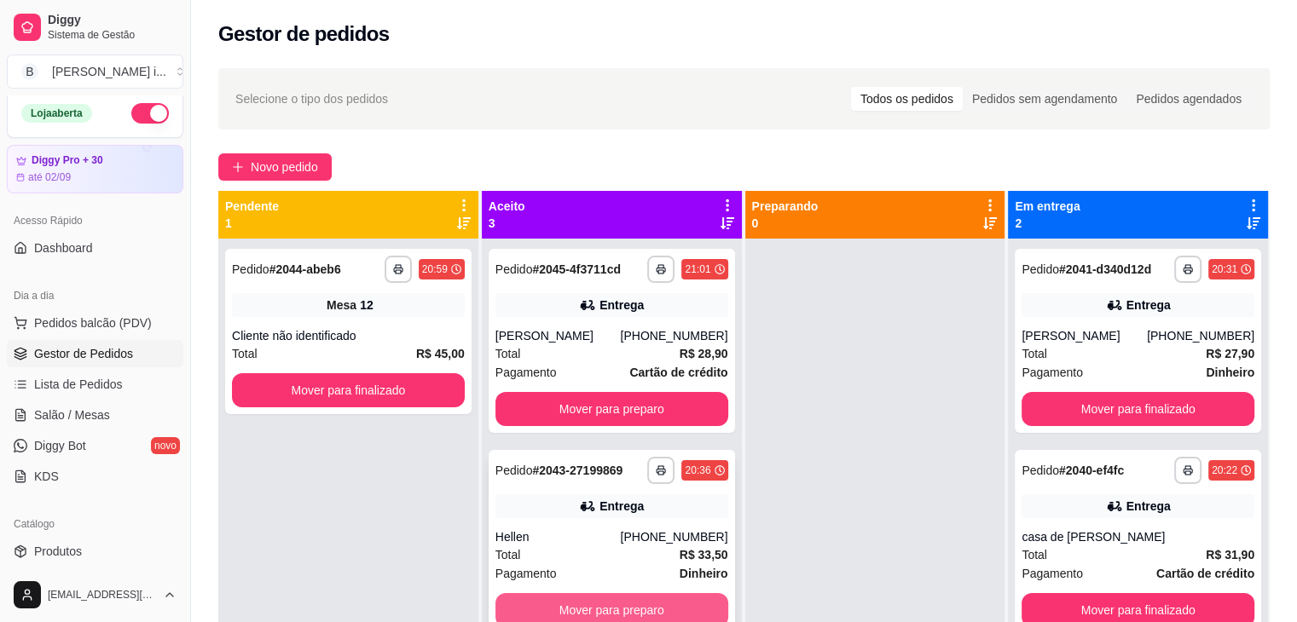
click at [635, 608] on button "Mover para preparo" at bounding box center [611, 611] width 233 height 34
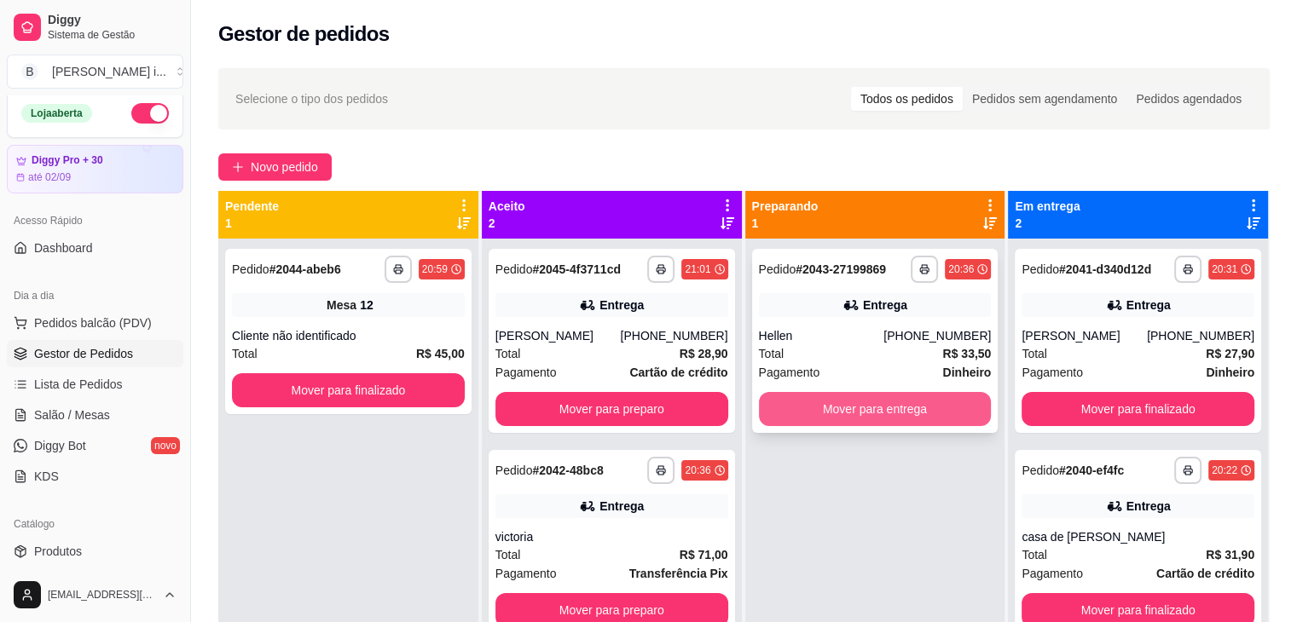
click at [899, 407] on button "Mover para entrega" at bounding box center [875, 409] width 233 height 34
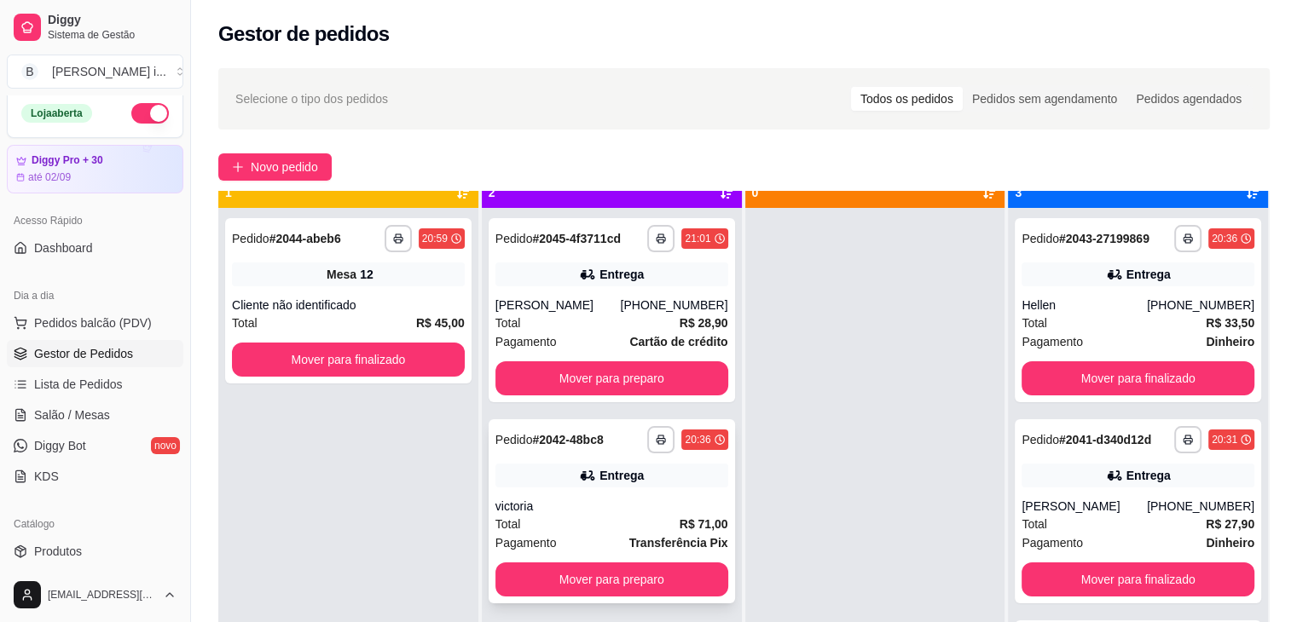
scroll to position [48, 0]
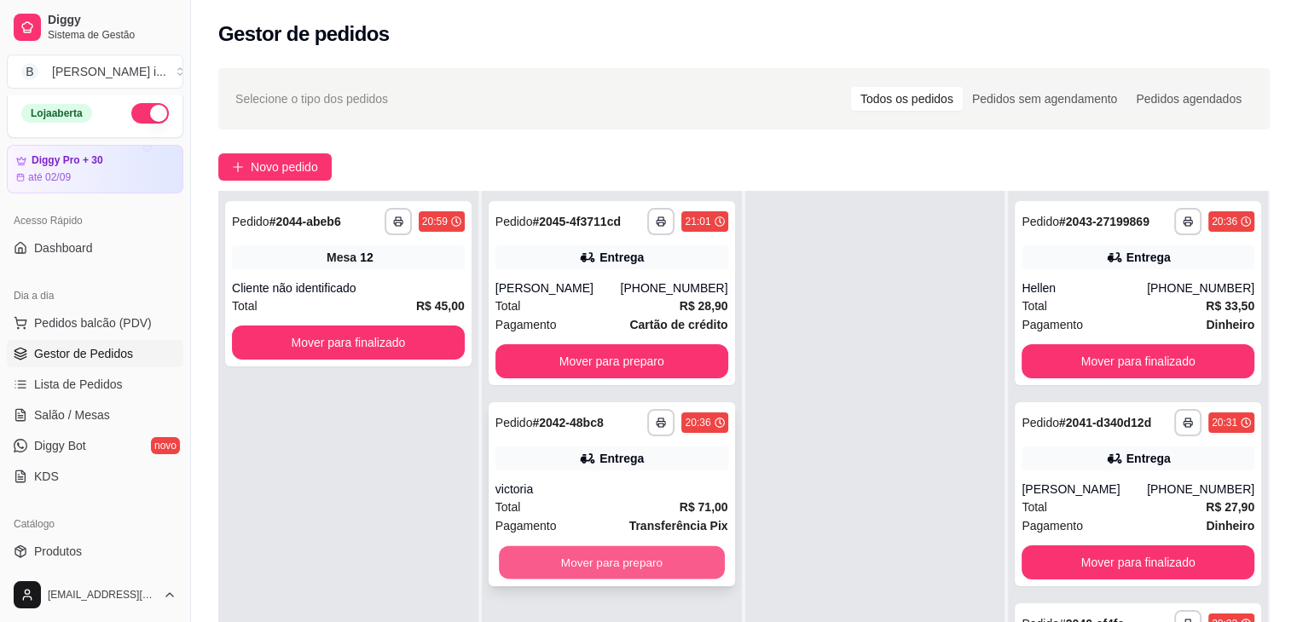
click at [647, 553] on button "Mover para preparo" at bounding box center [612, 563] width 226 height 33
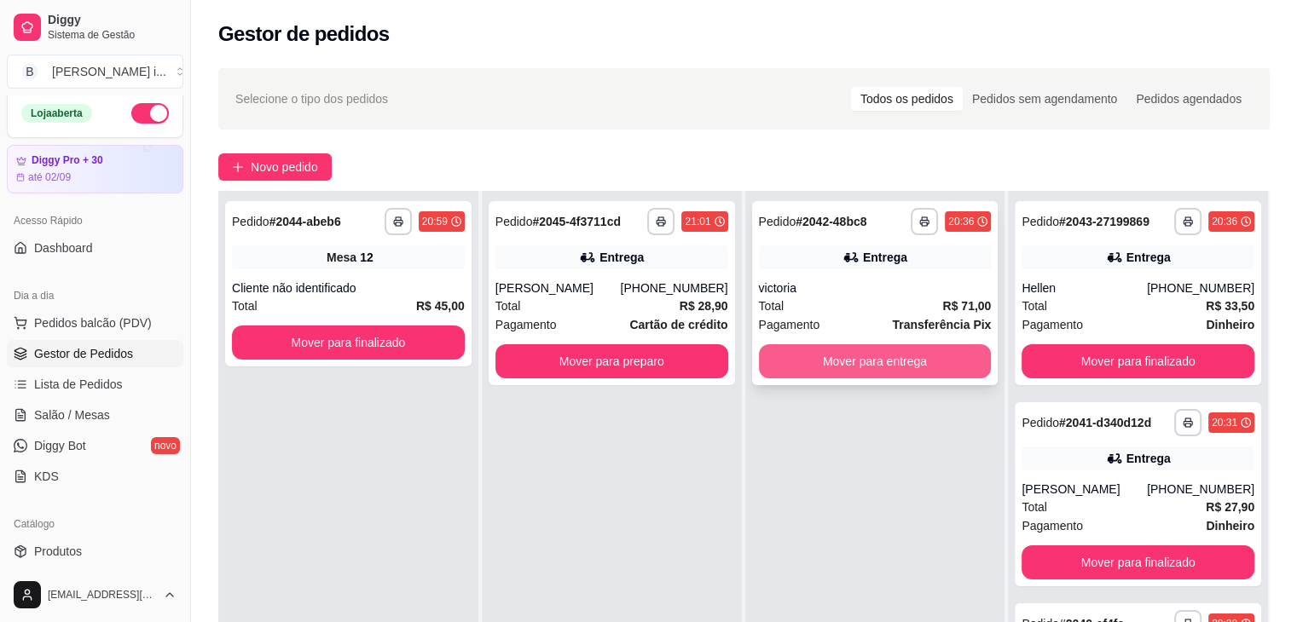
click at [852, 364] on button "Mover para entrega" at bounding box center [875, 362] width 233 height 34
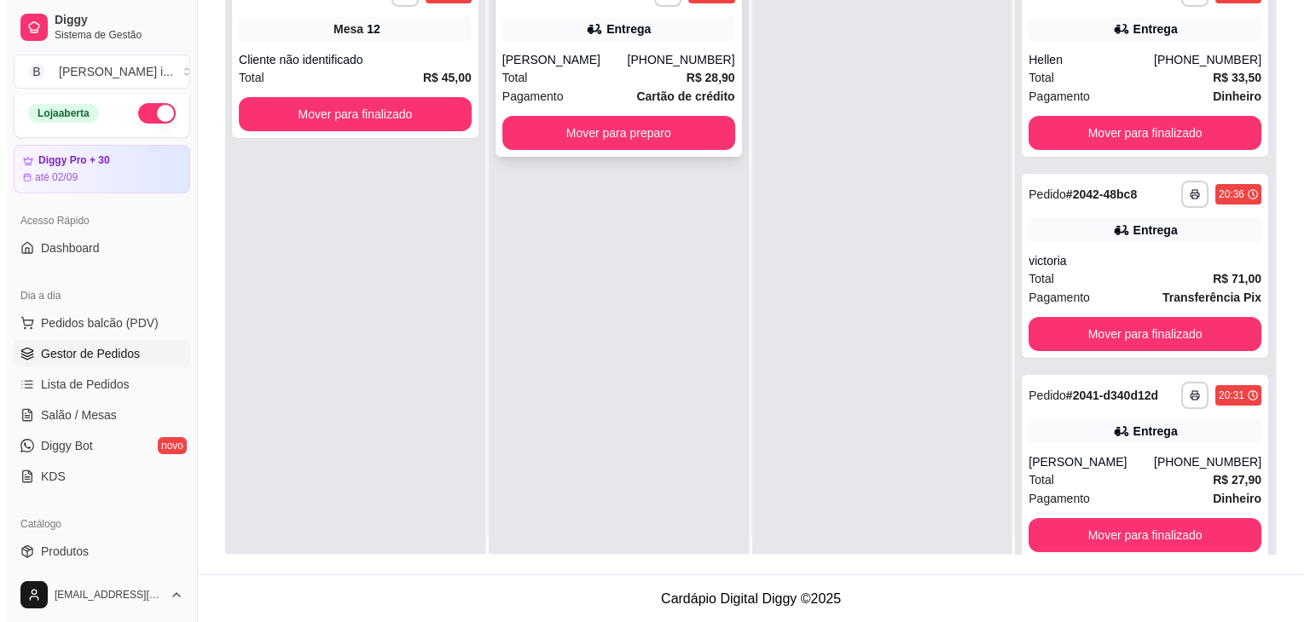
scroll to position [0, 0]
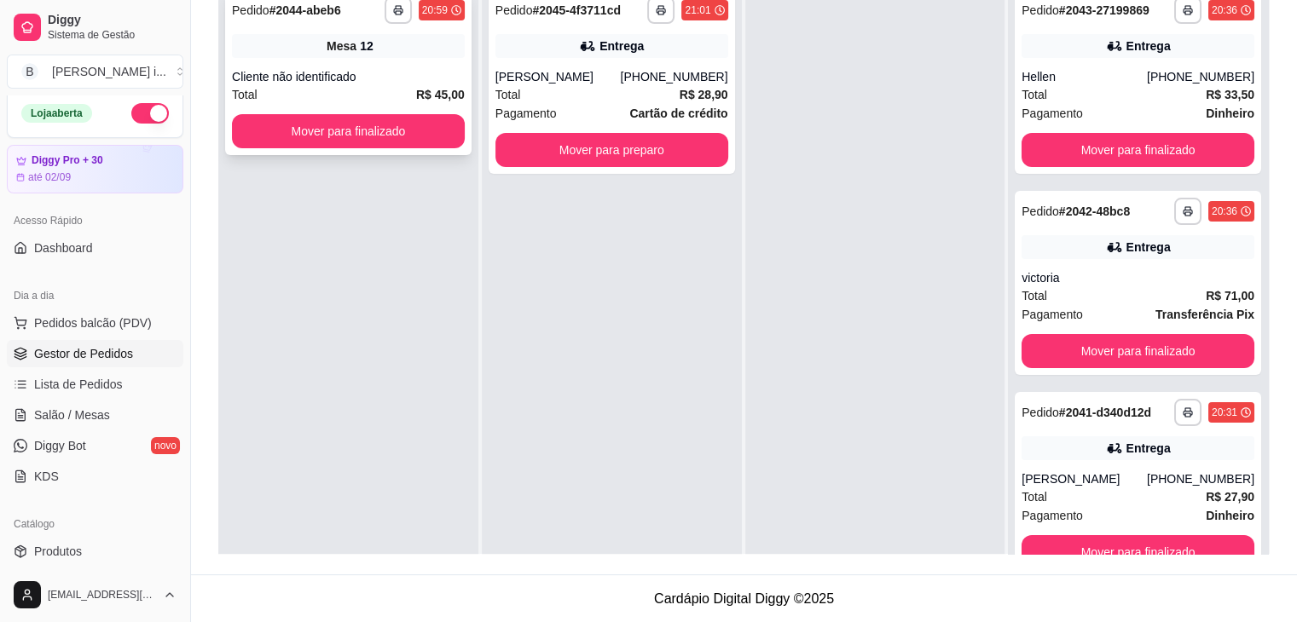
click at [388, 62] on div "**********" at bounding box center [348, 72] width 246 height 165
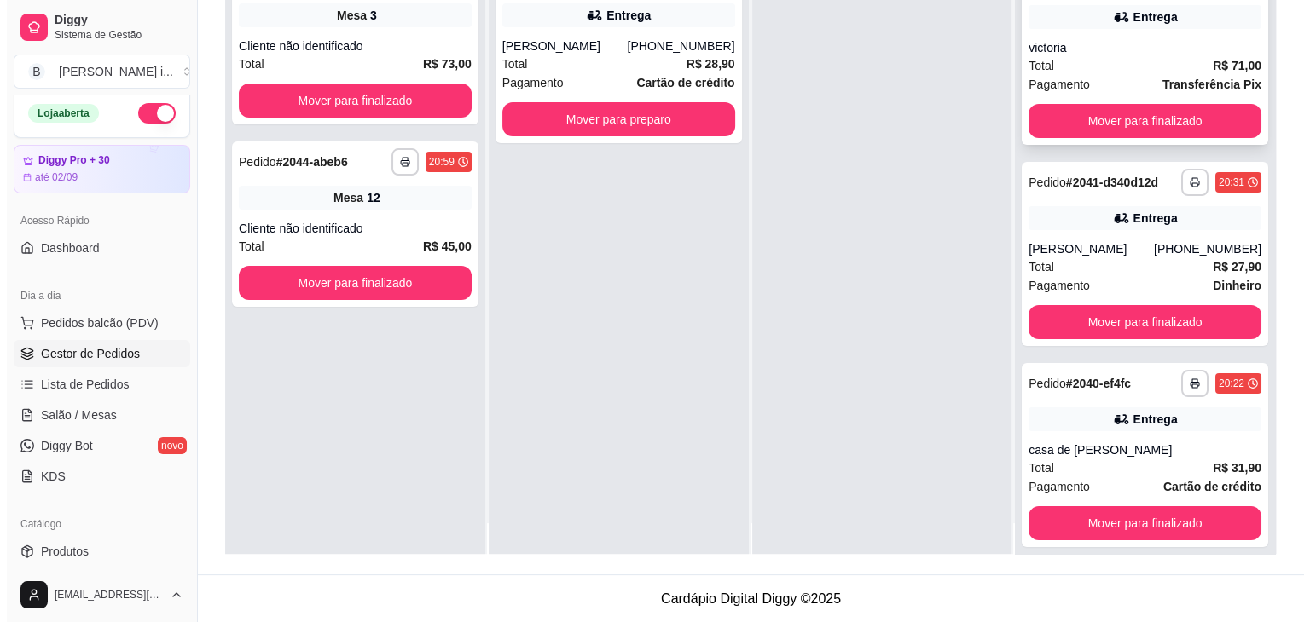
scroll to position [48, 0]
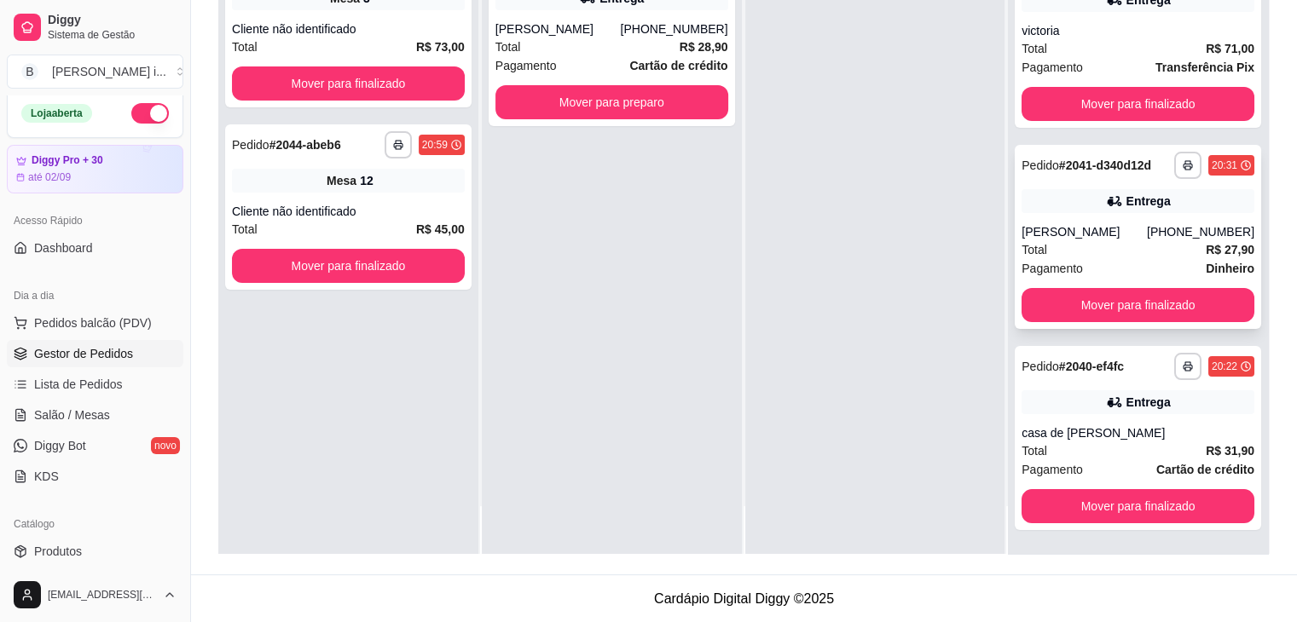
click at [1163, 228] on div "[PHONE_NUMBER]" at bounding box center [1200, 231] width 107 height 17
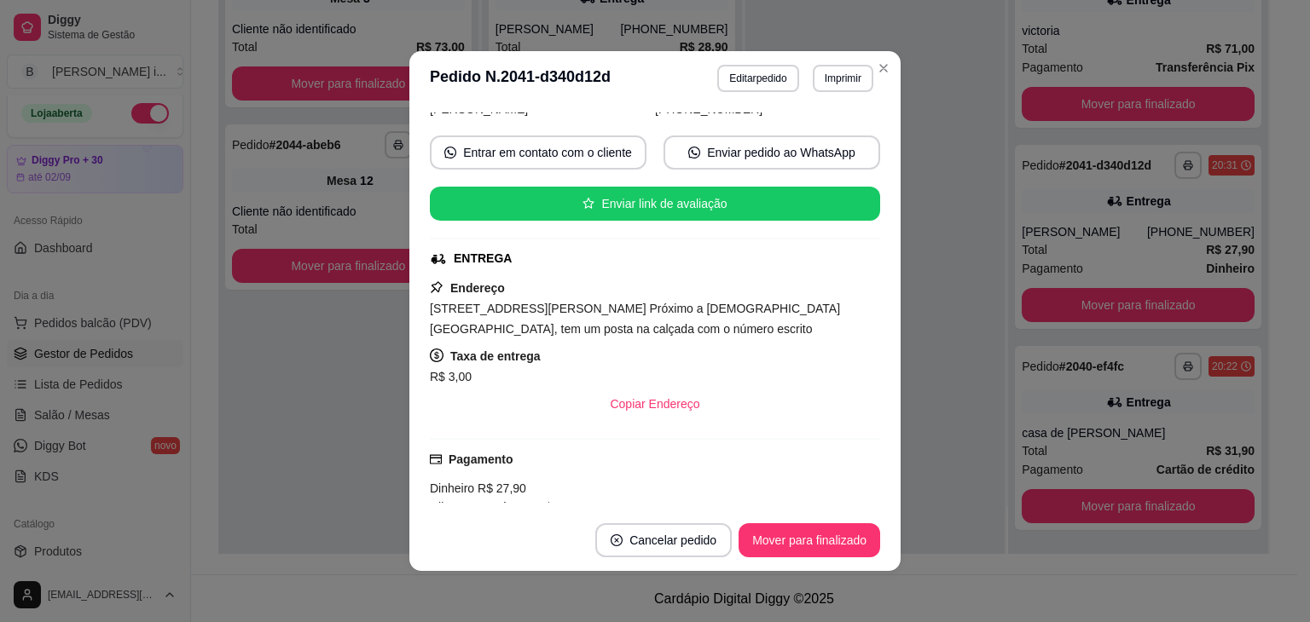
scroll to position [347, 0]
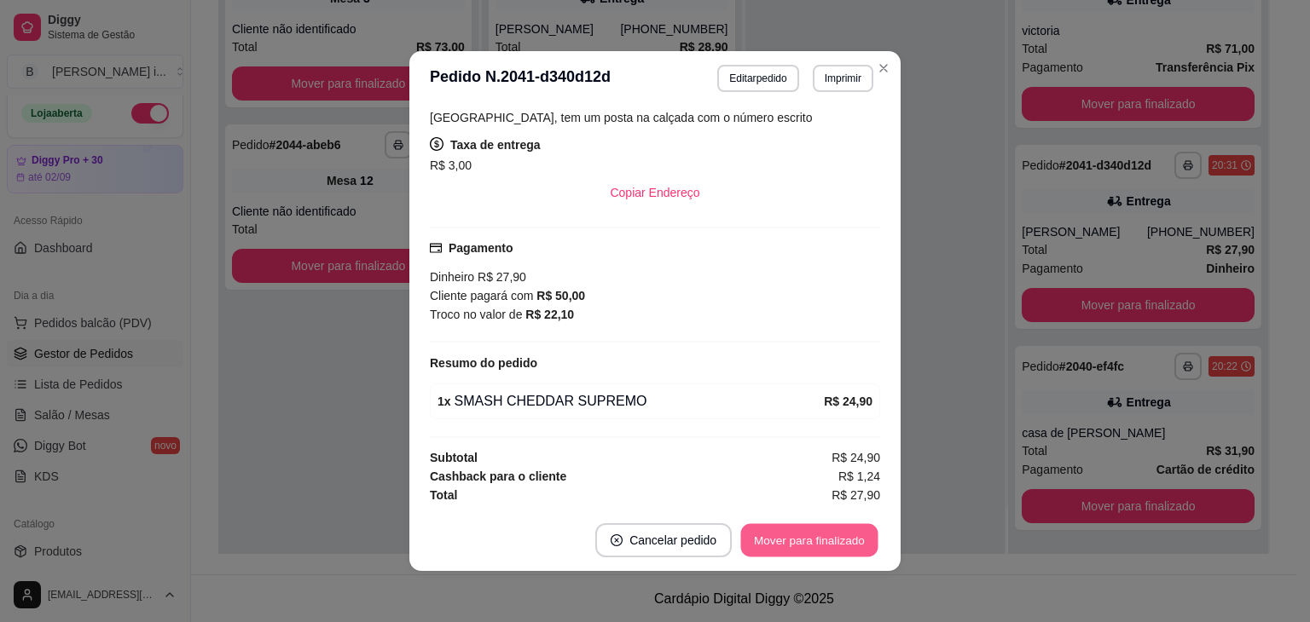
click at [824, 542] on button "Mover para finalizado" at bounding box center [809, 540] width 137 height 33
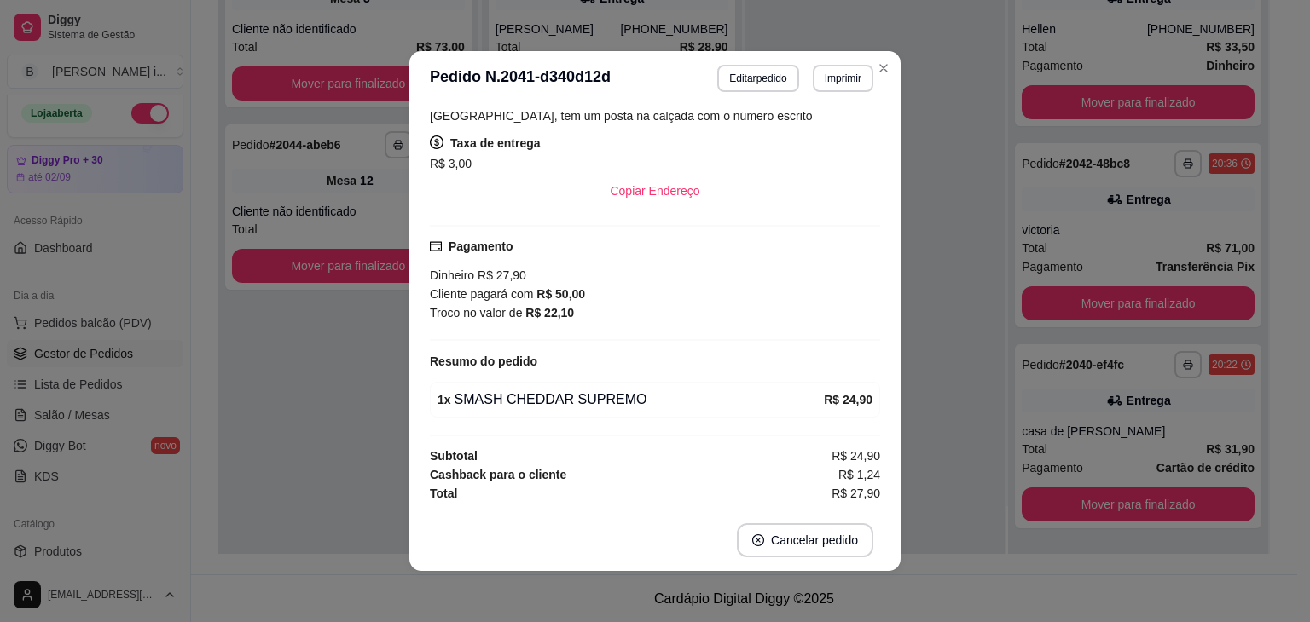
scroll to position [308, 0]
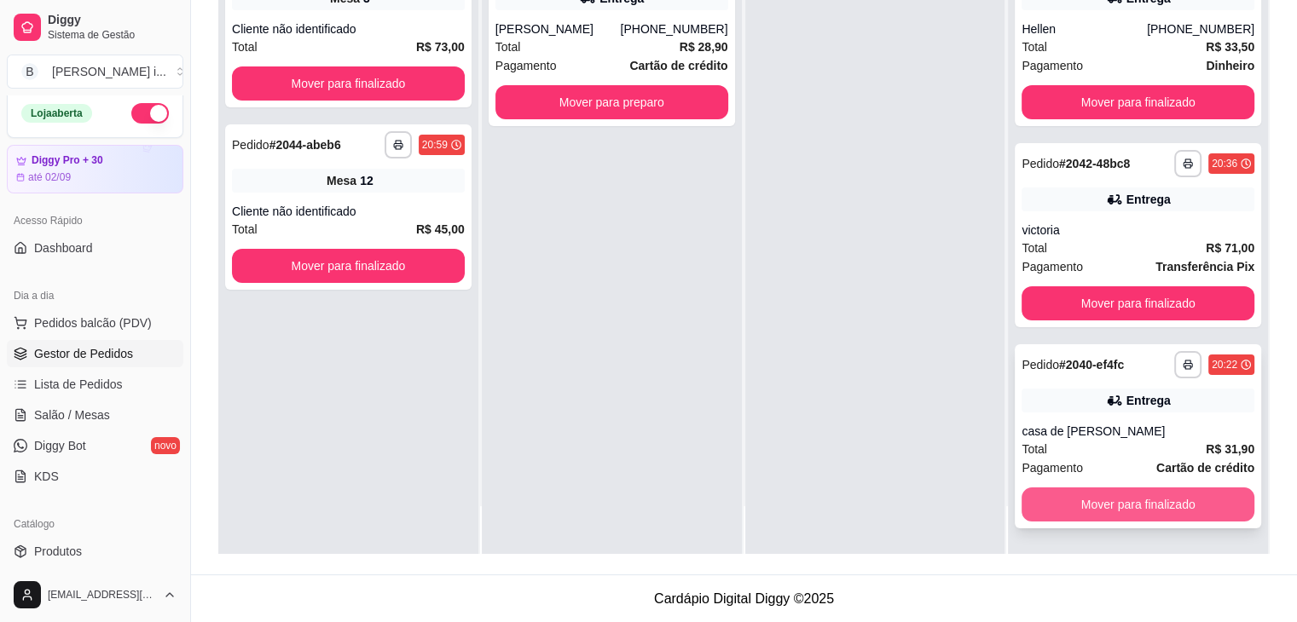
click at [1193, 499] on button "Mover para finalizado" at bounding box center [1138, 505] width 233 height 34
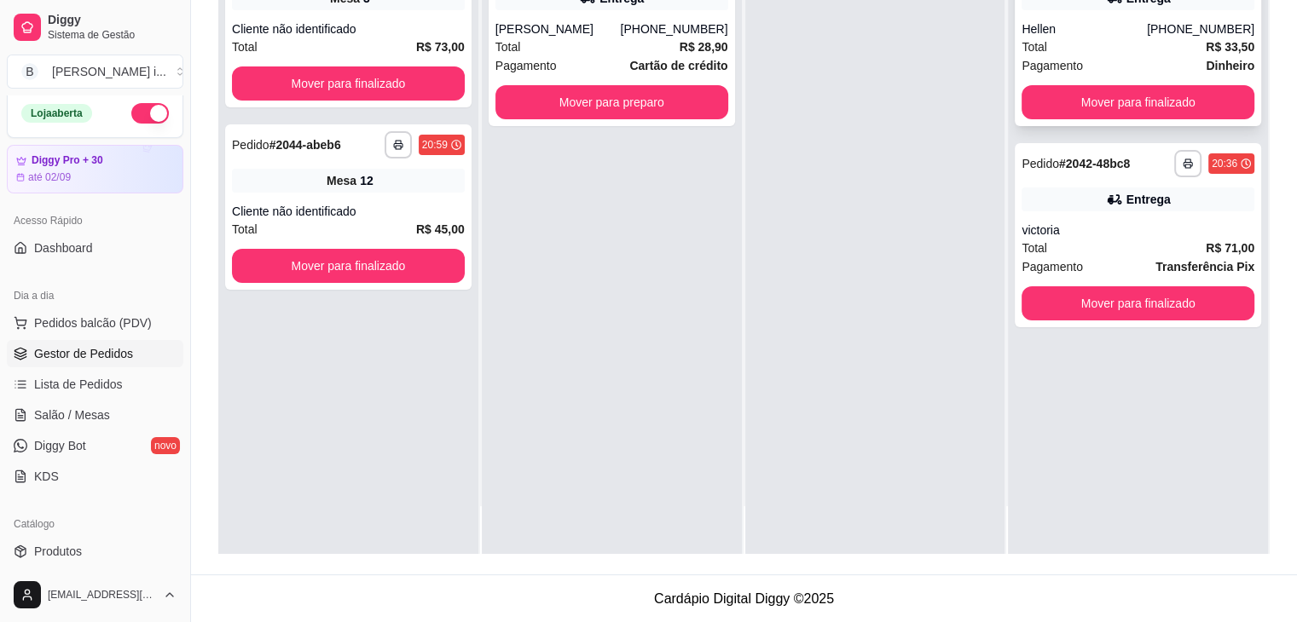
click at [1212, 48] on strong "R$ 33,50" at bounding box center [1230, 47] width 49 height 14
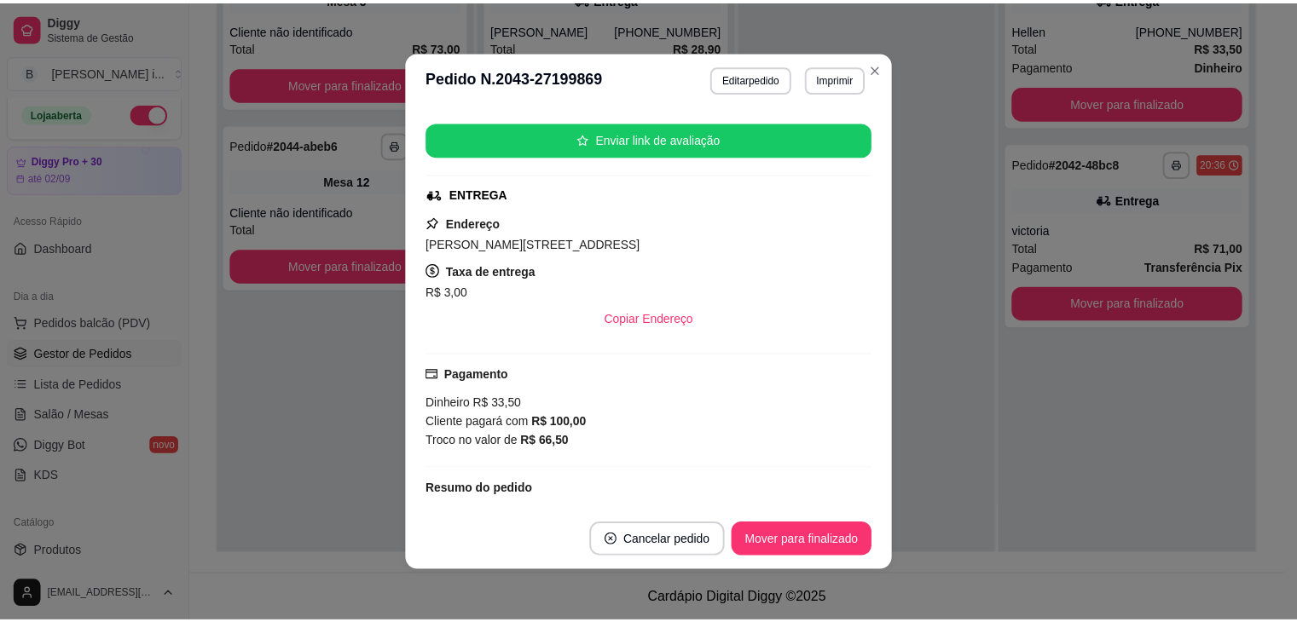
scroll to position [87, 0]
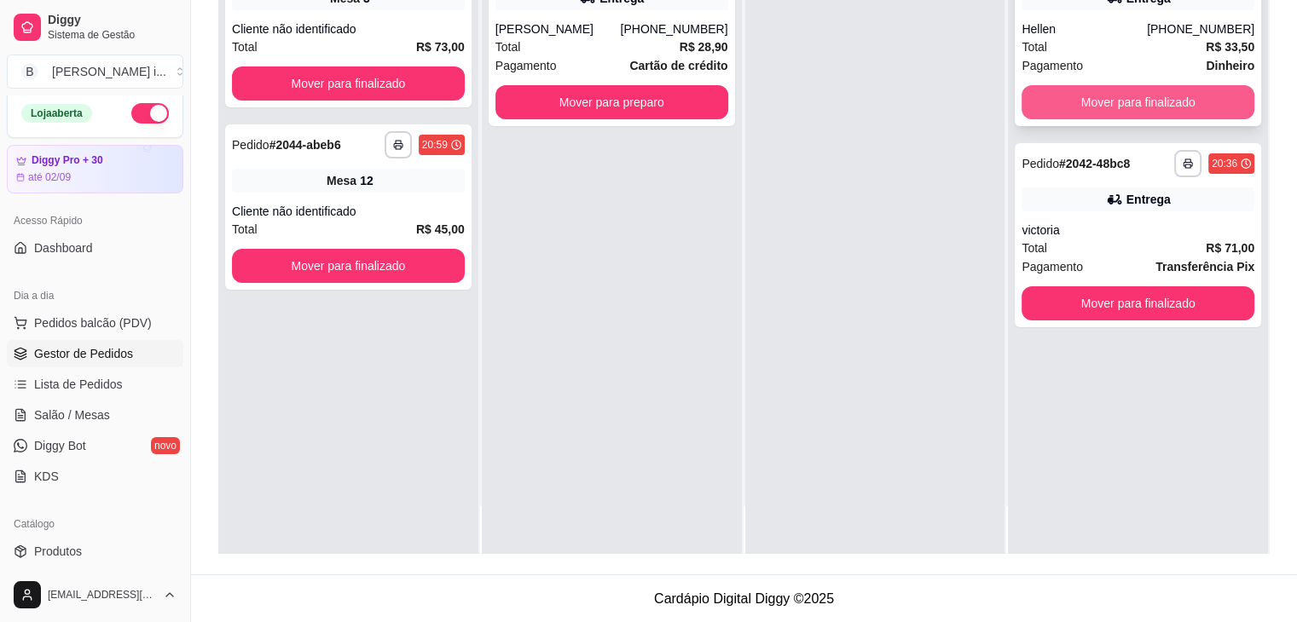
click at [1122, 91] on button "Mover para finalizado" at bounding box center [1138, 102] width 233 height 34
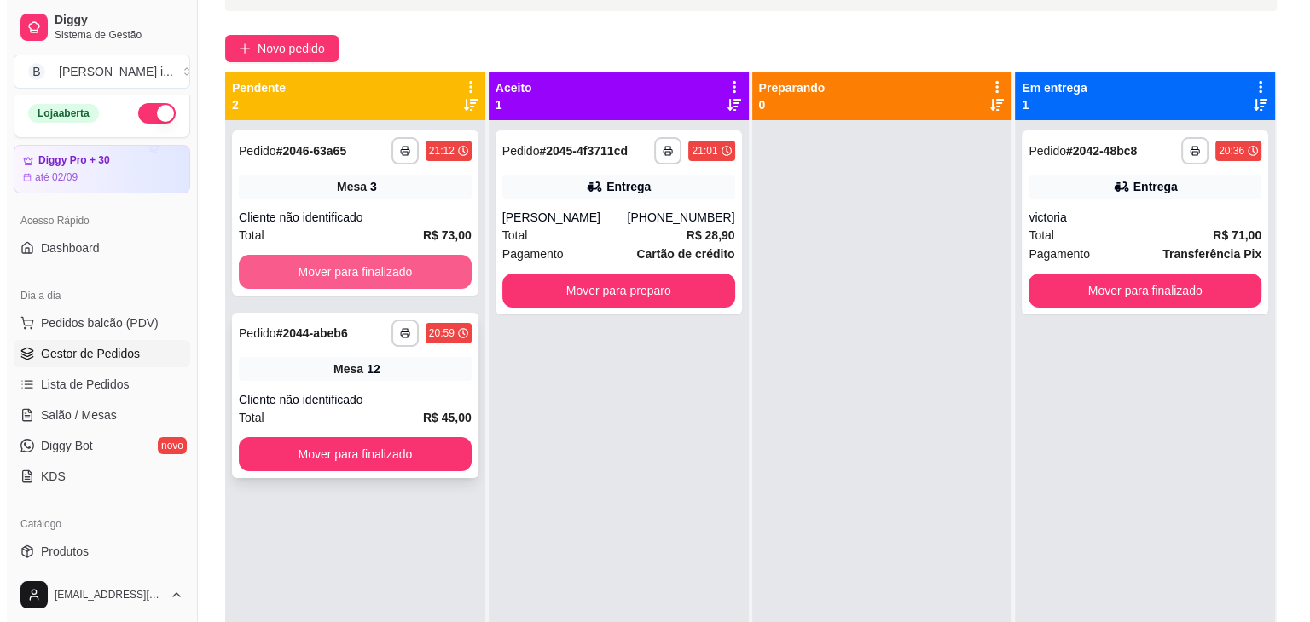
scroll to position [89, 0]
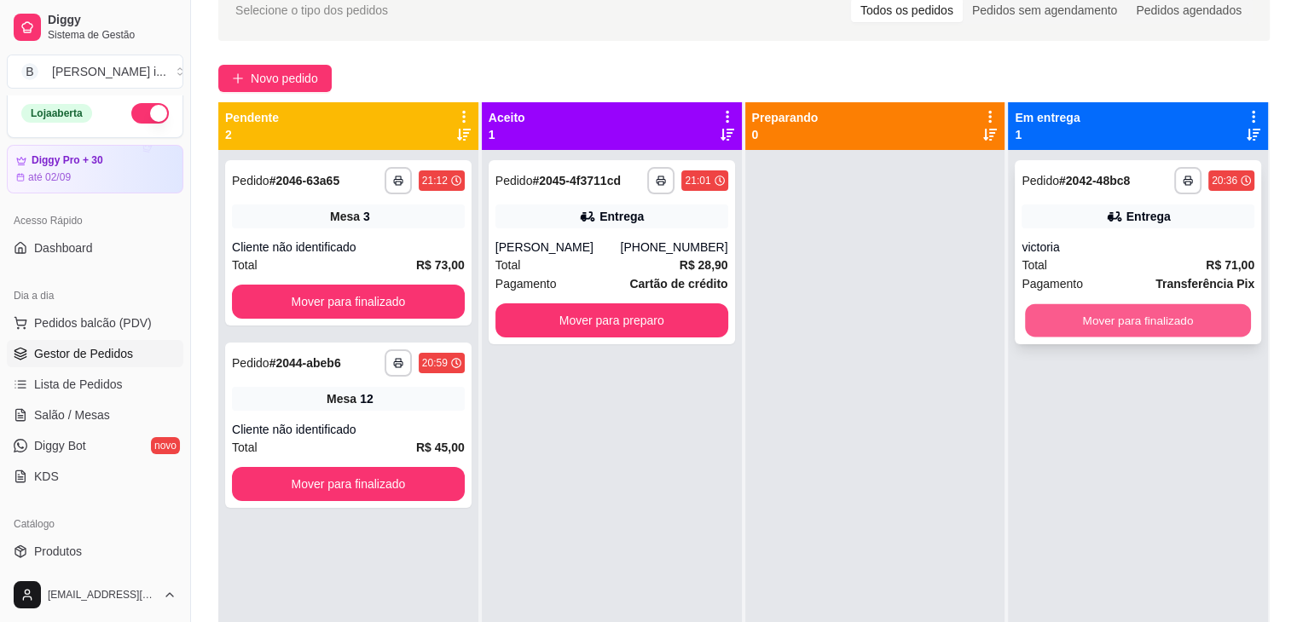
click at [1194, 304] on button "Mover para finalizado" at bounding box center [1138, 320] width 226 height 33
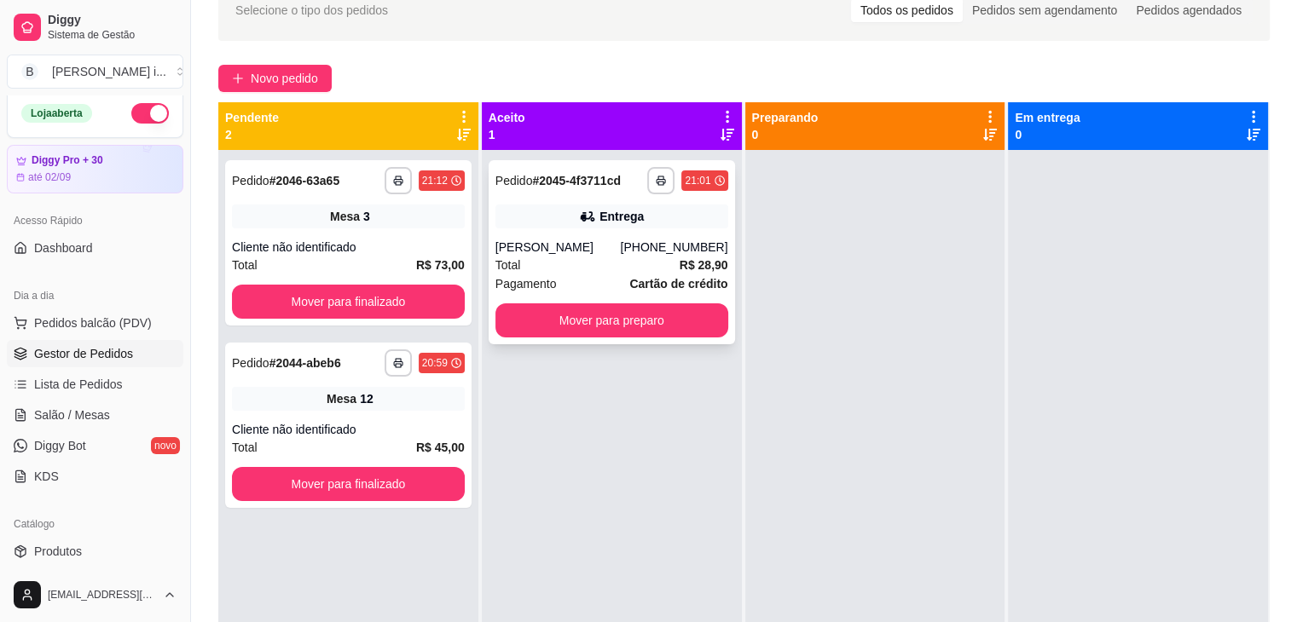
click at [645, 263] on div "Total R$ 28,90" at bounding box center [611, 265] width 233 height 19
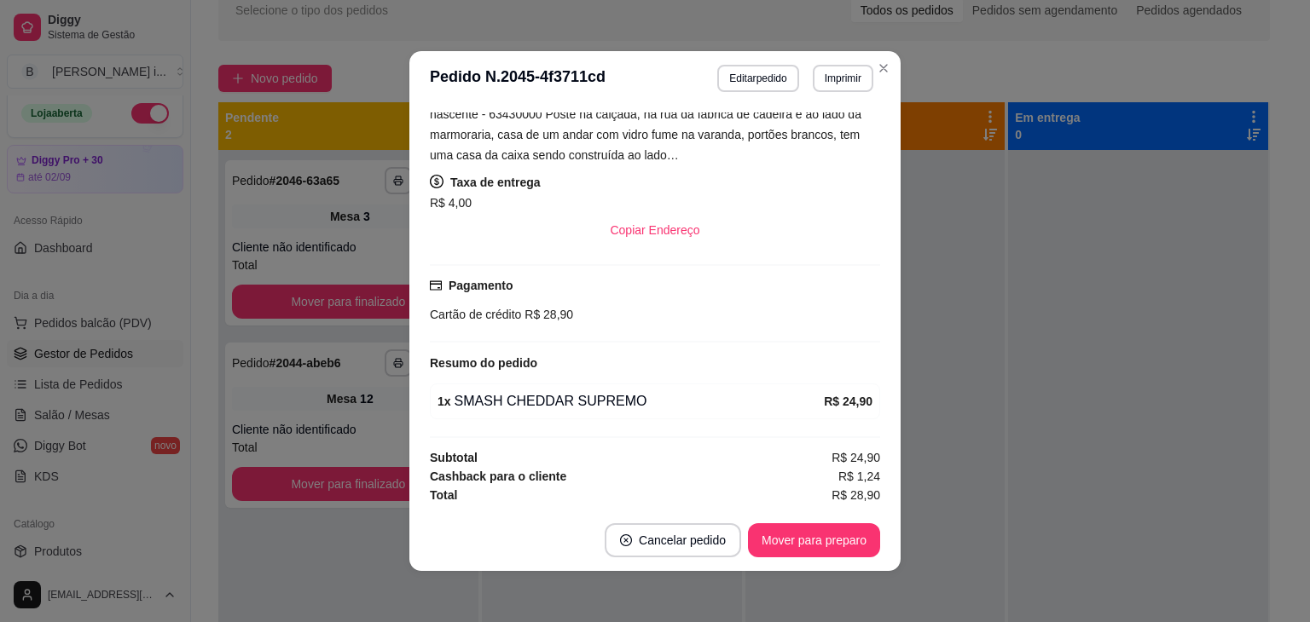
scroll to position [265, 0]
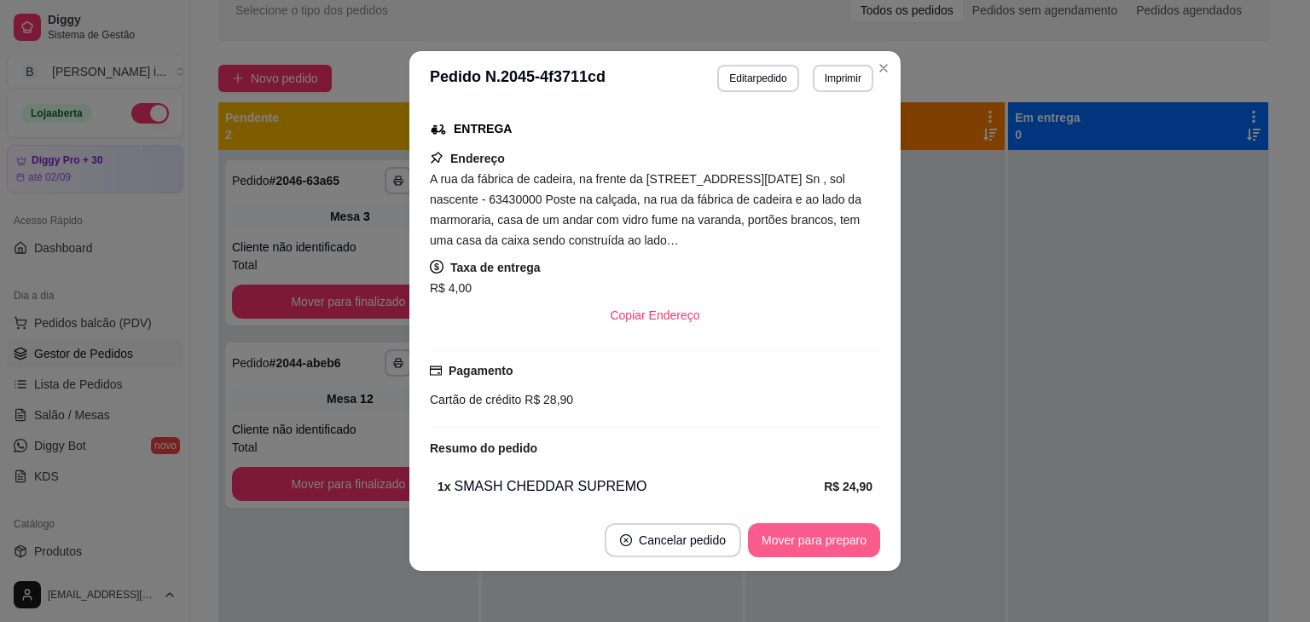
click at [856, 553] on button "Mover para preparo" at bounding box center [814, 541] width 132 height 34
click at [855, 547] on button "Mover para entrega" at bounding box center [814, 541] width 131 height 34
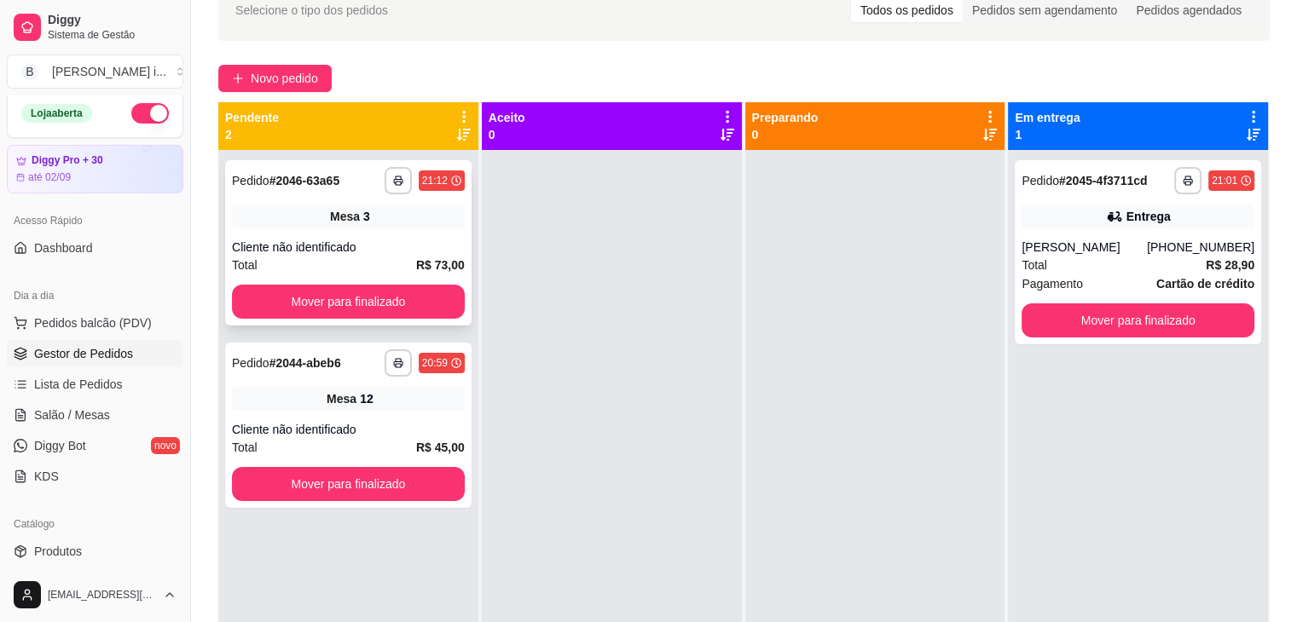
click at [431, 242] on div "Cliente não identificado" at bounding box center [348, 247] width 233 height 17
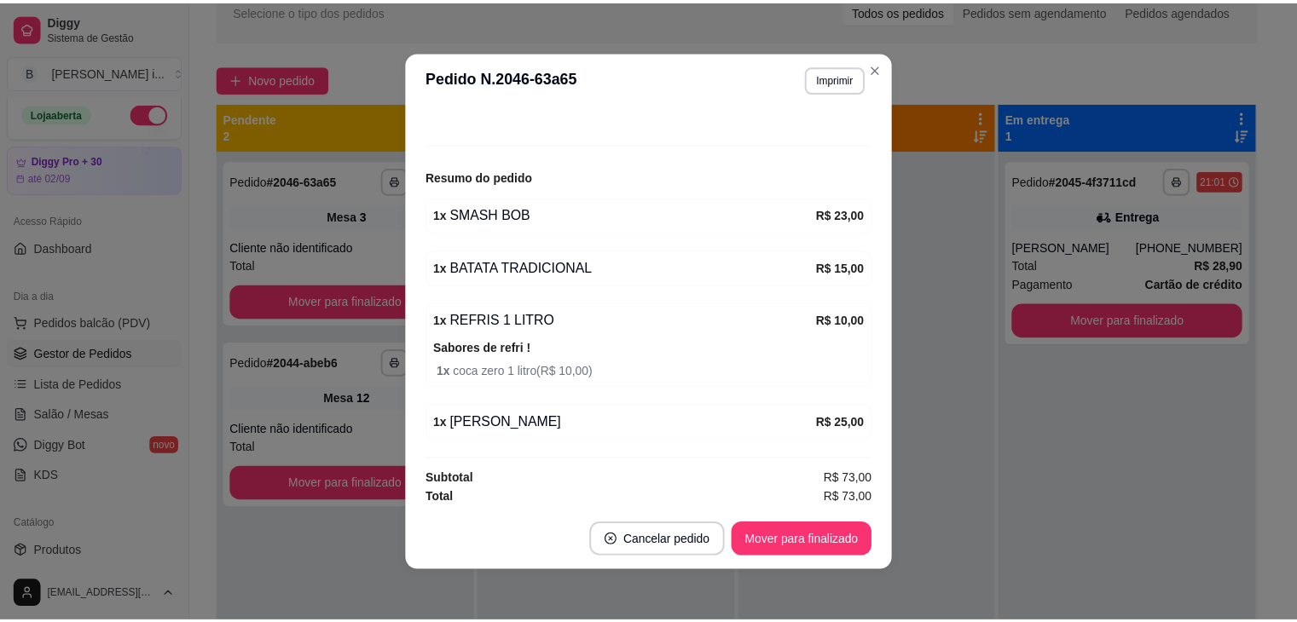
scroll to position [164, 0]
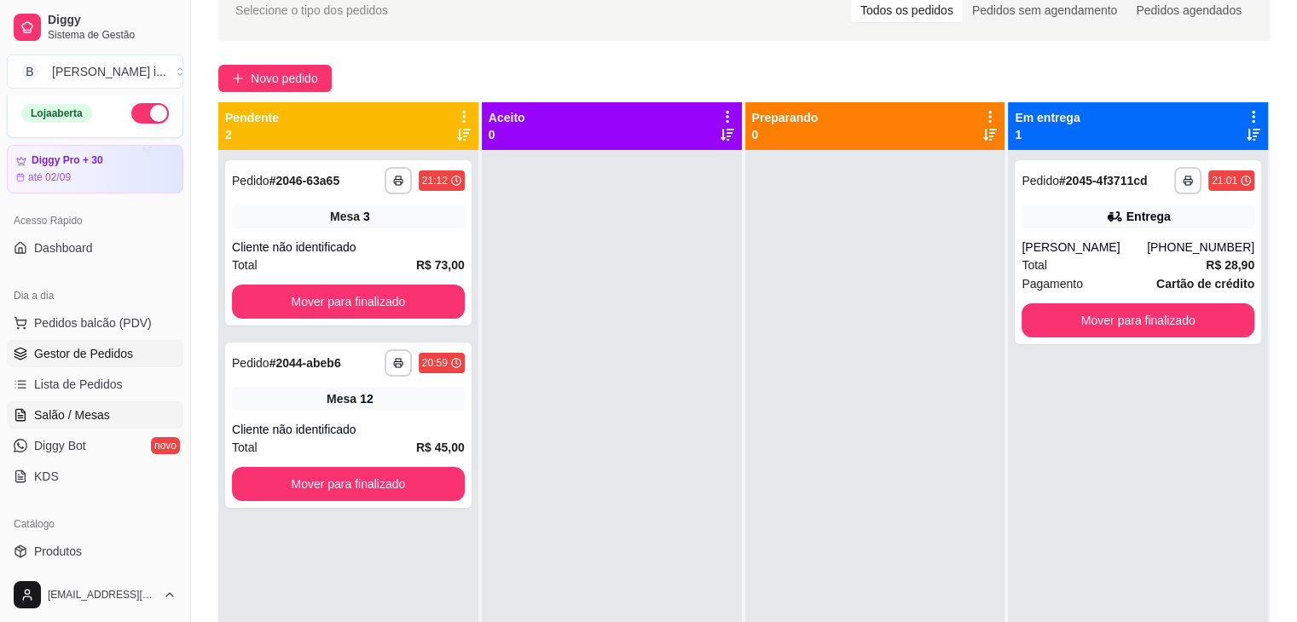
click at [41, 414] on span "Salão / Mesas" at bounding box center [72, 415] width 76 height 17
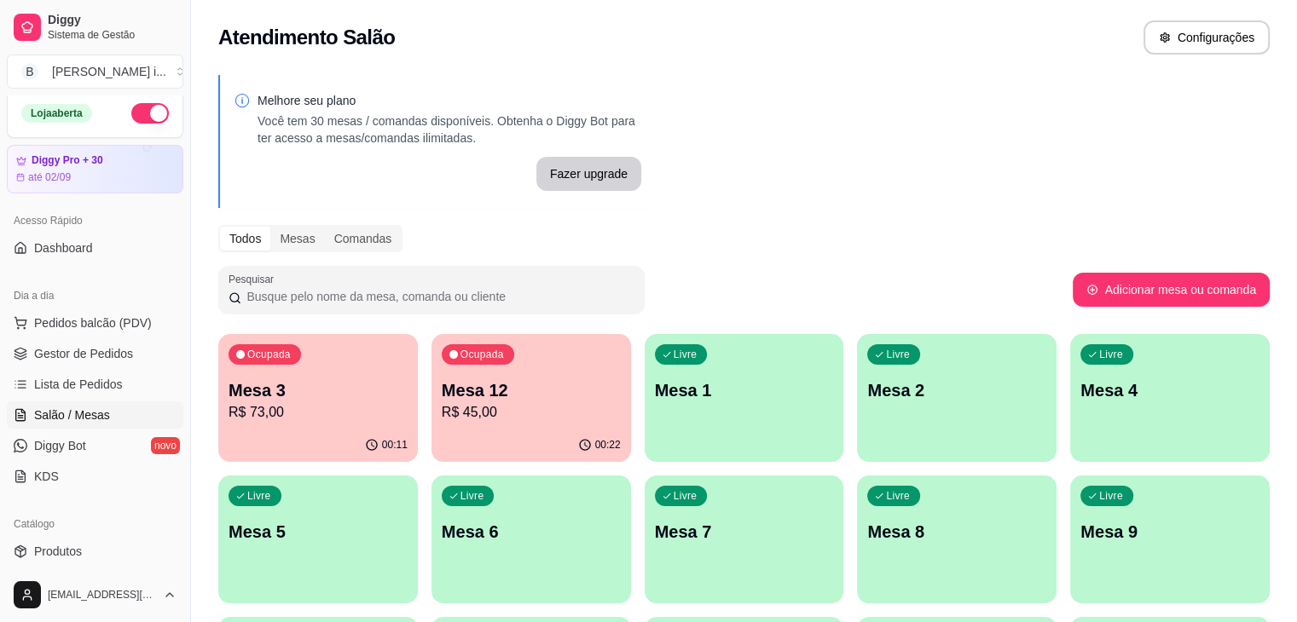
click at [281, 433] on div "00:11" at bounding box center [318, 445] width 200 height 33
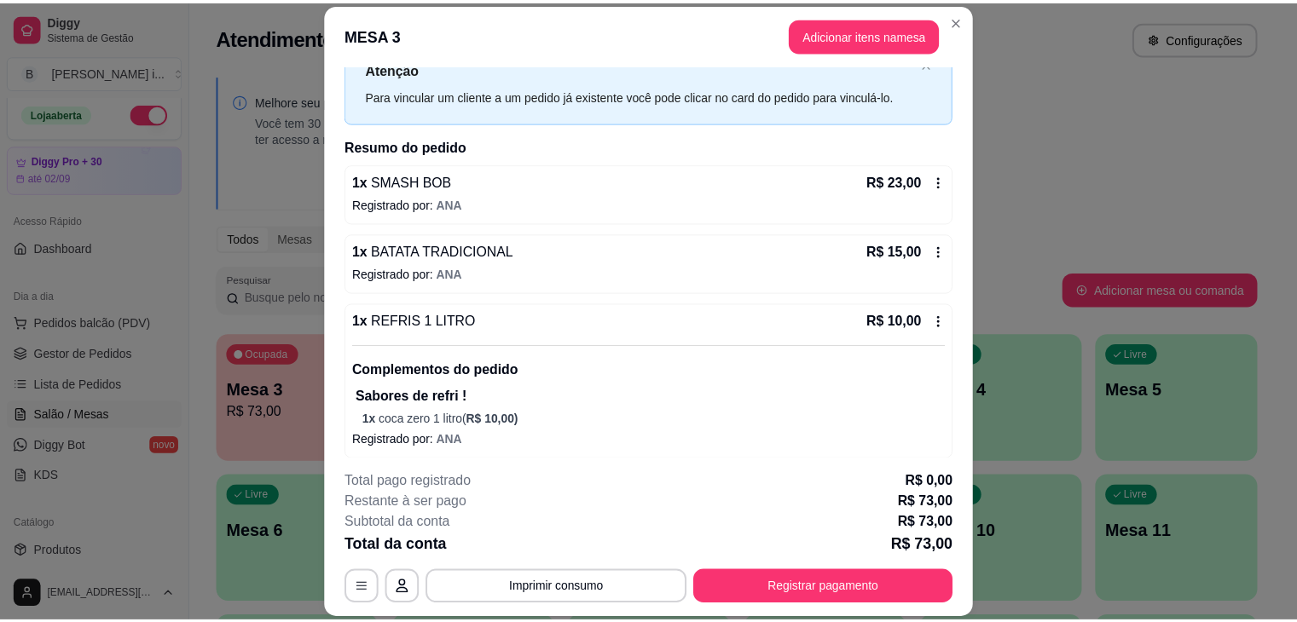
scroll to position [137, 0]
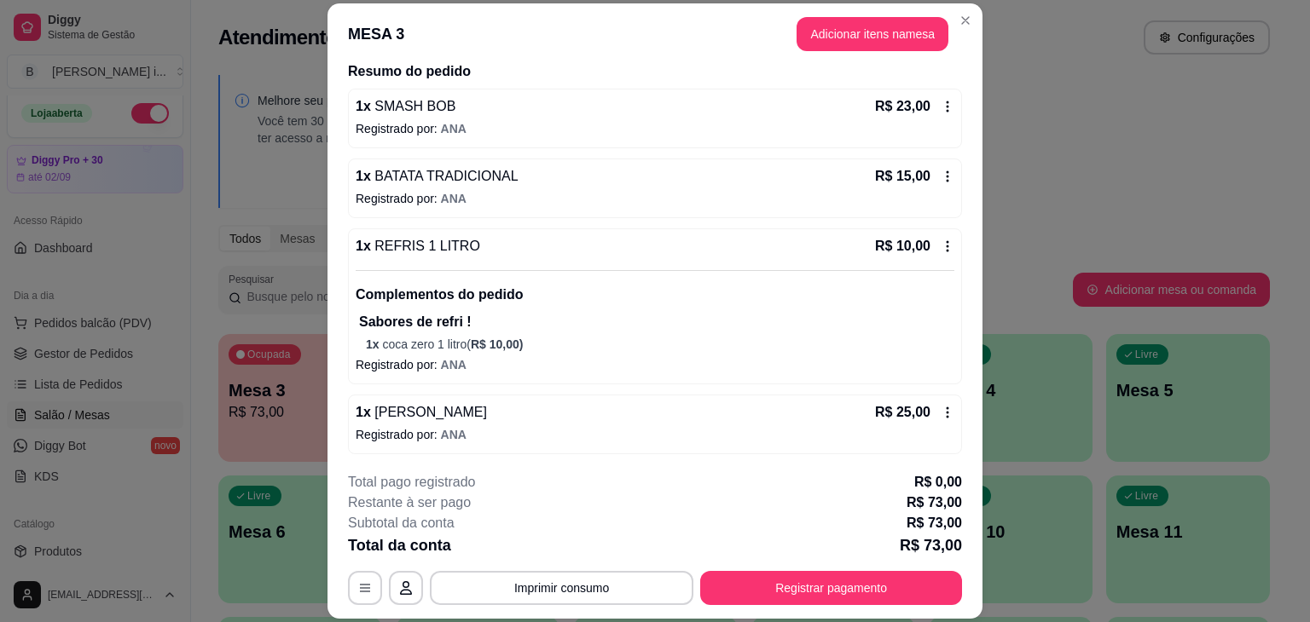
click at [774, 236] on div "1 x REFRIS 1 LITRO R$ 10,00" at bounding box center [655, 246] width 599 height 20
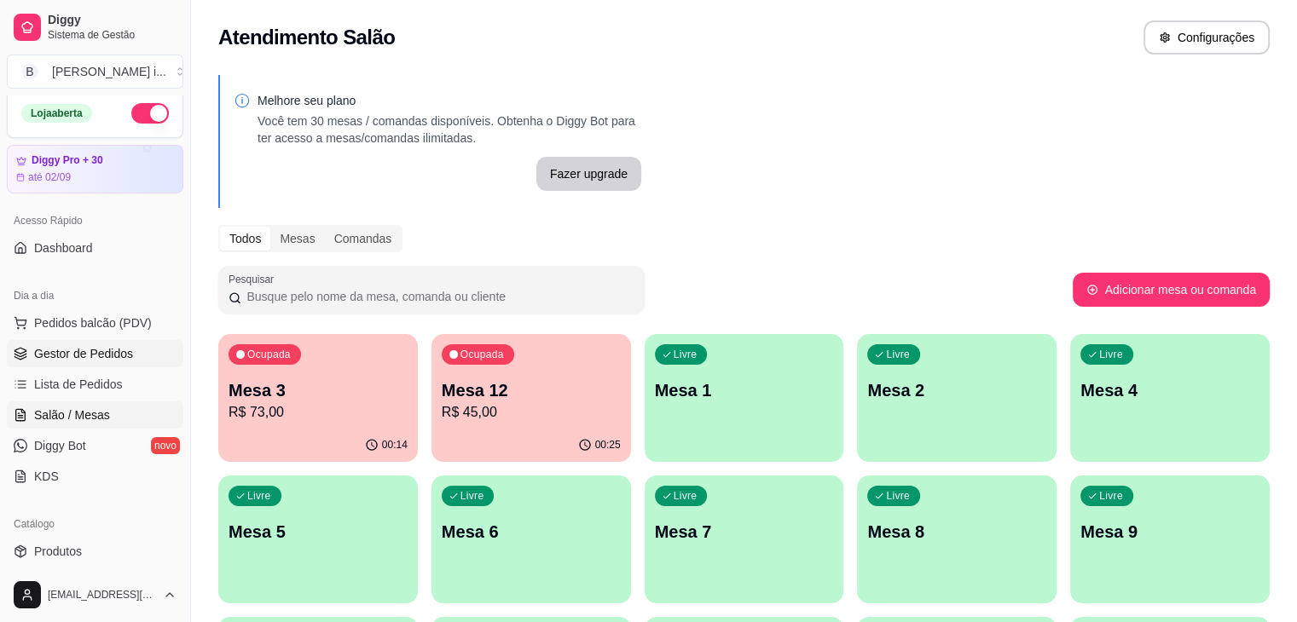
click at [32, 359] on link "Gestor de Pedidos" at bounding box center [95, 353] width 177 height 27
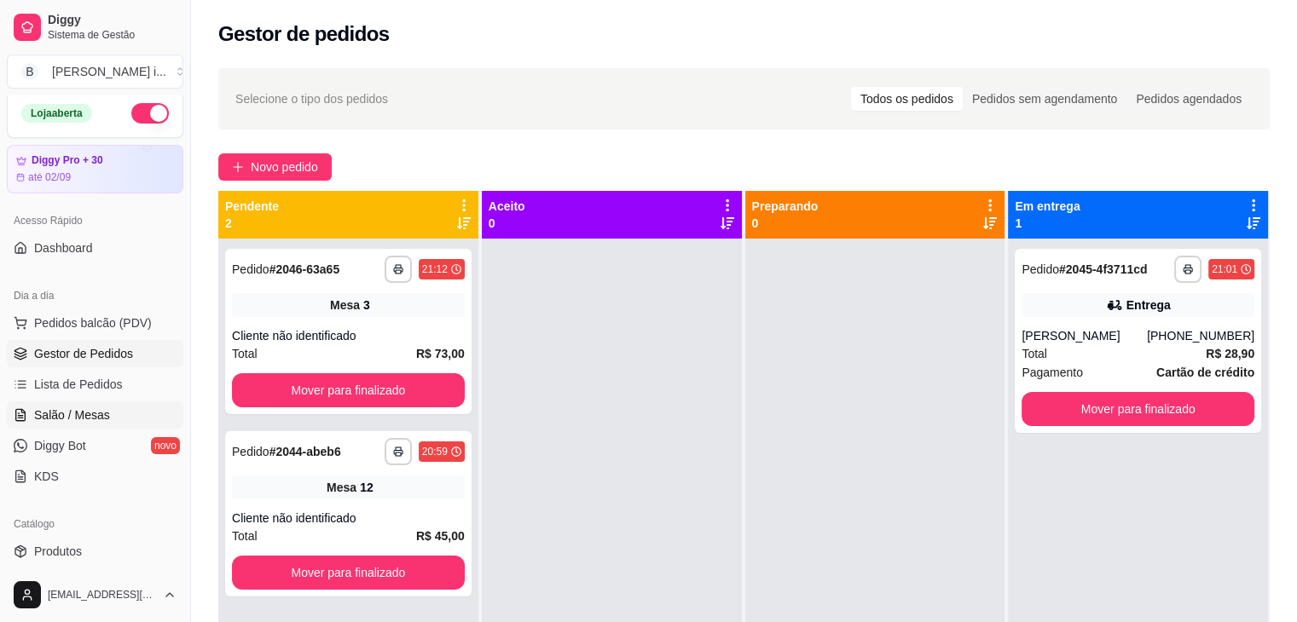
click at [39, 421] on span "Salão / Mesas" at bounding box center [72, 415] width 76 height 17
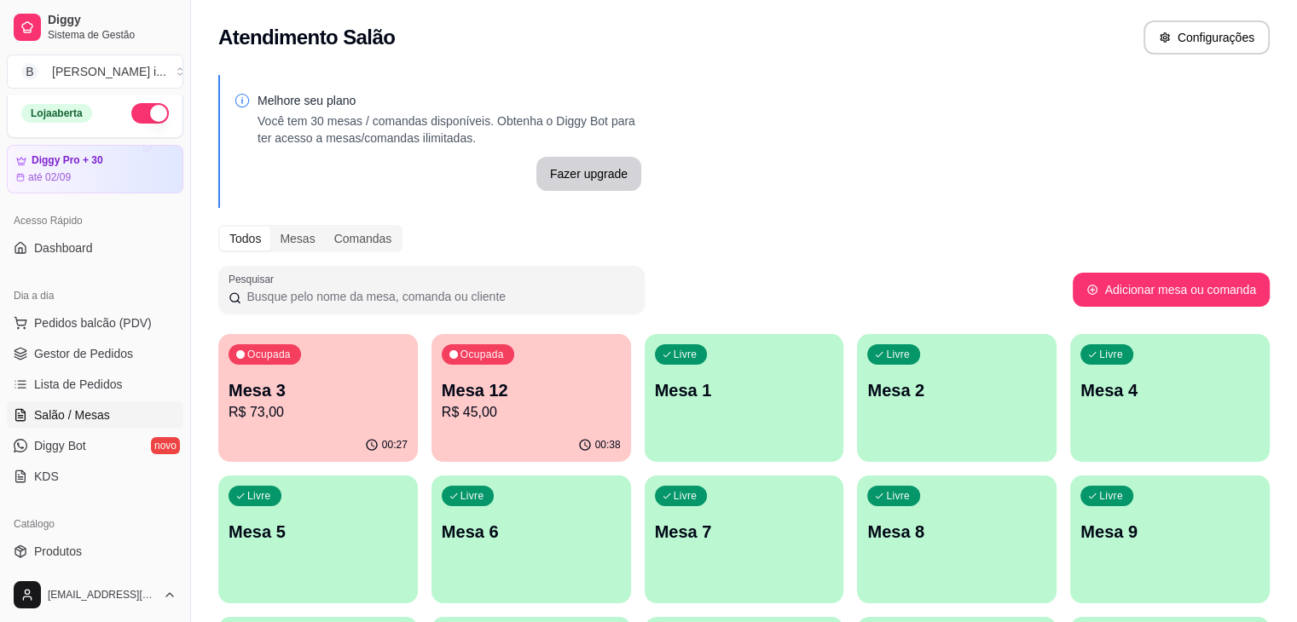
click at [484, 425] on div "Ocupada Mesa 12 R$ 45,00" at bounding box center [531, 381] width 200 height 95
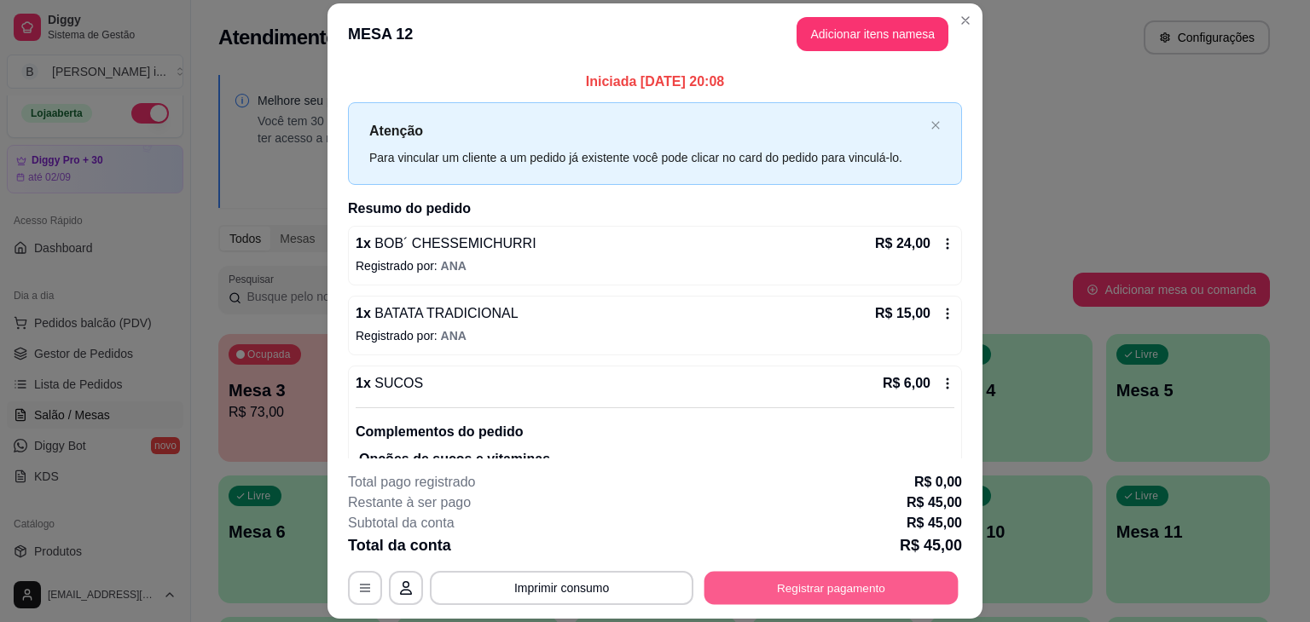
click at [776, 600] on button "Registrar pagamento" at bounding box center [831, 588] width 254 height 33
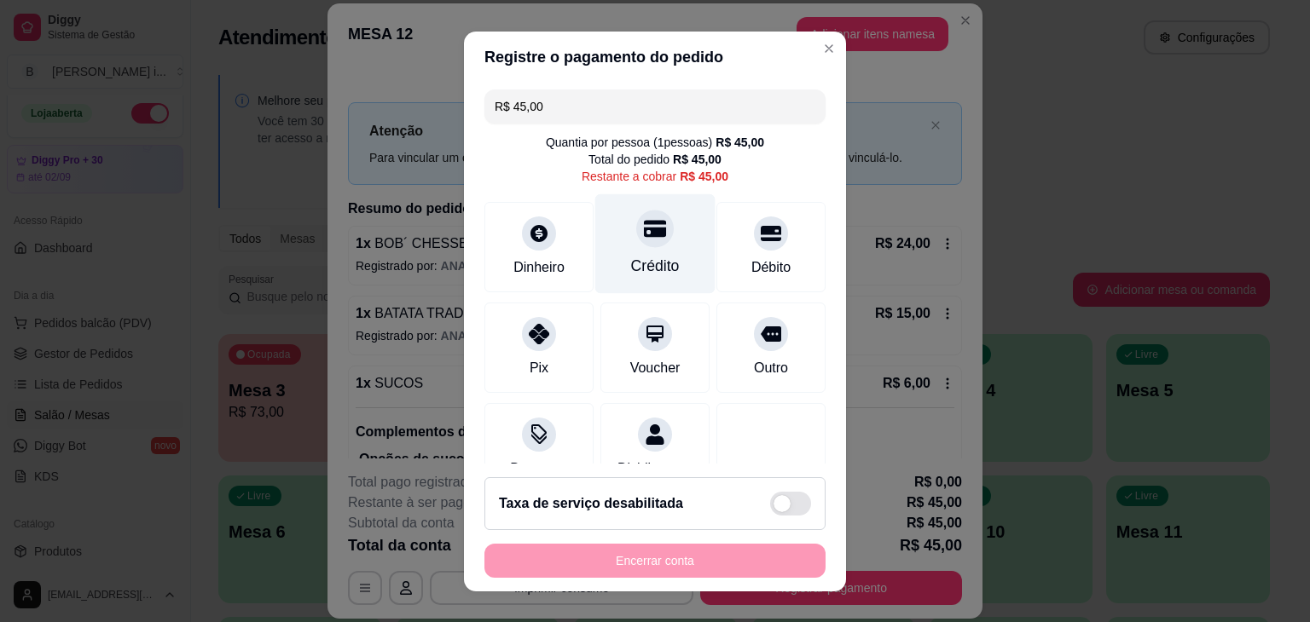
click at [665, 260] on div "Crédito" at bounding box center [655, 244] width 120 height 100
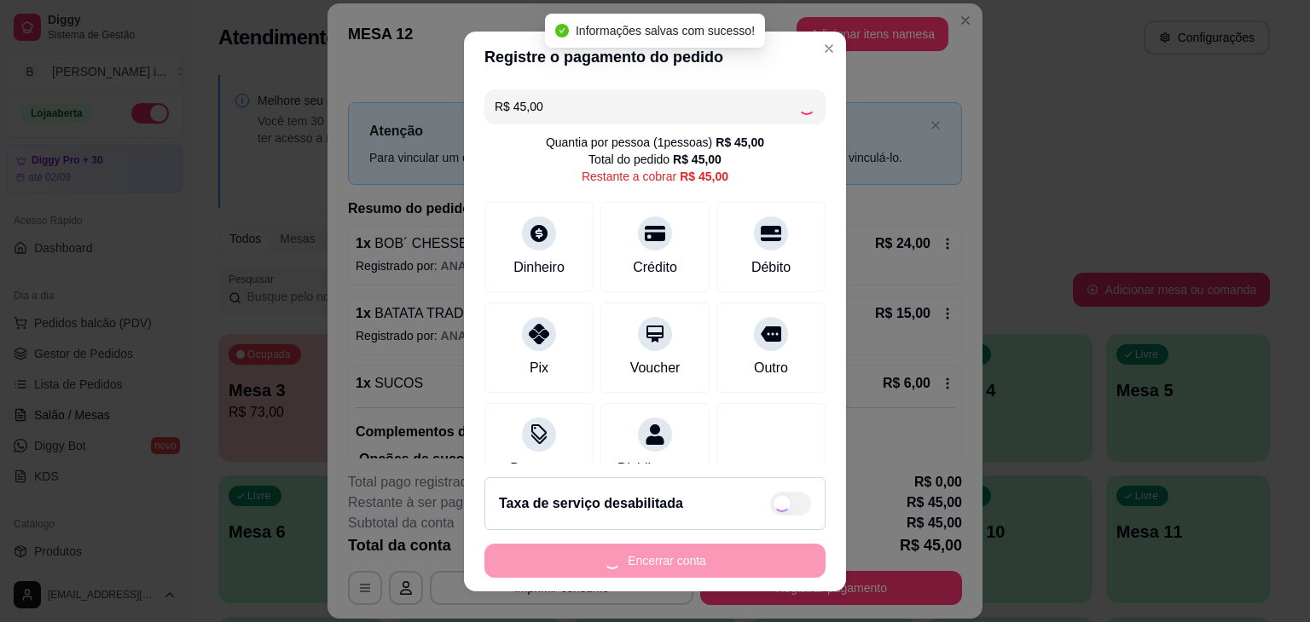
type input "R$ 0,00"
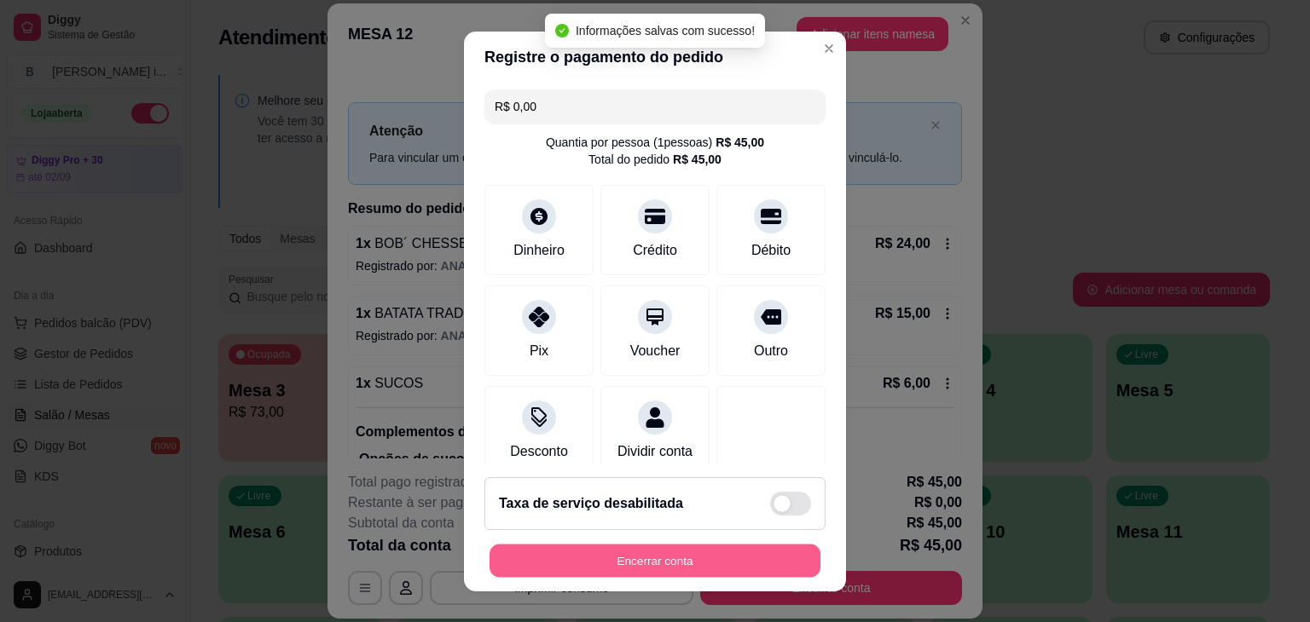
click at [747, 557] on button "Encerrar conta" at bounding box center [654, 560] width 331 height 33
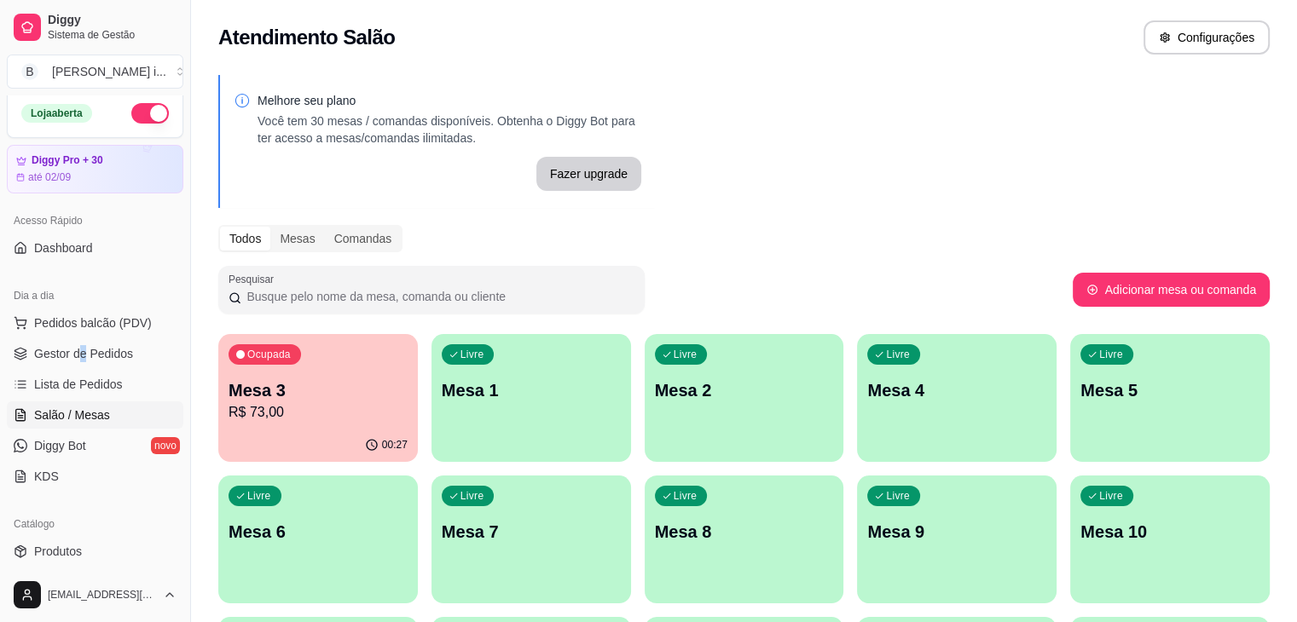
click at [84, 366] on ul "Pedidos balcão (PDV) Gestor de Pedidos Lista de Pedidos Salão / Mesas Diggy Bot…" at bounding box center [95, 400] width 177 height 181
click at [96, 350] on span "Gestor de Pedidos" at bounding box center [83, 353] width 99 height 17
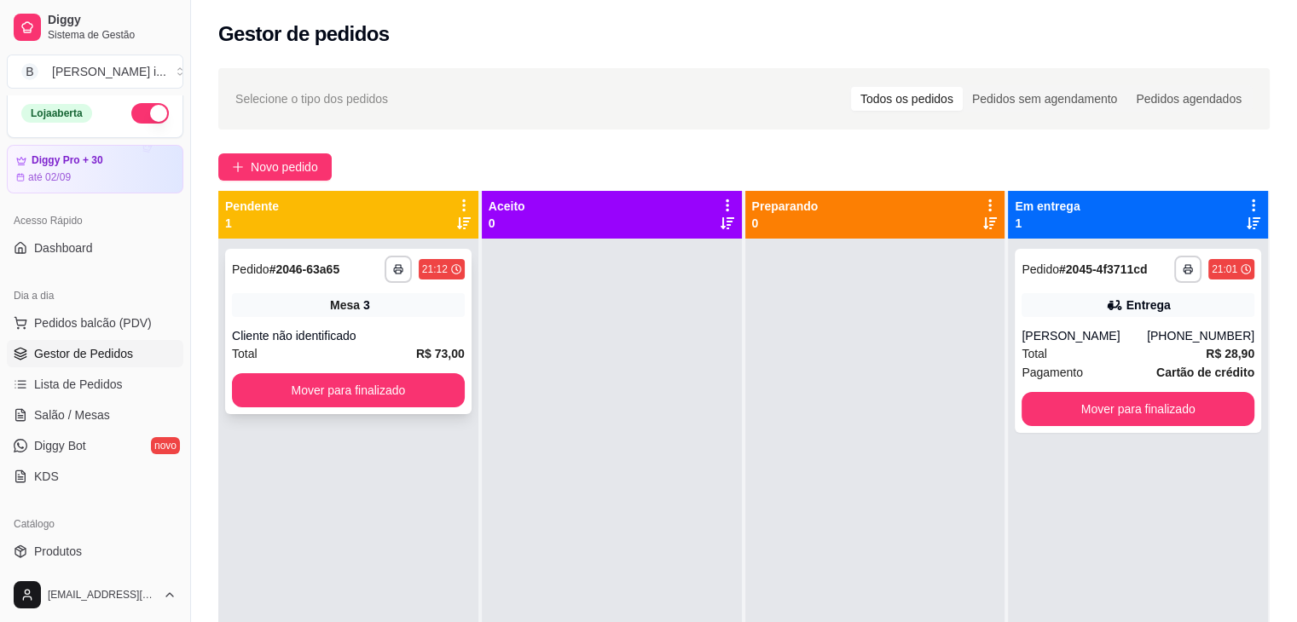
click at [302, 310] on div "Mesa 3" at bounding box center [348, 305] width 233 height 24
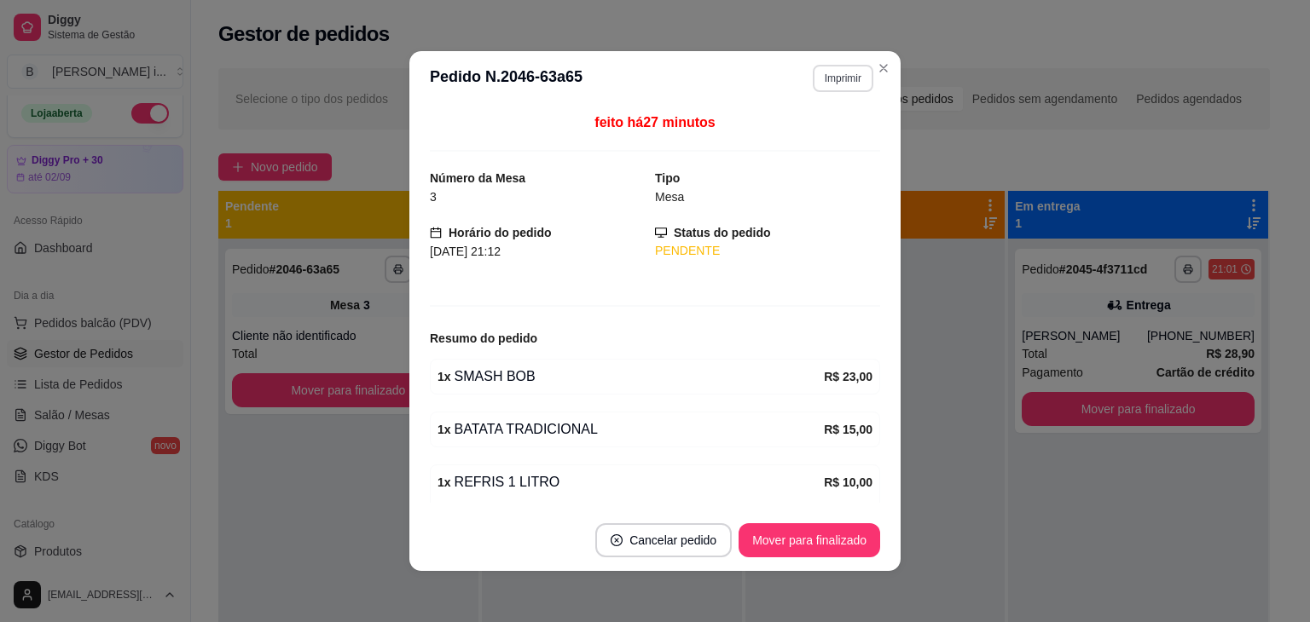
click at [837, 83] on button "Imprimir" at bounding box center [843, 78] width 61 height 27
click at [808, 146] on button "IMPRESSORA ORI" at bounding box center [806, 137] width 119 height 26
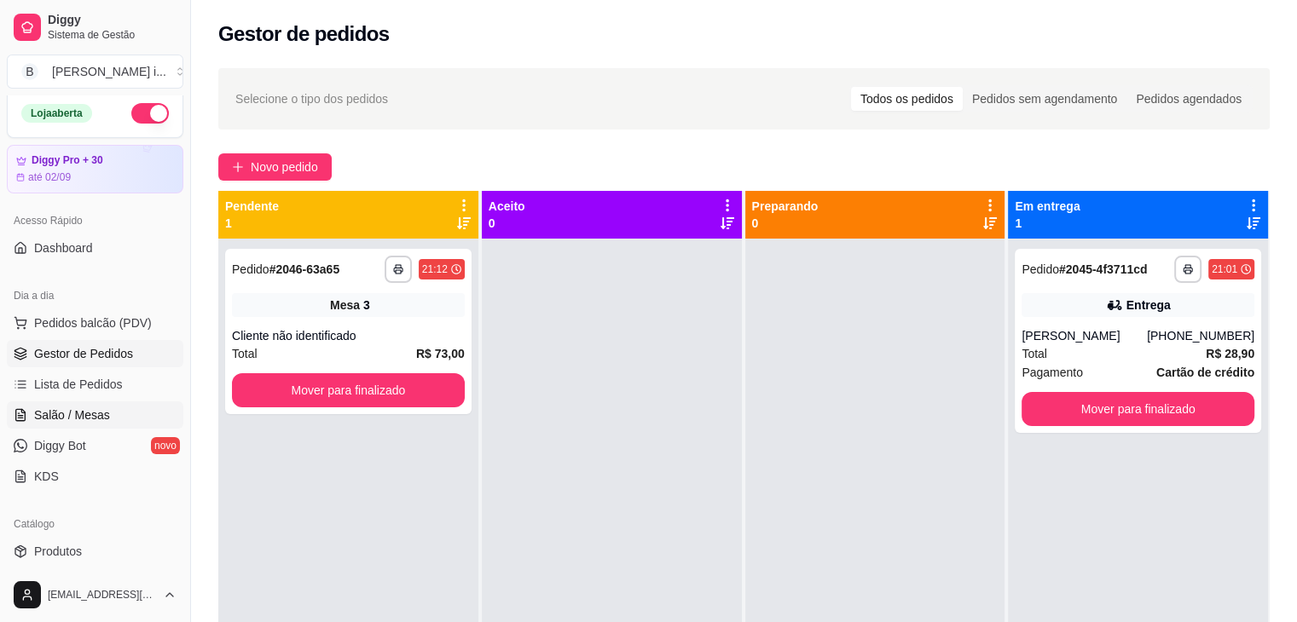
click at [54, 414] on span "Salão / Mesas" at bounding box center [72, 415] width 76 height 17
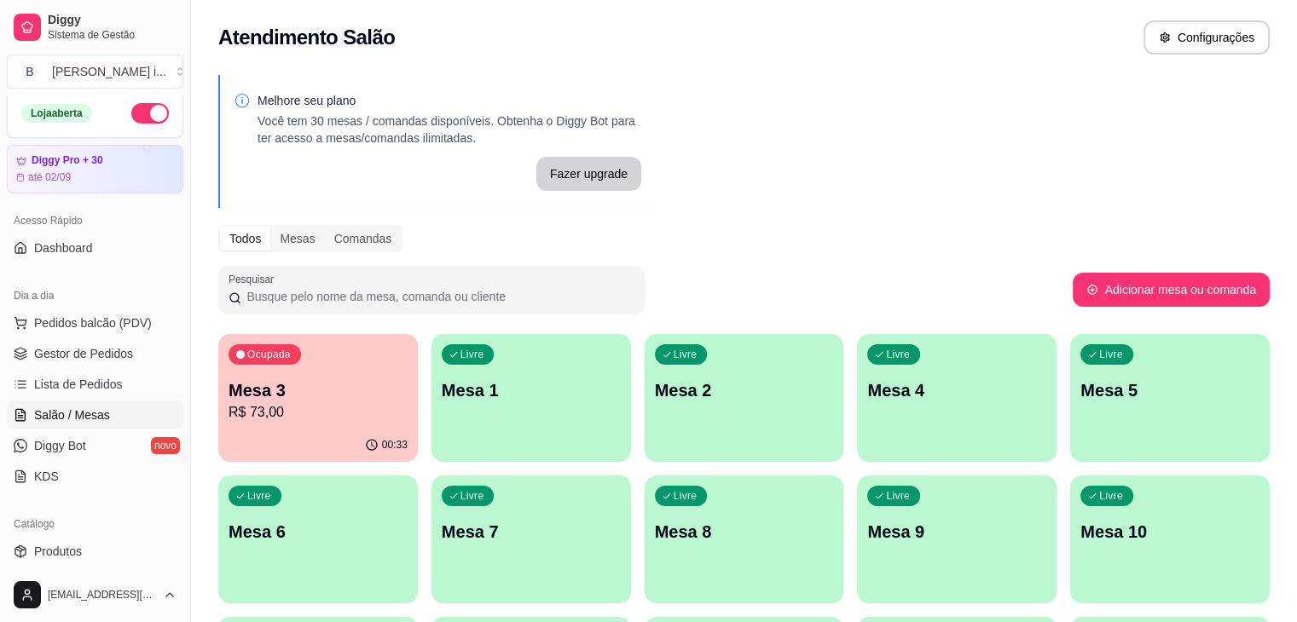
click at [259, 390] on p "Mesa 3" at bounding box center [318, 391] width 179 height 24
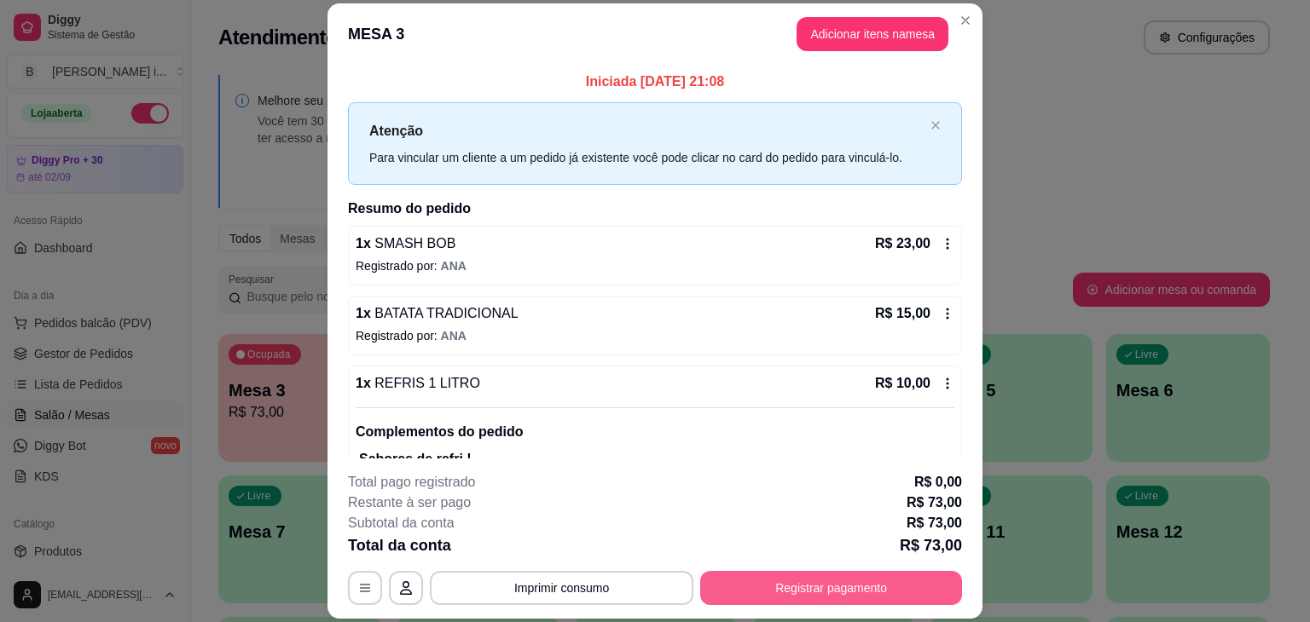
click at [906, 591] on button "Registrar pagamento" at bounding box center [831, 588] width 262 height 34
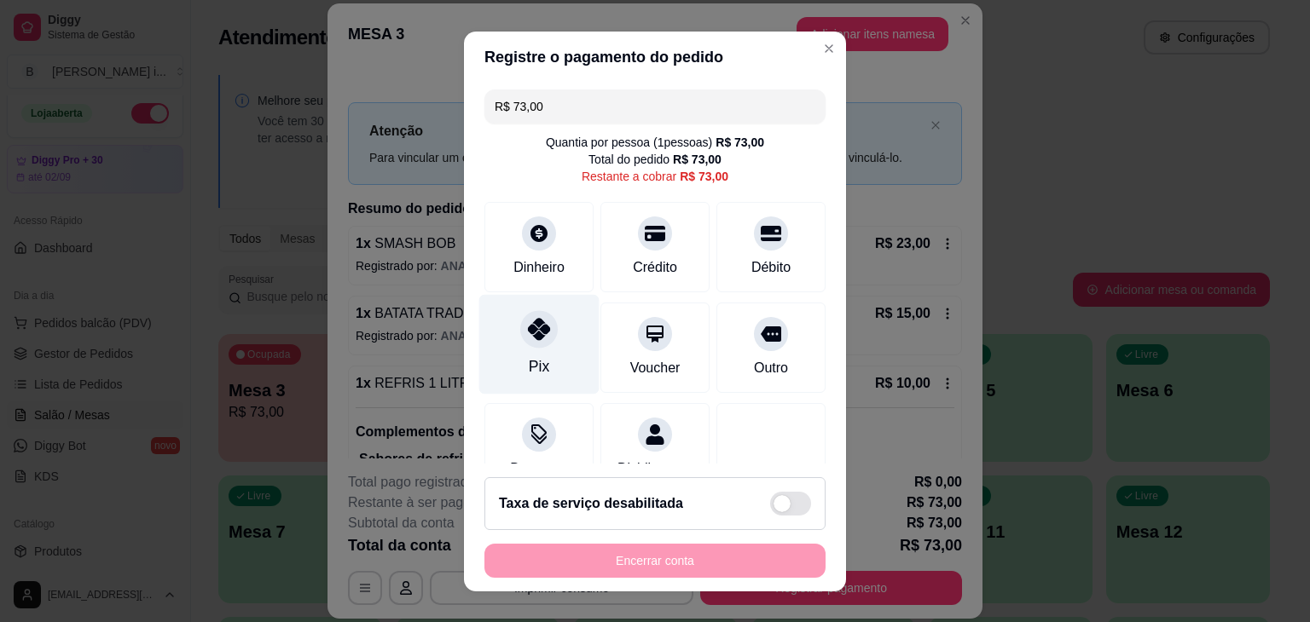
click at [569, 358] on div "Pix" at bounding box center [539, 344] width 120 height 100
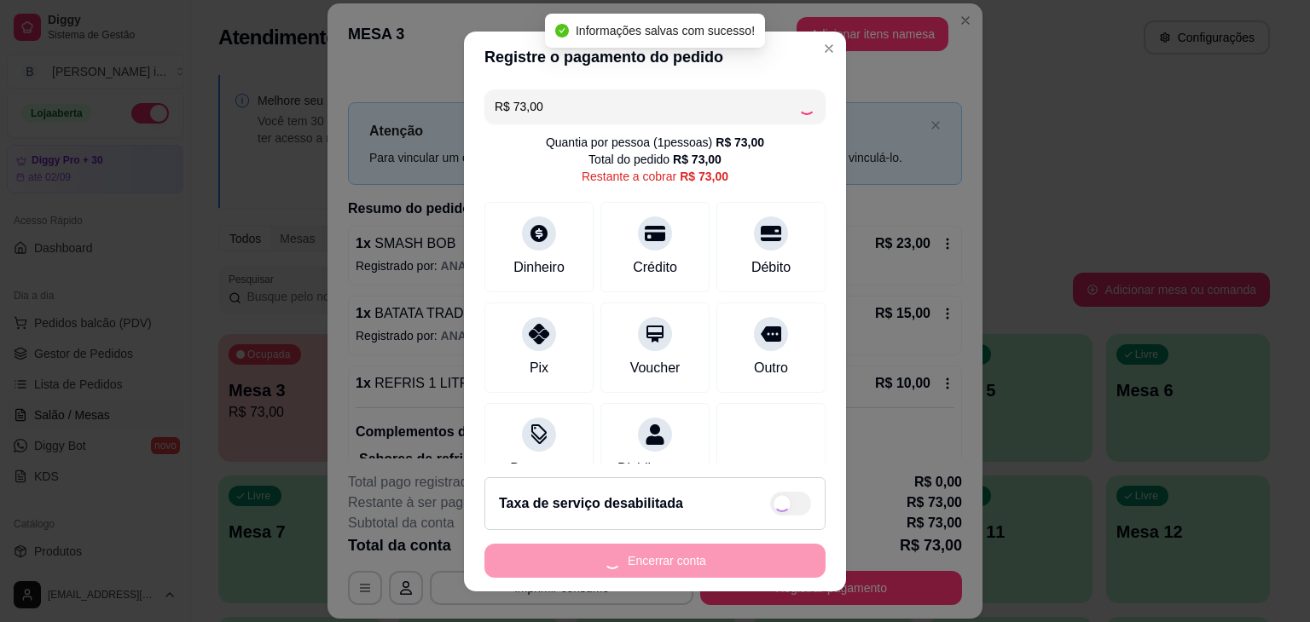
type input "R$ 0,00"
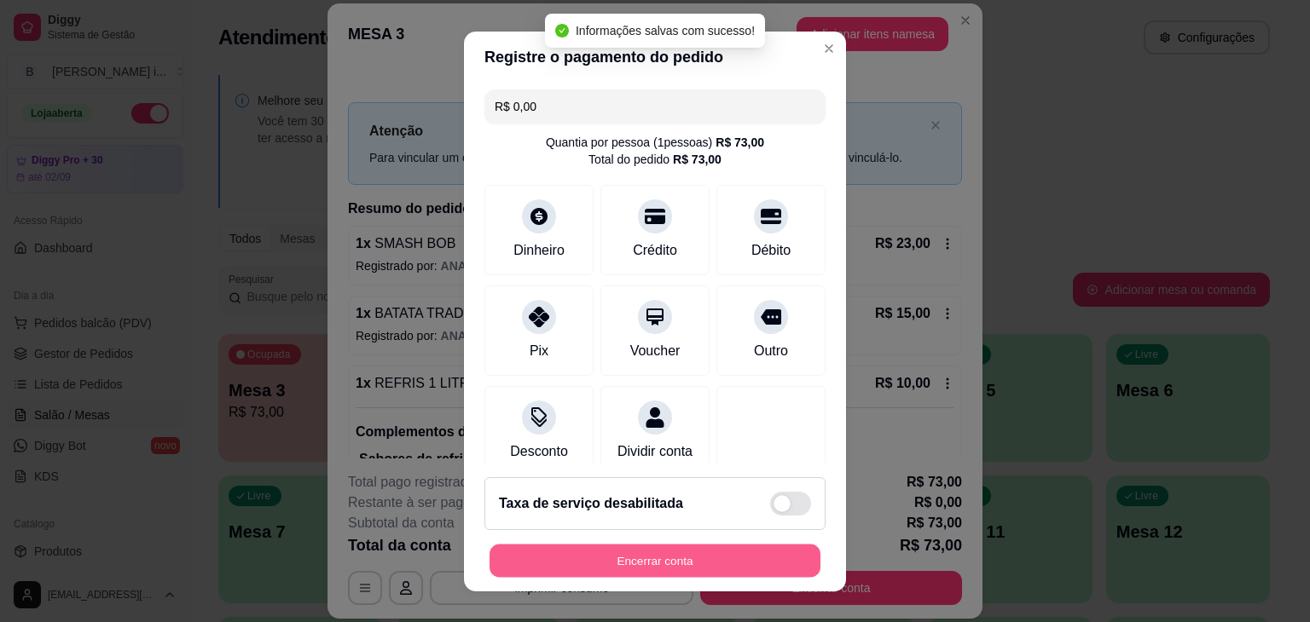
click at [696, 555] on button "Encerrar conta" at bounding box center [654, 560] width 331 height 33
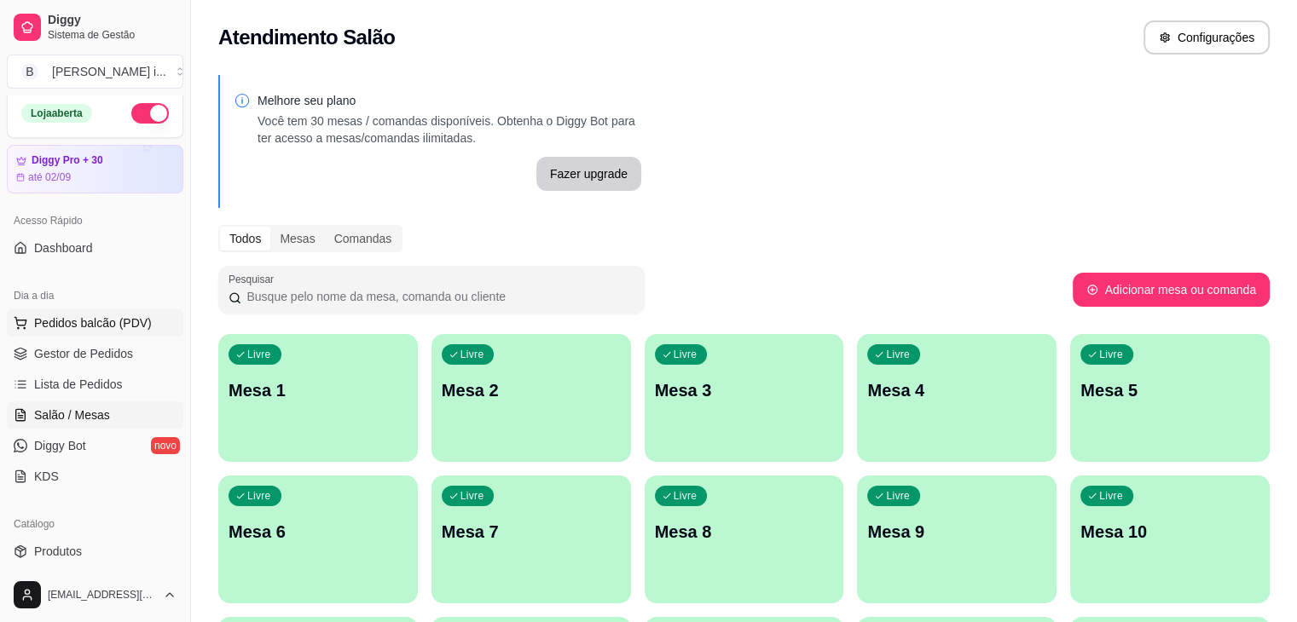
click at [77, 326] on span "Pedidos balcão (PDV)" at bounding box center [93, 323] width 118 height 17
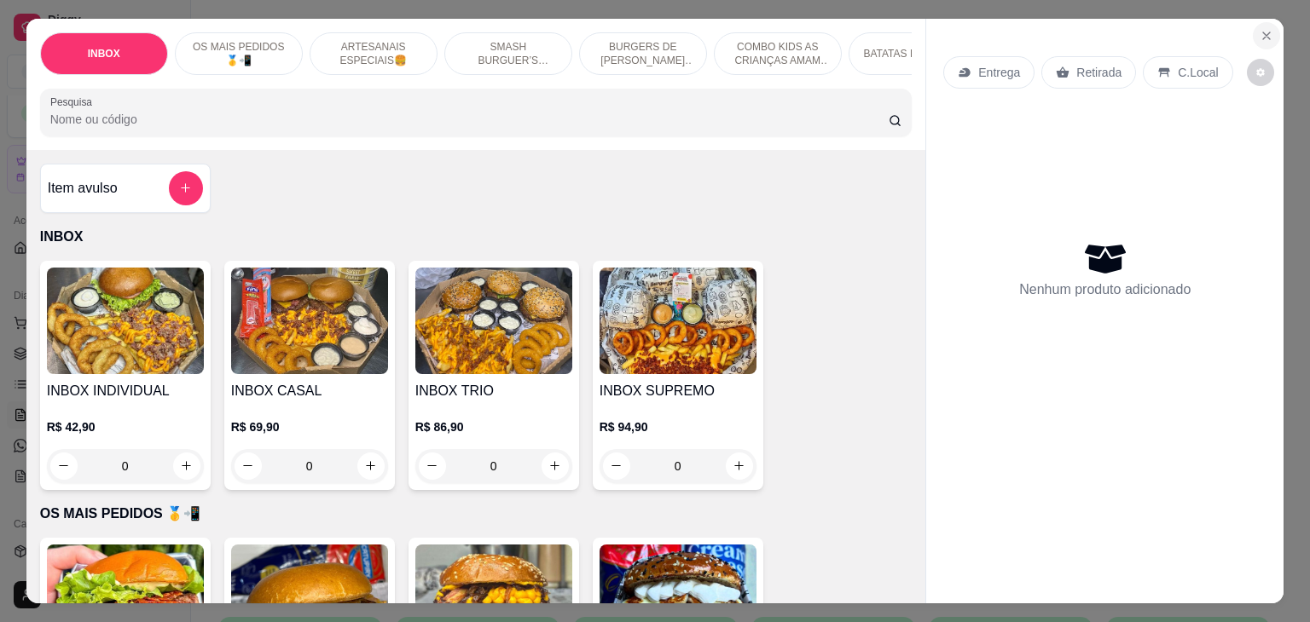
click at [1262, 31] on icon "Close" at bounding box center [1266, 36] width 14 height 14
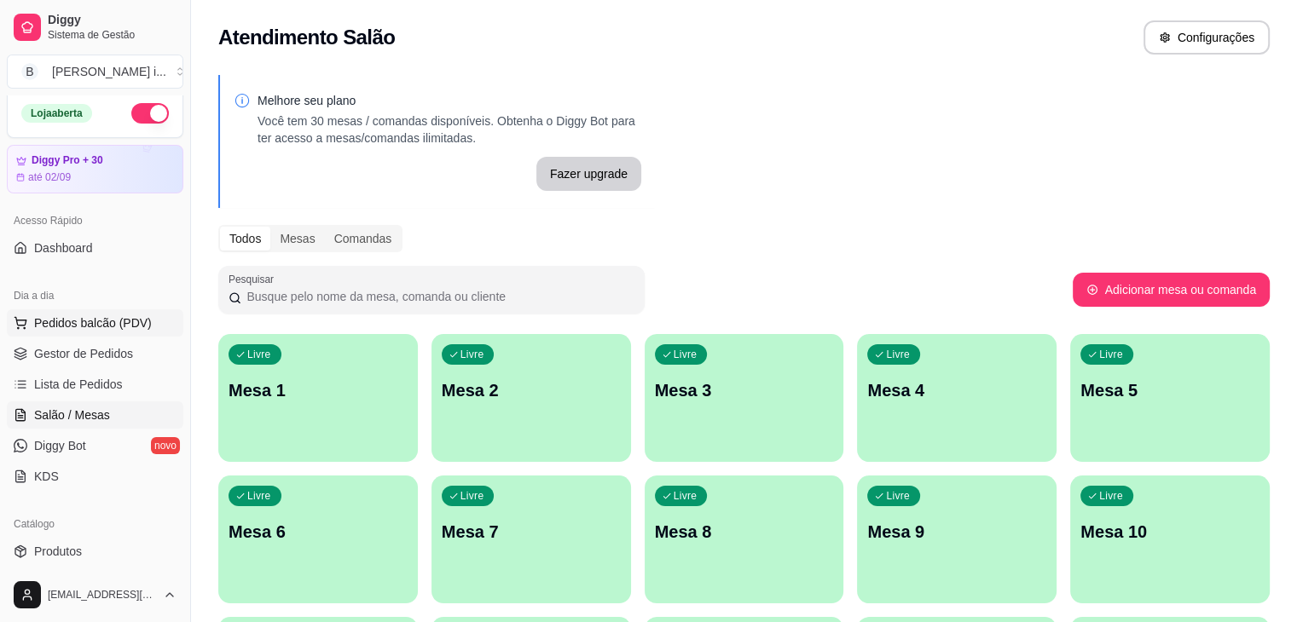
click at [7, 310] on button "Pedidos balcão (PDV)" at bounding box center [95, 323] width 177 height 27
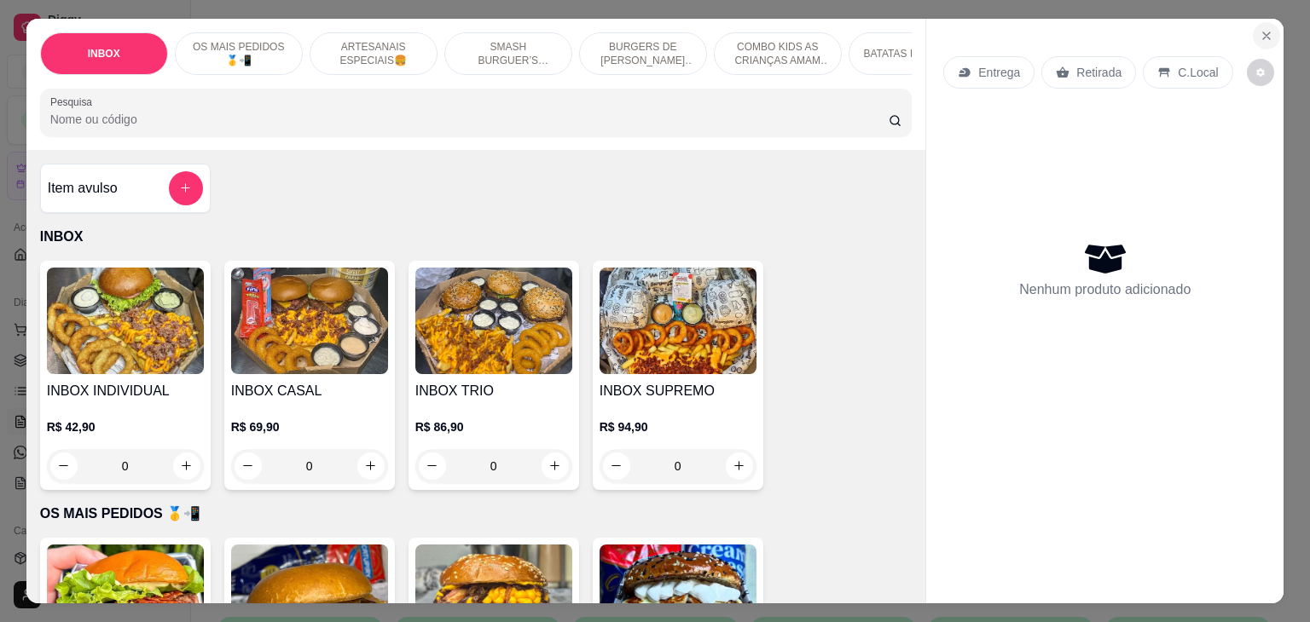
click at [1259, 29] on icon "Close" at bounding box center [1266, 36] width 14 height 14
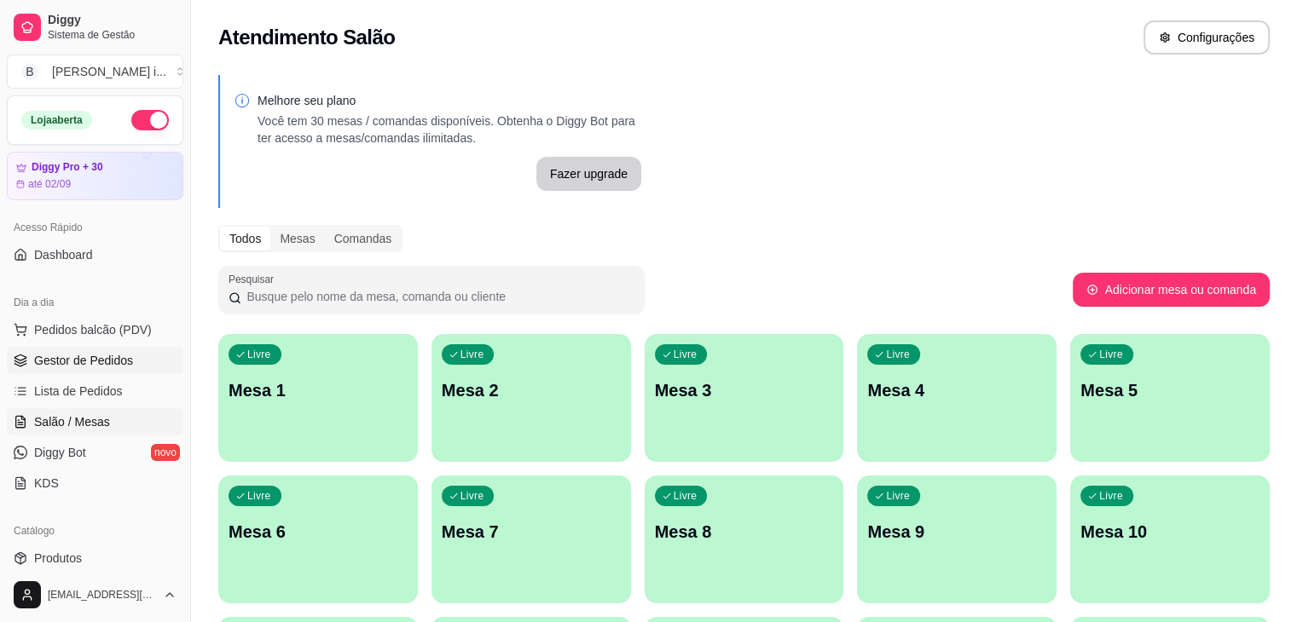
click at [95, 360] on span "Gestor de Pedidos" at bounding box center [83, 360] width 99 height 17
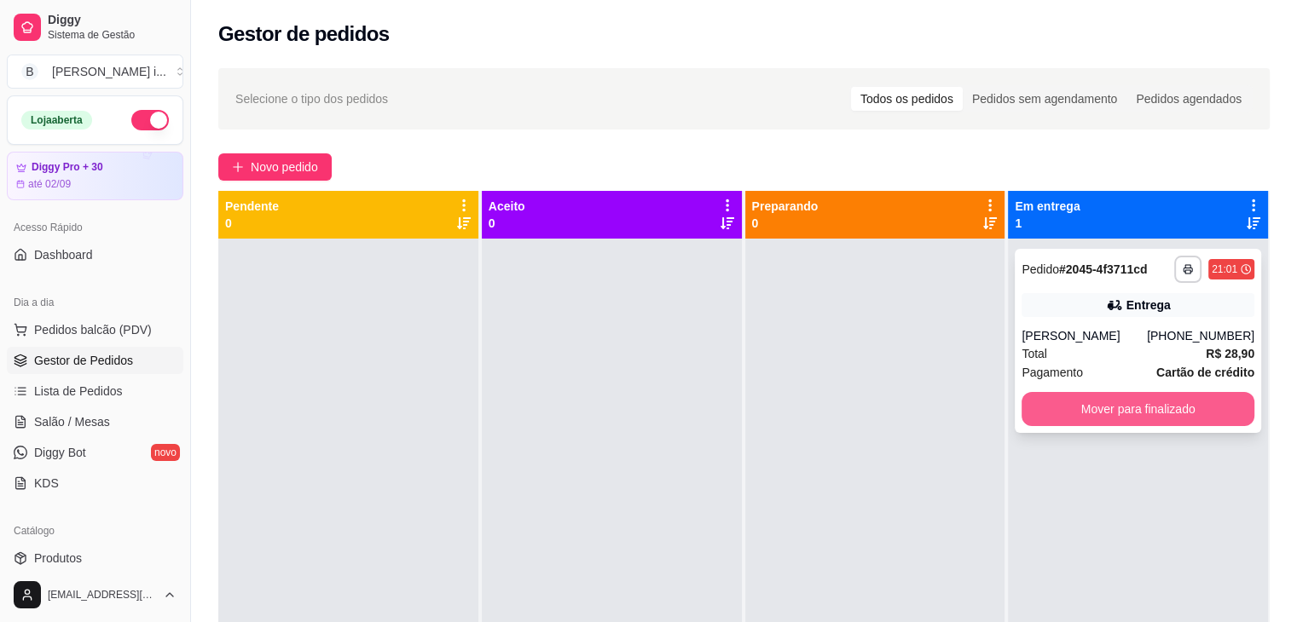
click at [1142, 412] on button "Mover para finalizado" at bounding box center [1138, 409] width 233 height 34
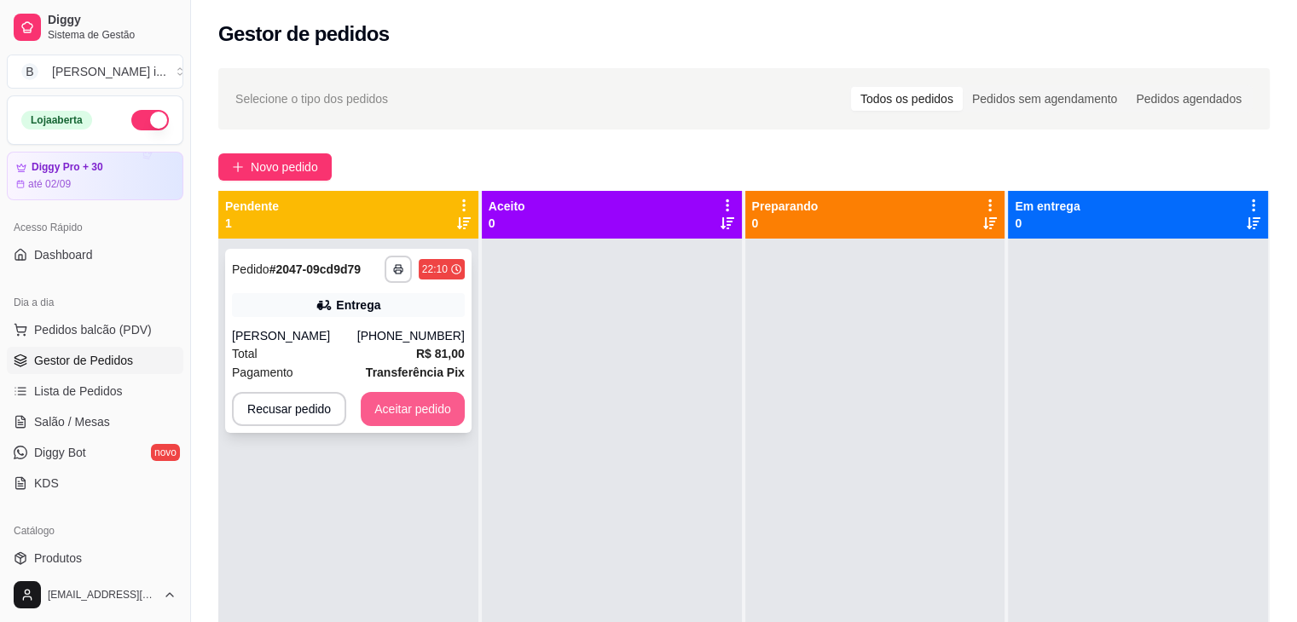
click at [420, 401] on button "Aceitar pedido" at bounding box center [413, 409] width 104 height 34
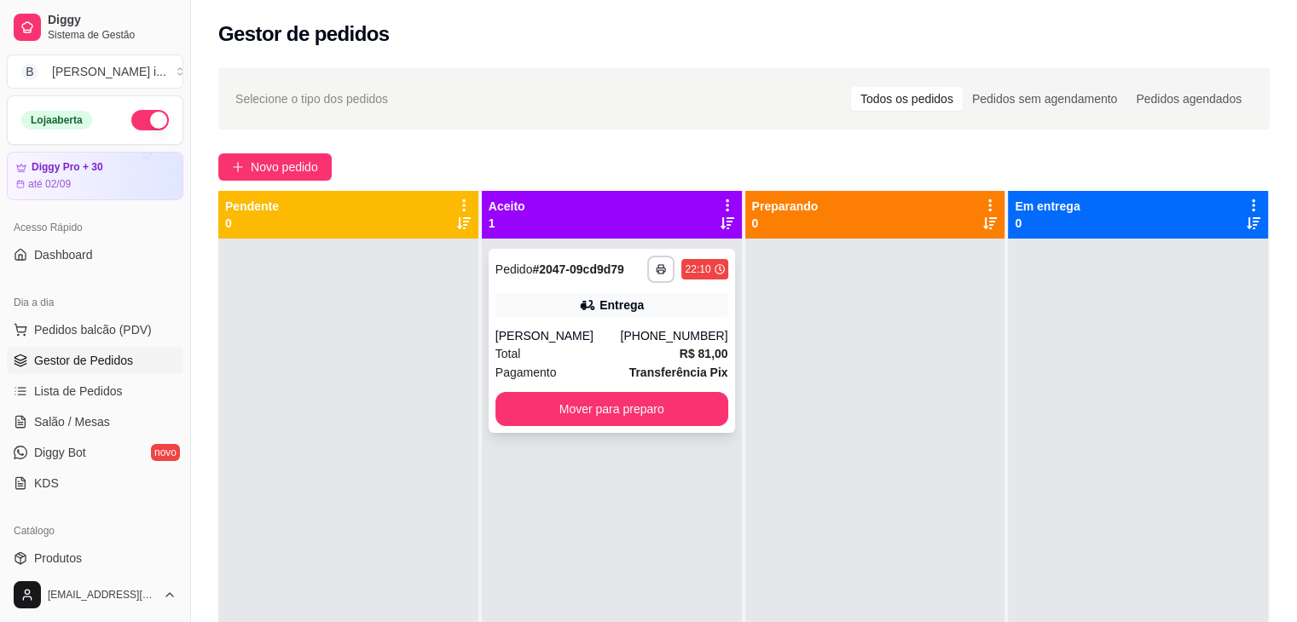
click at [599, 330] on div "[PERSON_NAME]" at bounding box center [557, 335] width 125 height 17
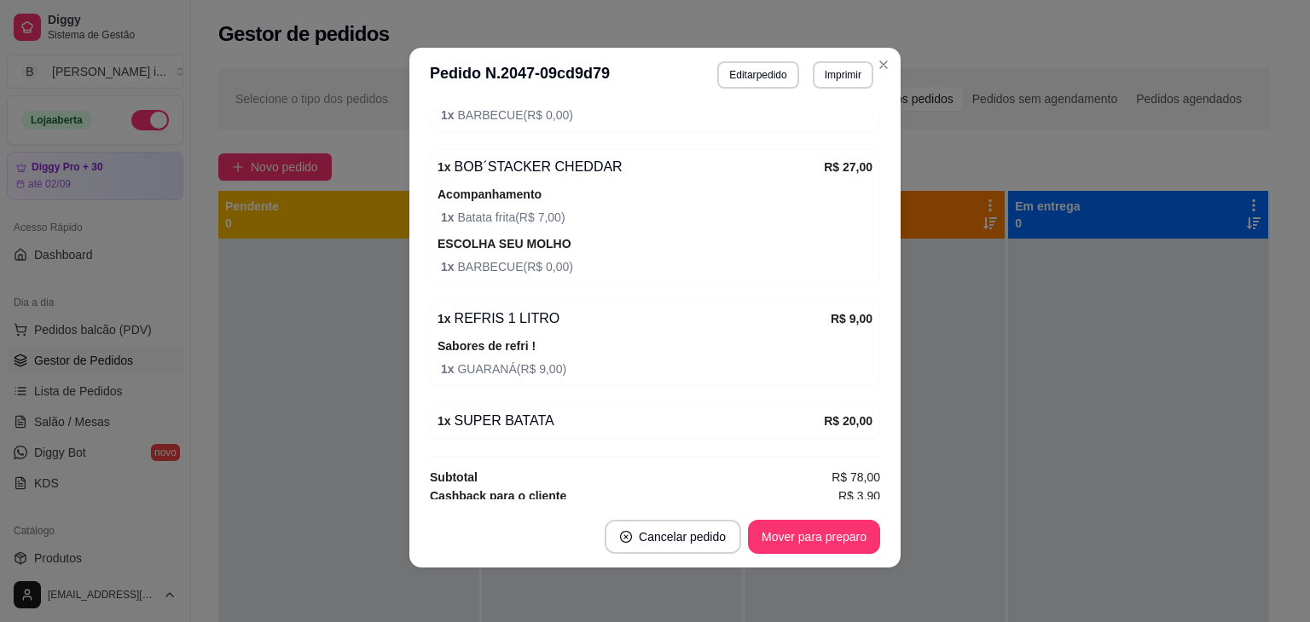
scroll to position [665, 0]
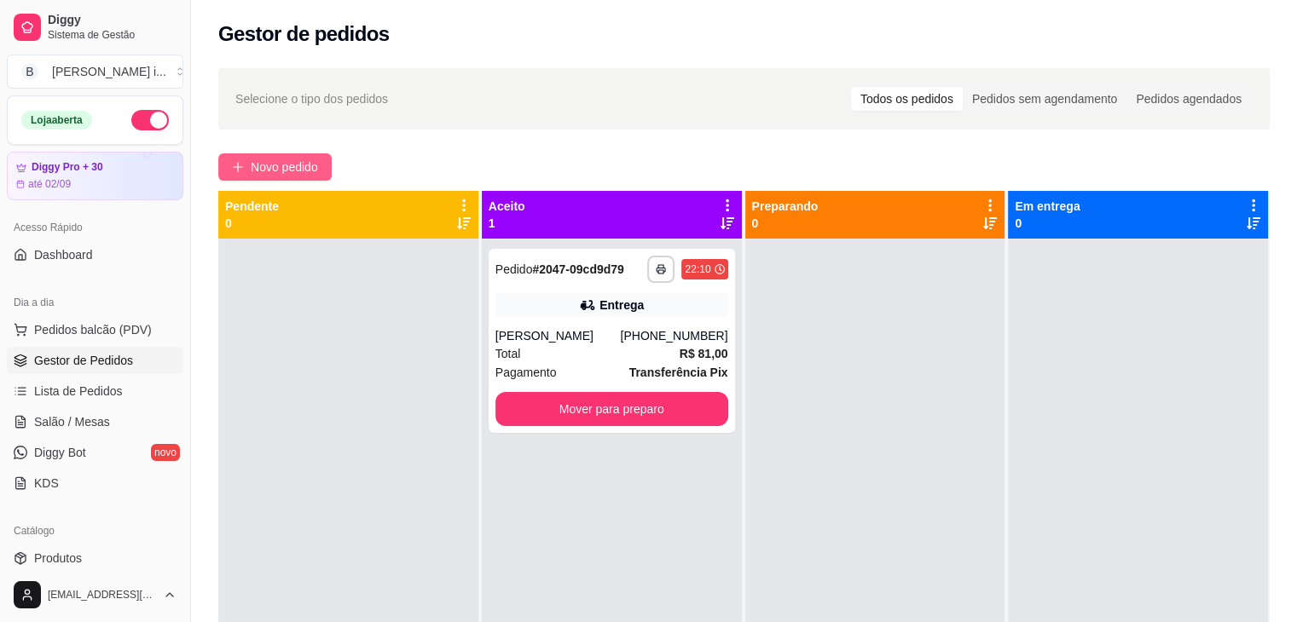
click at [287, 177] on button "Novo pedido" at bounding box center [274, 166] width 113 height 27
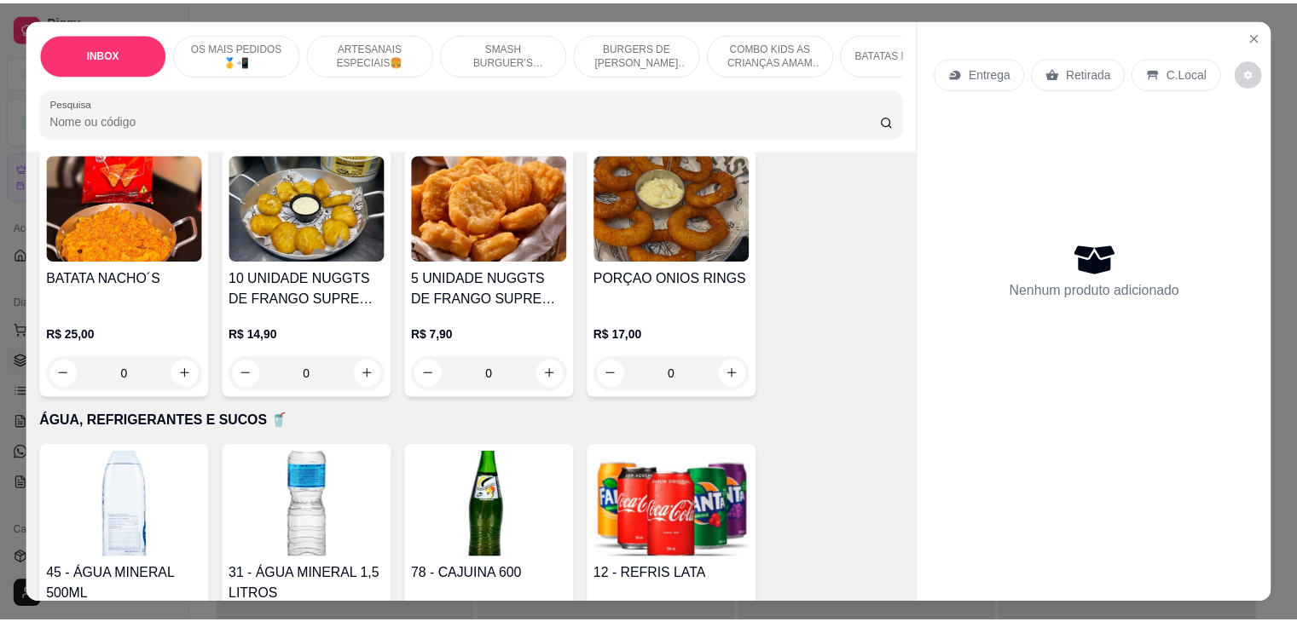
scroll to position [2814, 0]
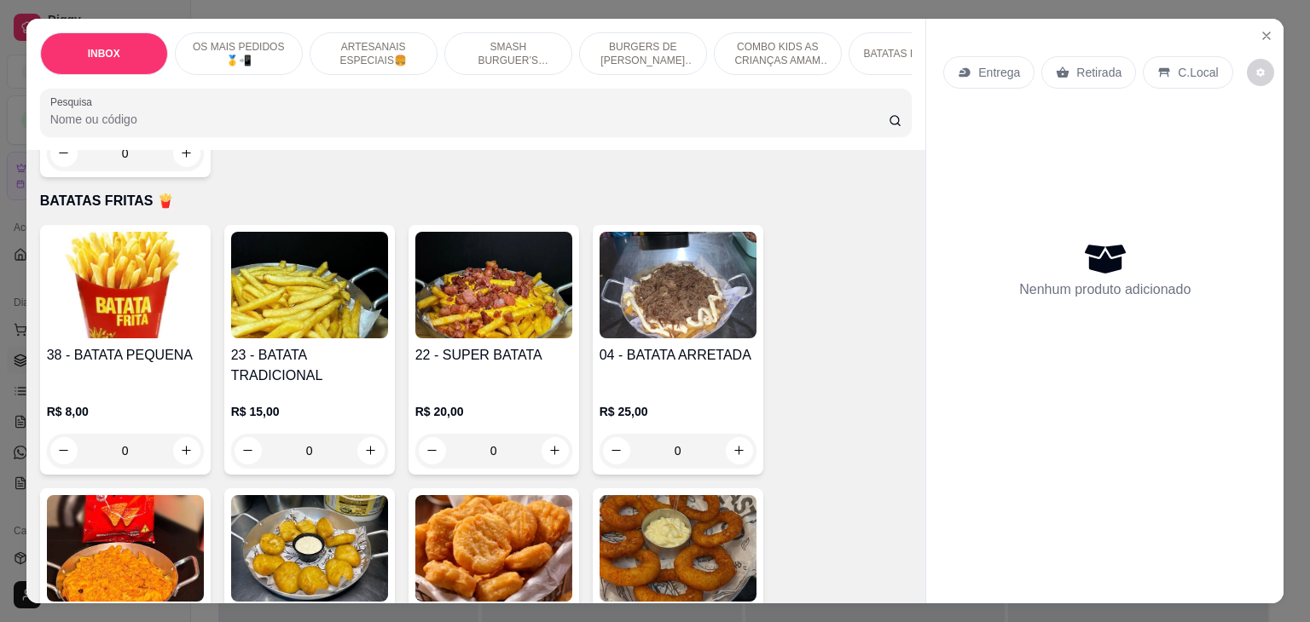
click at [321, 345] on h4 "23 - BATATA TRADICIONAL" at bounding box center [309, 365] width 157 height 41
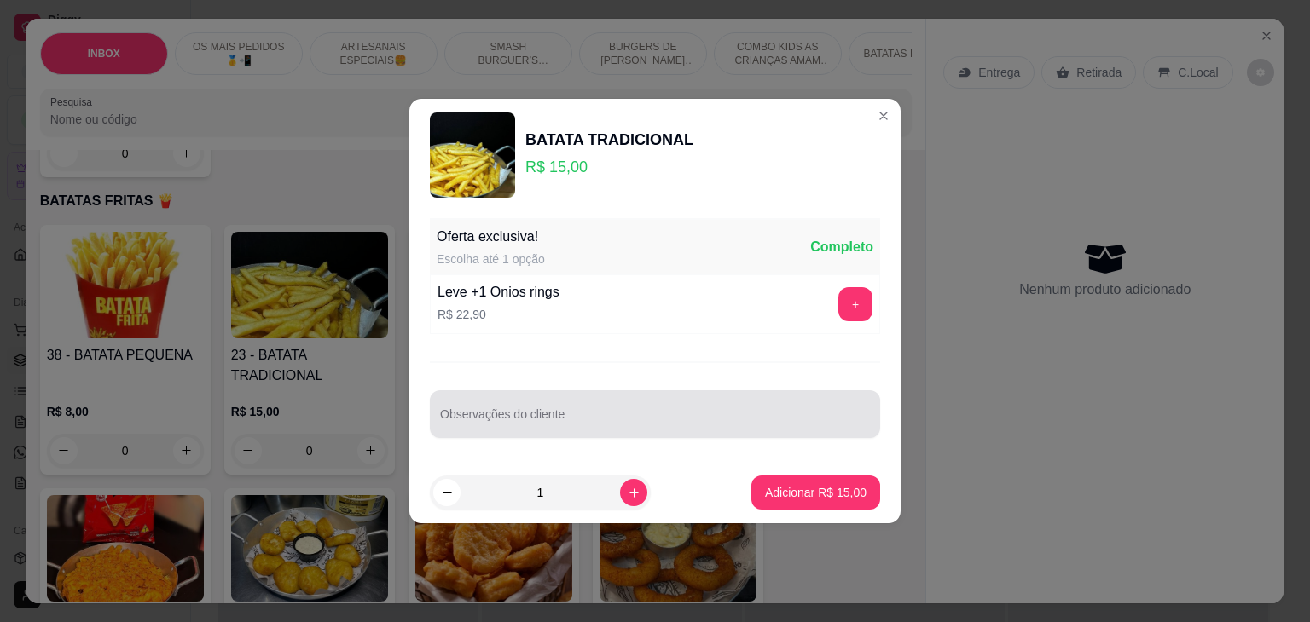
click at [689, 415] on input "Observações do cliente" at bounding box center [655, 421] width 430 height 17
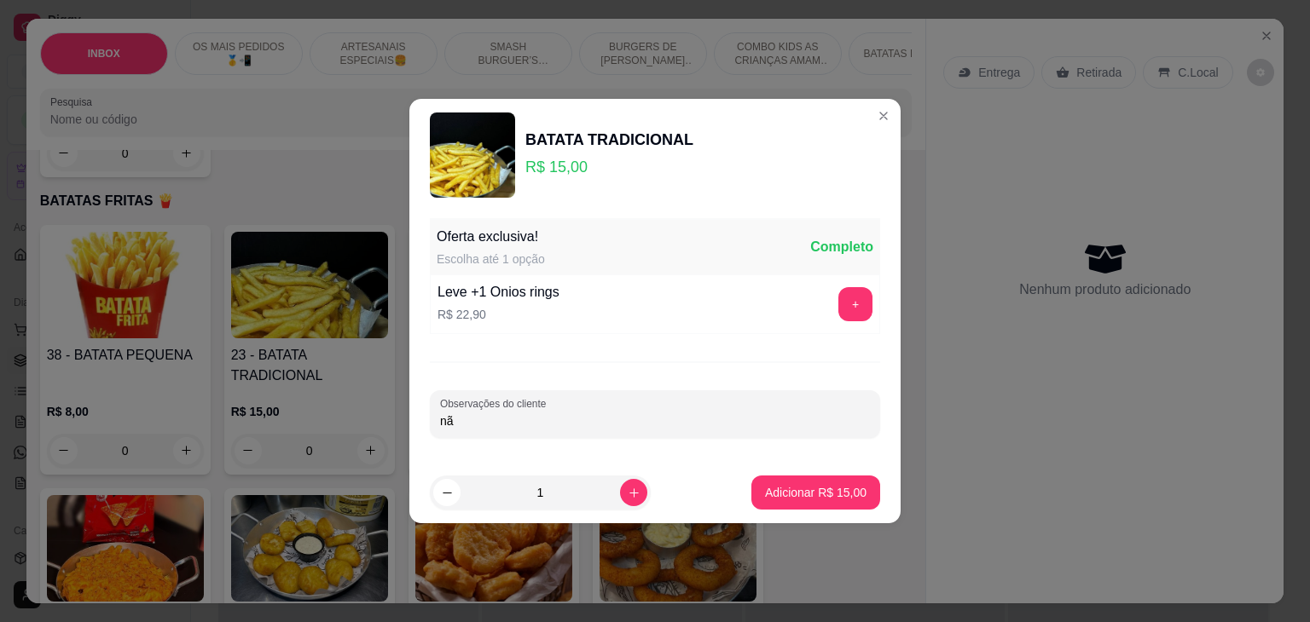
type input "n"
type input "NÃO TAMPAR"
click at [822, 489] on p "Adicionar R$ 15,00" at bounding box center [815, 492] width 101 height 17
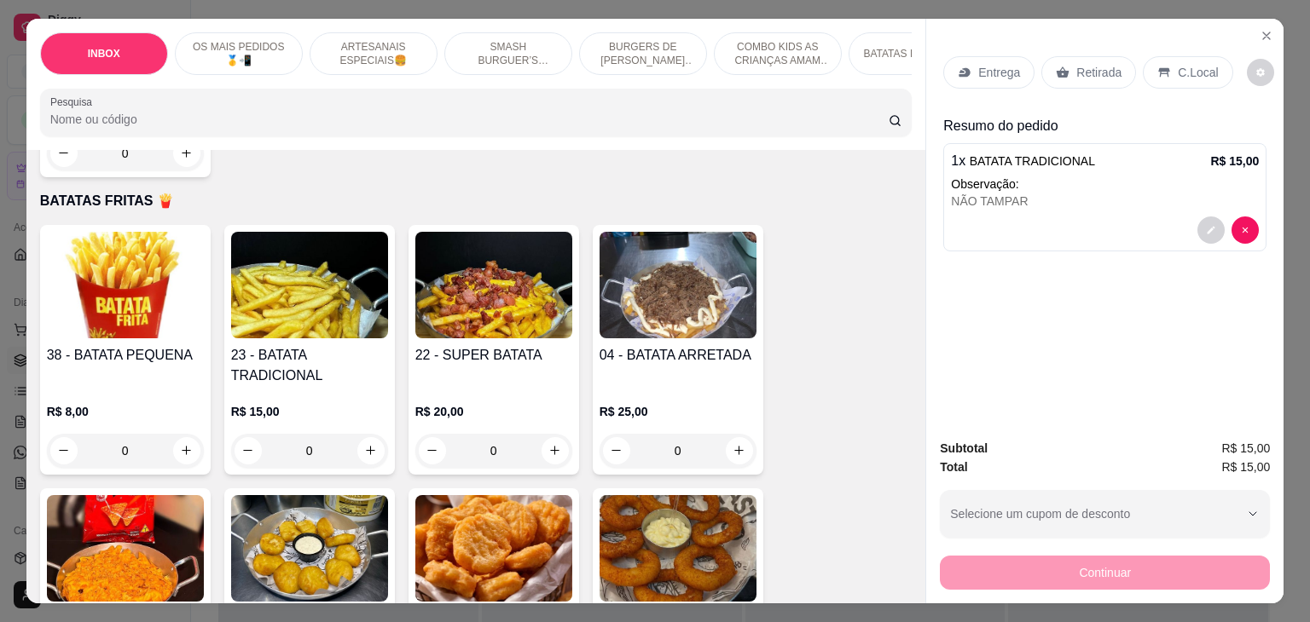
click at [1057, 67] on icon at bounding box center [1063, 72] width 13 height 11
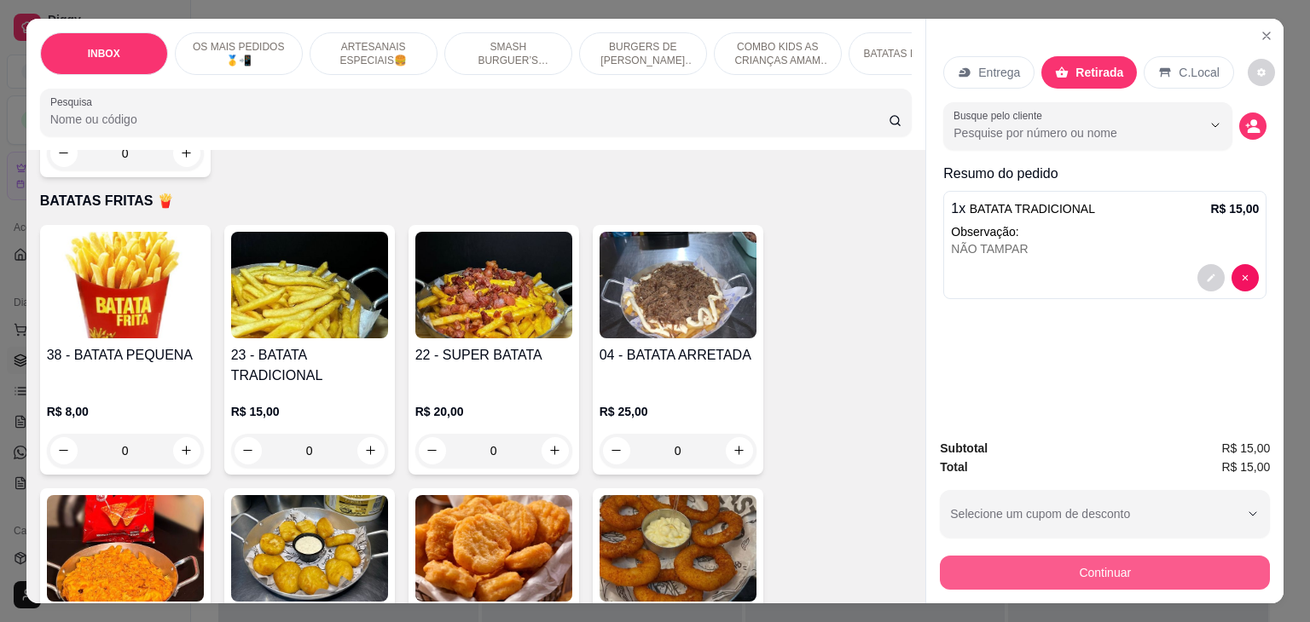
click at [1091, 575] on button "Continuar" at bounding box center [1105, 573] width 330 height 34
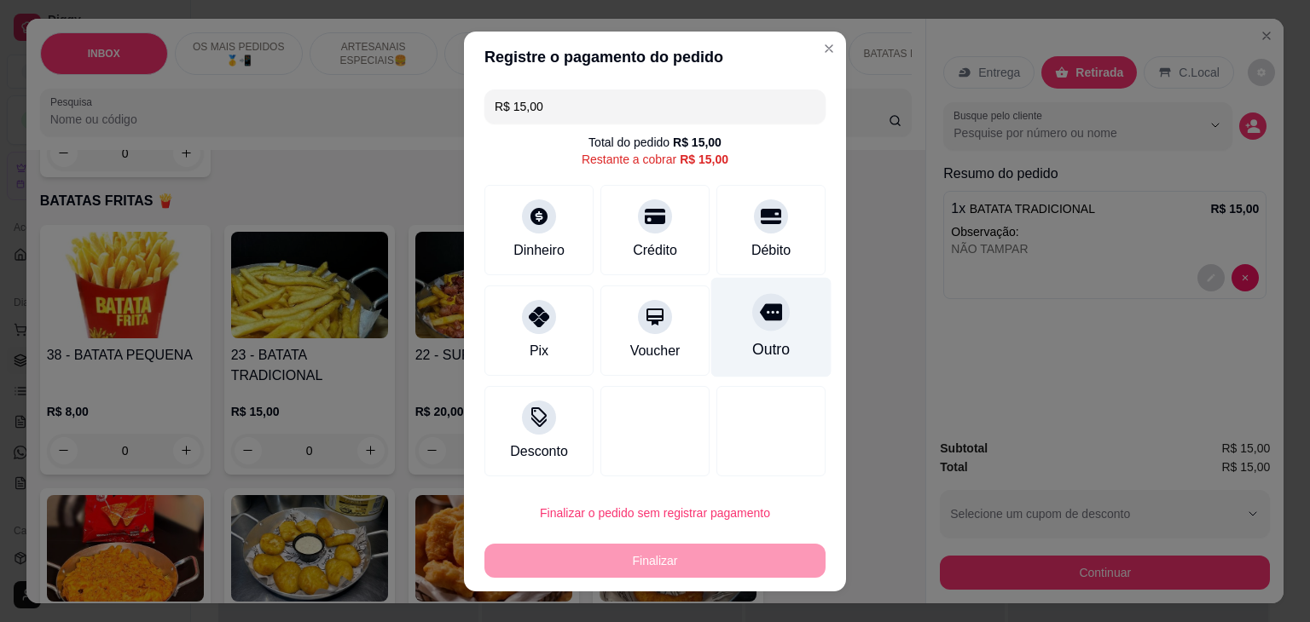
click at [752, 316] on div at bounding box center [771, 312] width 38 height 38
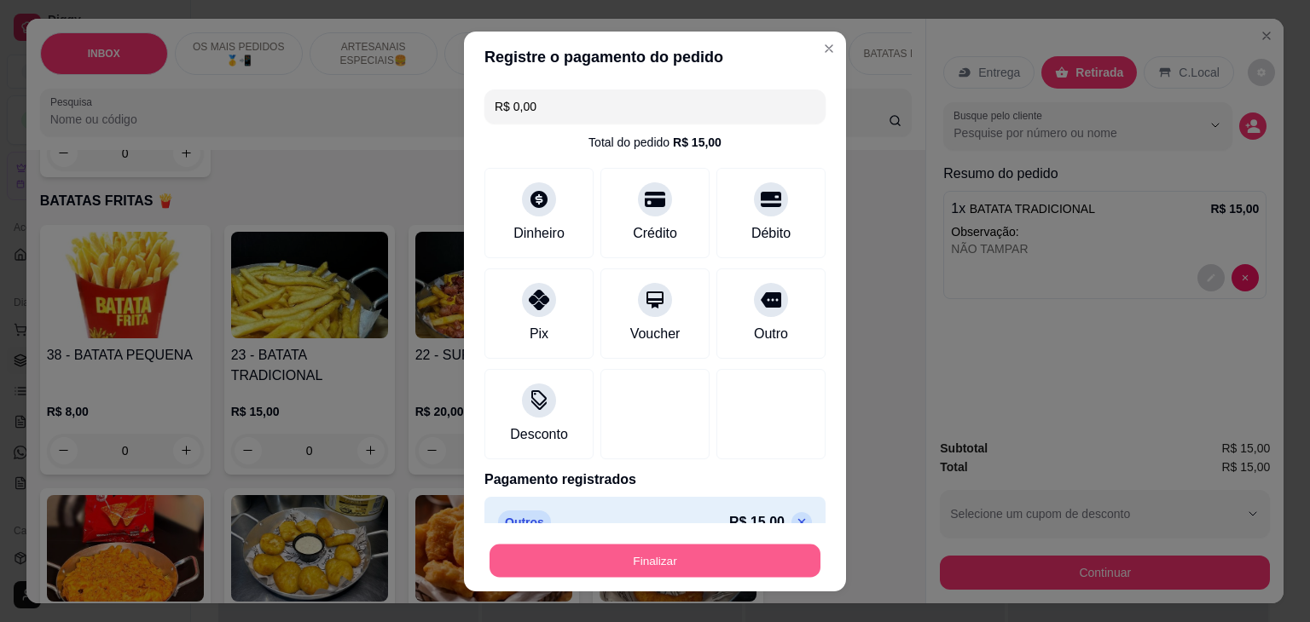
click at [733, 550] on button "Finalizar" at bounding box center [654, 560] width 331 height 33
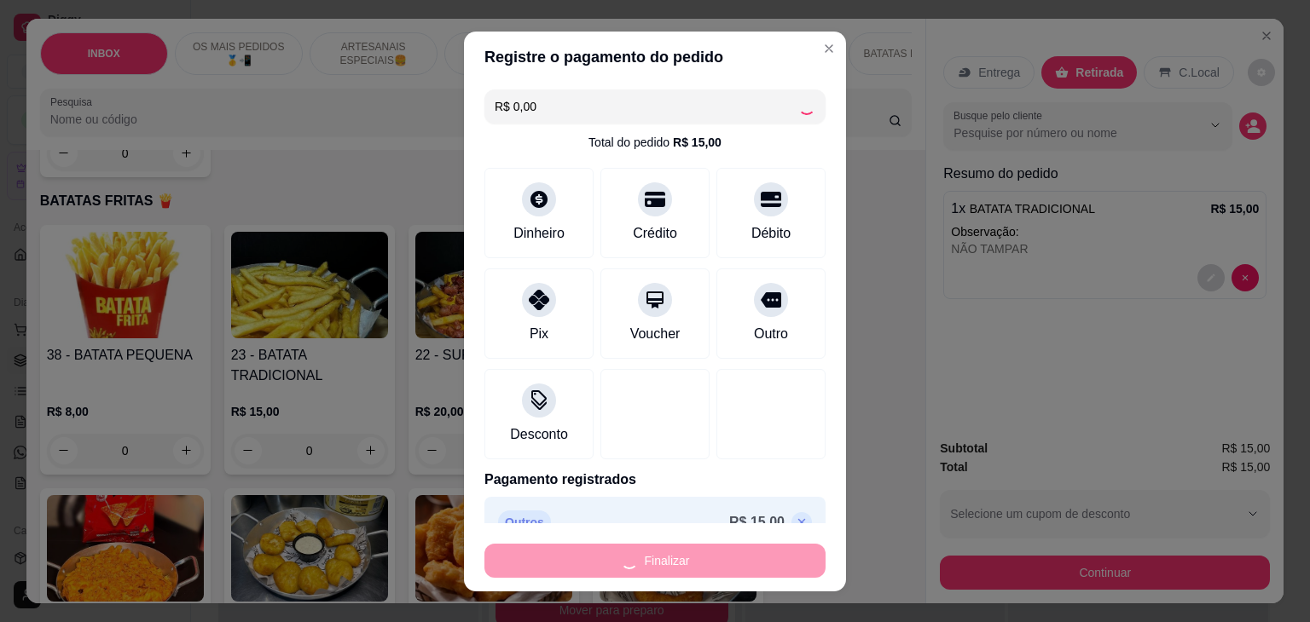
type input "-R$ 15,00"
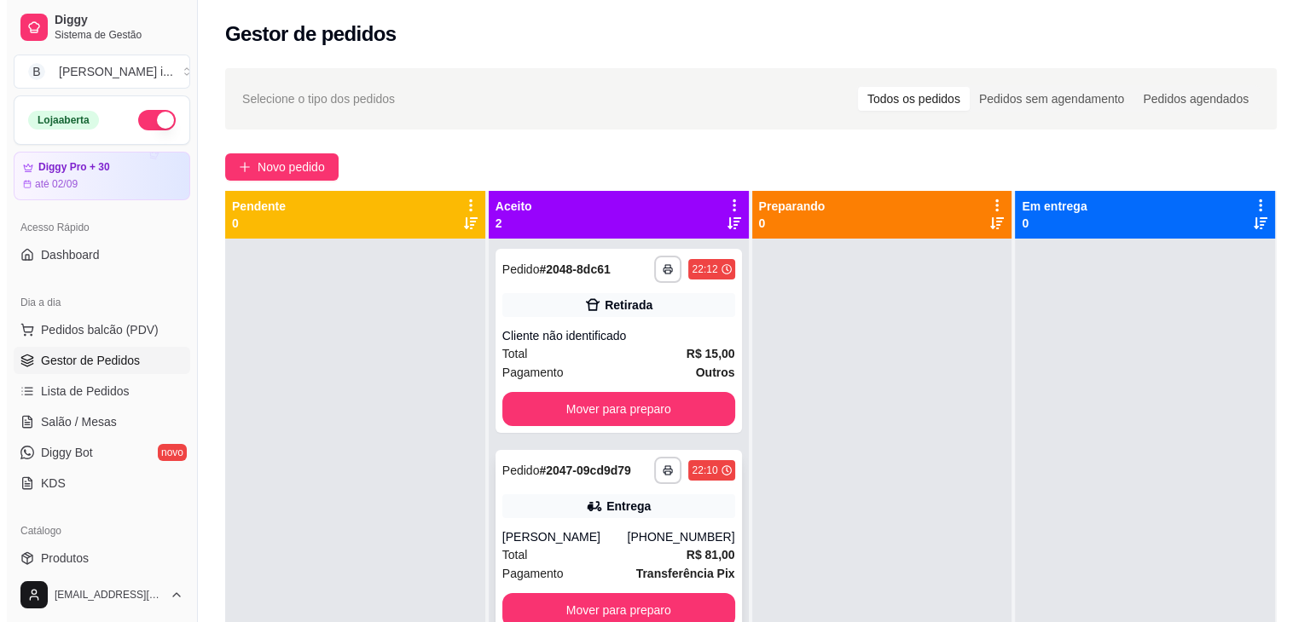
scroll to position [48, 0]
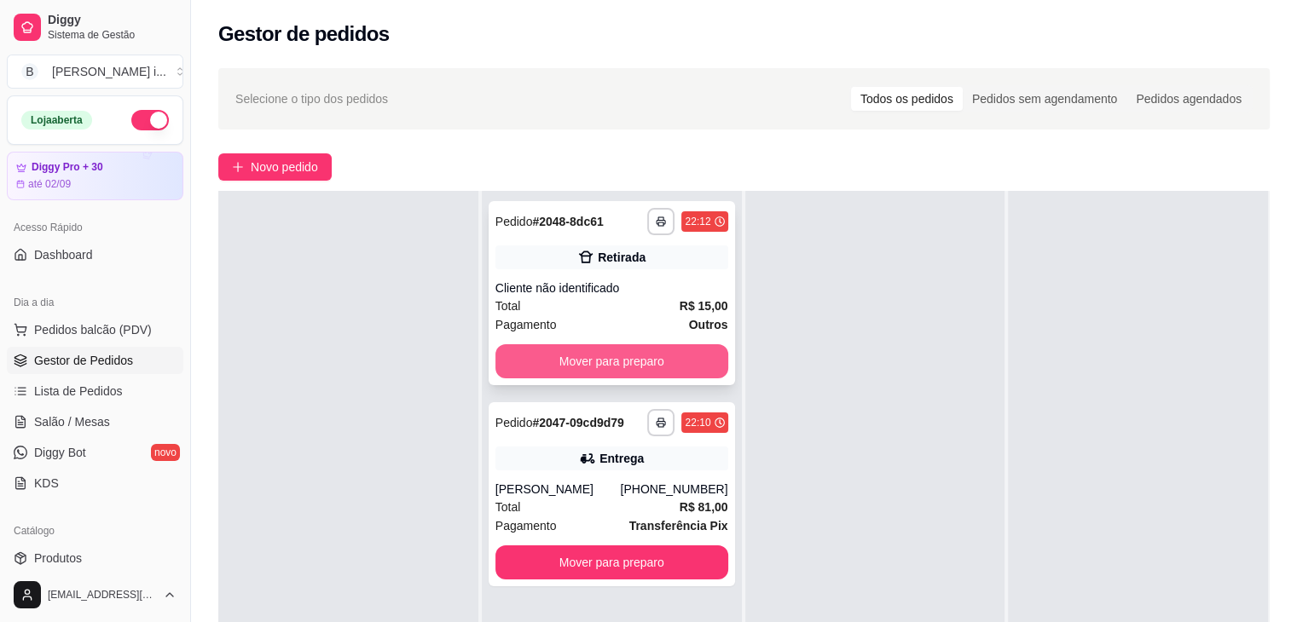
click at [635, 357] on button "Mover para preparo" at bounding box center [611, 362] width 233 height 34
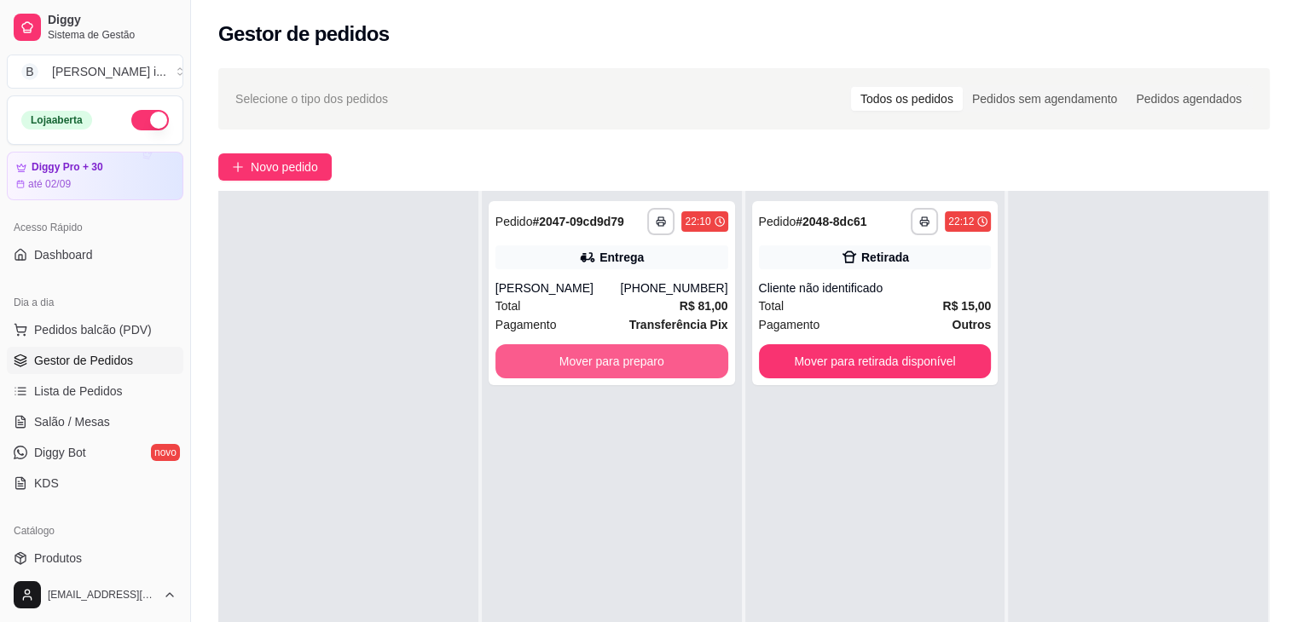
click at [635, 357] on button "Mover para preparo" at bounding box center [611, 362] width 233 height 34
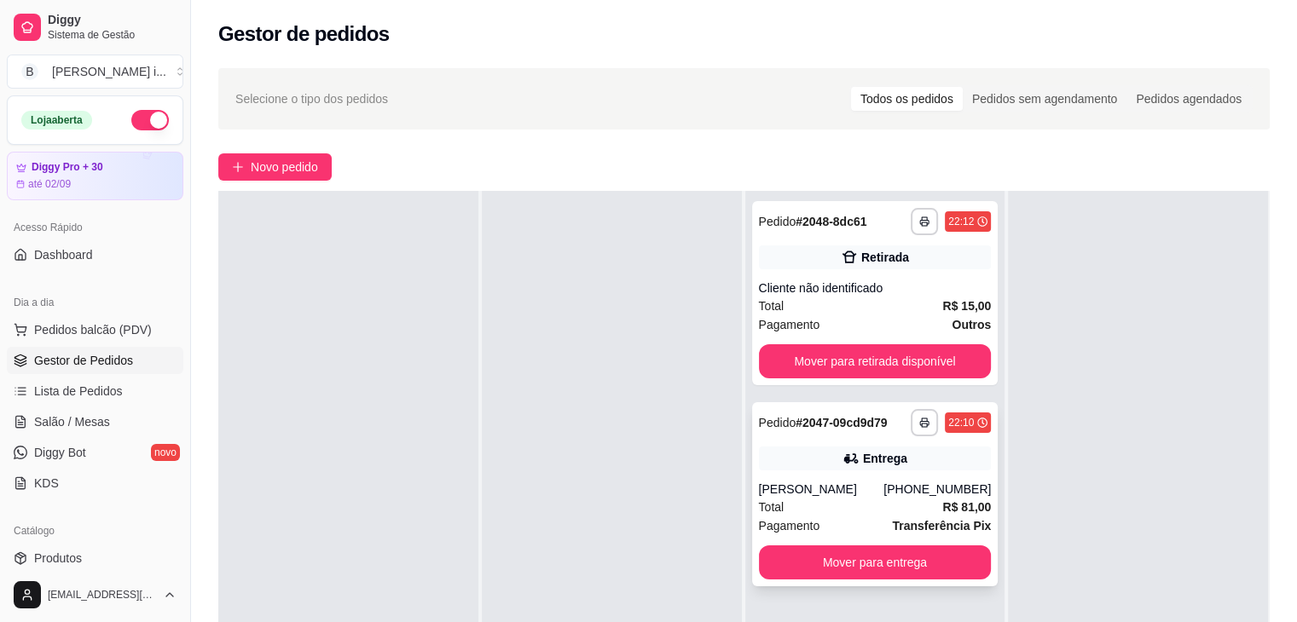
click at [877, 451] on div "Entrega" at bounding box center [885, 458] width 44 height 17
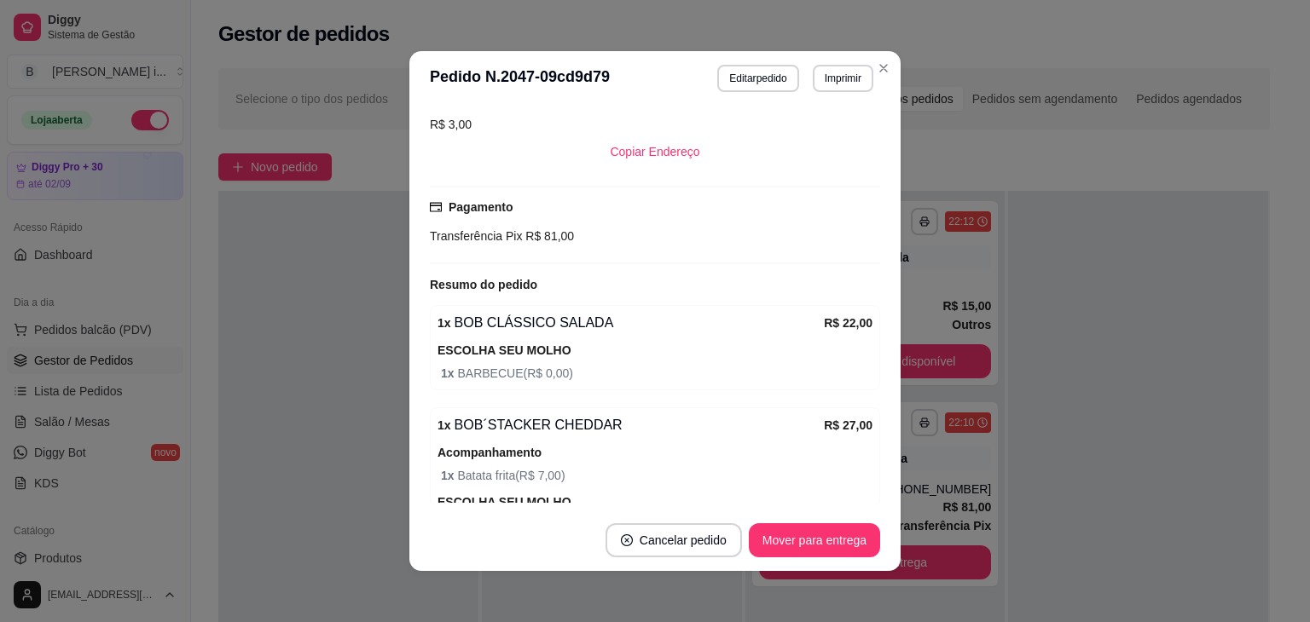
scroll to position [426, 0]
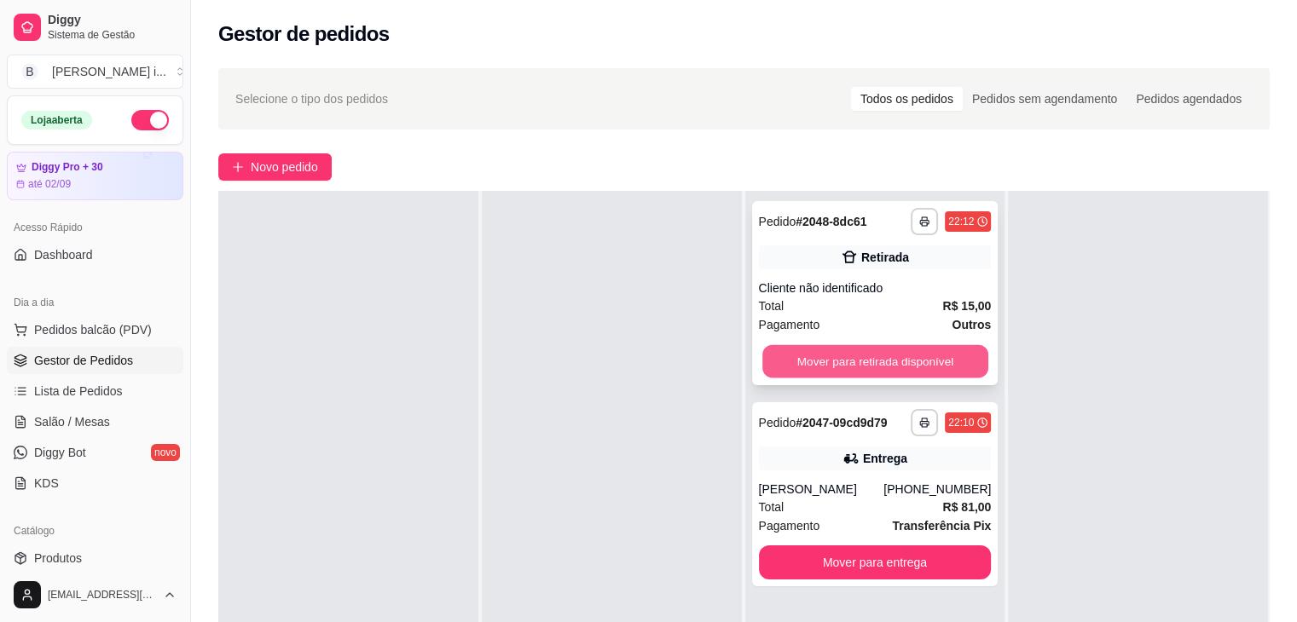
click at [910, 360] on button "Mover para retirada disponível" at bounding box center [875, 361] width 226 height 33
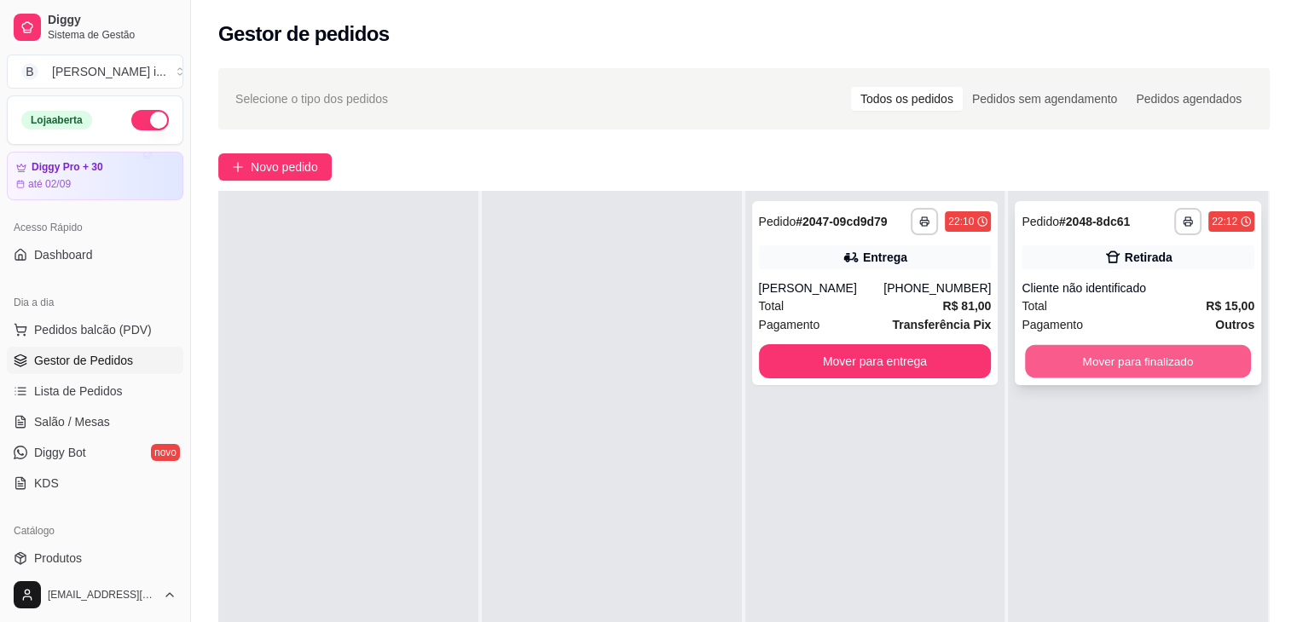
click at [1128, 359] on button "Mover para finalizado" at bounding box center [1138, 361] width 226 height 33
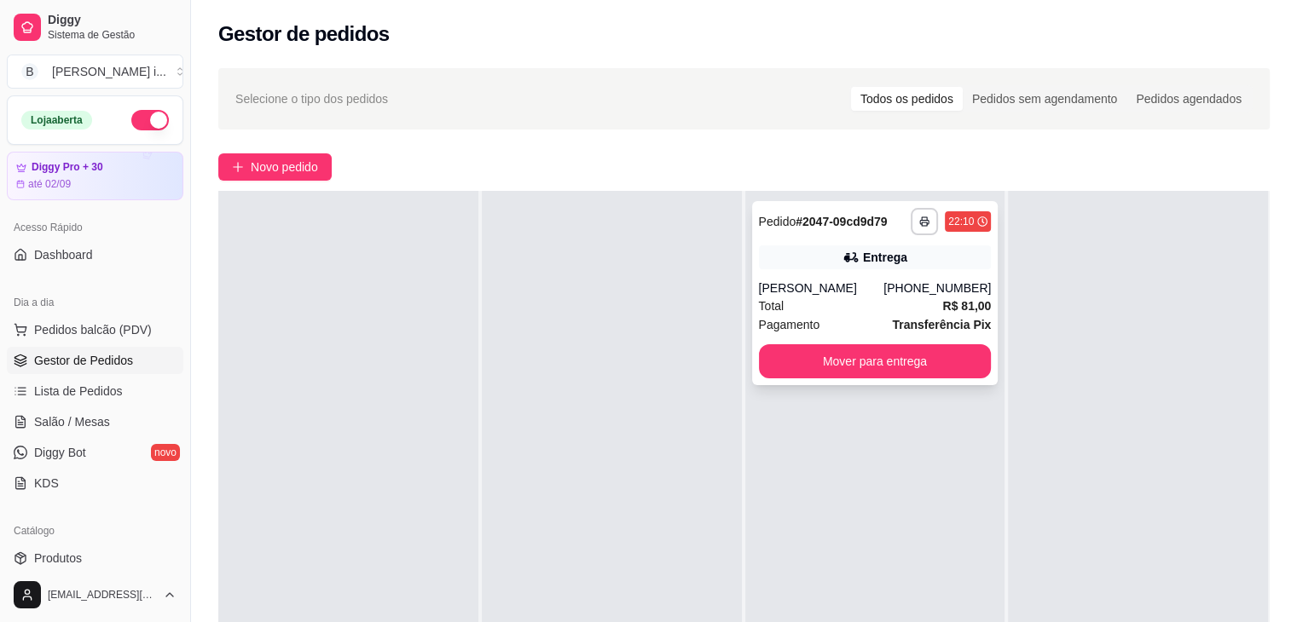
click at [854, 261] on div "Entrega" at bounding box center [875, 258] width 233 height 24
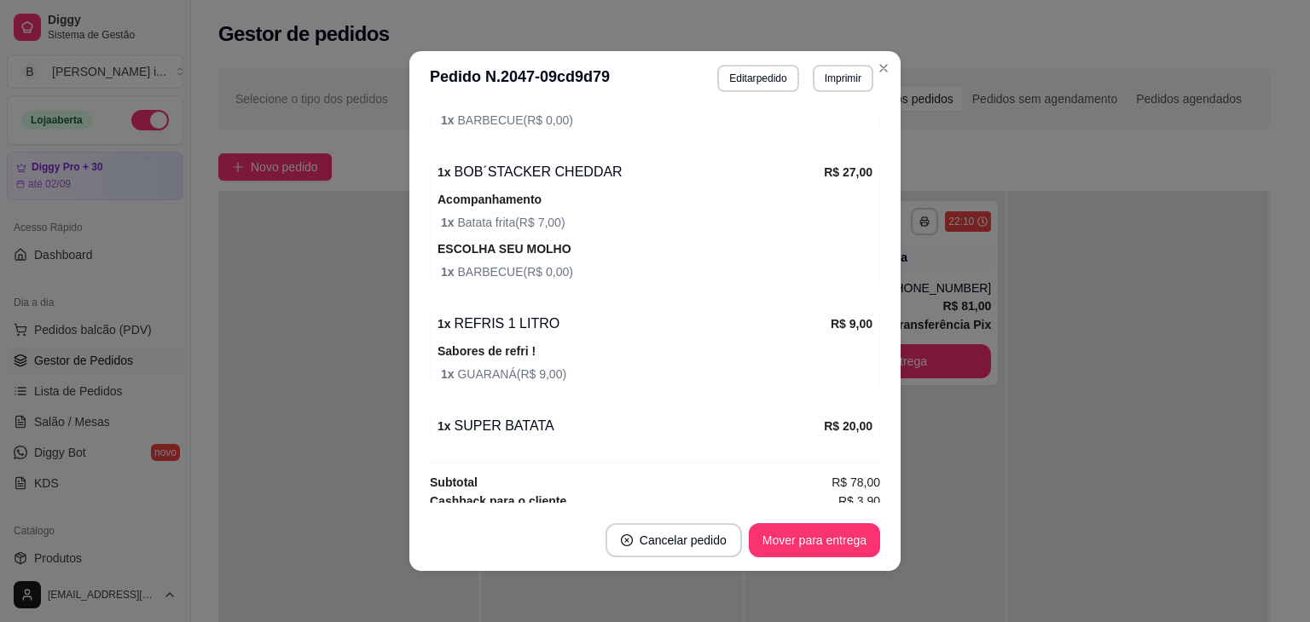
scroll to position [665, 0]
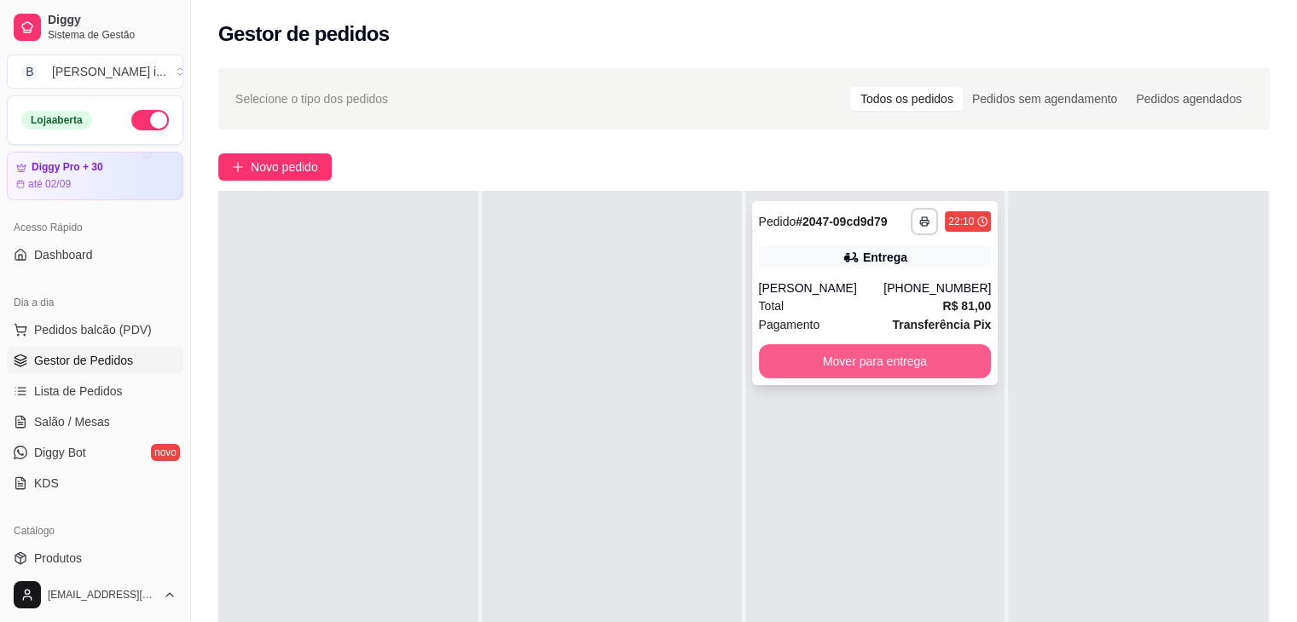
click at [904, 366] on button "Mover para entrega" at bounding box center [875, 362] width 233 height 34
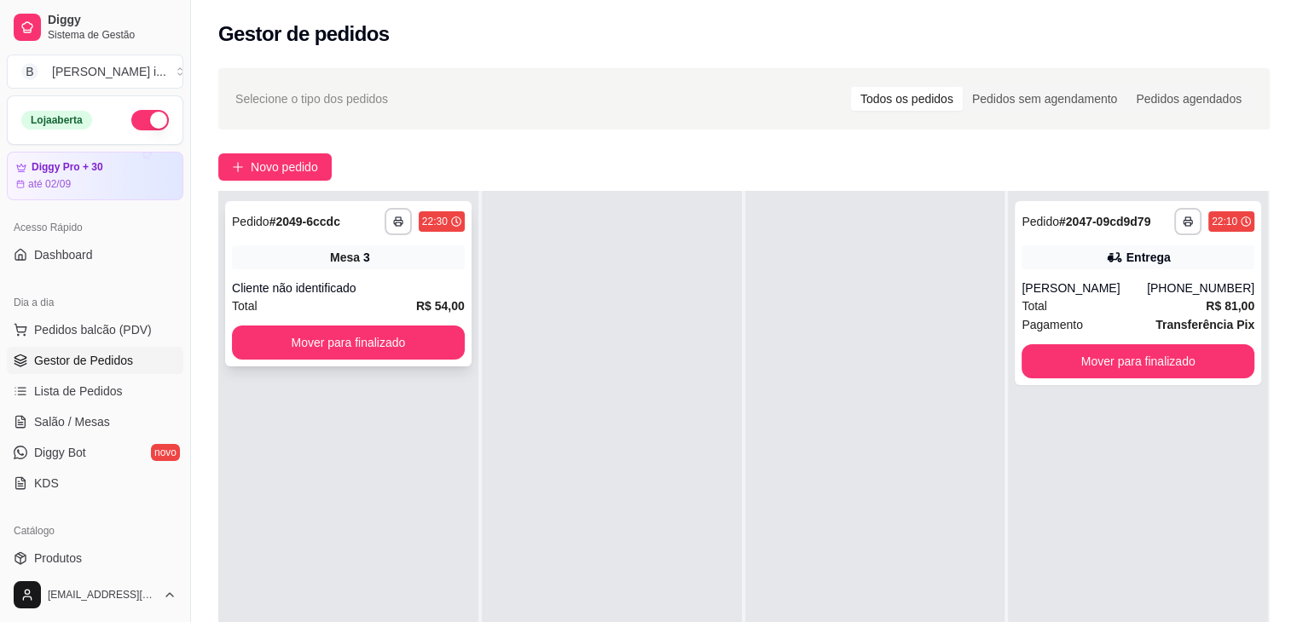
click at [330, 260] on span "Mesa" at bounding box center [345, 257] width 30 height 17
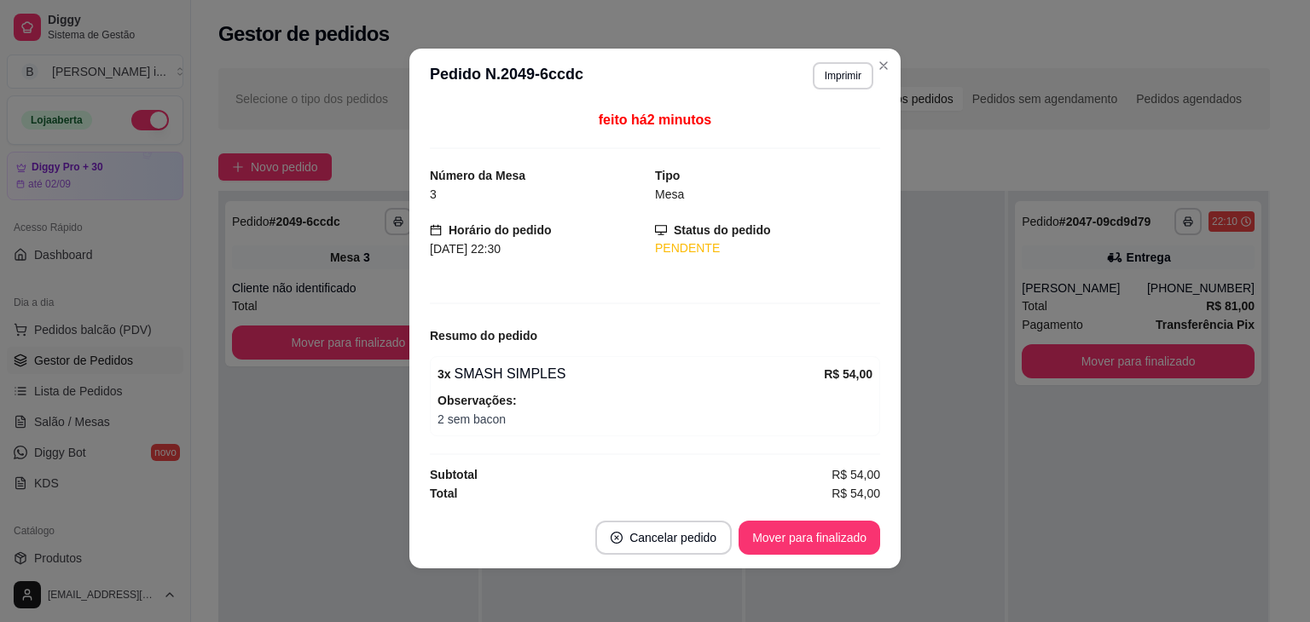
scroll to position [3, 0]
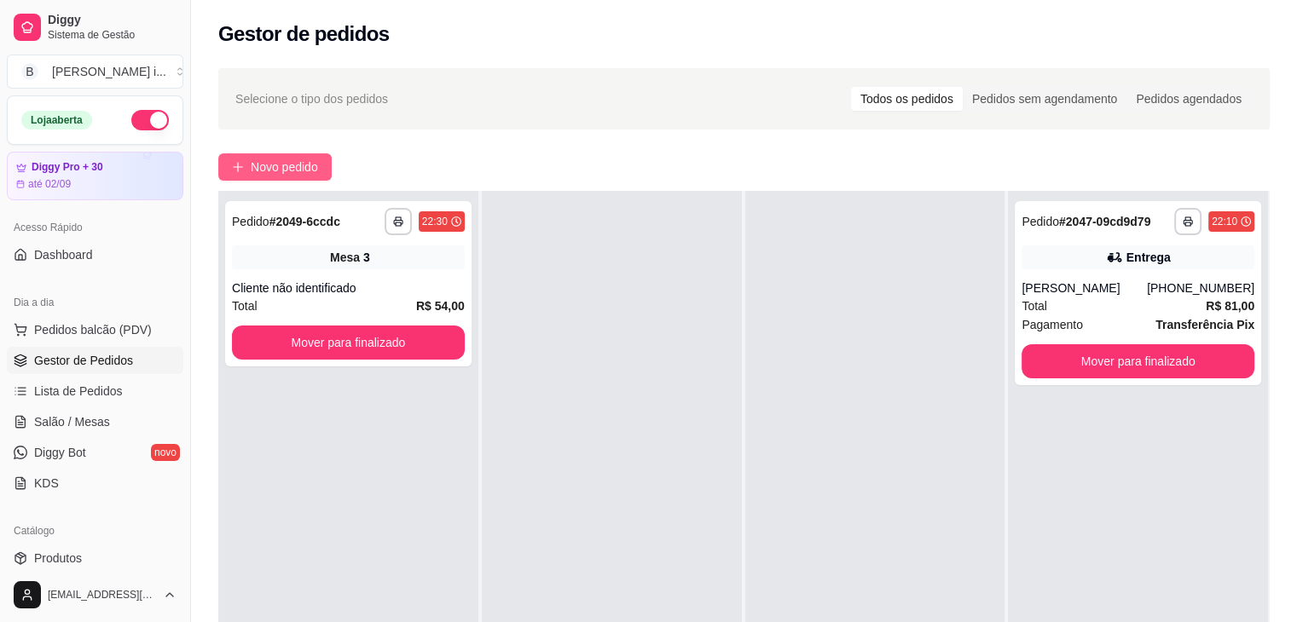
click at [321, 165] on button "Novo pedido" at bounding box center [274, 166] width 113 height 27
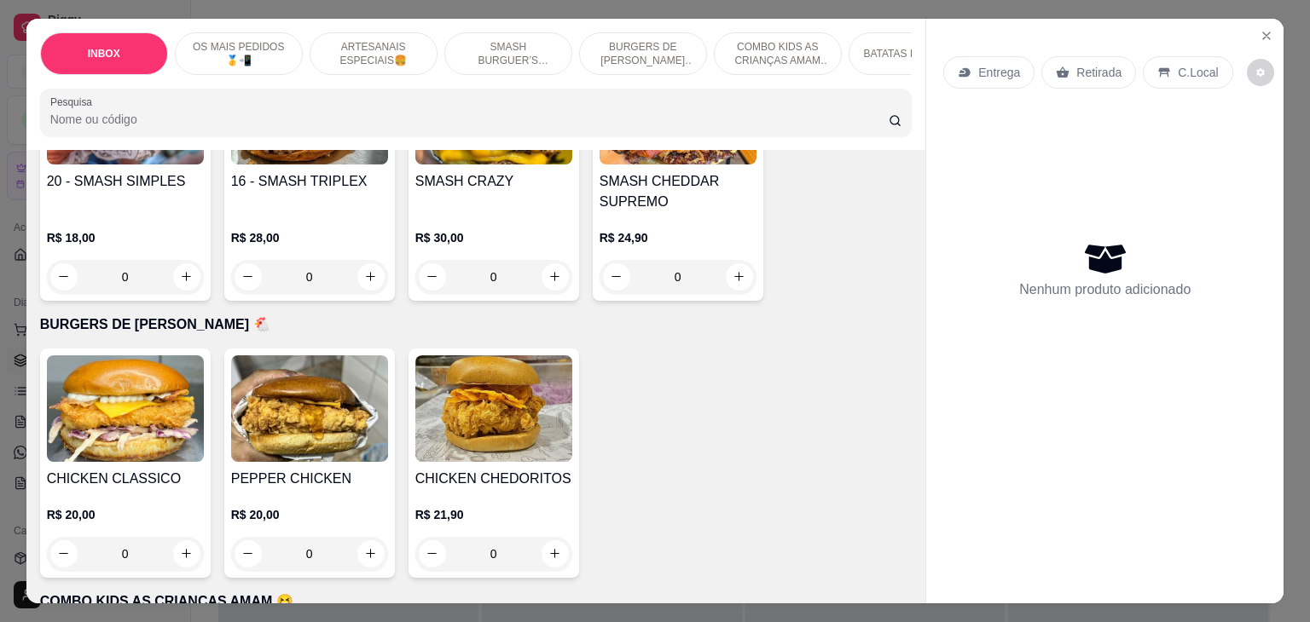
scroll to position [2132, 0]
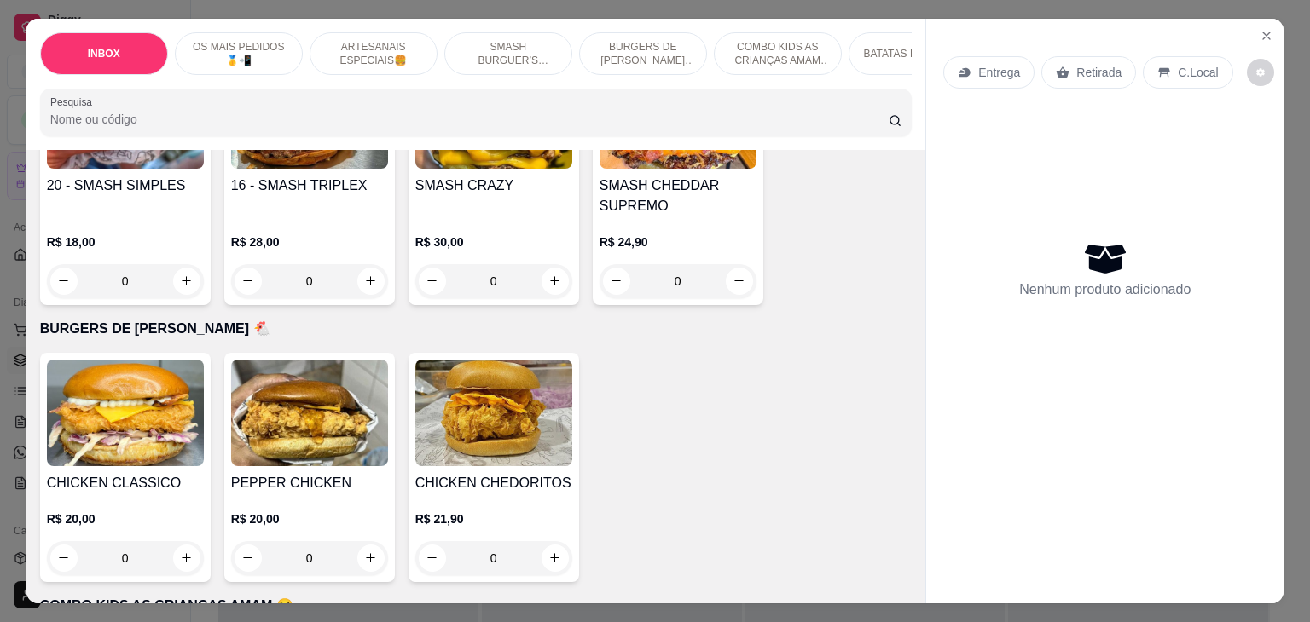
click at [89, 511] on p "R$ 20,00" at bounding box center [125, 519] width 157 height 17
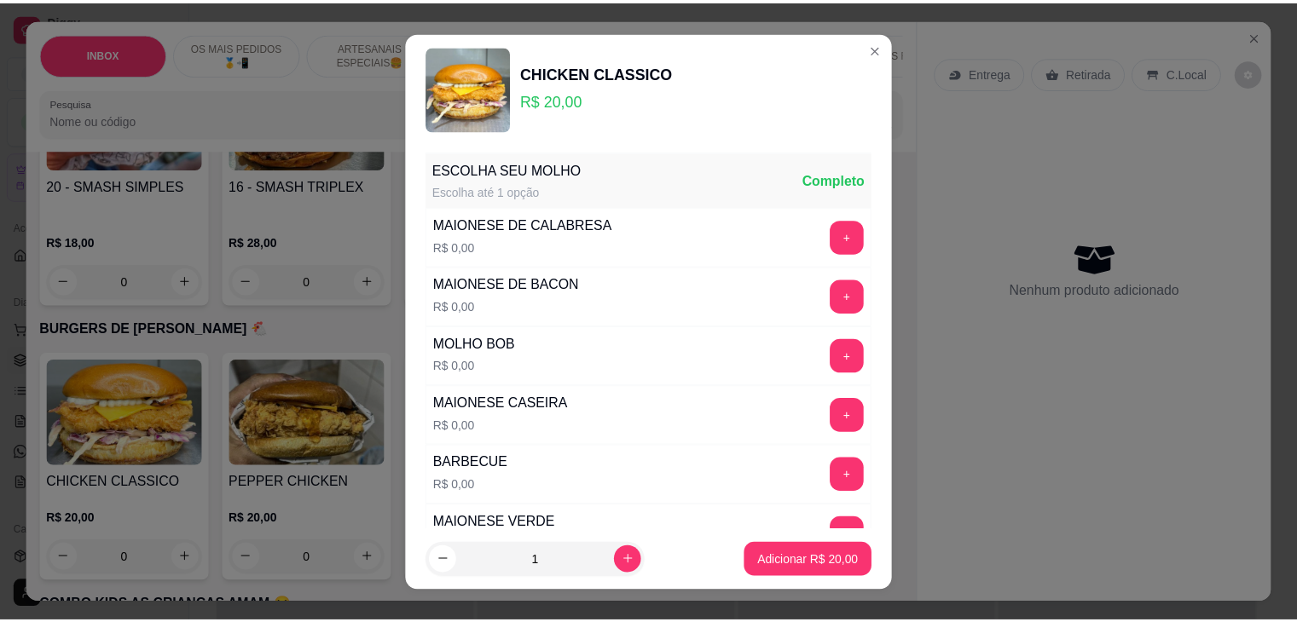
scroll to position [274, 0]
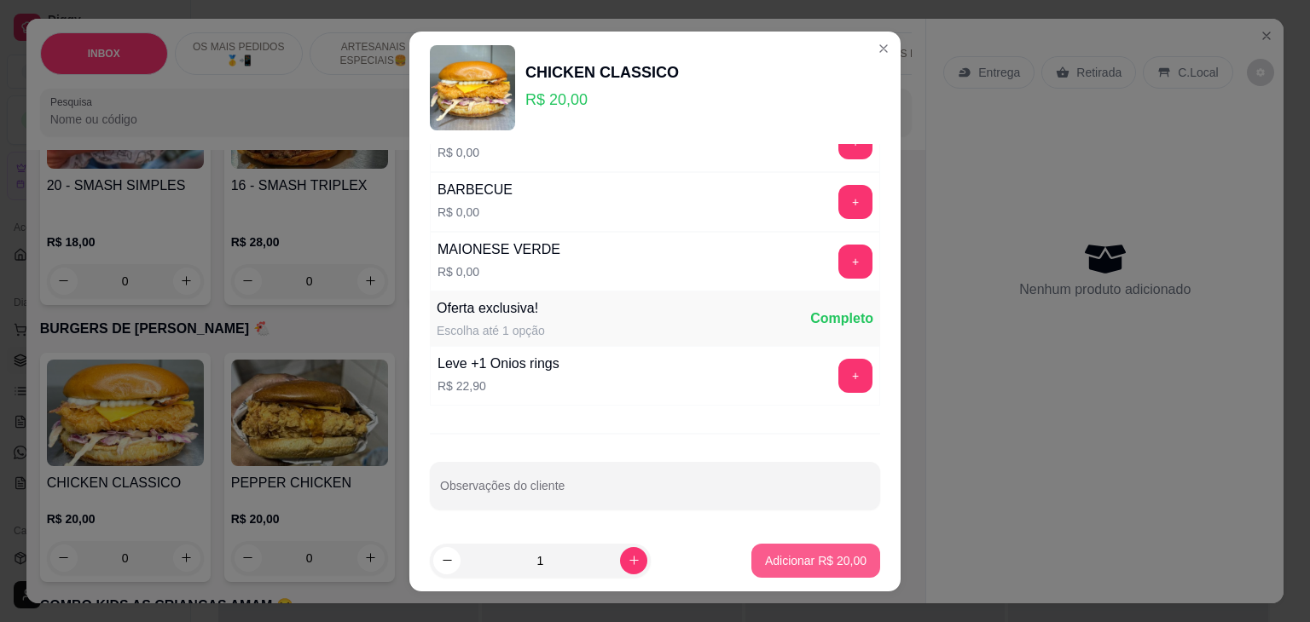
click at [822, 567] on p "Adicionar R$ 20,00" at bounding box center [815, 561] width 101 height 17
type input "1"
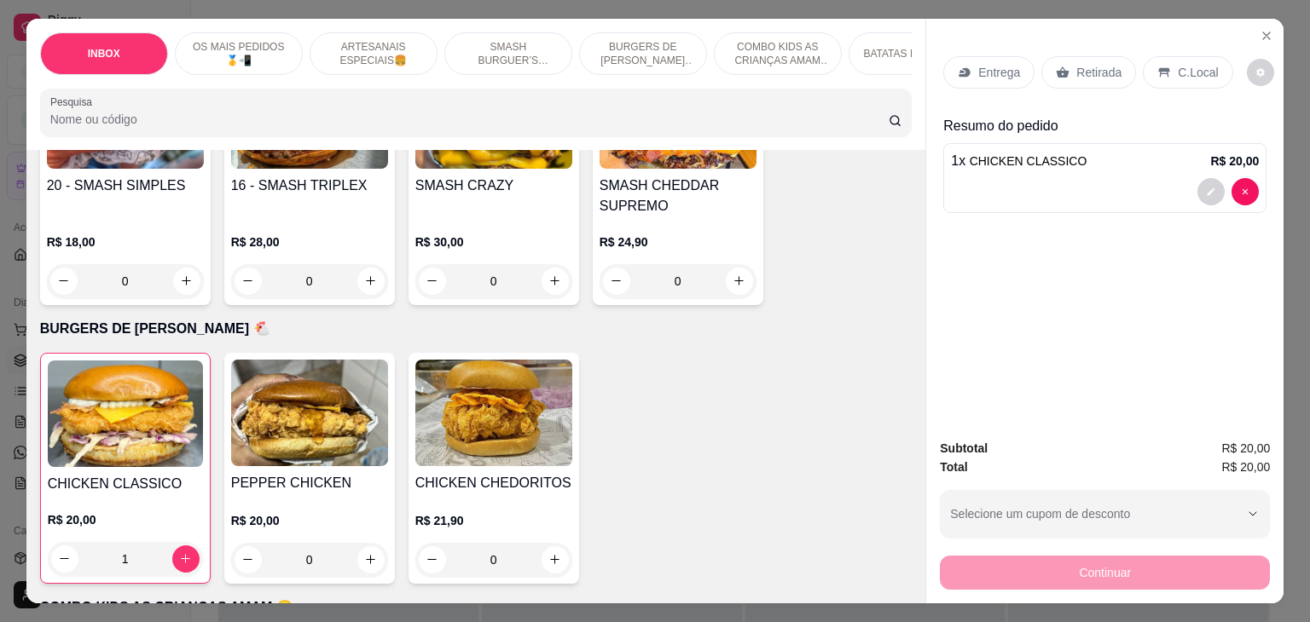
click at [1085, 64] on p "Retirada" at bounding box center [1098, 72] width 45 height 17
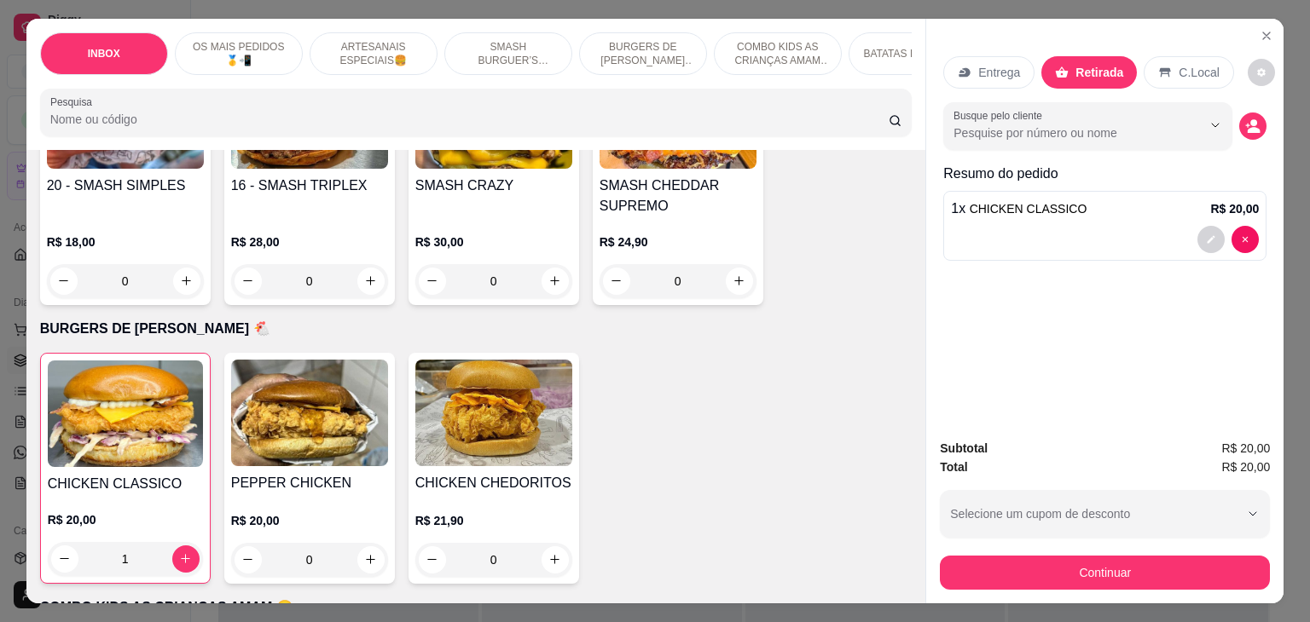
drag, startPoint x: 1272, startPoint y: 134, endPoint x: 1238, endPoint y: 113, distance: 39.8
click at [1272, 134] on div "Entrega Retirada C.Local Busque pelo cliente Resumo do pedido 1 x CHICKEN CLASS…" at bounding box center [1104, 222] width 357 height 407
click at [1245, 119] on icon "decrease-product-quantity" at bounding box center [1252, 126] width 15 height 15
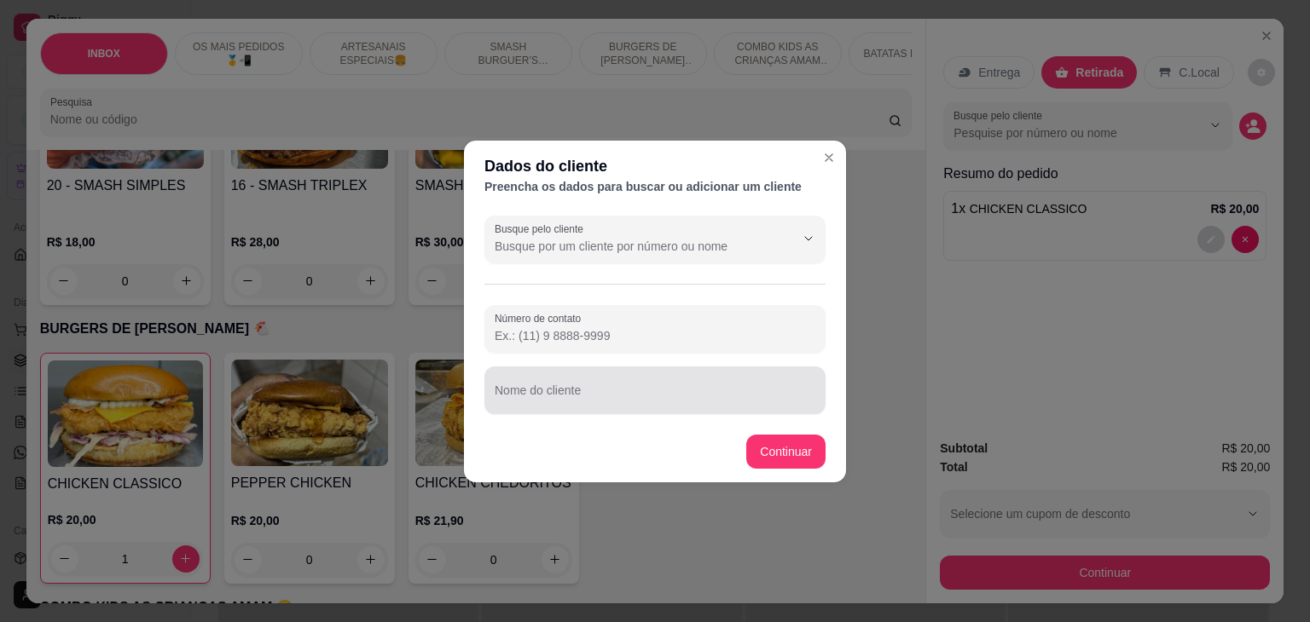
click at [640, 390] on input "Nome do cliente" at bounding box center [655, 397] width 321 height 17
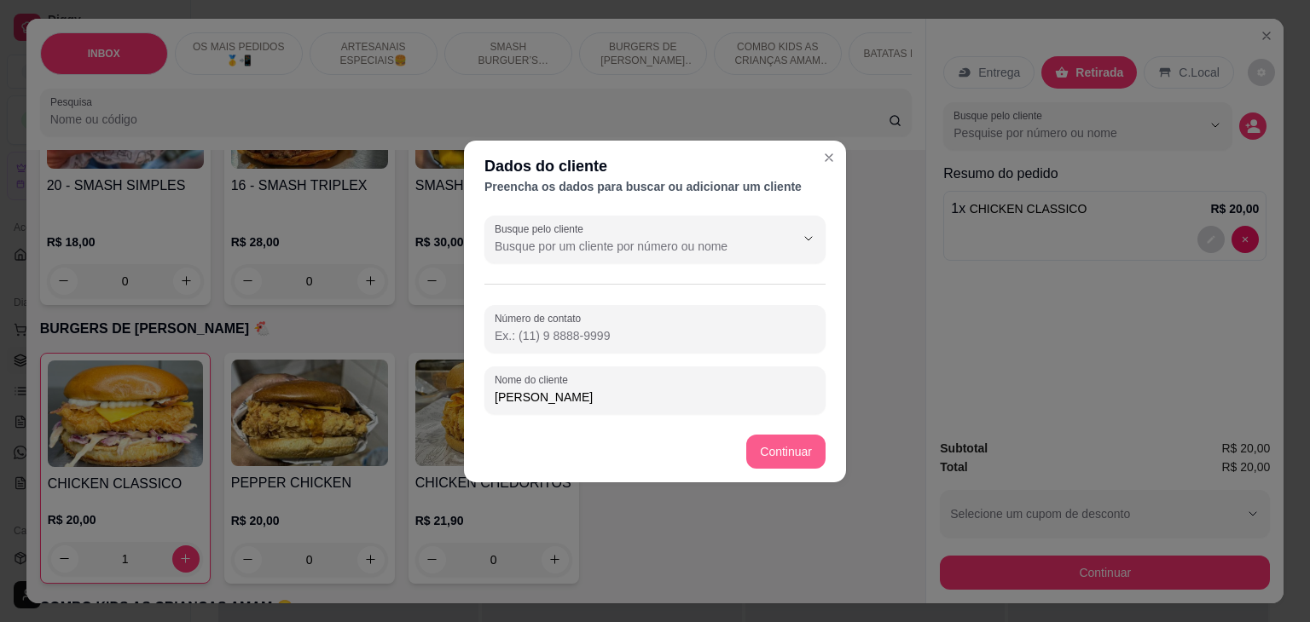
type input "[PERSON_NAME]"
click at [771, 434] on footer "Continuar" at bounding box center [655, 451] width 382 height 61
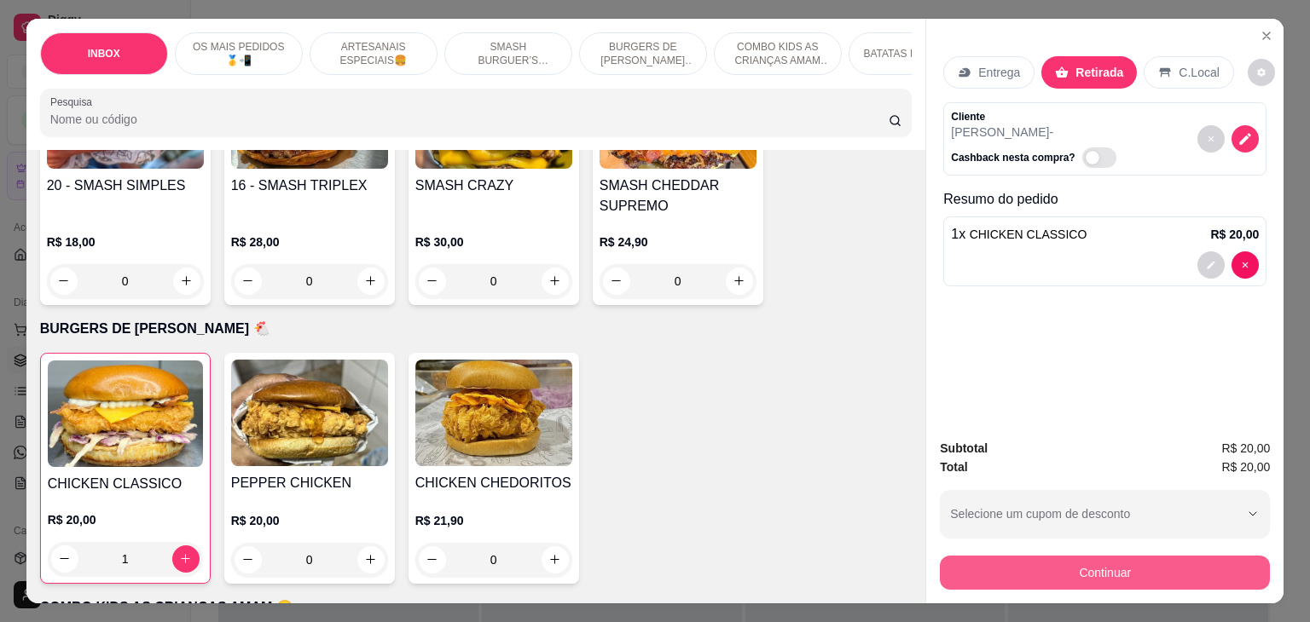
click at [990, 565] on button "Continuar" at bounding box center [1105, 573] width 330 height 34
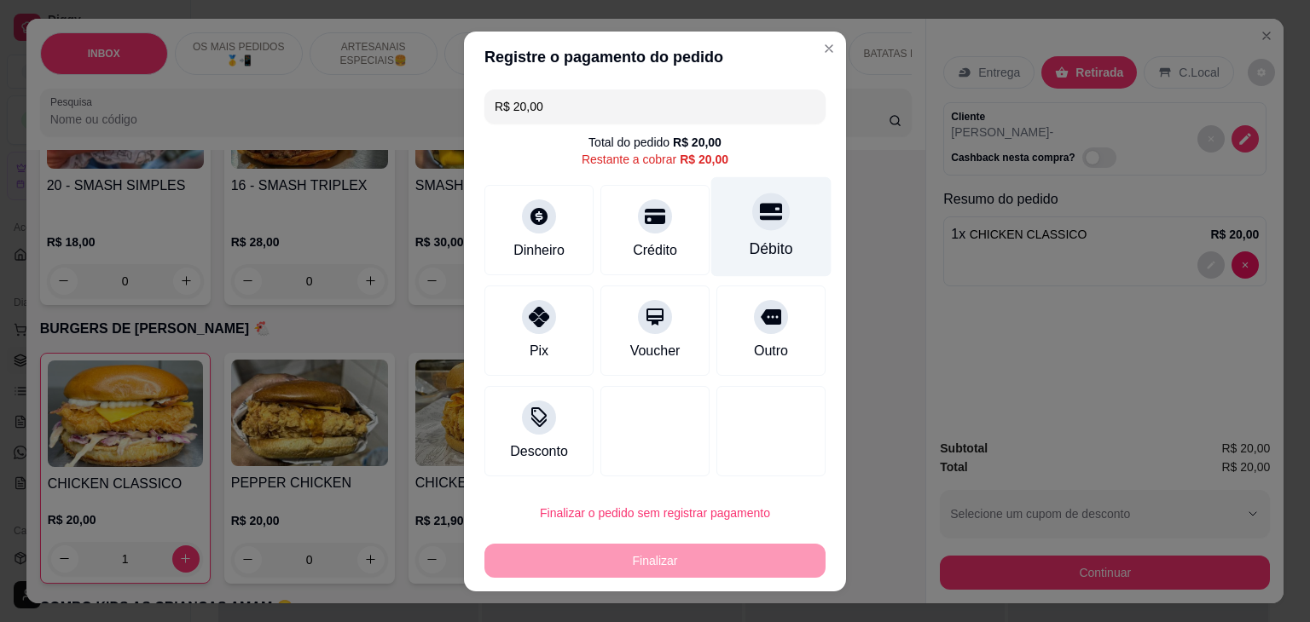
click at [748, 236] on div "Débito" at bounding box center [771, 227] width 120 height 100
type input "R$ 0,00"
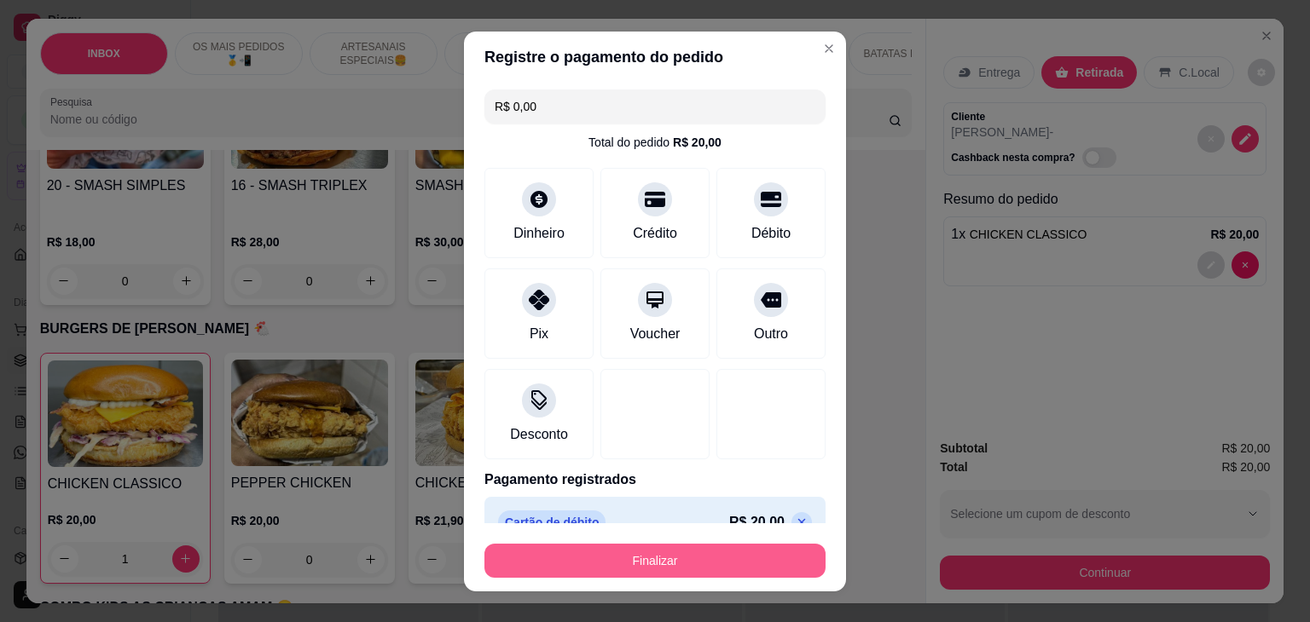
click at [687, 560] on button "Finalizar" at bounding box center [654, 561] width 341 height 34
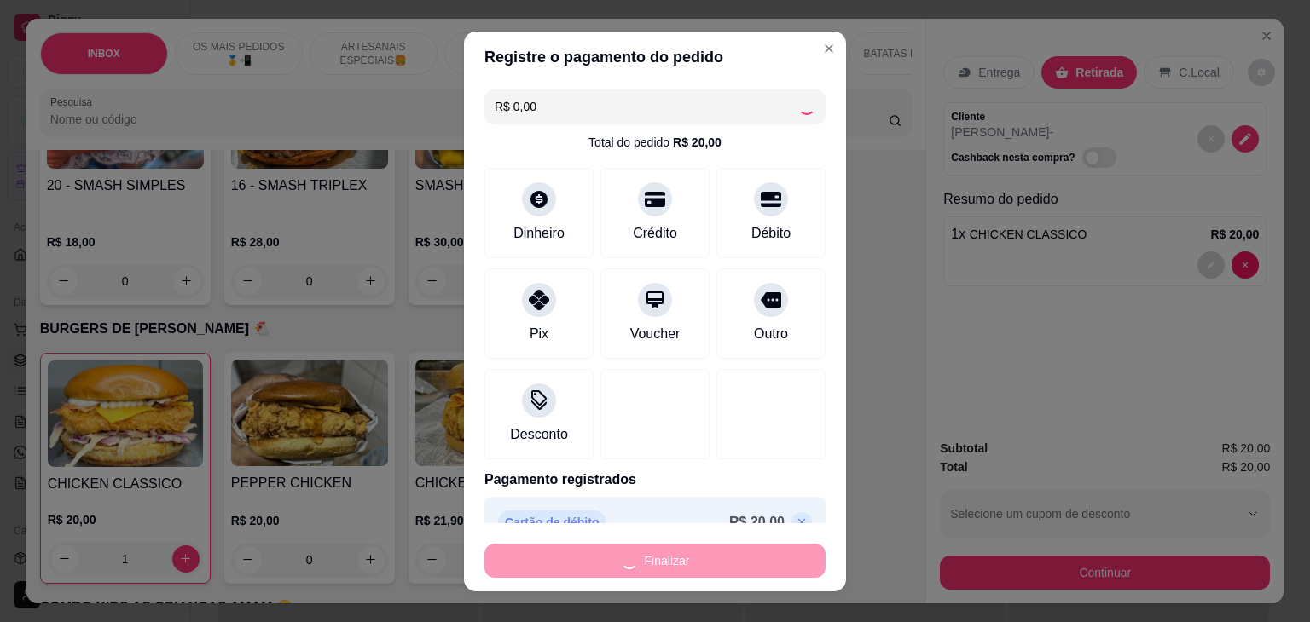
type input "0"
type input "-R$ 20,00"
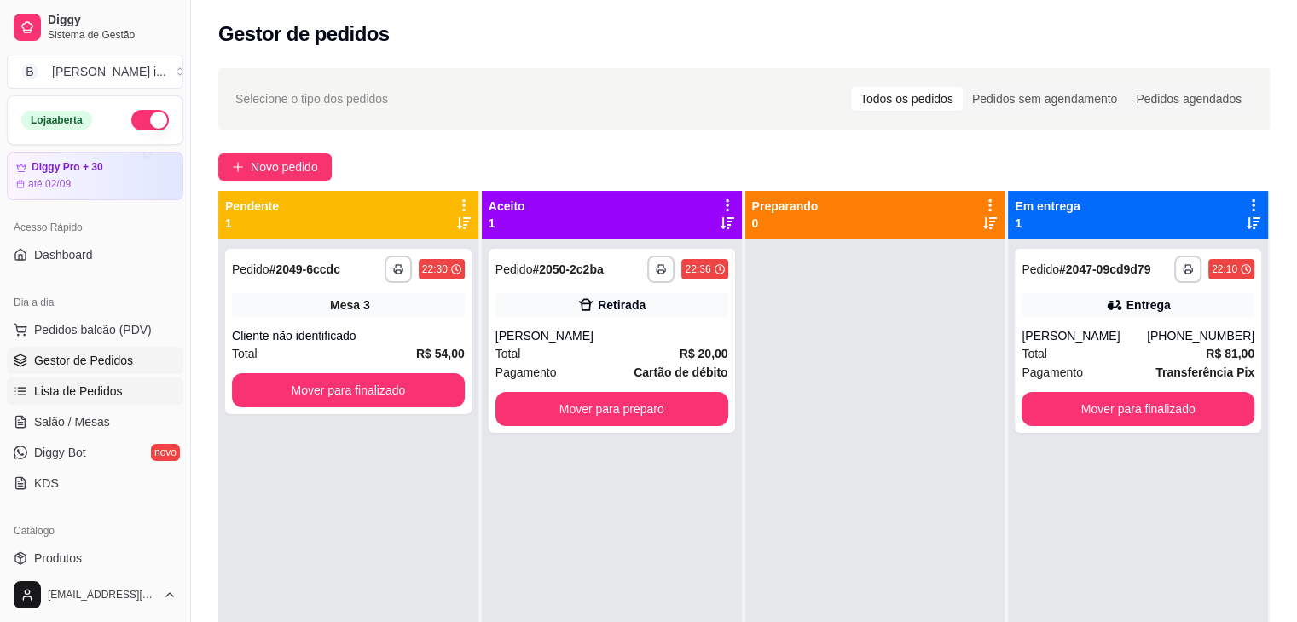
scroll to position [341, 0]
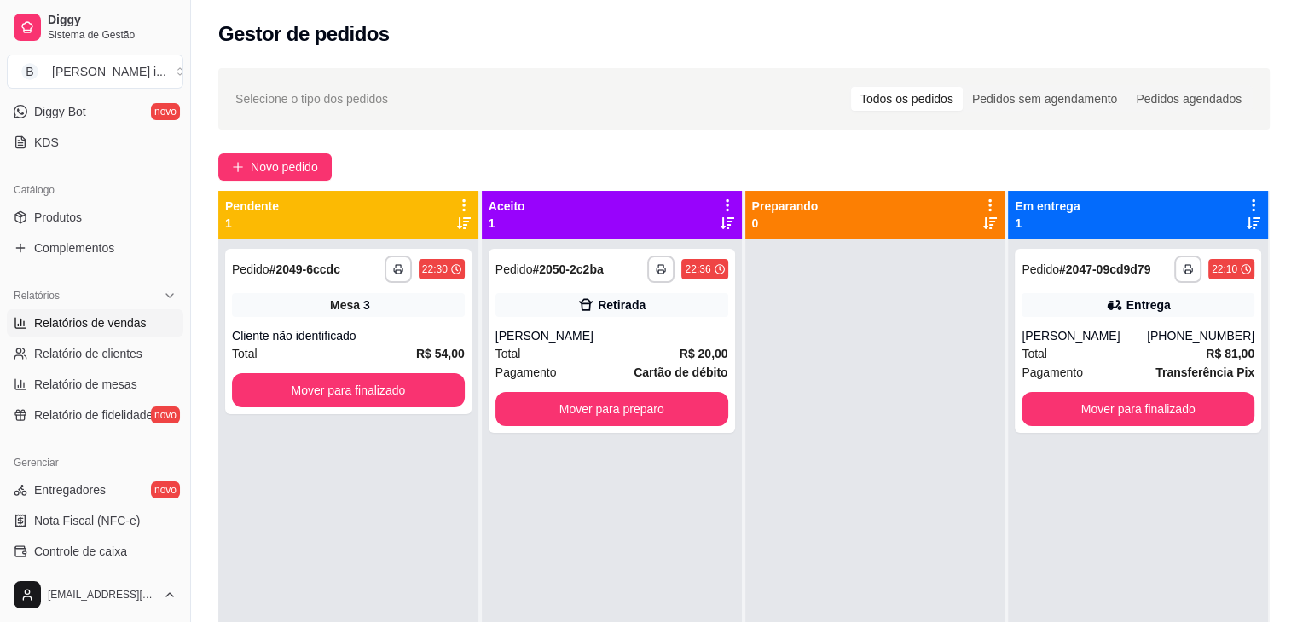
click at [117, 328] on span "Relatórios de vendas" at bounding box center [90, 323] width 113 height 17
select select "ALL"
select select "0"
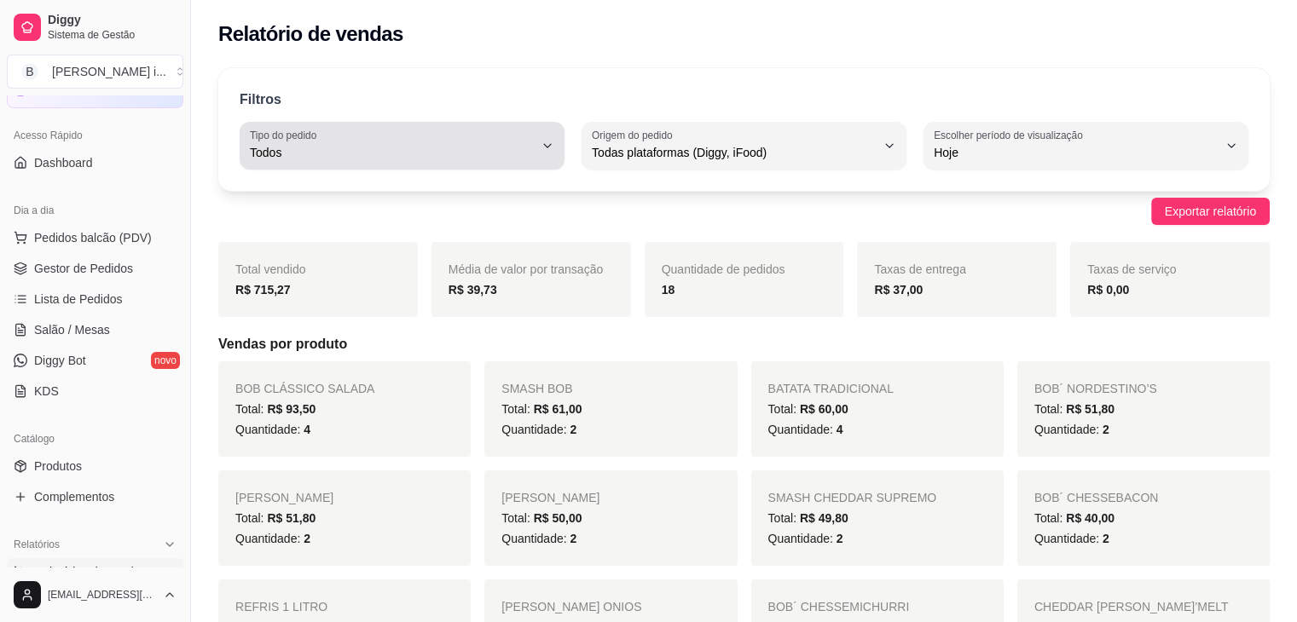
scroll to position [85, 0]
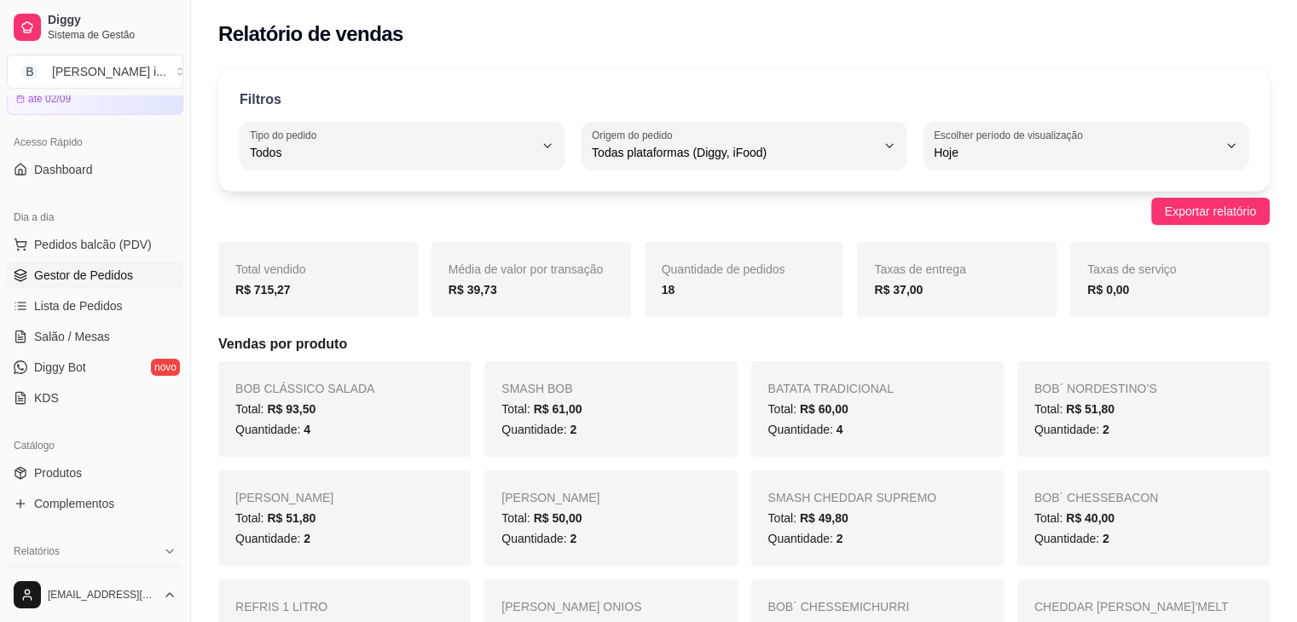
click at [65, 278] on span "Gestor de Pedidos" at bounding box center [83, 275] width 99 height 17
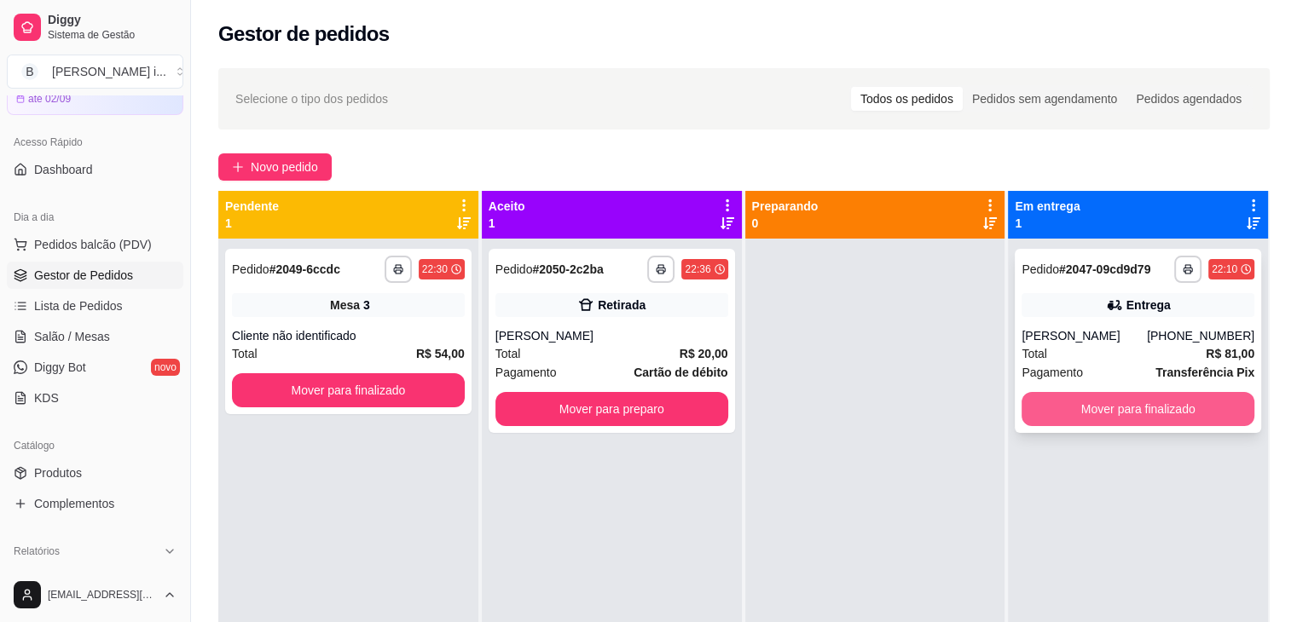
click at [1149, 414] on button "Mover para finalizado" at bounding box center [1138, 409] width 233 height 34
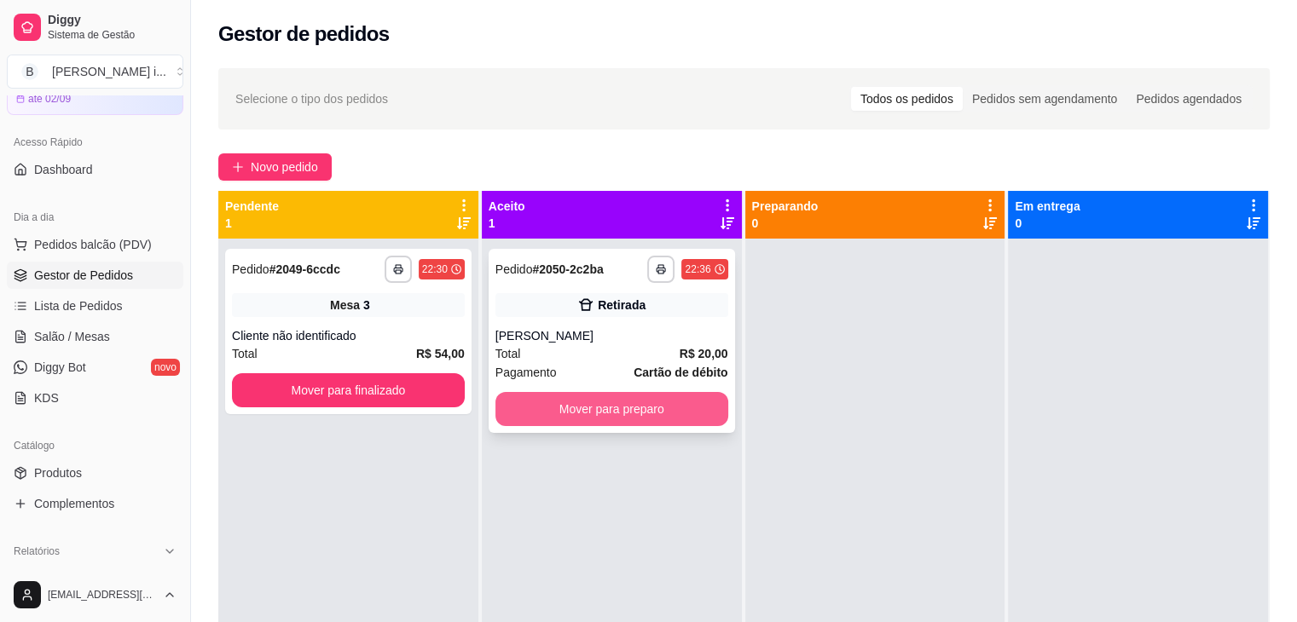
click at [654, 408] on button "Mover para preparo" at bounding box center [611, 409] width 233 height 34
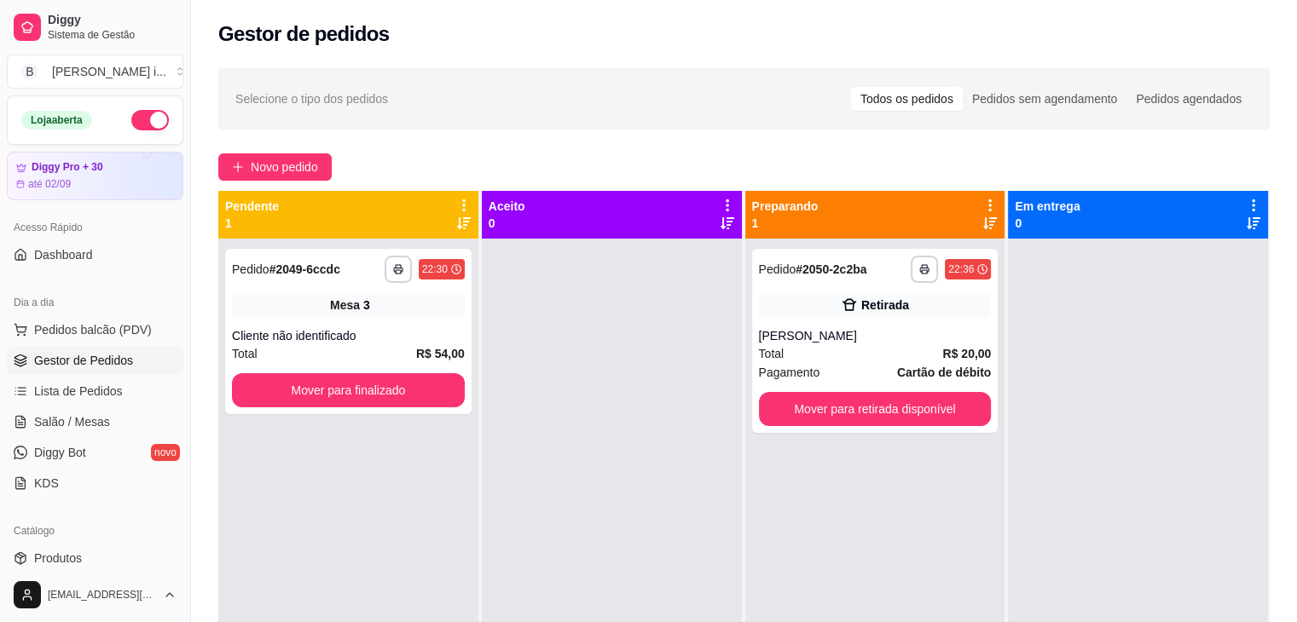
click at [144, 110] on button "button" at bounding box center [150, 120] width 38 height 20
click at [373, 299] on div "Mesa 3" at bounding box center [348, 305] width 233 height 24
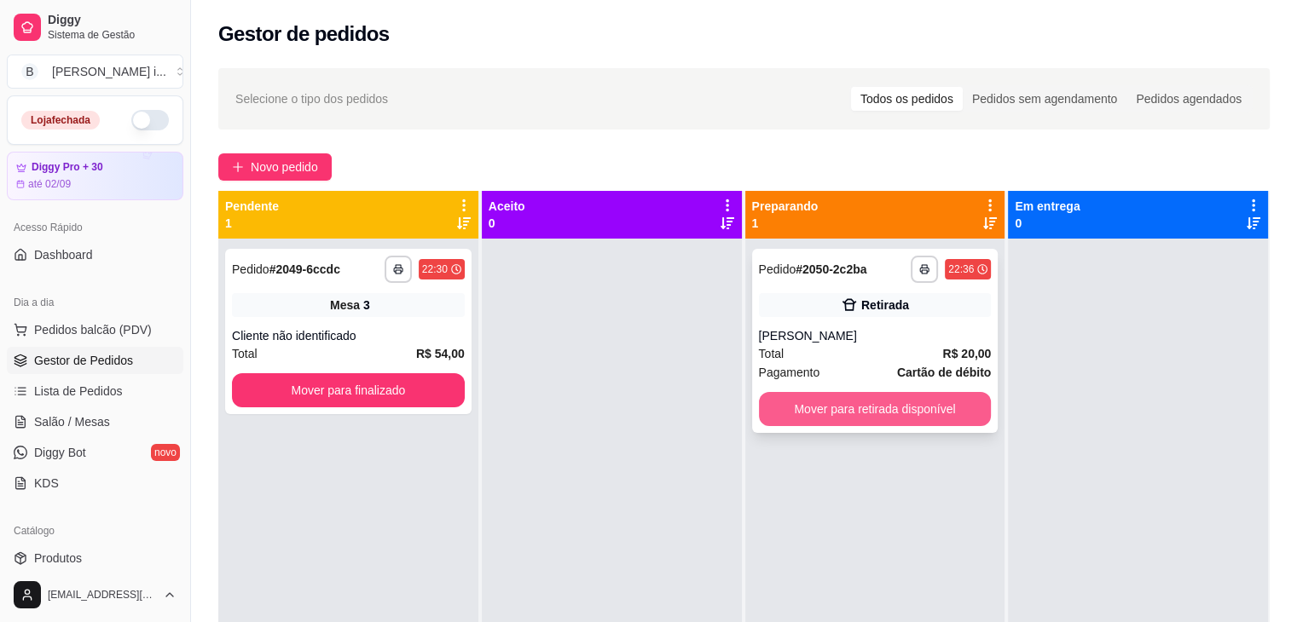
click at [853, 406] on button "Mover para retirada disponível" at bounding box center [875, 409] width 233 height 34
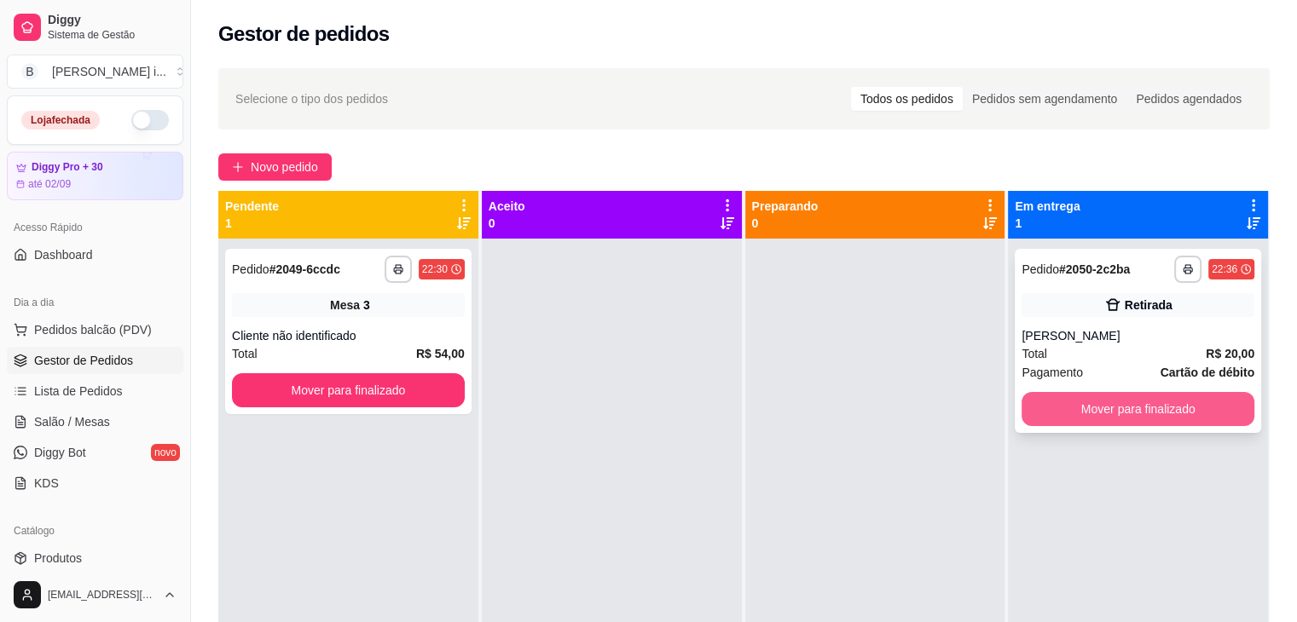
click at [1126, 411] on button "Mover para finalizado" at bounding box center [1138, 409] width 233 height 34
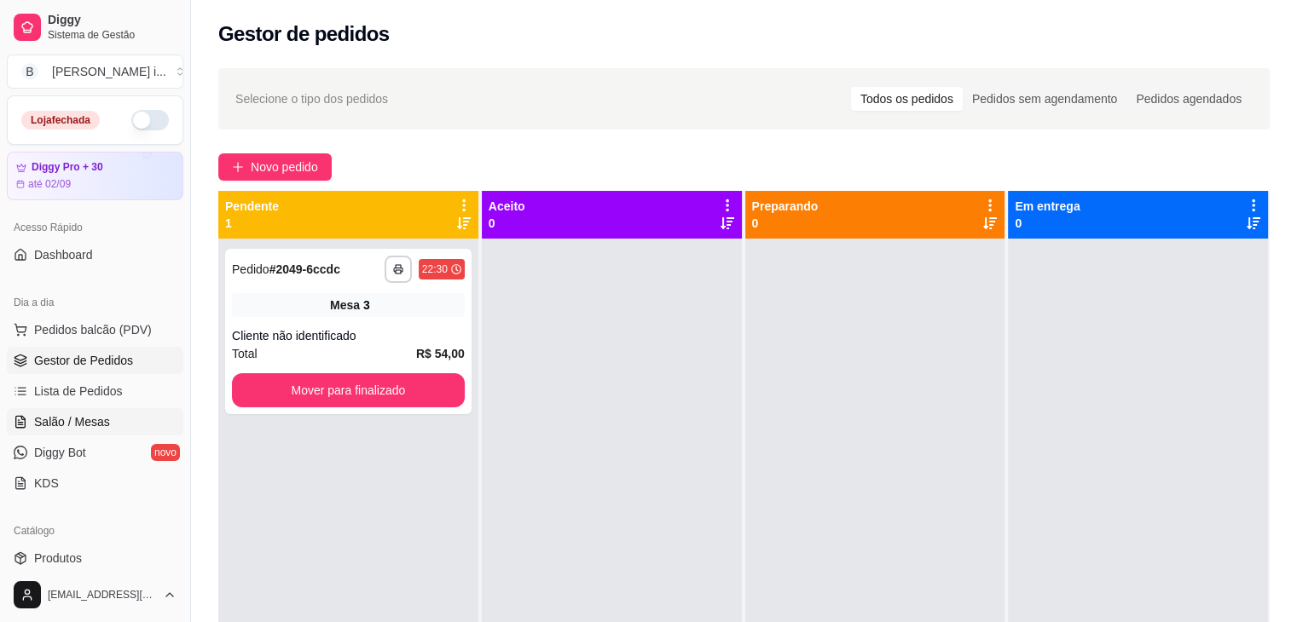
click at [90, 420] on span "Salão / Mesas" at bounding box center [72, 422] width 76 height 17
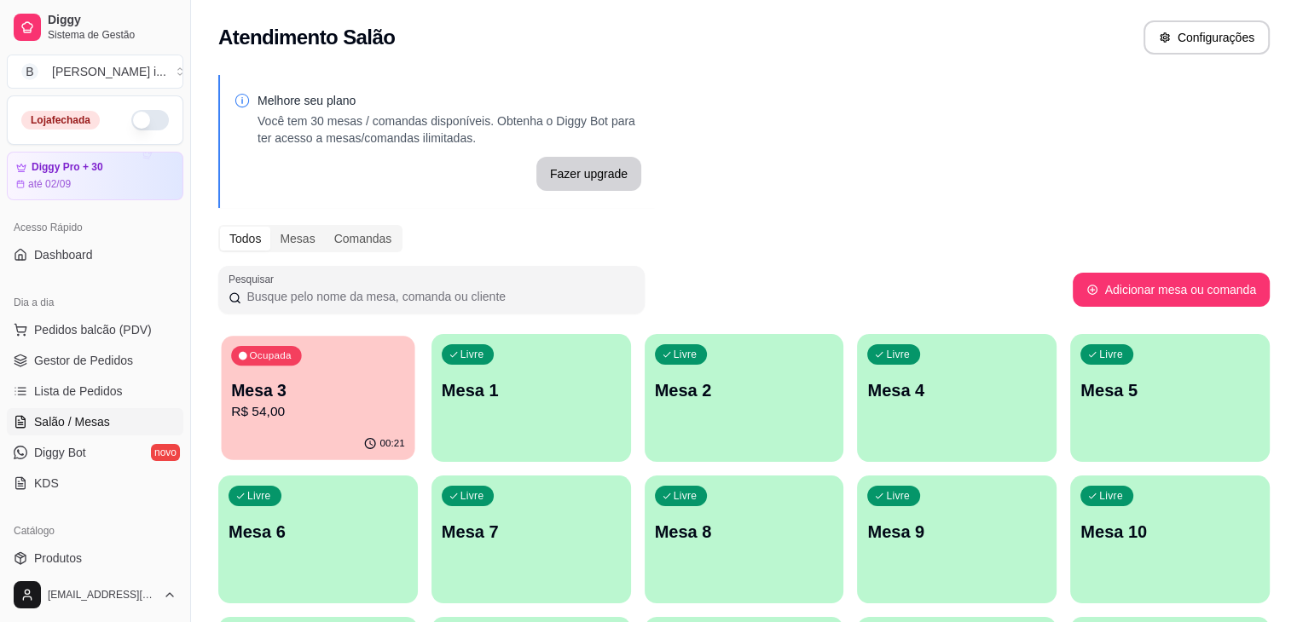
click at [331, 403] on p "R$ 54,00" at bounding box center [318, 412] width 174 height 20
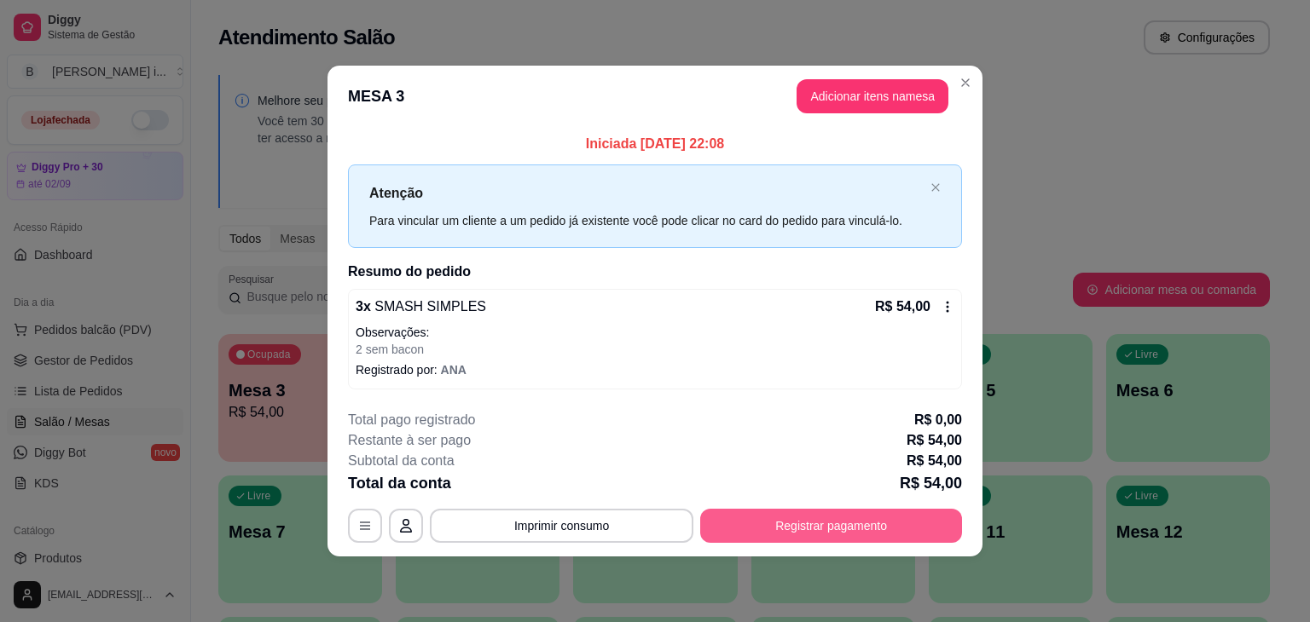
click at [791, 529] on button "Registrar pagamento" at bounding box center [831, 526] width 262 height 34
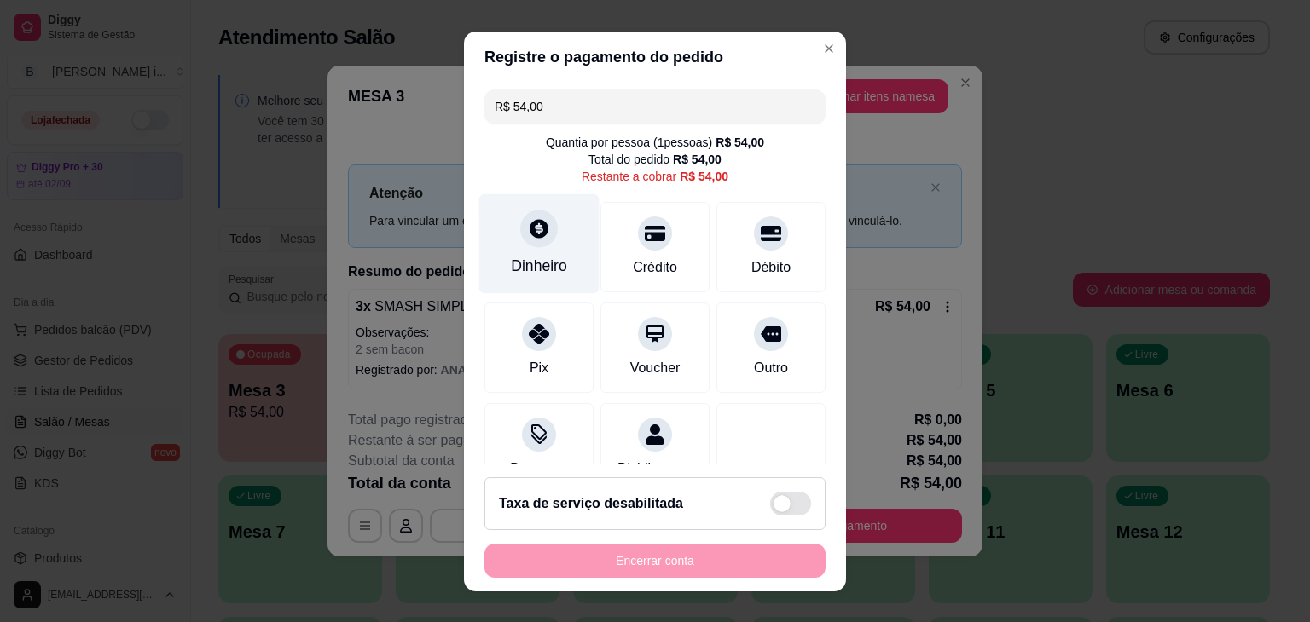
click at [511, 263] on div "Dinheiro" at bounding box center [539, 266] width 56 height 22
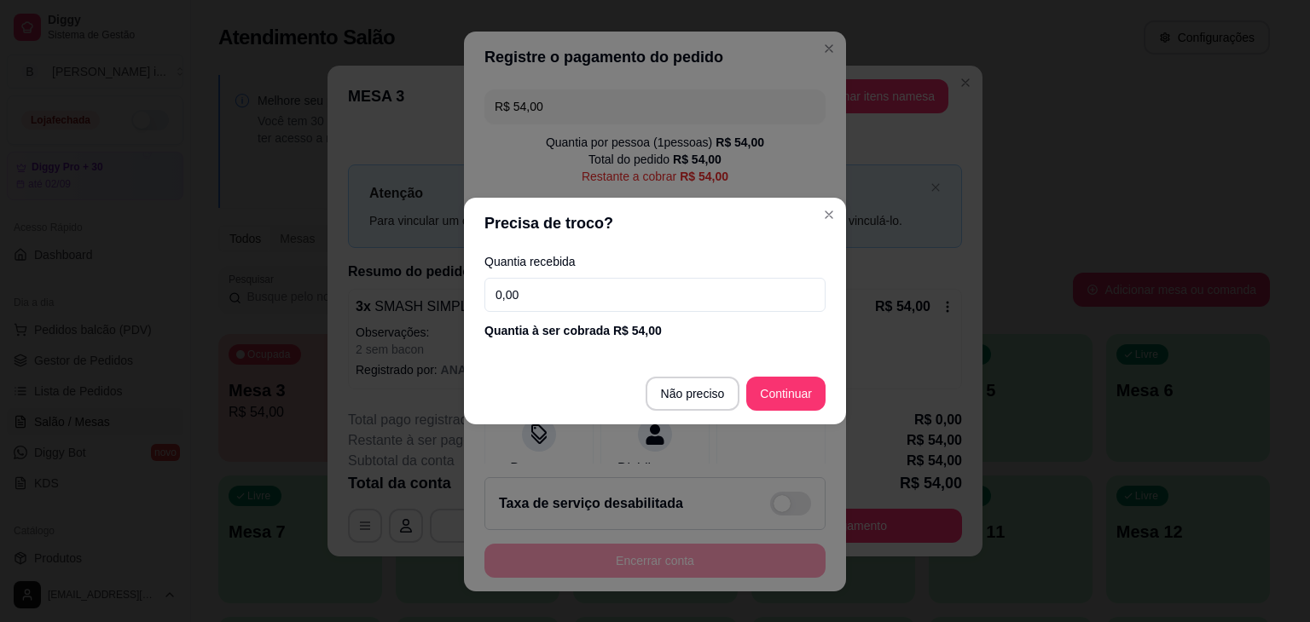
click at [620, 290] on input "0,00" at bounding box center [654, 295] width 341 height 34
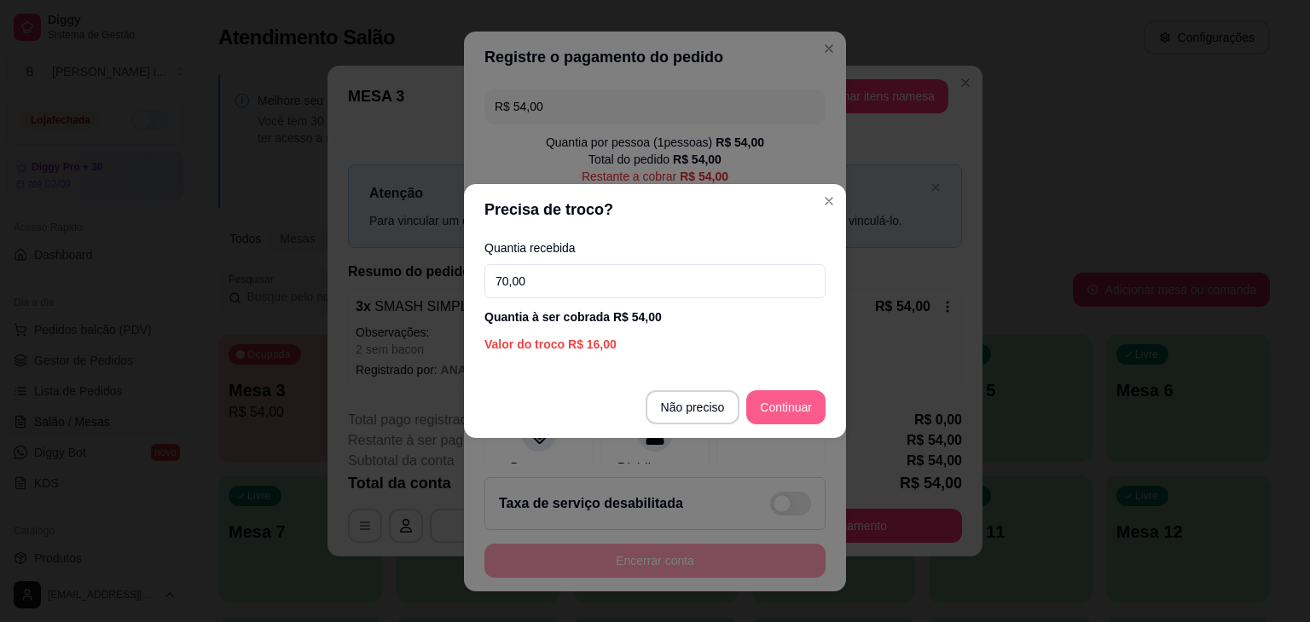
type input "70,00"
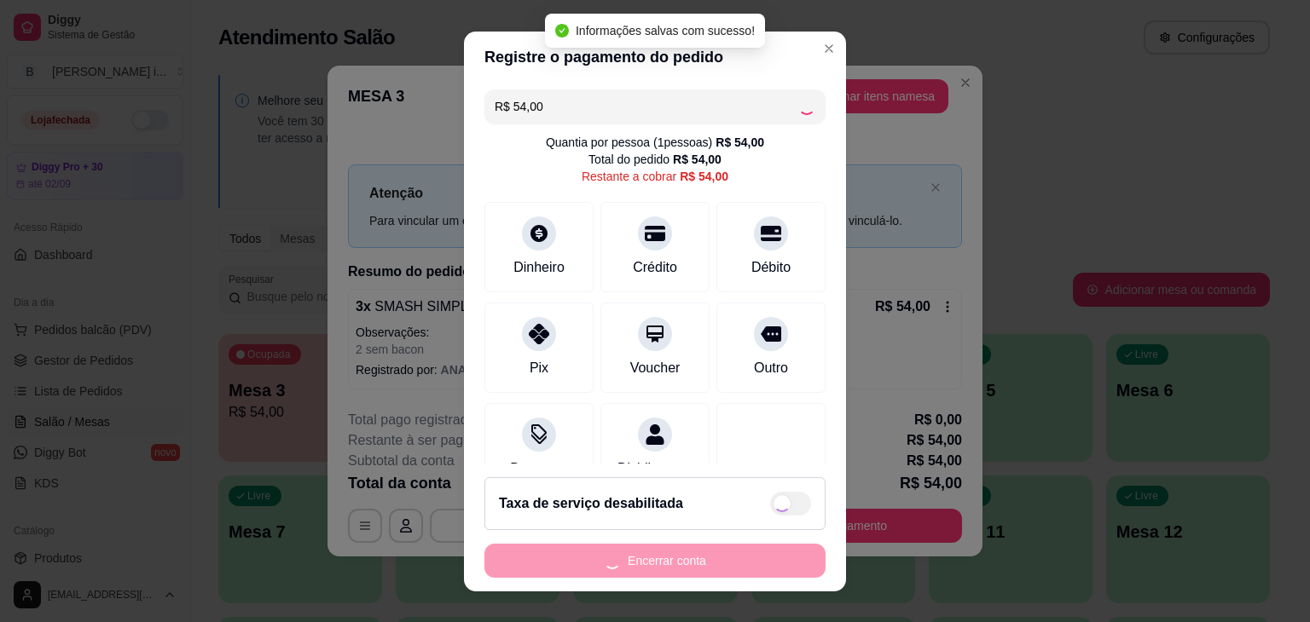
type input "R$ 0,00"
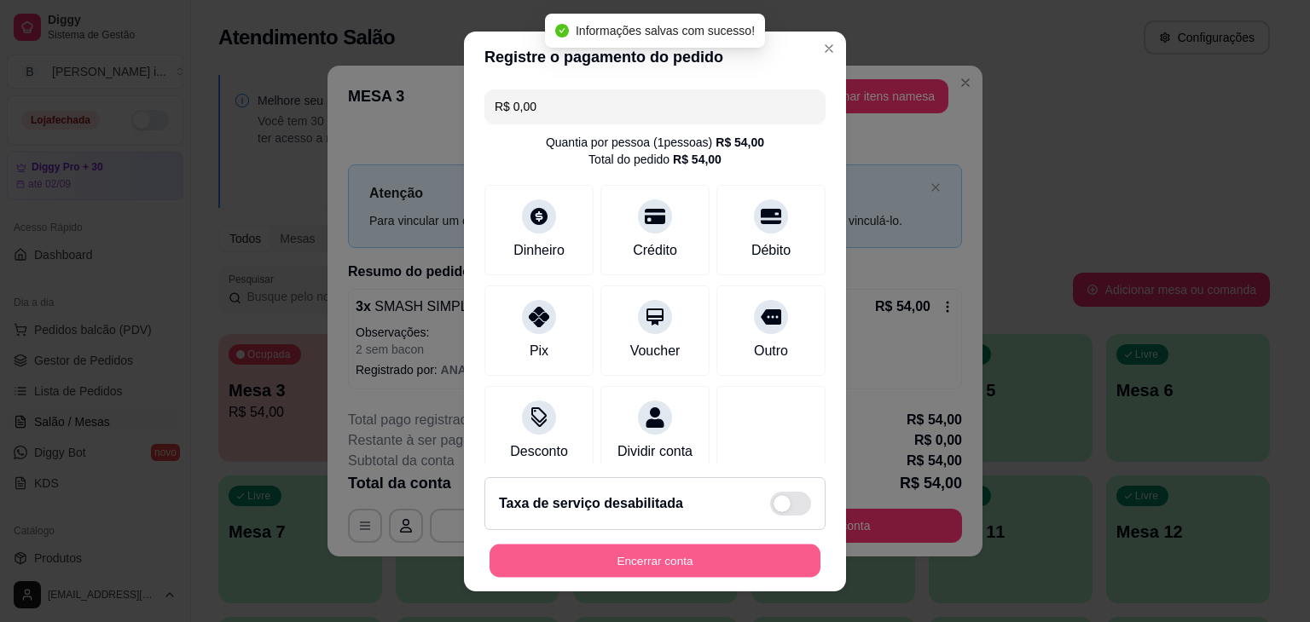
click at [731, 564] on button "Encerrar conta" at bounding box center [654, 560] width 331 height 33
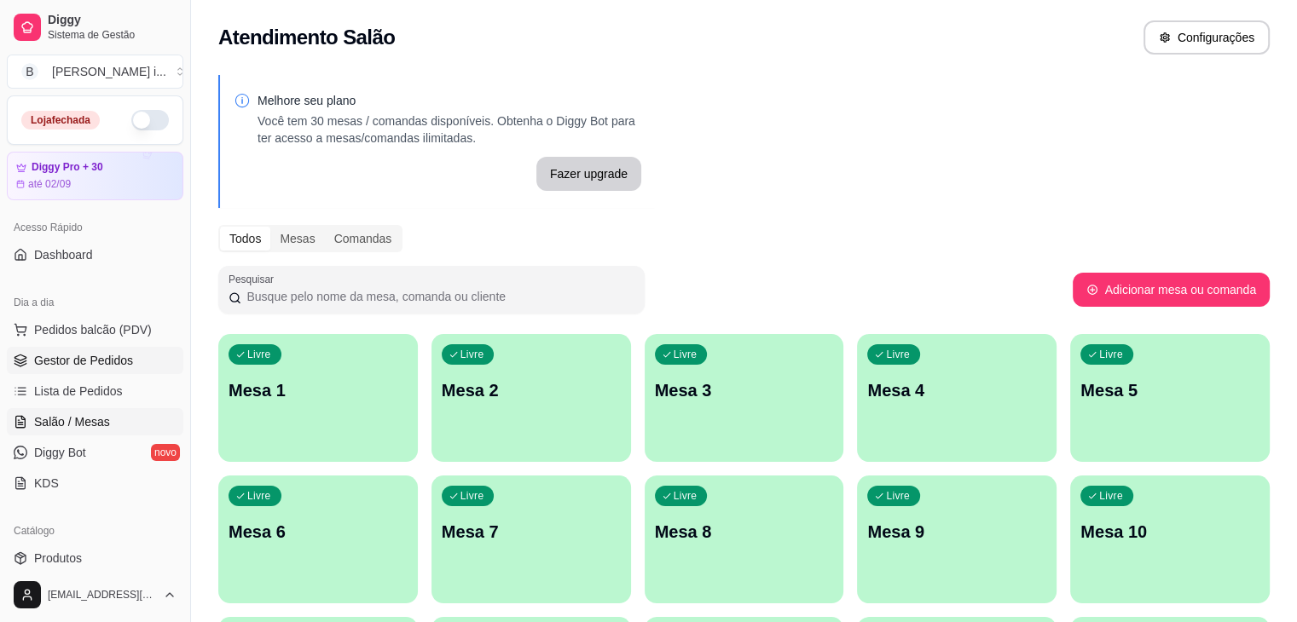
click at [91, 362] on span "Gestor de Pedidos" at bounding box center [83, 360] width 99 height 17
